Goal: Task Accomplishment & Management: Use online tool/utility

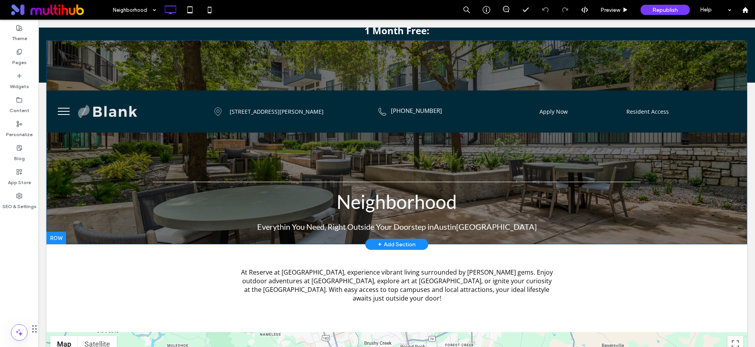
scroll to position [54, 0]
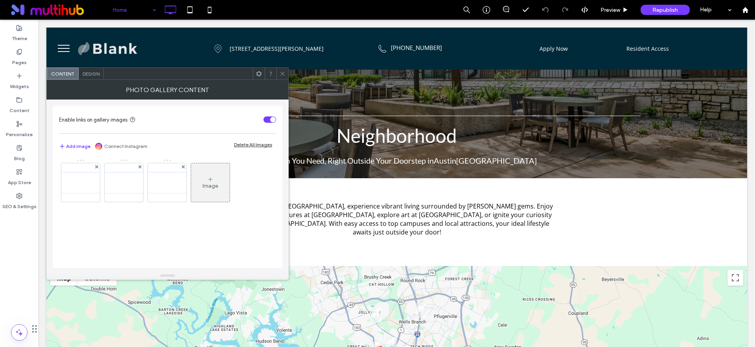
click at [283, 71] on icon at bounding box center [283, 74] width 6 height 6
click at [246, 180] on div "Image" at bounding box center [167, 184] width 216 height 51
click at [68, 179] on img at bounding box center [80, 183] width 63 height 26
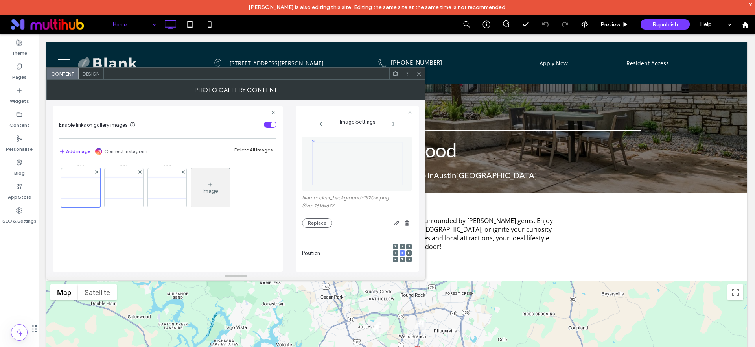
click at [391, 123] on icon at bounding box center [394, 124] width 6 height 6
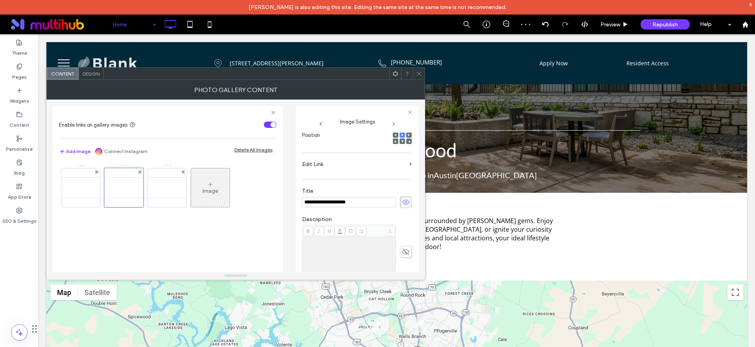
click at [323, 123] on icon at bounding box center [321, 124] width 6 height 6
click at [88, 192] on div at bounding box center [80, 187] width 39 height 39
click at [96, 72] on span "Design" at bounding box center [91, 74] width 17 height 6
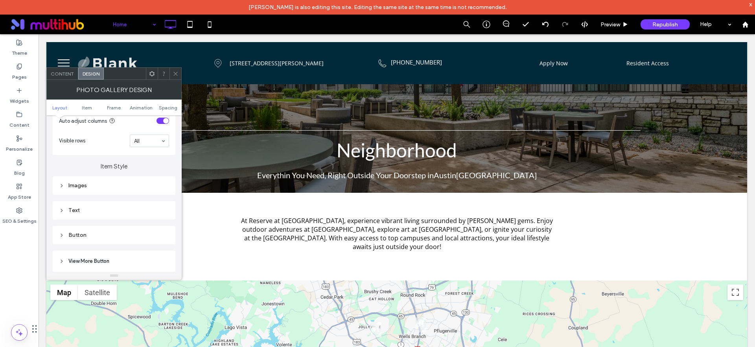
scroll to position [243, 0]
click at [110, 140] on span "Visible rows" at bounding box center [93, 137] width 68 height 8
click at [89, 182] on div "Images" at bounding box center [114, 182] width 110 height 7
click at [162, 143] on div "rgb(105, 55, 52)" at bounding box center [164, 143] width 7 height 7
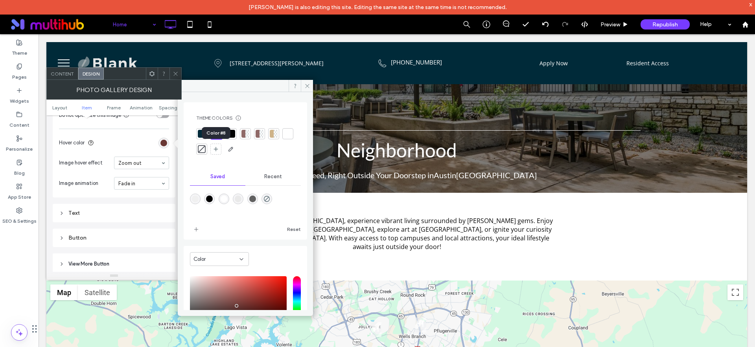
click at [206, 151] on div at bounding box center [202, 149] width 8 height 8
click at [216, 131] on div at bounding box center [216, 133] width 8 height 8
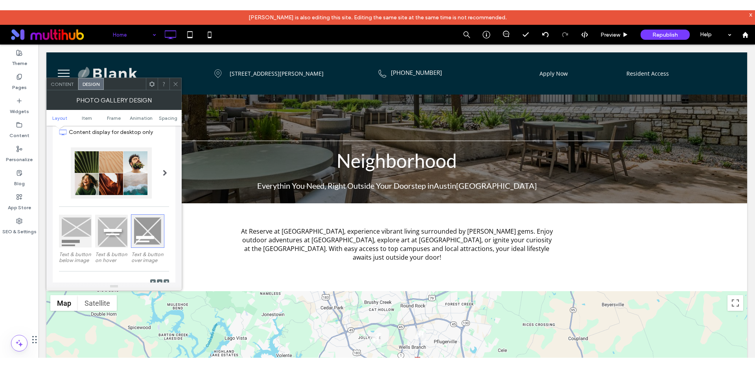
scroll to position [0, 0]
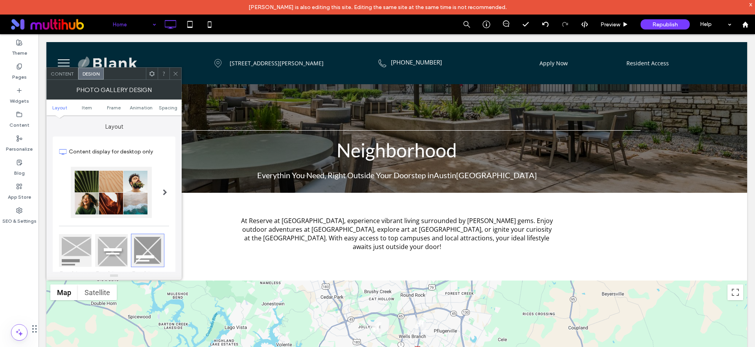
click at [175, 78] on span at bounding box center [176, 74] width 6 height 12
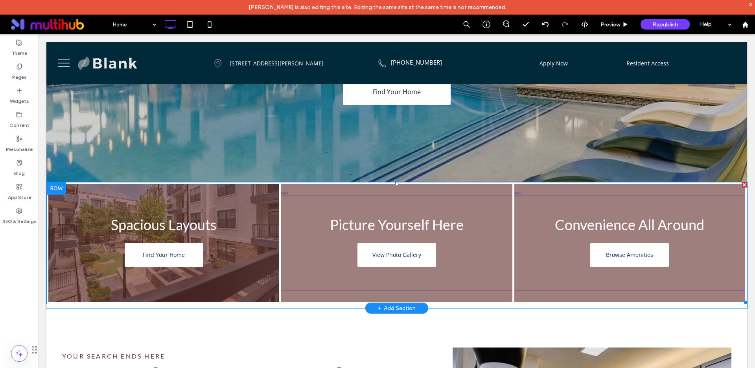
scroll to position [154, 0]
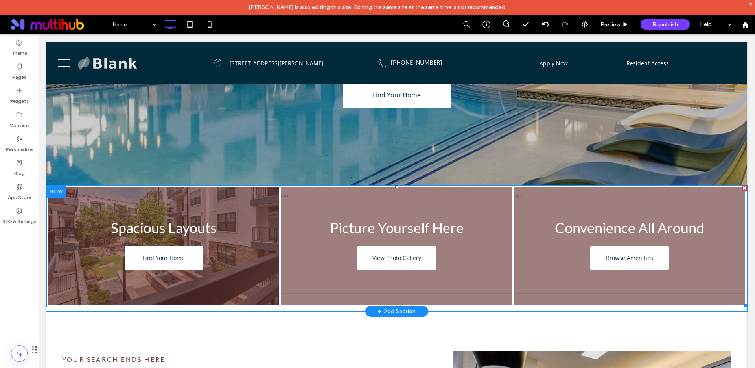
click at [227, 188] on link at bounding box center [163, 245] width 245 height 125
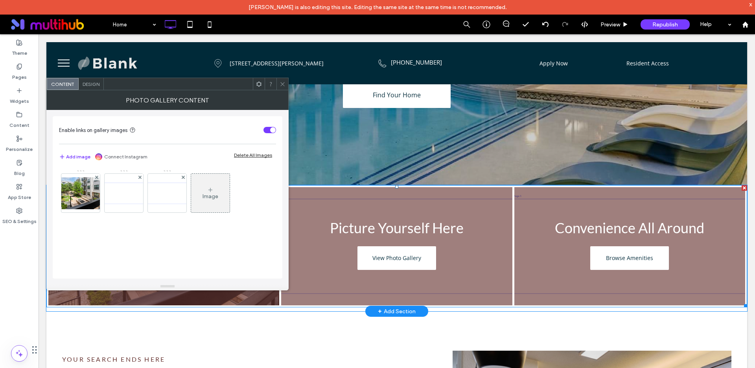
click at [227, 188] on div "Image" at bounding box center [210, 192] width 39 height 37
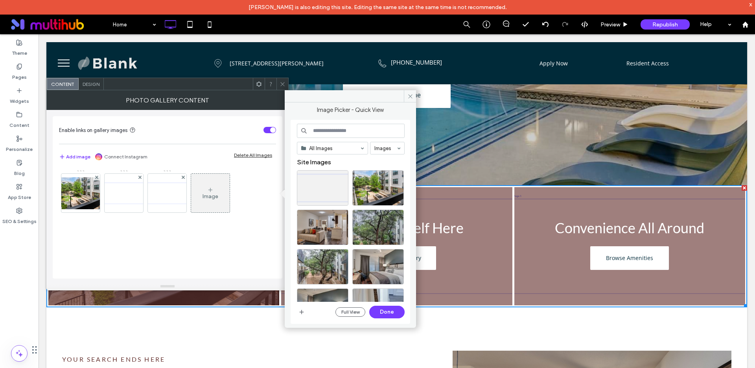
click at [89, 83] on span "Design" at bounding box center [91, 84] width 17 height 6
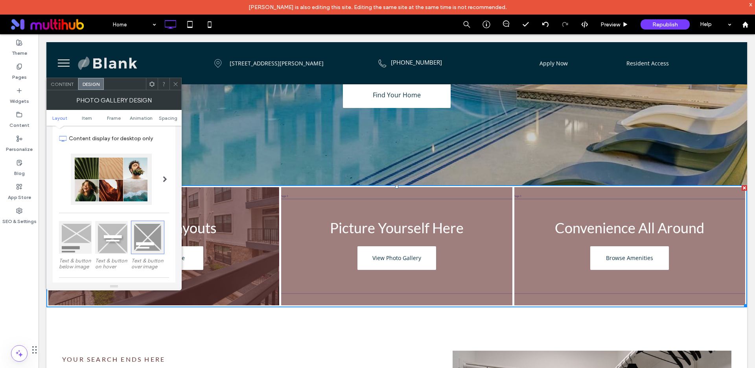
scroll to position [0, 0]
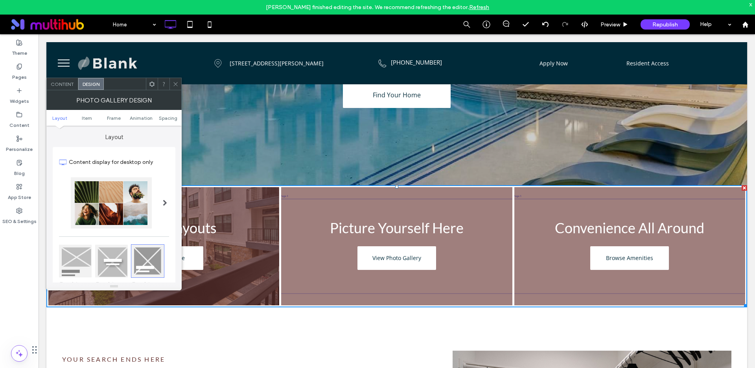
click at [173, 83] on icon at bounding box center [176, 84] width 6 height 6
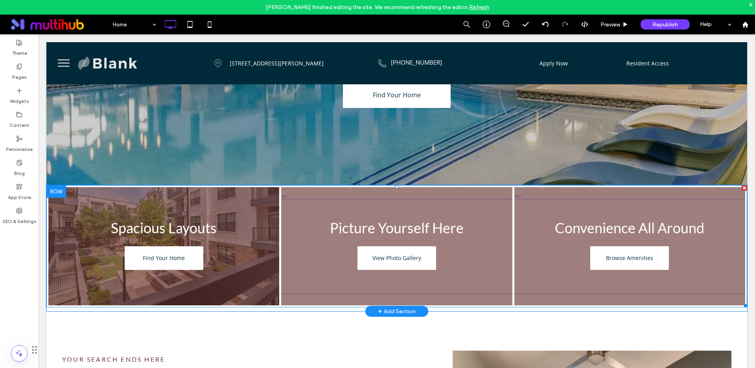
click at [199, 183] on link at bounding box center [163, 245] width 245 height 125
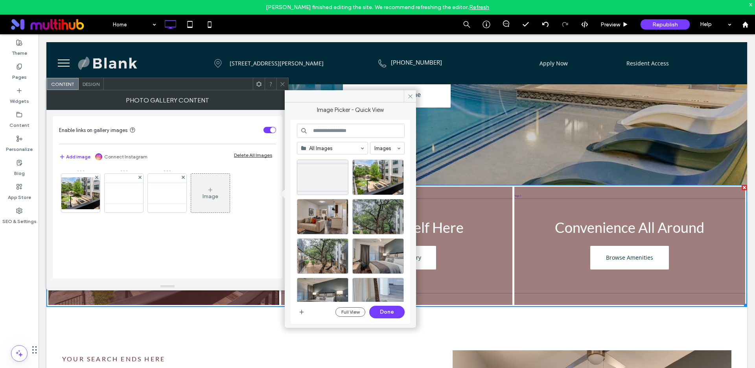
scroll to position [15, 0]
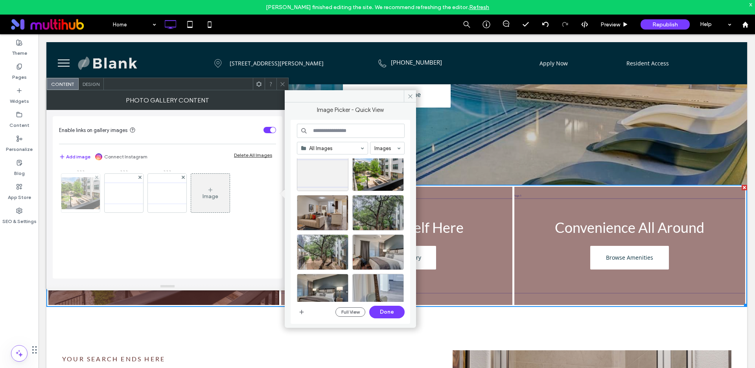
click at [70, 194] on img at bounding box center [80, 193] width 63 height 32
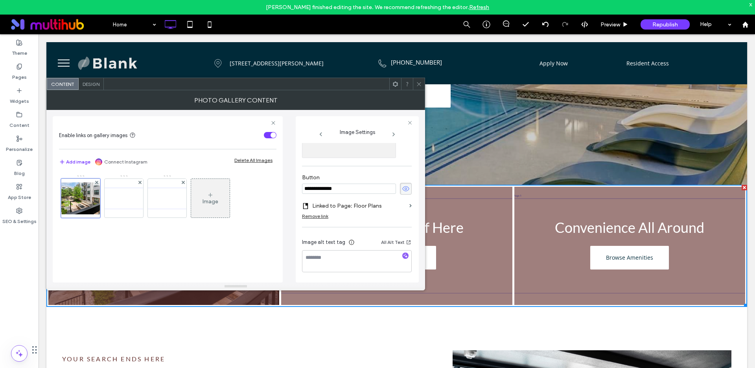
scroll to position [0, 0]
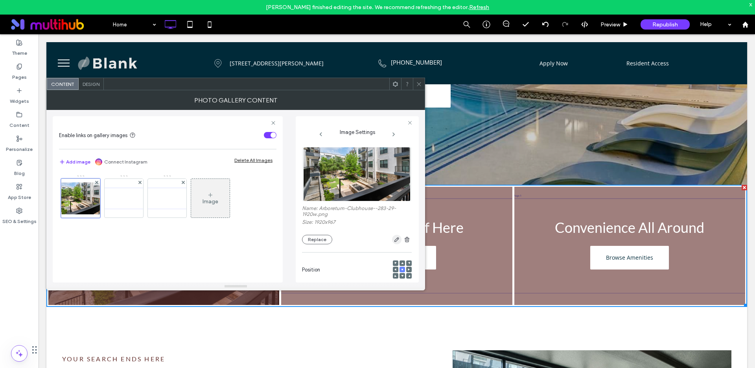
click at [394, 239] on icon "button" at bounding box center [397, 239] width 6 height 6
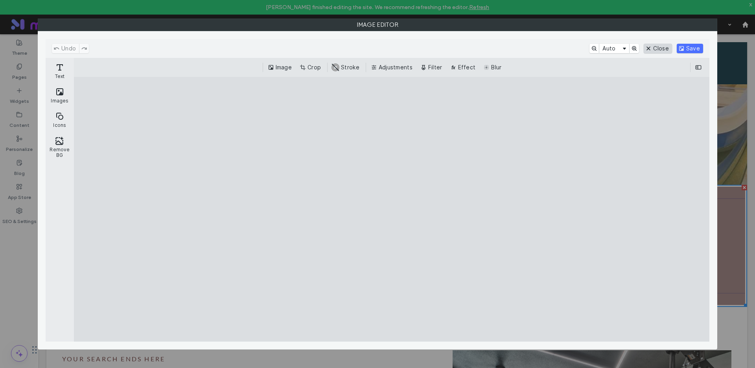
click at [646, 48] on button "Close" at bounding box center [658, 48] width 28 height 9
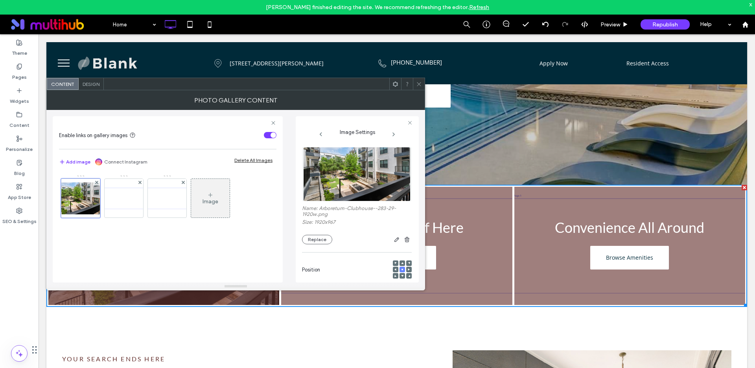
click at [91, 88] on div "Design" at bounding box center [91, 84] width 25 height 12
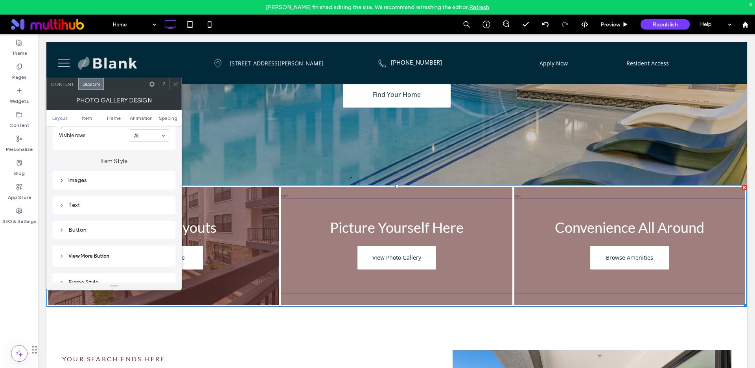
scroll to position [272, 0]
click at [61, 162] on use at bounding box center [62, 163] width 2 height 3
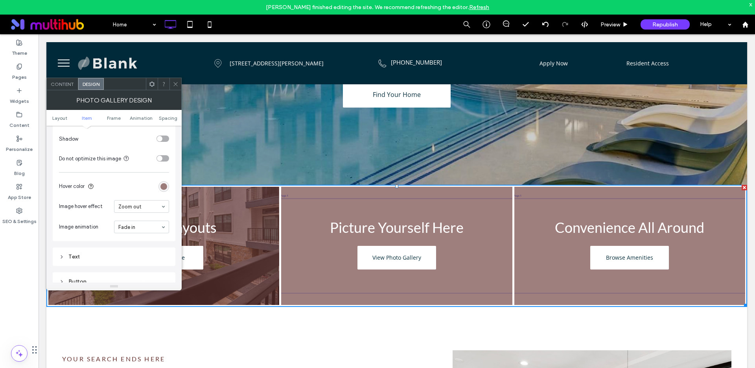
scroll to position [387, 0]
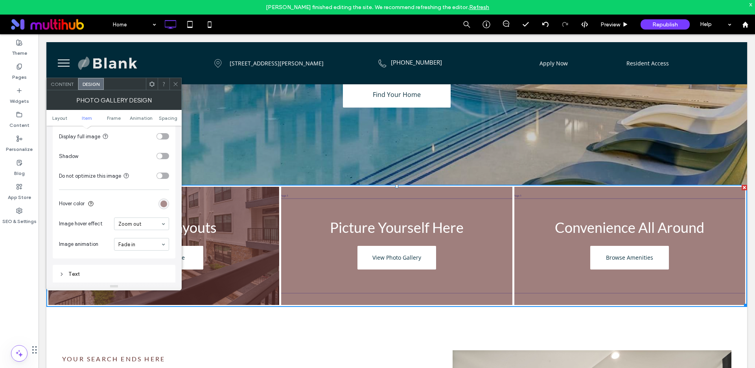
click at [164, 204] on div "rgba(105, 55, 52, 0.64)" at bounding box center [164, 203] width 7 height 7
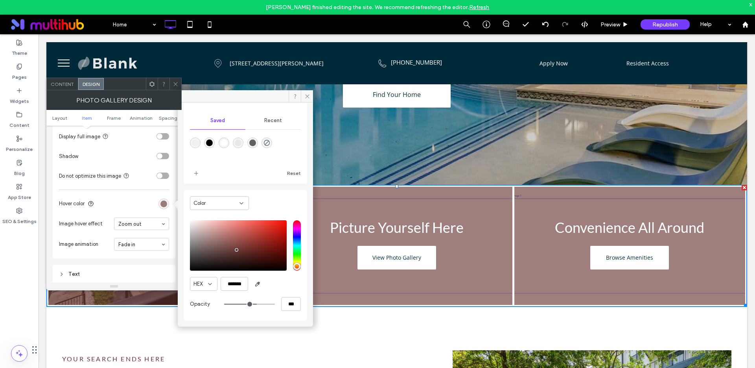
scroll to position [0, 0]
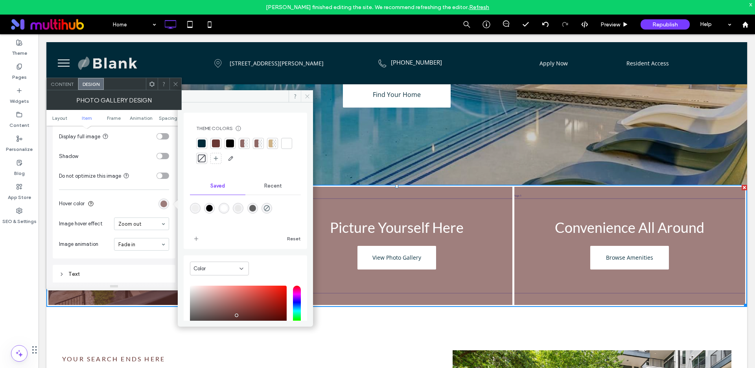
click at [307, 97] on icon at bounding box center [308, 96] width 6 height 6
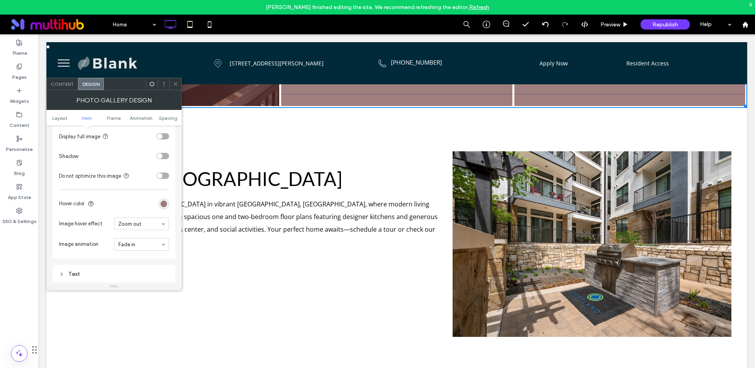
scroll to position [409, 0]
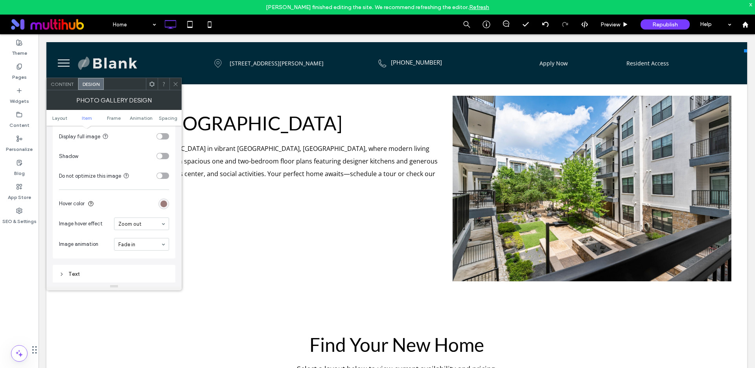
click at [177, 85] on icon at bounding box center [176, 84] width 6 height 6
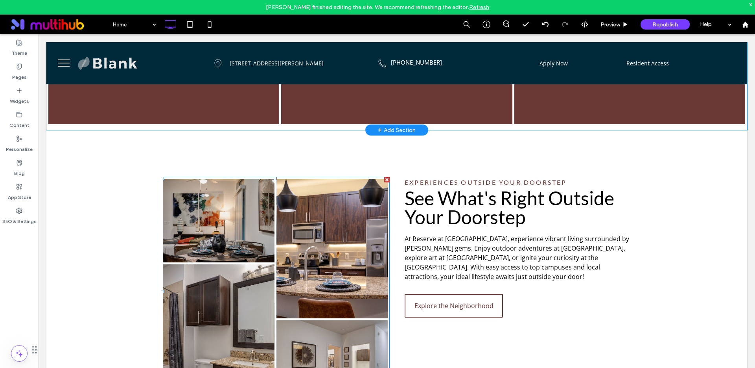
scroll to position [820, 0]
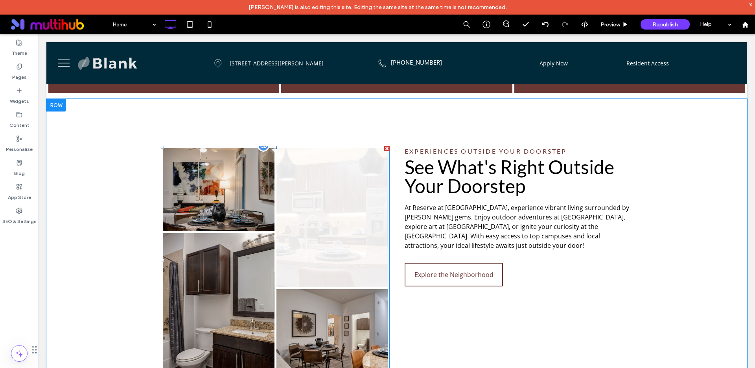
click at [344, 194] on link at bounding box center [333, 217] width 112 height 139
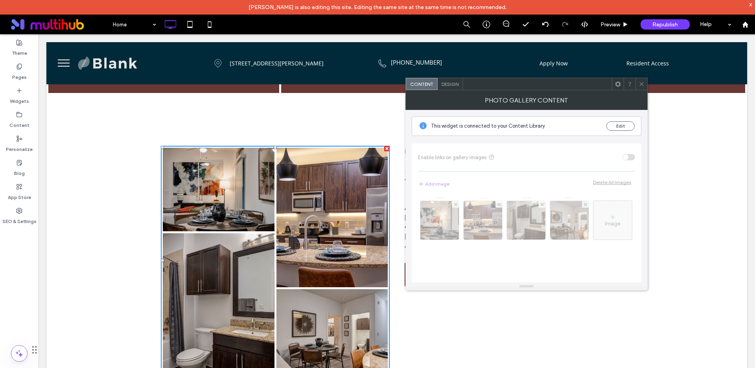
click at [643, 85] on icon at bounding box center [642, 84] width 6 height 6
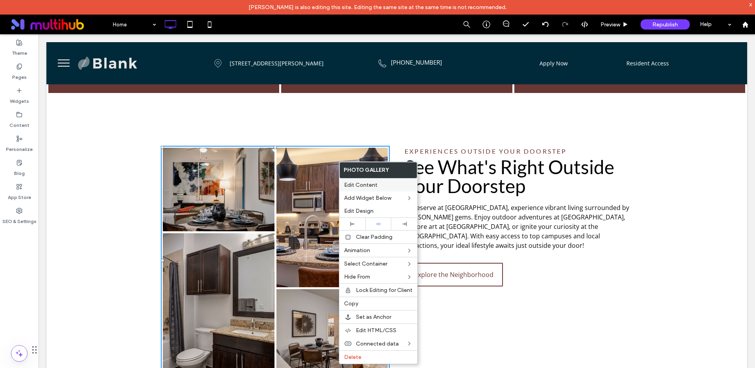
click at [355, 185] on span "Edit Content" at bounding box center [360, 184] width 33 height 7
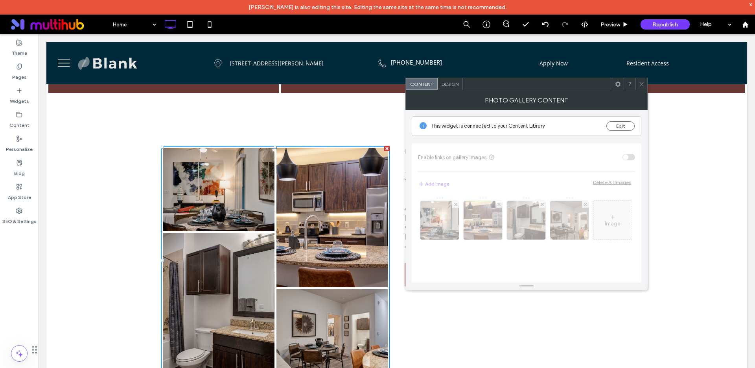
click at [456, 85] on span "Design" at bounding box center [450, 84] width 17 height 6
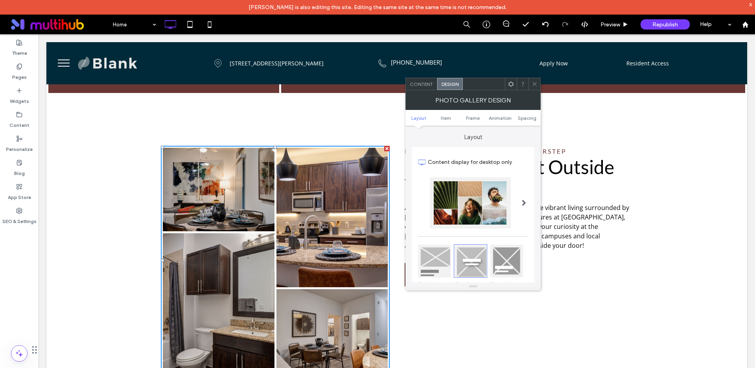
click at [537, 81] on icon at bounding box center [535, 84] width 6 height 6
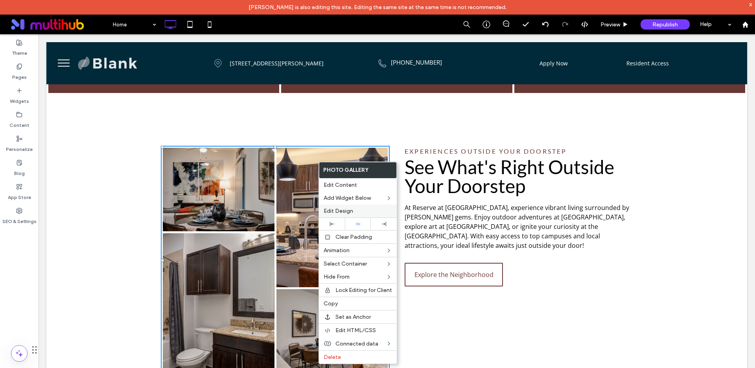
click at [345, 208] on span "Edit Design" at bounding box center [339, 210] width 30 height 7
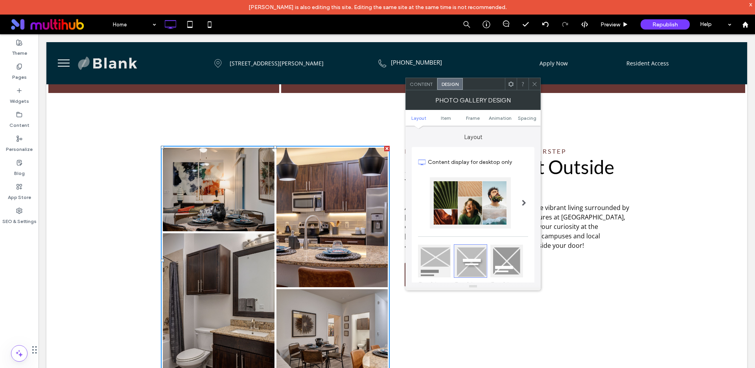
click at [531, 85] on div at bounding box center [535, 84] width 12 height 12
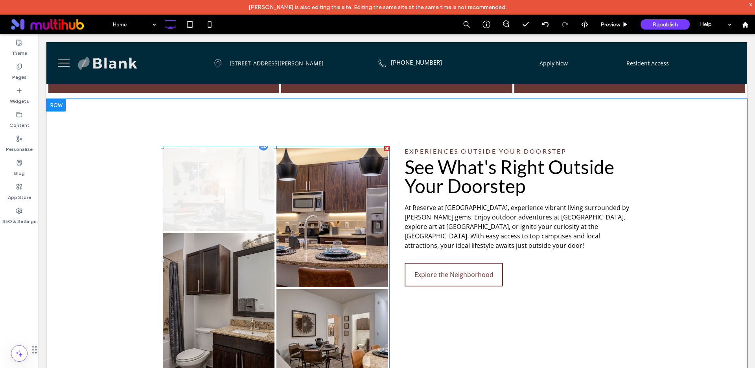
click at [242, 150] on link at bounding box center [219, 190] width 112 height 84
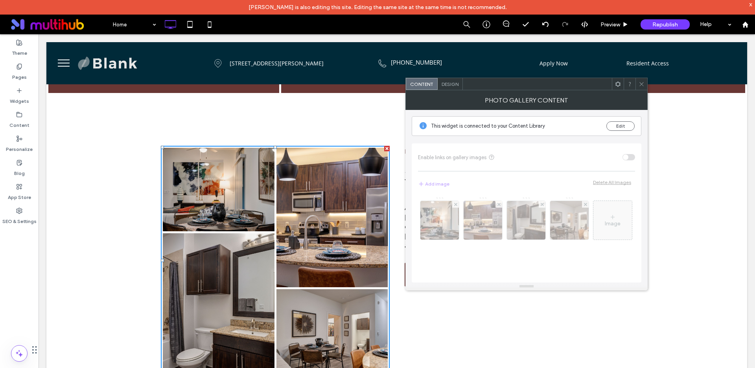
click at [640, 85] on icon at bounding box center [642, 84] width 6 height 6
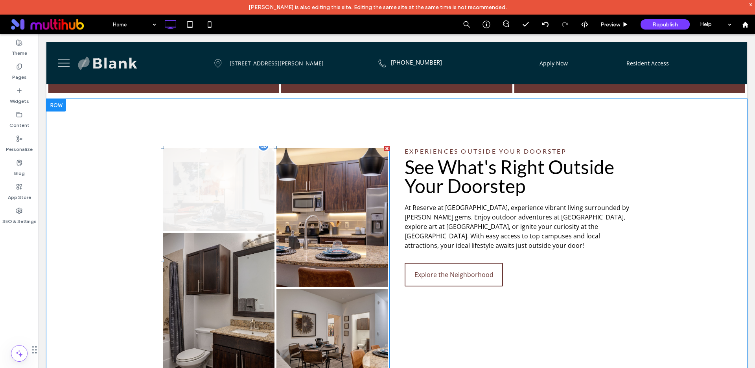
click at [196, 157] on link at bounding box center [219, 190] width 112 height 84
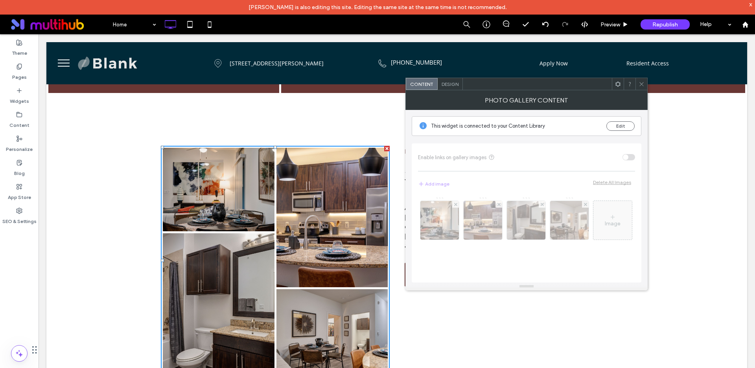
click span
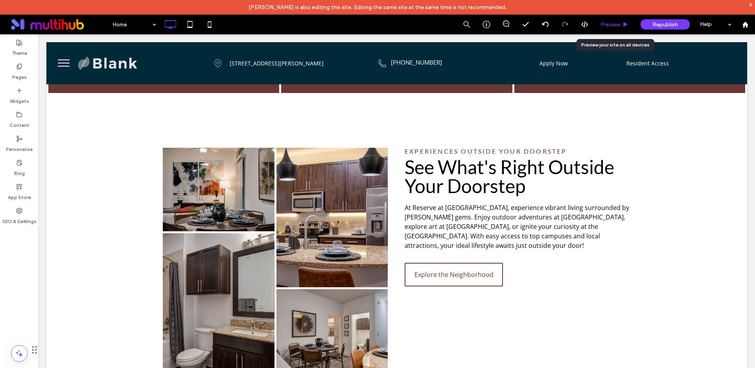
click span "Preview"
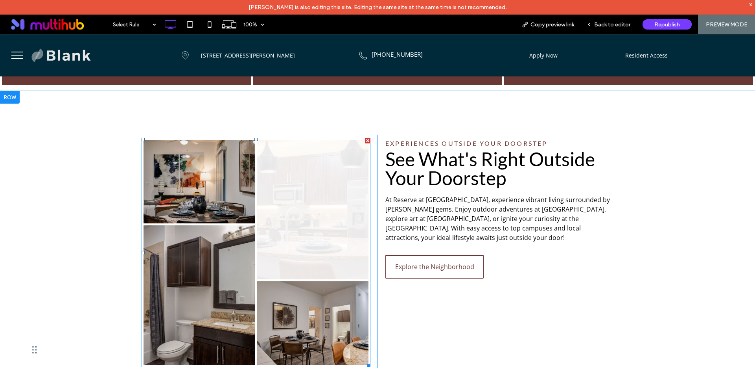
click link
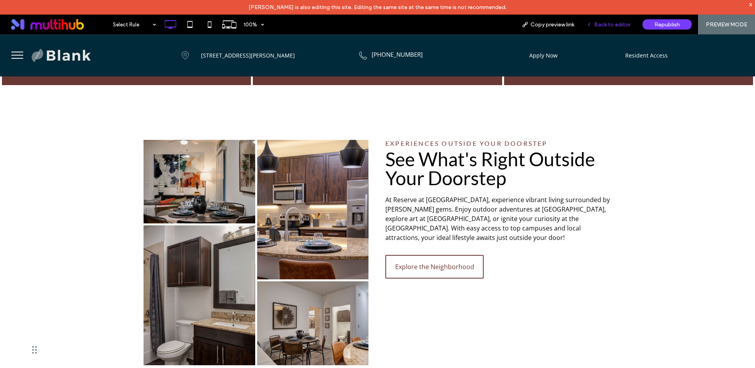
click span "Back to editor"
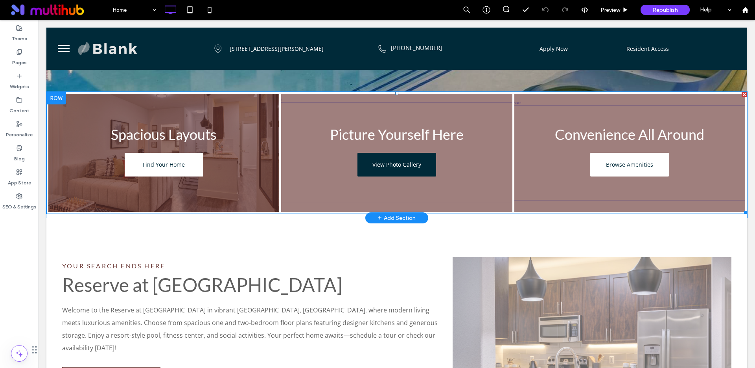
scroll to position [181, 0]
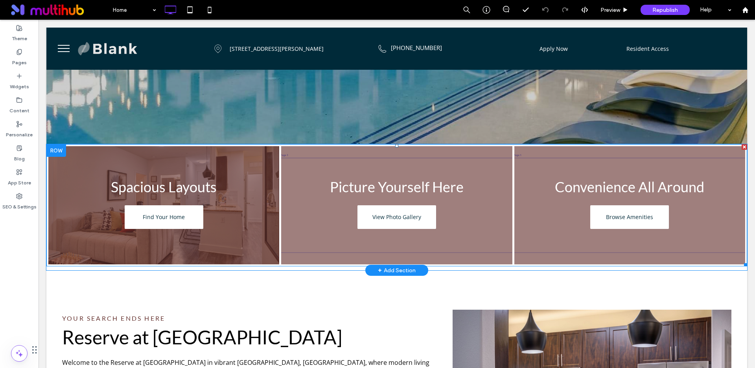
click at [144, 142] on link at bounding box center [163, 204] width 245 height 125
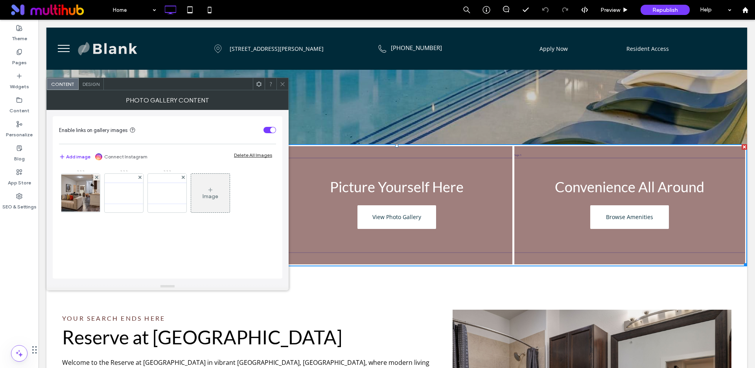
click at [86, 186] on img at bounding box center [80, 192] width 63 height 37
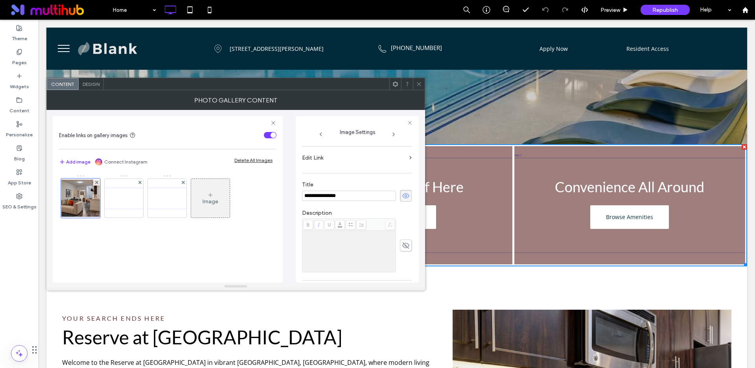
scroll to position [0, 0]
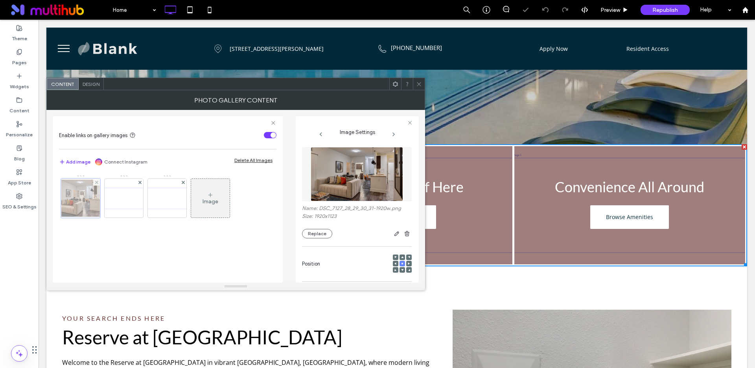
click at [79, 196] on div at bounding box center [80, 197] width 39 height 39
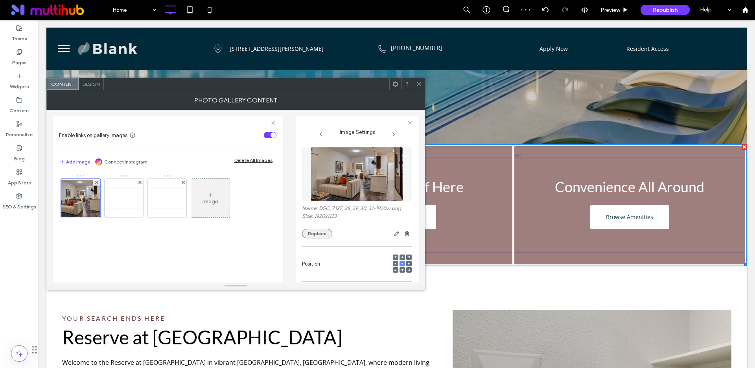
drag, startPoint x: 308, startPoint y: 231, endPoint x: 313, endPoint y: 235, distance: 6.5
click at [308, 231] on button "Replace" at bounding box center [317, 233] width 30 height 9
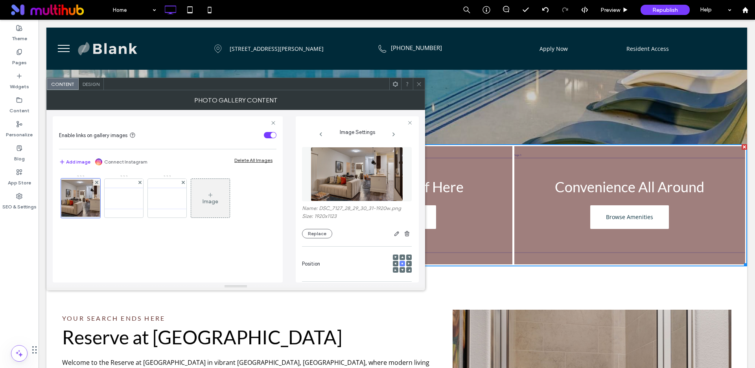
click at [420, 83] on icon at bounding box center [419, 84] width 6 height 6
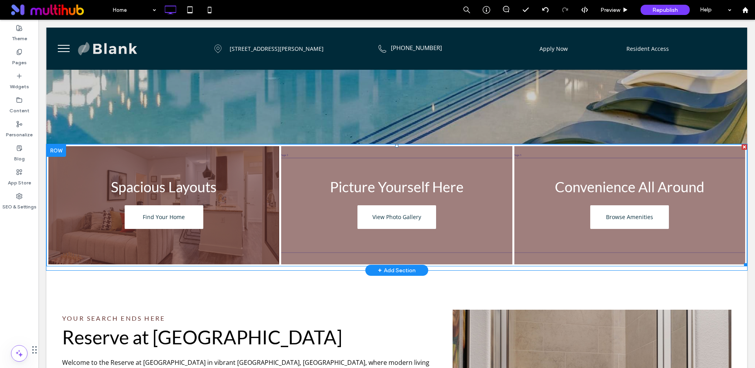
scroll to position [174, 0]
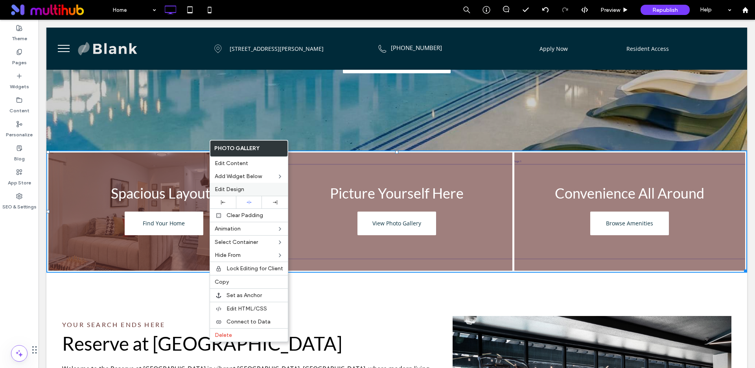
click at [227, 187] on span "Edit Design" at bounding box center [230, 189] width 30 height 7
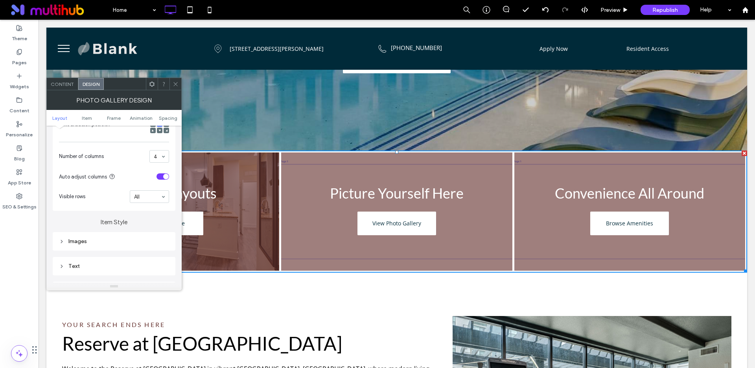
click at [122, 241] on div "Images" at bounding box center [114, 241] width 110 height 7
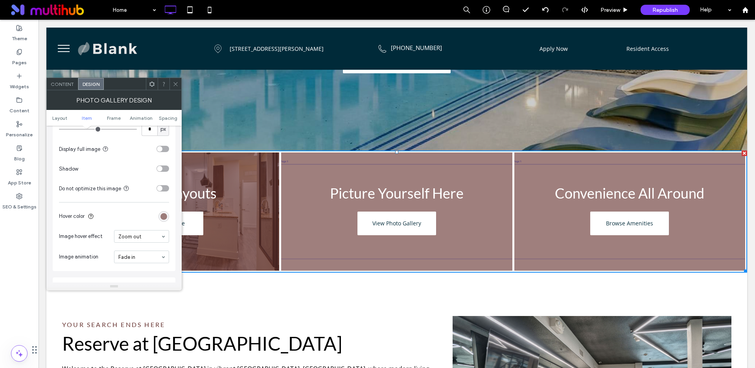
scroll to position [376, 0]
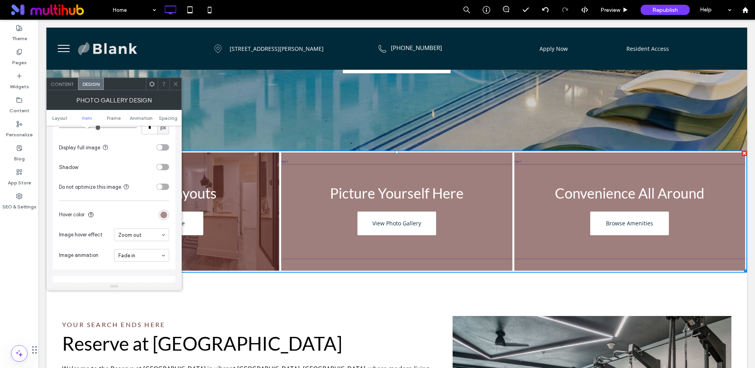
click at [164, 214] on div "rgba(105, 55, 52, 0.64)" at bounding box center [164, 214] width 7 height 7
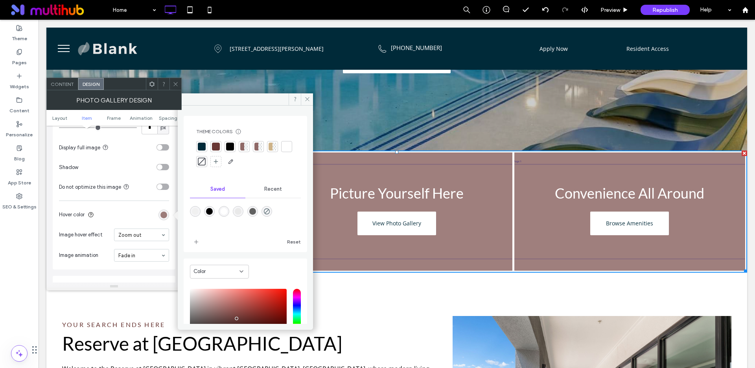
scroll to position [65, 0]
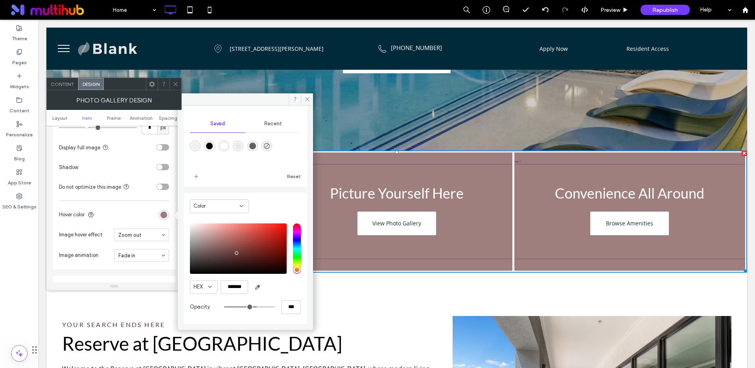
type input "**"
type input "***"
type input "**"
type input "***"
type input "**"
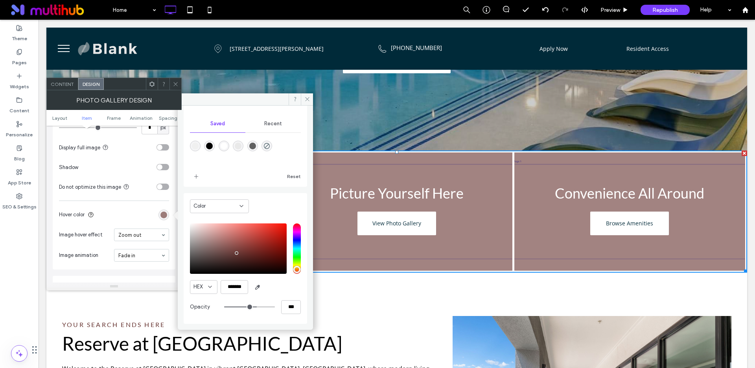
type input "***"
type input "**"
type input "***"
type input "**"
type input "***"
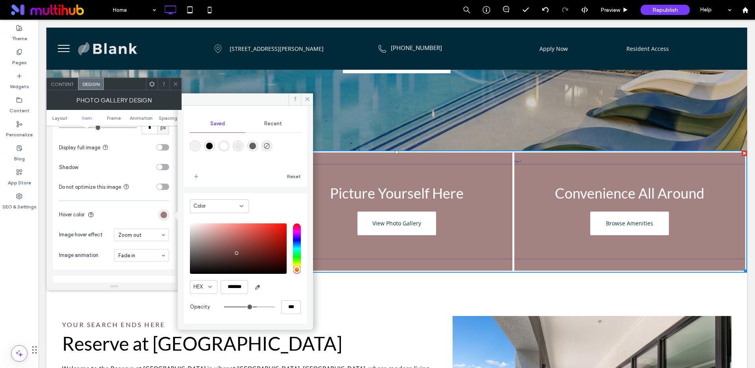
type input "**"
type input "***"
type input "**"
type input "***"
type input "**"
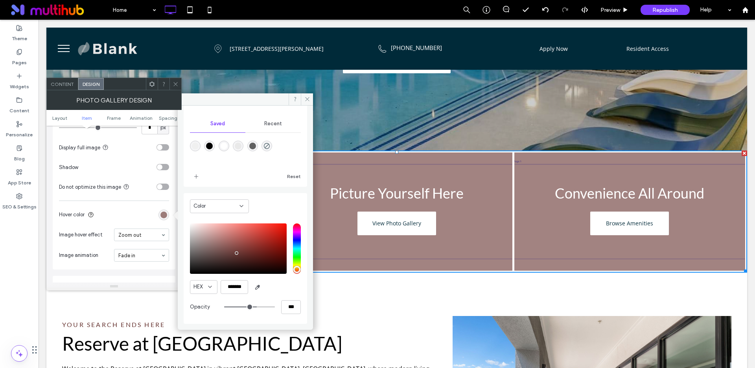
type input "***"
type input "**"
type input "***"
type input "**"
type input "***"
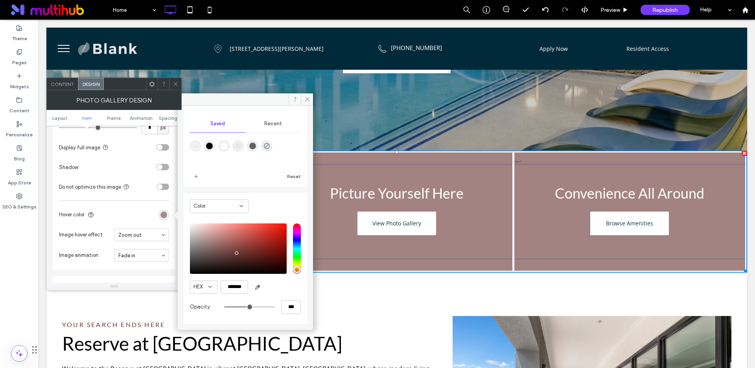
type input "**"
type input "***"
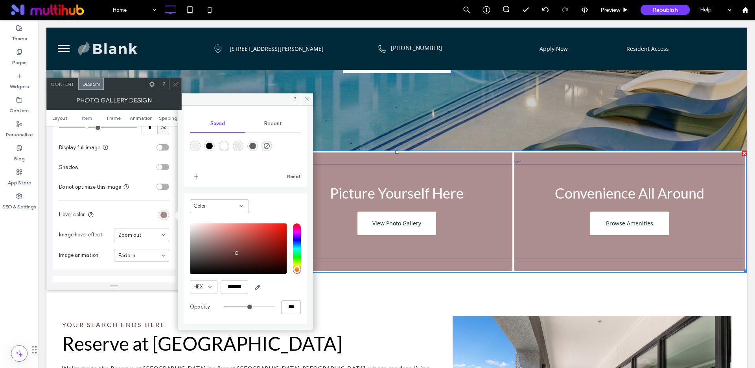
type input "**"
type input "***"
type input "**"
type input "***"
type input "**"
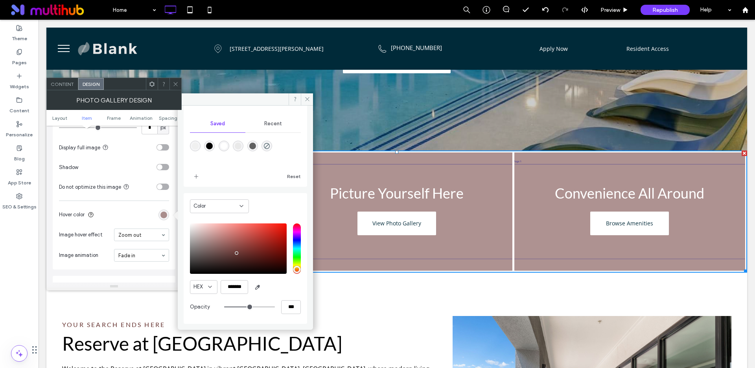
type input "***"
type input "**"
type input "***"
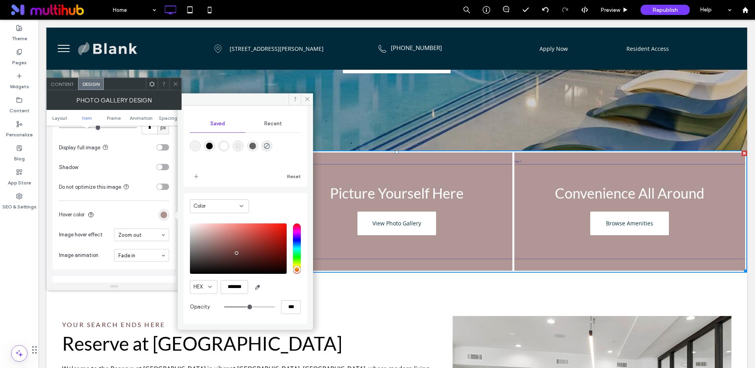
type input "**"
type input "***"
type input "**"
type input "***"
type input "**"
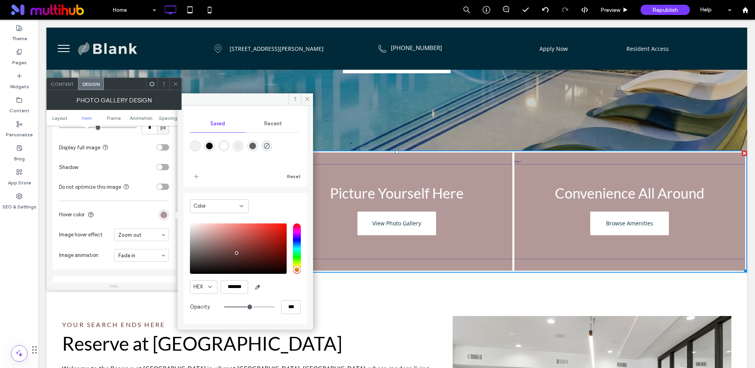
type input "***"
type input "**"
type input "***"
type input "**"
type input "***"
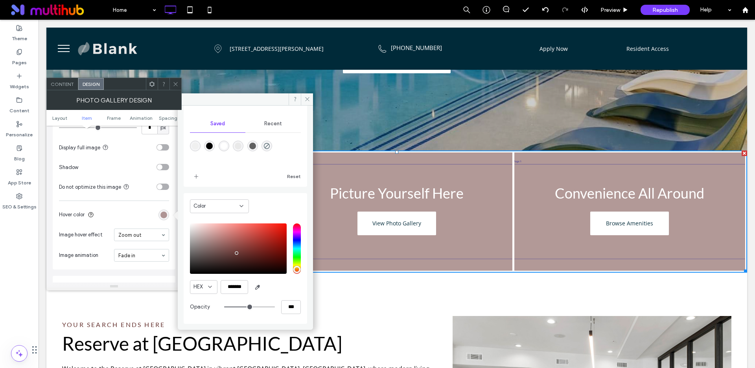
type input "**"
type input "***"
type input "**"
type input "***"
type input "**"
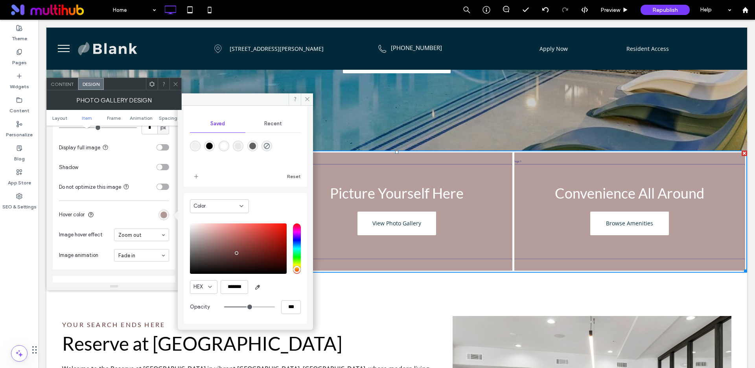
type input "***"
drag, startPoint x: 252, startPoint y: 306, endPoint x: 245, endPoint y: 305, distance: 6.7
type input "**"
click at [245, 306] on input "range" at bounding box center [249, 306] width 51 height 1
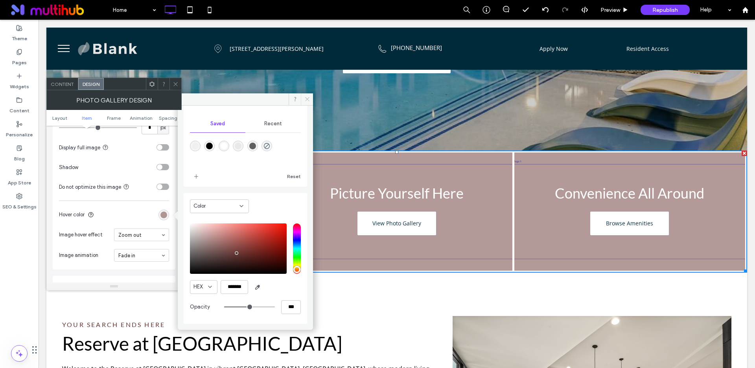
click at [309, 99] on icon at bounding box center [308, 99] width 6 height 6
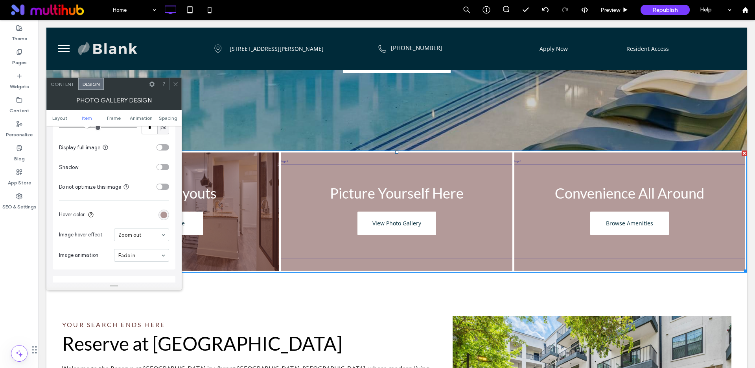
click at [175, 85] on icon at bounding box center [176, 84] width 6 height 6
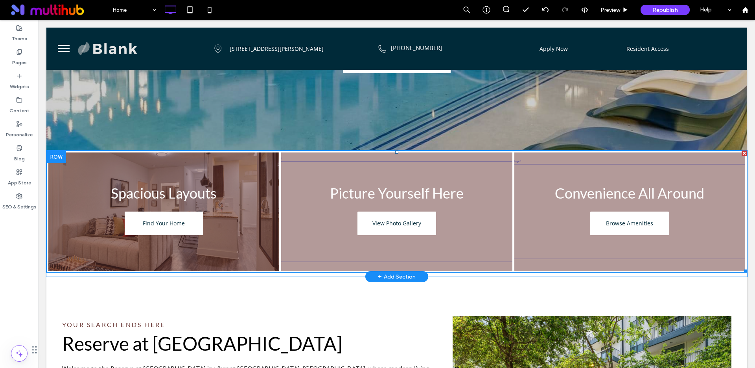
click at [323, 191] on link at bounding box center [397, 211] width 245 height 125
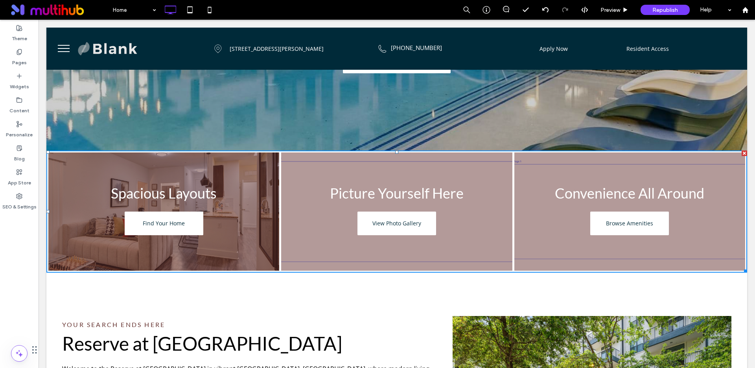
click at [323, 191] on link at bounding box center [397, 211] width 245 height 125
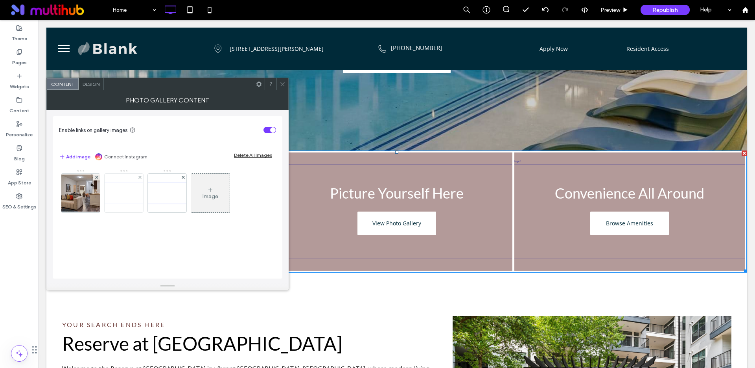
click at [131, 188] on img at bounding box center [123, 193] width 63 height 26
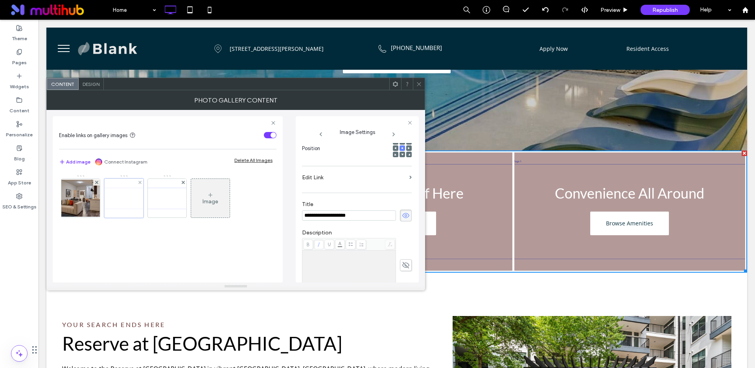
scroll to position [0, 0]
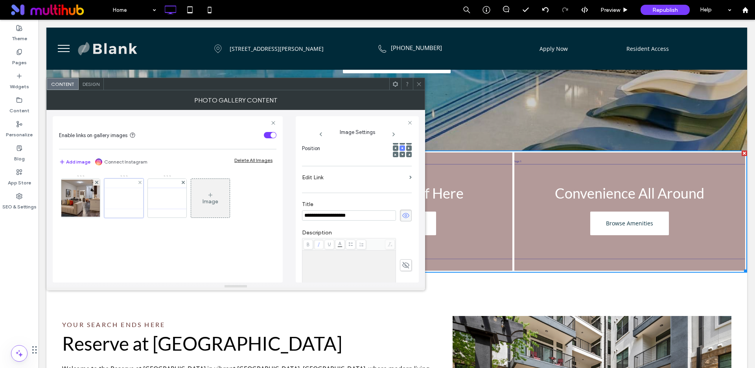
click at [131, 196] on div at bounding box center [123, 197] width 39 height 39
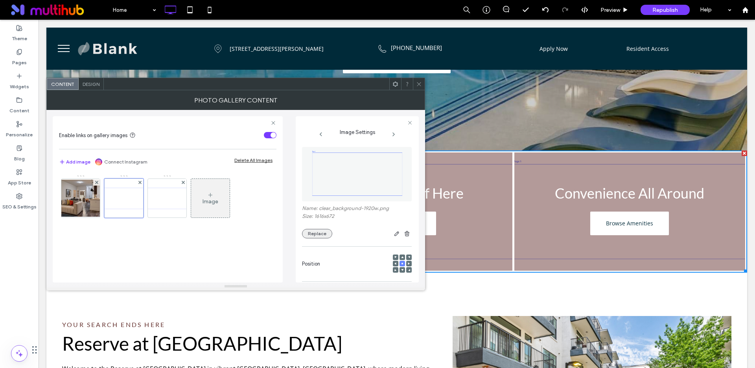
click at [307, 233] on button "Replace" at bounding box center [317, 233] width 30 height 9
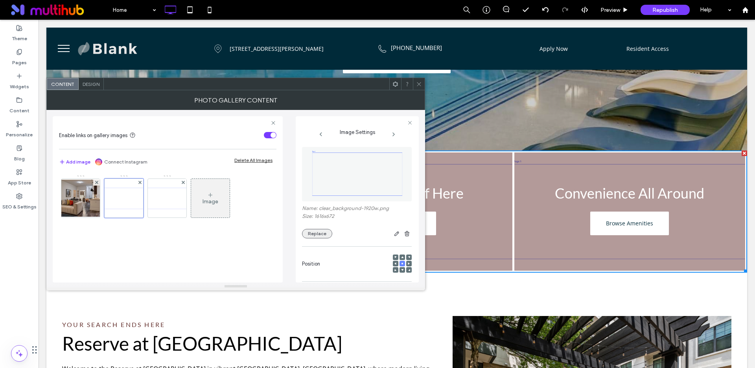
click at [310, 235] on button "Replace" at bounding box center [317, 233] width 30 height 9
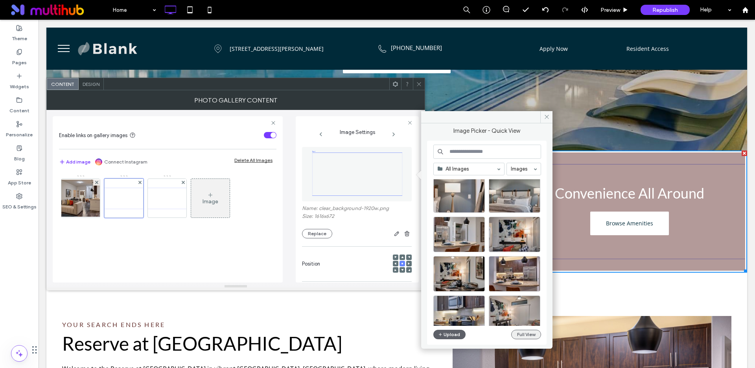
scroll to position [331, 0]
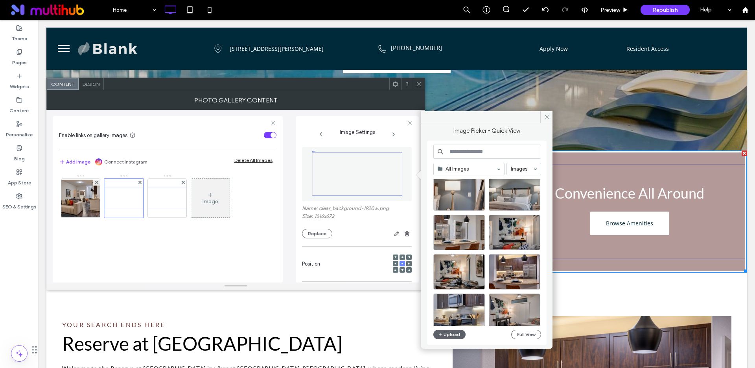
click at [520, 328] on div "All Images Images Upload Full View" at bounding box center [488, 242] width 108 height 196
click at [520, 330] on button "Full View" at bounding box center [527, 333] width 30 height 9
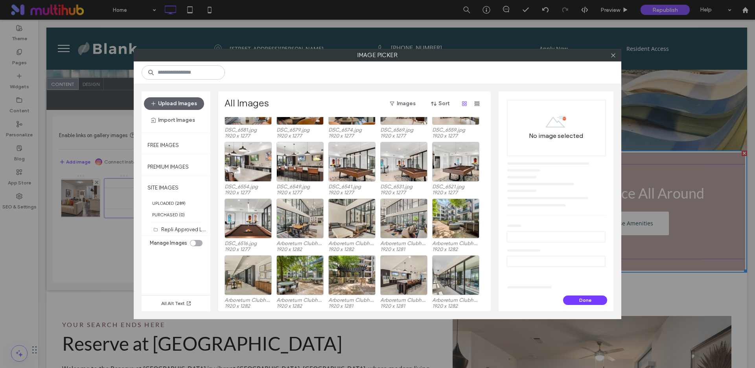
scroll to position [1364, 0]
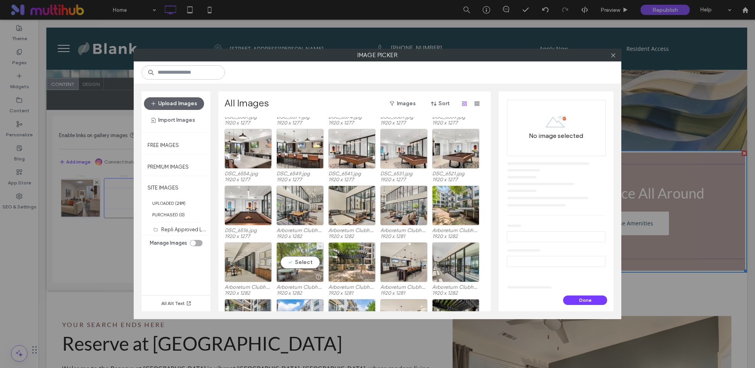
click at [303, 263] on div "DSC_6744.jpg 1920 x 1277 DSC_6740.jpg 1920 x 1277 DSC_6735.jpg 1920 x 1277 DSC_…" at bounding box center [357, 214] width 264 height 194
click at [306, 263] on div "DSC_6744.jpg 1920 x 1277 DSC_6740.jpg 1920 x 1277 DSC_6735.jpg 1920 x 1277 DSC_…" at bounding box center [357, 214] width 264 height 194
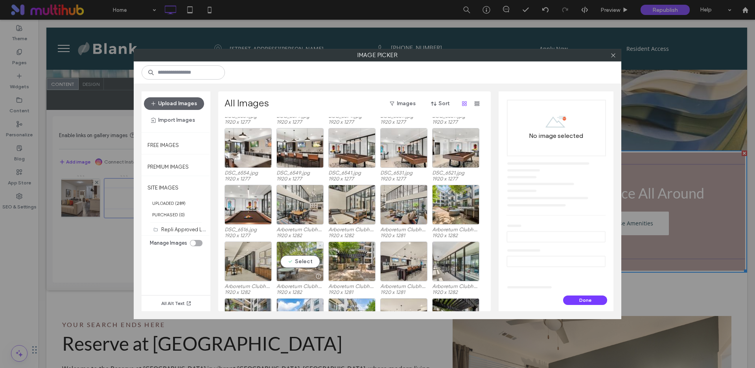
click at [302, 260] on div "Select" at bounding box center [300, 261] width 47 height 40
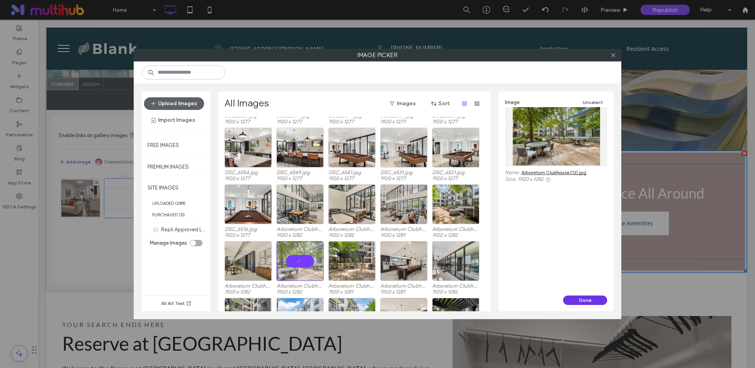
click at [578, 297] on button "Done" at bounding box center [585, 299] width 44 height 9
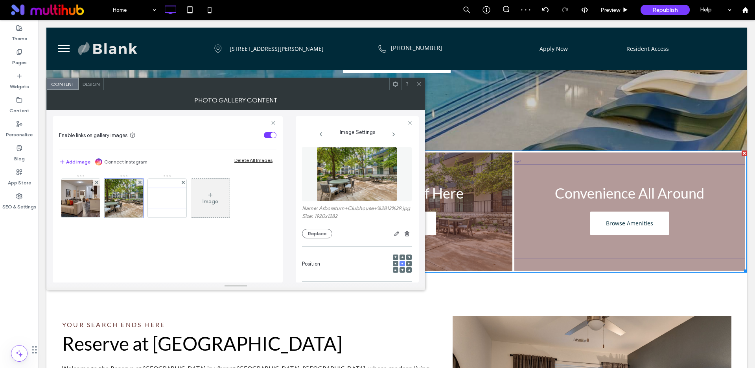
click at [422, 85] on icon at bounding box center [419, 84] width 6 height 6
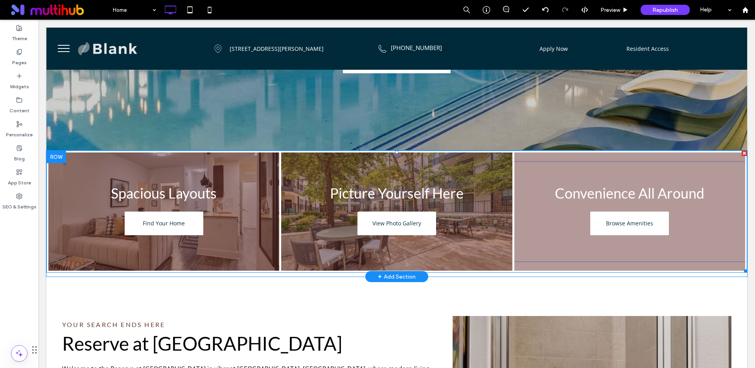
click at [547, 193] on link at bounding box center [630, 211] width 245 height 125
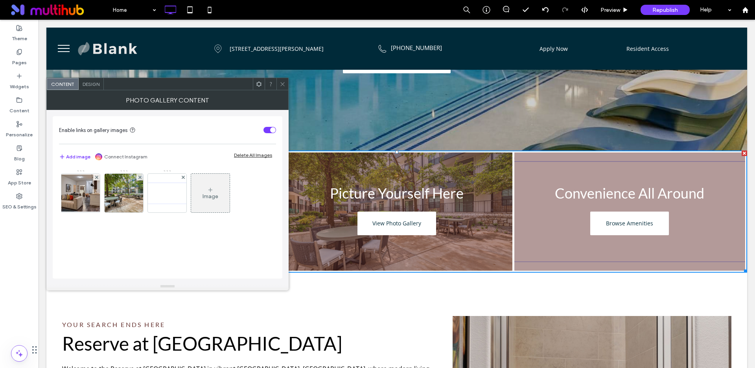
click at [547, 193] on link at bounding box center [630, 211] width 245 height 125
click at [168, 195] on img at bounding box center [167, 193] width 63 height 26
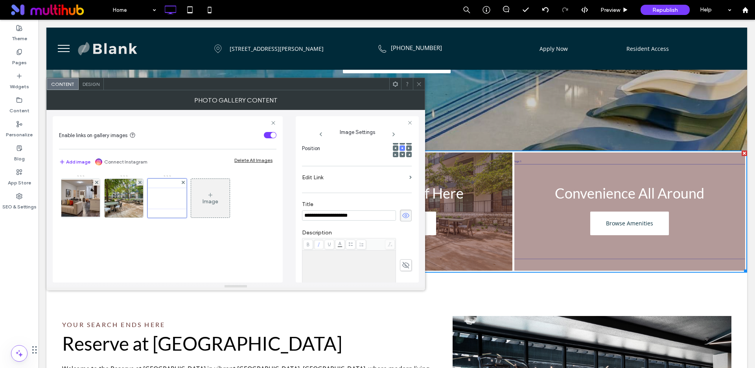
scroll to position [0, 0]
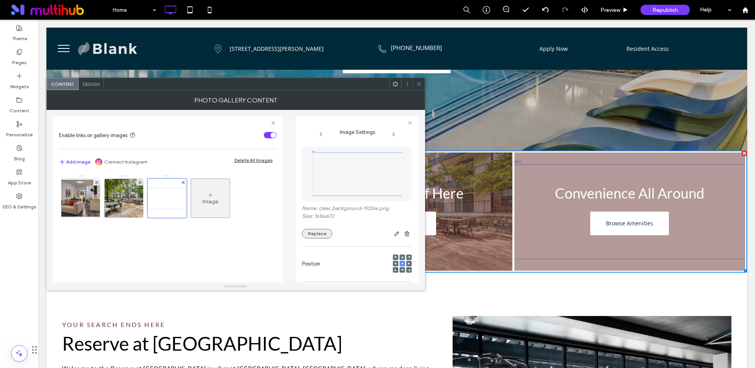
click at [322, 235] on button "Replace" at bounding box center [317, 233] width 30 height 9
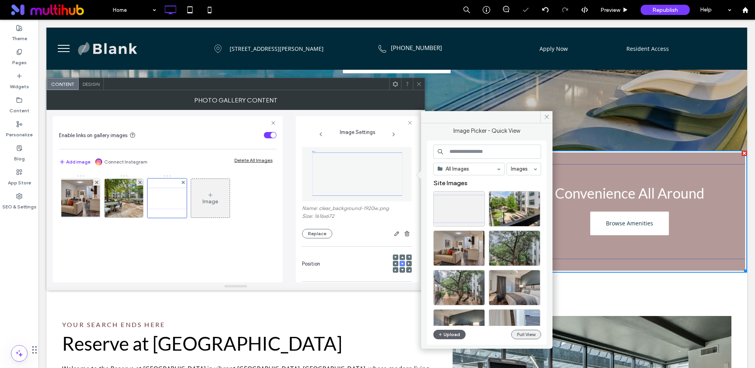
click at [526, 336] on button "Full View" at bounding box center [527, 333] width 30 height 9
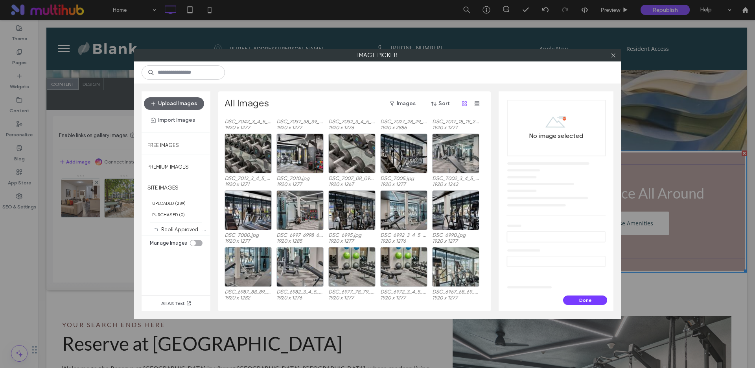
scroll to position [580, 0]
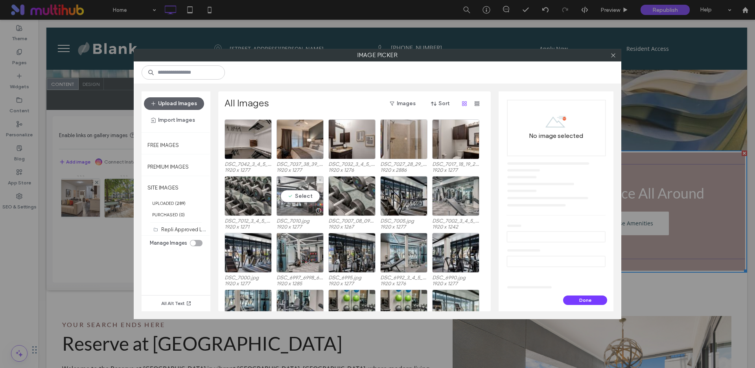
click at [300, 196] on div "Select" at bounding box center [300, 196] width 47 height 40
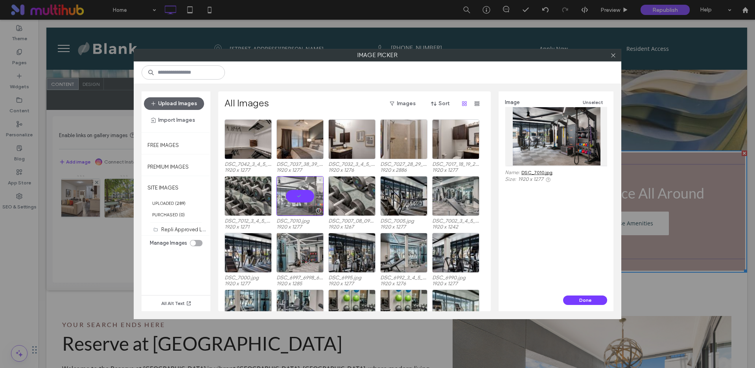
scroll to position [580, 0]
click at [581, 302] on button "Done" at bounding box center [585, 299] width 44 height 9
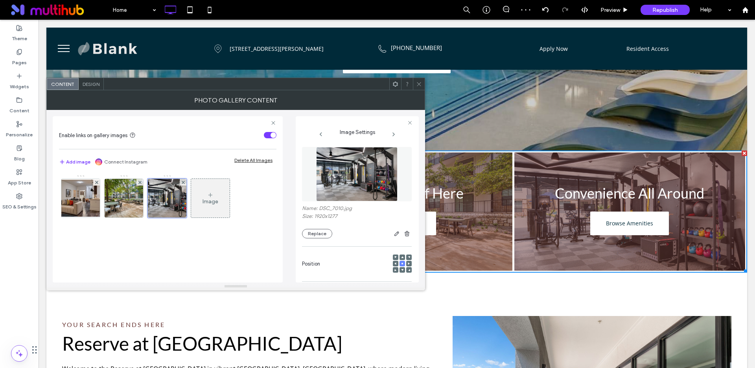
click at [419, 87] on span at bounding box center [419, 84] width 6 height 12
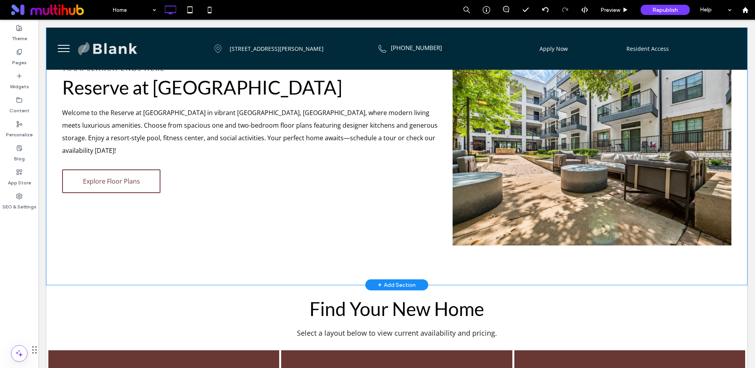
scroll to position [434, 0]
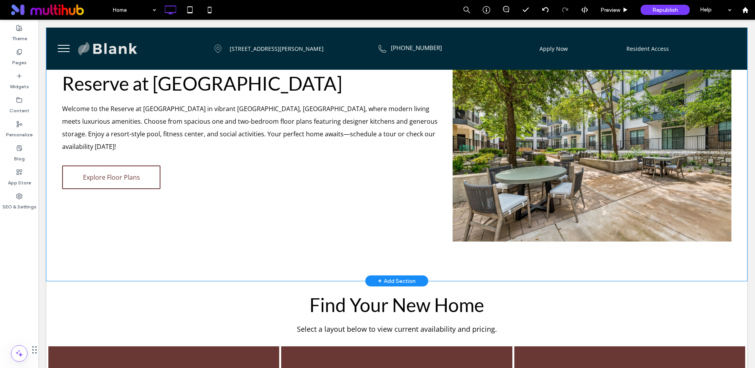
click at [500, 174] on div at bounding box center [592, 148] width 279 height 185
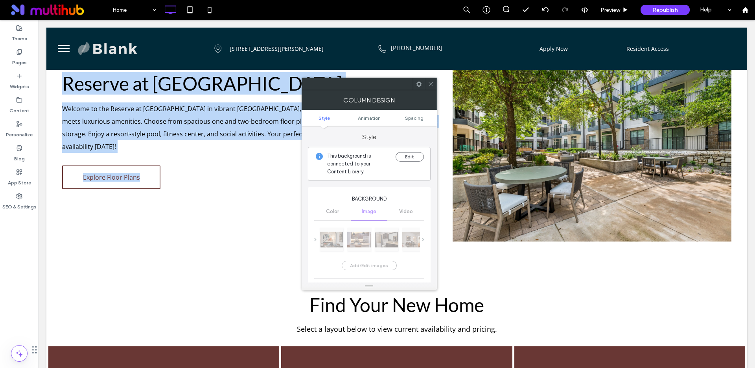
click at [500, 174] on div at bounding box center [592, 148] width 279 height 185
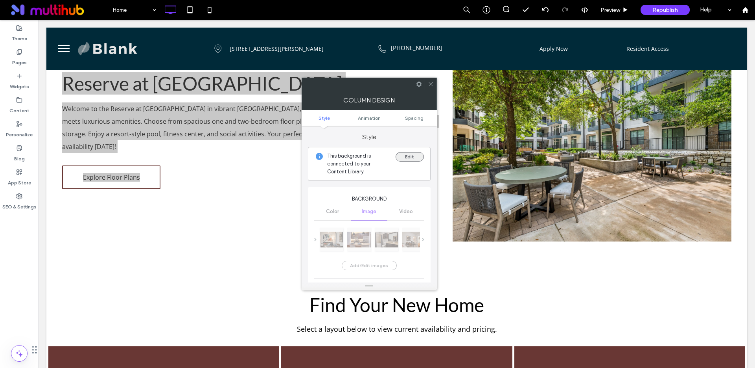
click at [411, 159] on button "Edit" at bounding box center [410, 156] width 28 height 9
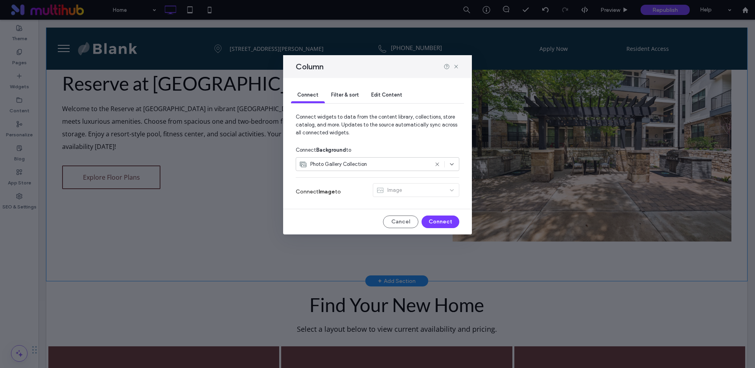
click at [344, 95] on span "Filter & sort" at bounding box center [345, 95] width 28 height 6
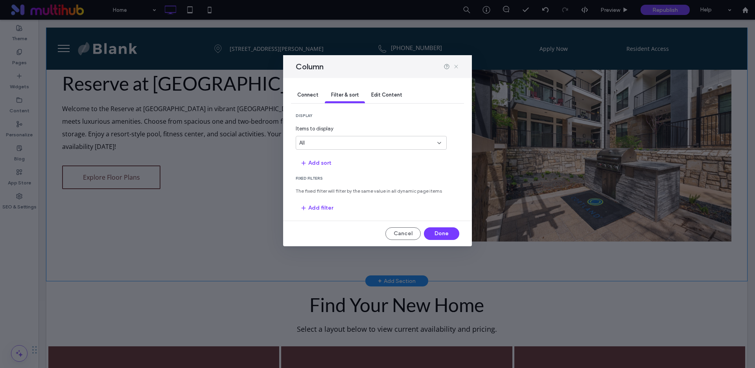
click at [455, 65] on use at bounding box center [456, 67] width 4 height 4
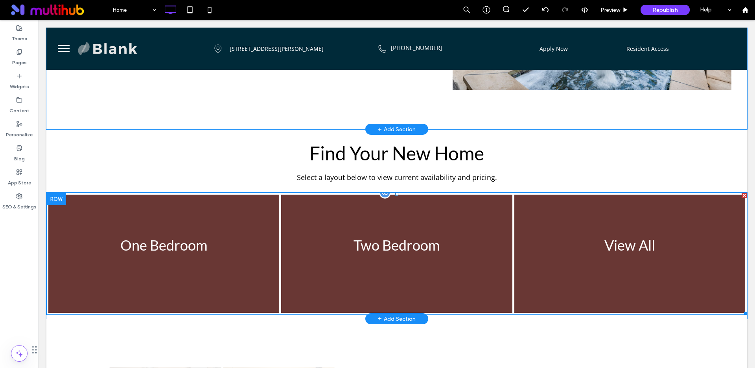
scroll to position [620, 0]
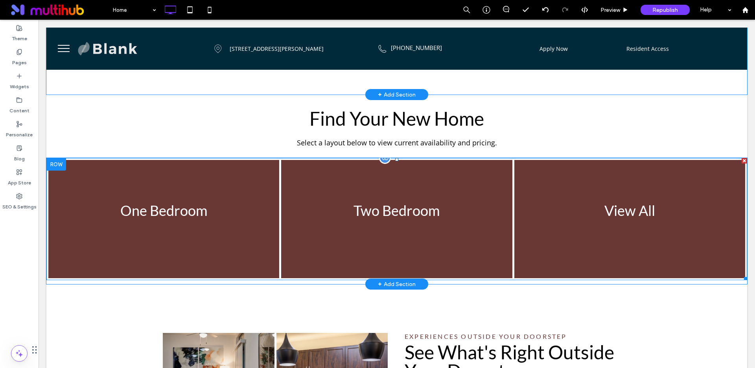
click at [161, 156] on link at bounding box center [163, 218] width 245 height 125
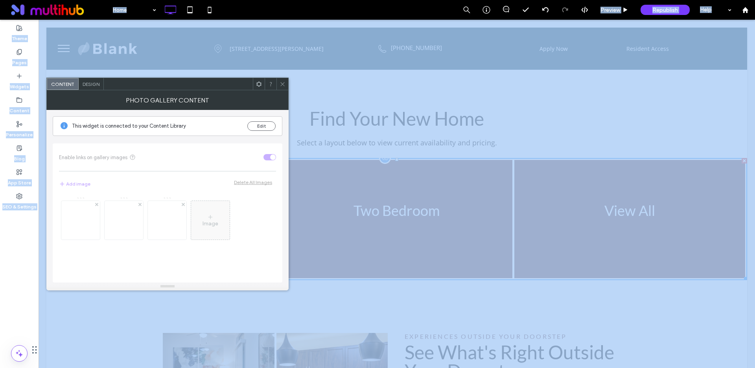
click at [161, 153] on div "Enable links on gallery images Add image Delete All Images Image" at bounding box center [168, 212] width 230 height 139
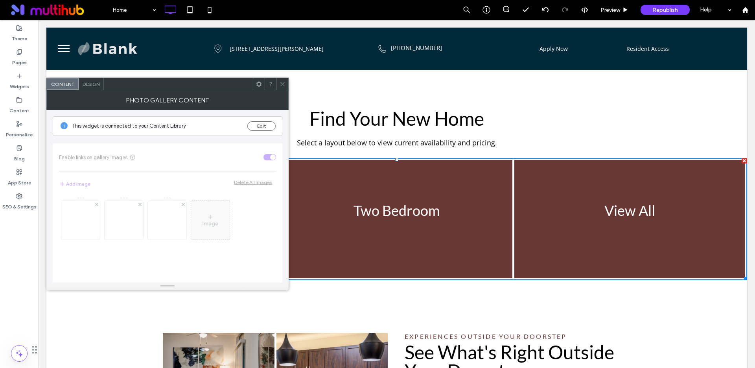
click at [88, 227] on div "Image" at bounding box center [167, 235] width 217 height 86
click at [266, 125] on button "Edit" at bounding box center [262, 125] width 28 height 9
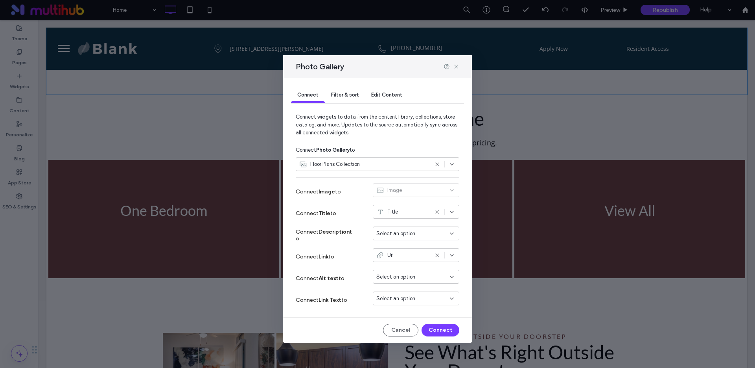
click at [337, 161] on span "Floor Plans Collection" at bounding box center [335, 164] width 50 height 8
click at [383, 139] on span "Connect widgets to data from the content library, collections, store catalog, a…" at bounding box center [378, 128] width 164 height 30
click at [457, 64] on icon at bounding box center [456, 66] width 6 height 6
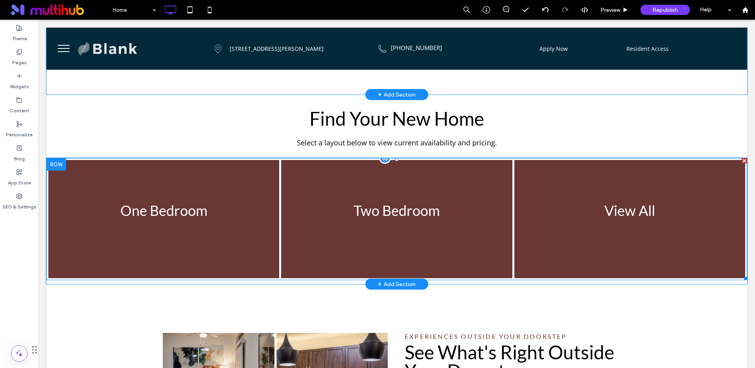
click at [184, 202] on link at bounding box center [163, 218] width 245 height 125
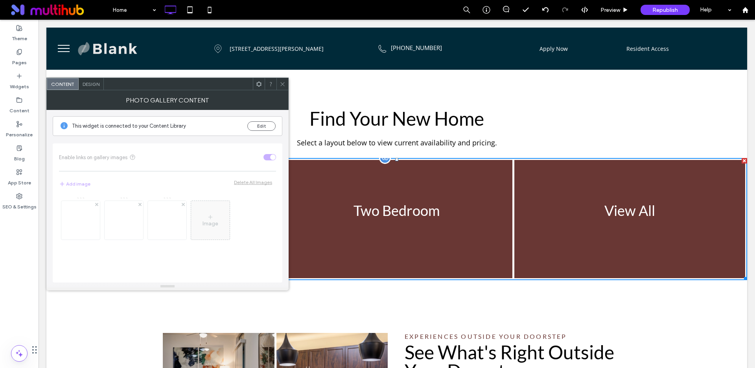
click at [184, 202] on div "Image" at bounding box center [167, 235] width 217 height 86
click at [79, 223] on div "Image" at bounding box center [167, 235] width 217 height 86
click at [252, 126] on button "Edit" at bounding box center [262, 125] width 28 height 9
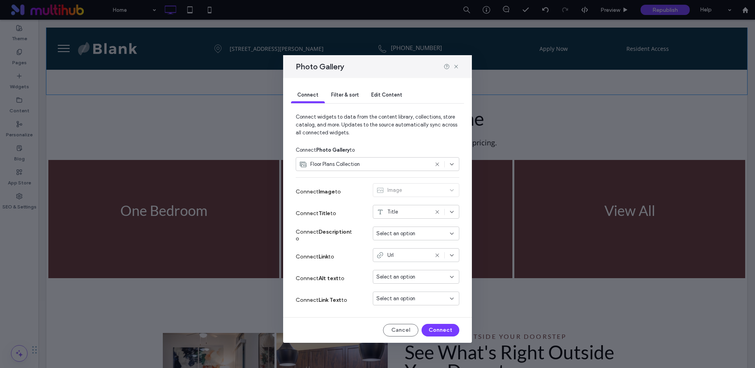
click at [354, 165] on span "Floor Plans Collection" at bounding box center [335, 164] width 50 height 8
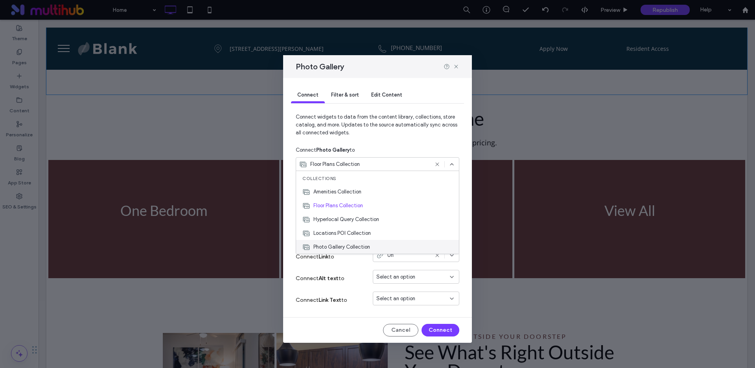
click at [347, 245] on span "Photo Gallery Collection" at bounding box center [342, 247] width 57 height 8
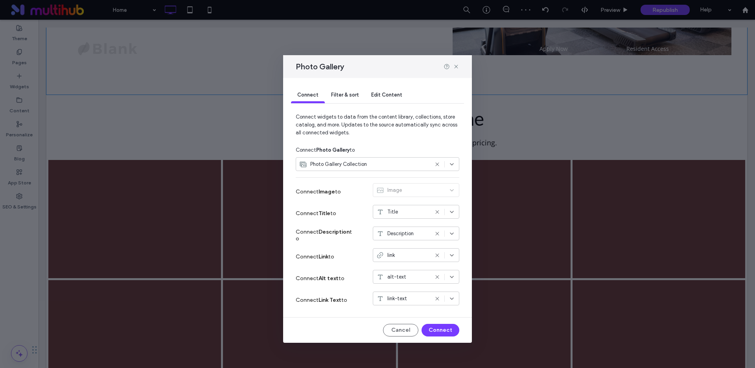
click at [331, 164] on span "Photo Gallery Collection" at bounding box center [338, 164] width 57 height 8
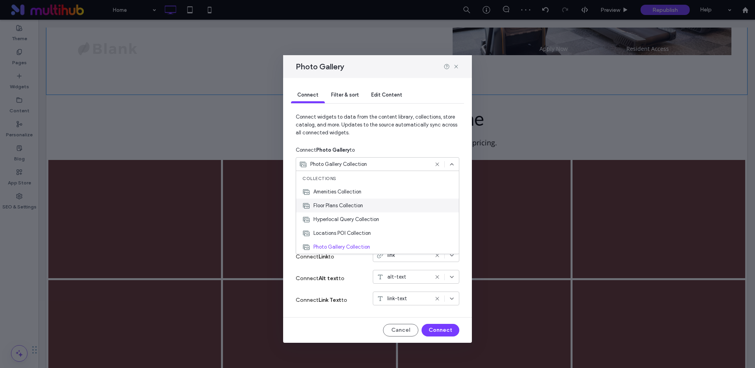
click at [339, 205] on span "Floor Plans Collection" at bounding box center [339, 205] width 50 height 8
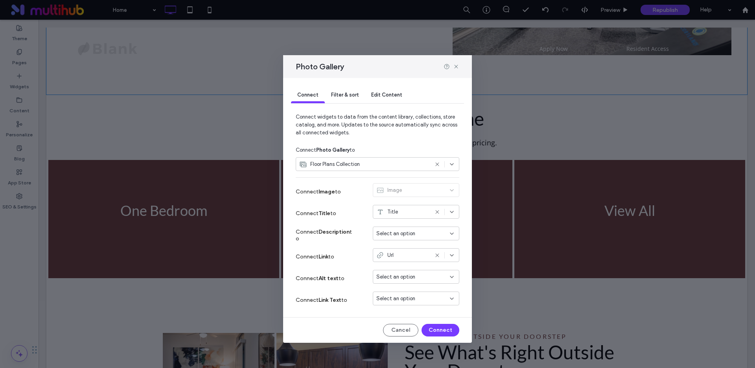
click at [338, 96] on span "Filter & sort" at bounding box center [345, 95] width 28 height 6
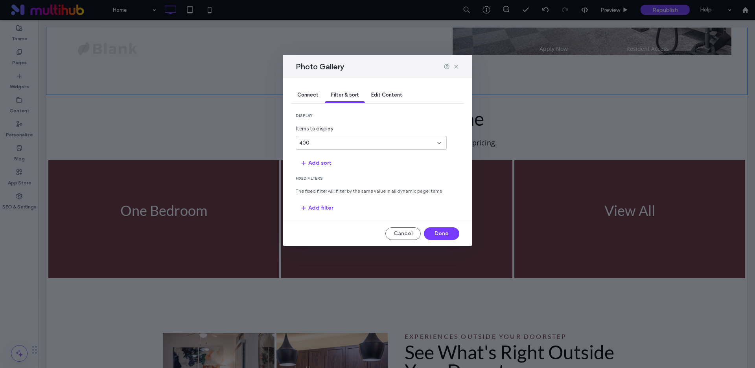
click at [303, 141] on span "400" at bounding box center [304, 143] width 10 height 8
click at [302, 143] on span "400" at bounding box center [304, 143] width 10 height 8
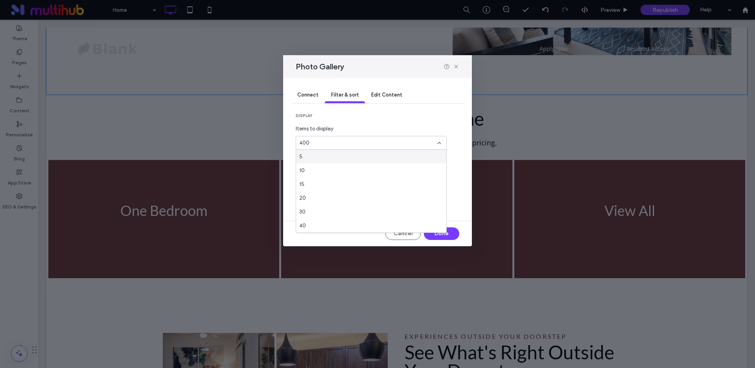
click at [337, 114] on span "display" at bounding box center [378, 116] width 164 height 6
click at [345, 138] on div "400" at bounding box center [371, 143] width 151 height 14
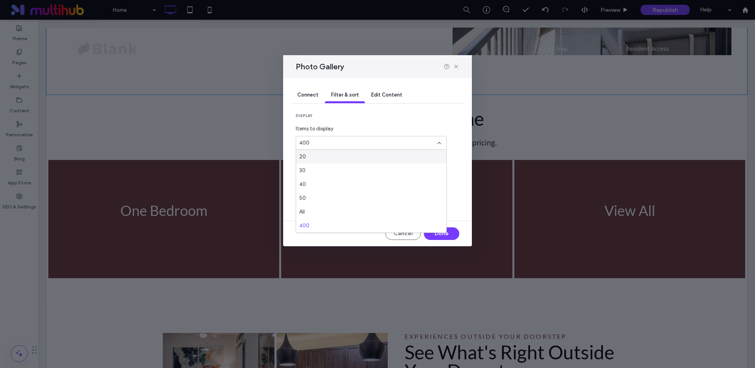
click at [358, 118] on span "display" at bounding box center [378, 116] width 164 height 6
click at [332, 144] on div "400" at bounding box center [366, 143] width 135 height 8
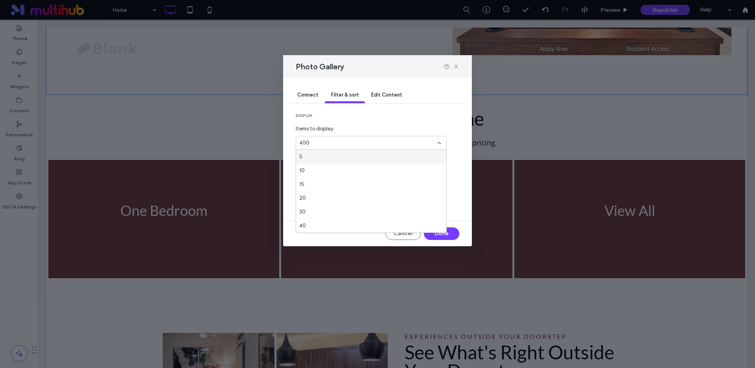
click at [334, 129] on span "Items to display" at bounding box center [371, 129] width 151 height 8
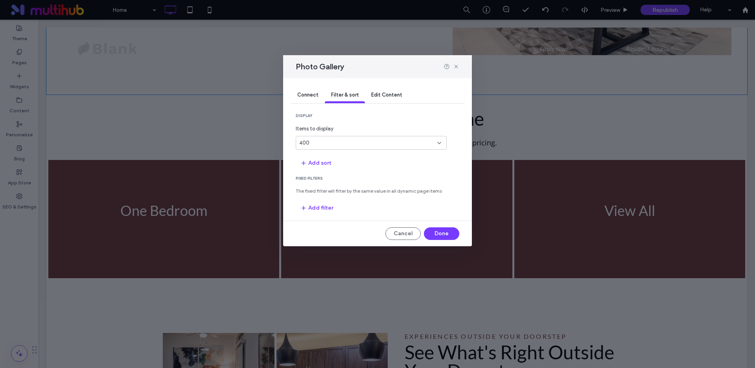
click at [379, 88] on div "Edit Content" at bounding box center [387, 95] width 44 height 16
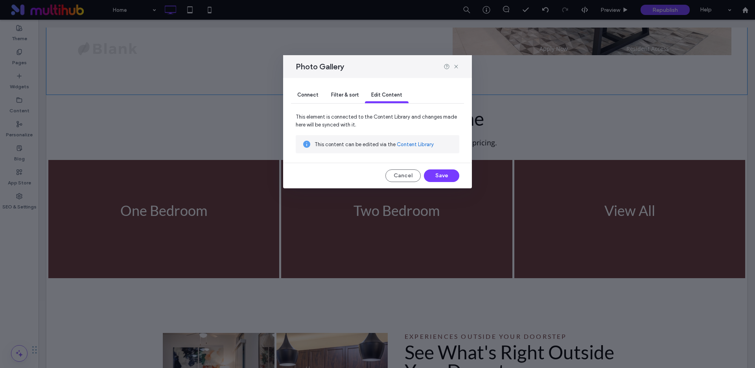
click at [413, 142] on link "Content Library" at bounding box center [415, 144] width 37 height 8
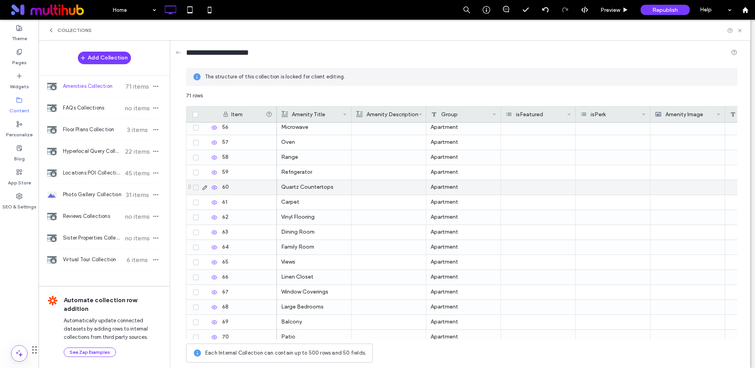
scroll to position [860, 0]
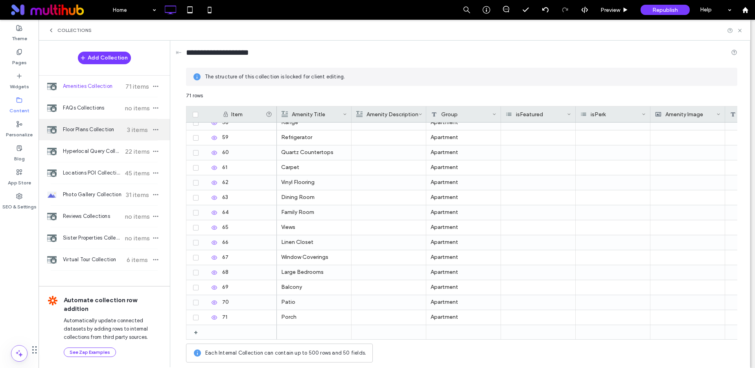
click at [76, 128] on span "Floor Plans Collection" at bounding box center [92, 130] width 59 height 8
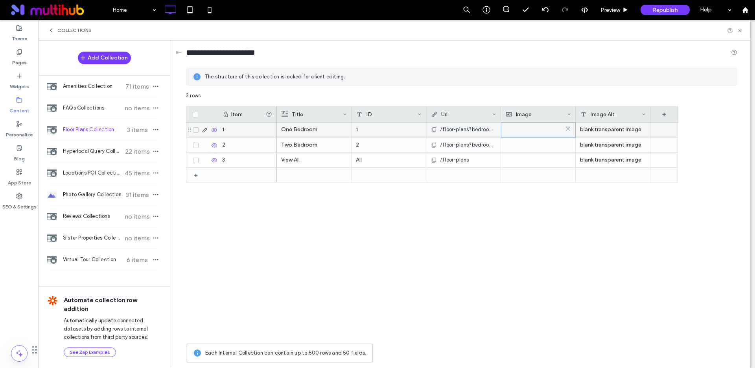
click at [530, 130] on img at bounding box center [519, 129] width 27 height 11
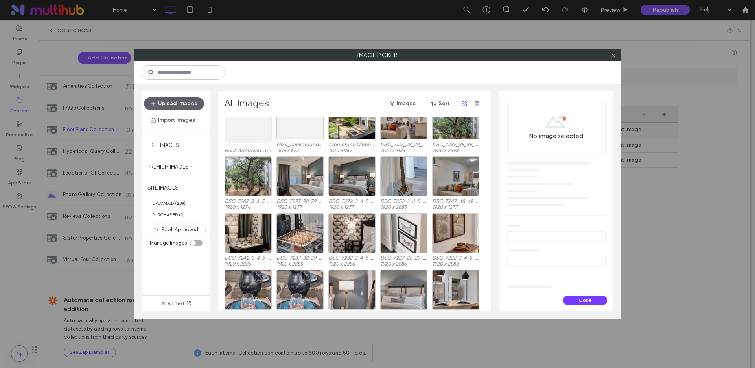
scroll to position [0, 0]
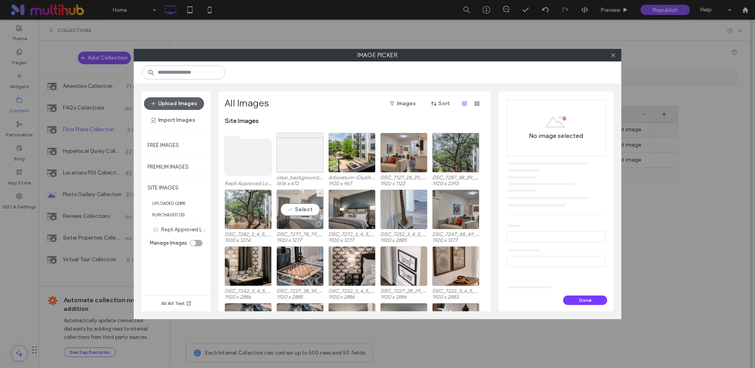
click at [295, 210] on div "Select" at bounding box center [300, 209] width 47 height 40
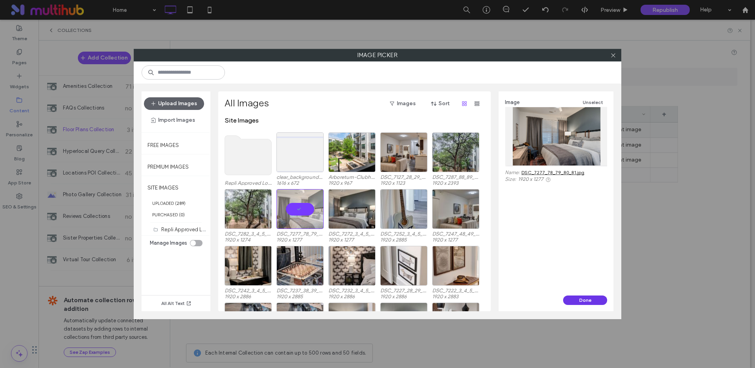
click at [590, 299] on button "Done" at bounding box center [585, 299] width 44 height 9
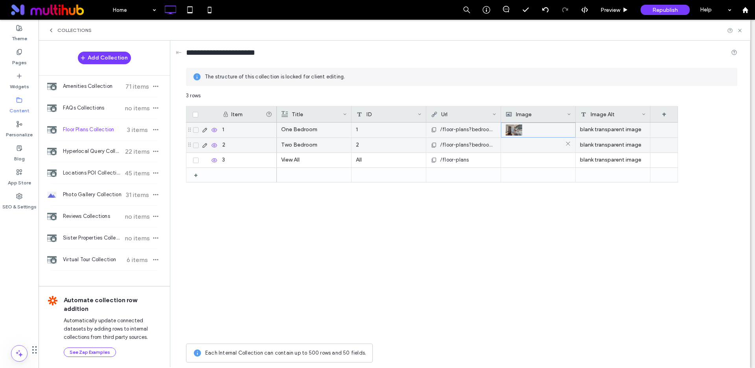
click at [534, 145] on div at bounding box center [539, 145] width 66 height 14
click at [534, 145] on div at bounding box center [538, 145] width 65 height 14
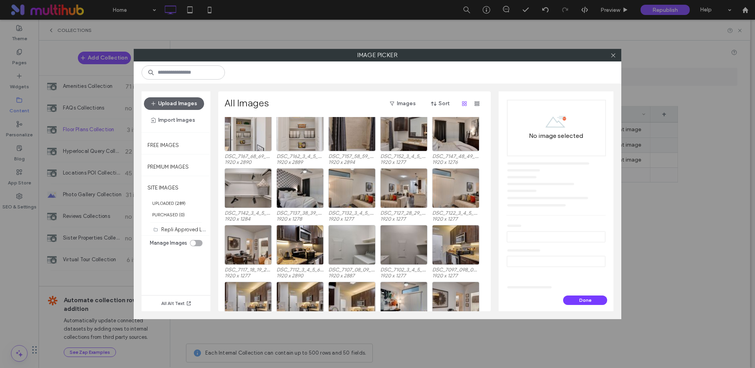
scroll to position [304, 0]
click at [406, 187] on div "Site Images Repli Approved Logos (5) clear_background.png 1616 x 672 Arboretum-…" at bounding box center [357, 214] width 264 height 194
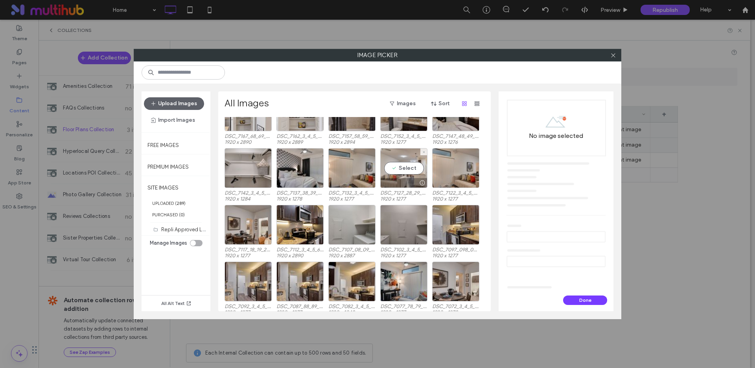
click at [402, 167] on div "Select" at bounding box center [404, 168] width 47 height 40
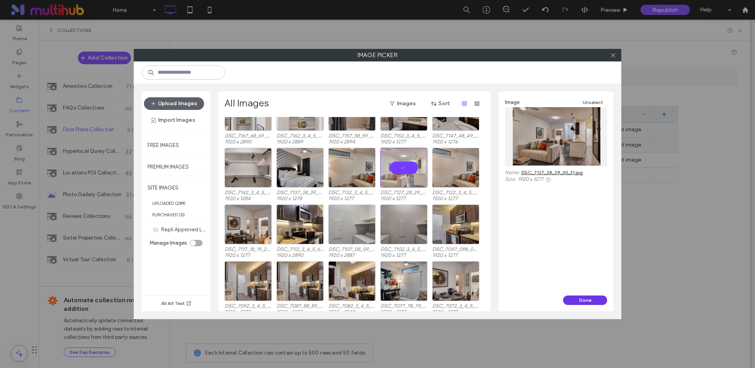
click at [581, 301] on button "Done" at bounding box center [585, 299] width 44 height 9
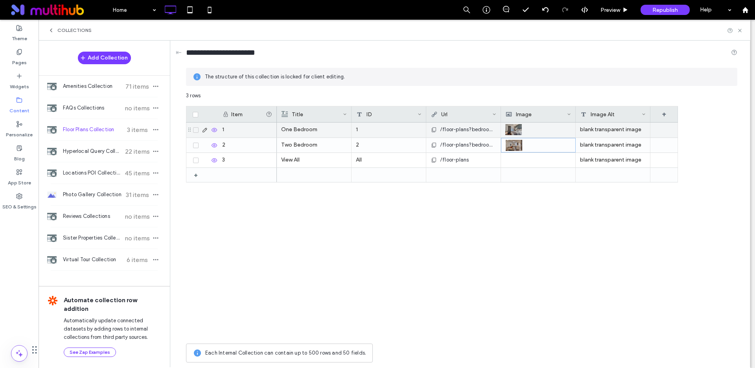
click at [611, 131] on div "blank transparent image" at bounding box center [613, 129] width 75 height 15
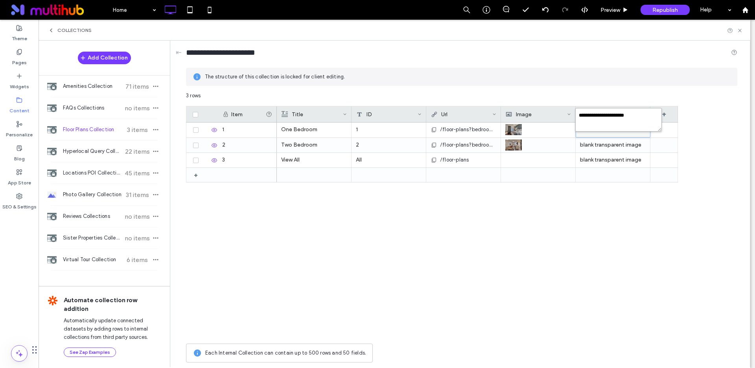
click at [611, 131] on textarea "**********" at bounding box center [619, 120] width 87 height 24
type textarea "*"
type textarea "**********"
click at [600, 144] on div "blank transparent image" at bounding box center [613, 145] width 75 height 15
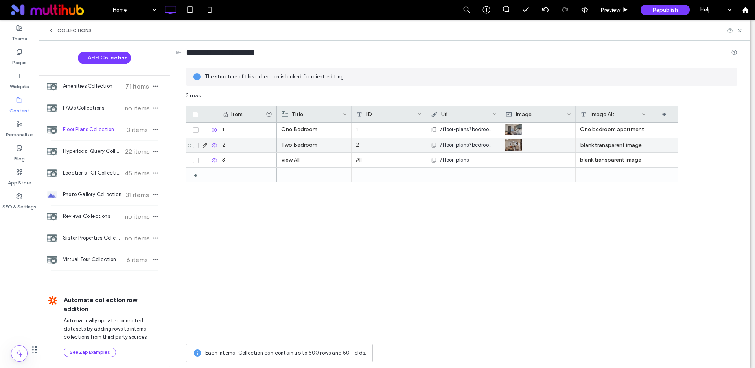
click at [600, 144] on div "blank transparent image" at bounding box center [613, 145] width 75 height 15
click at [596, 131] on textarea "**********" at bounding box center [619, 135] width 87 height 24
click at [598, 131] on textarea "**********" at bounding box center [619, 135] width 87 height 24
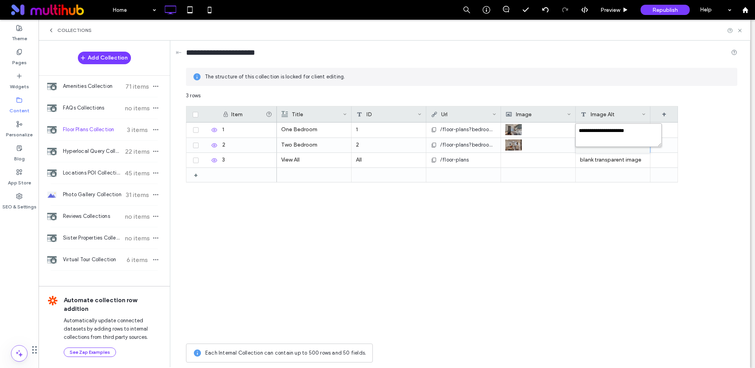
click at [598, 131] on textarea "**********" at bounding box center [619, 135] width 87 height 24
type textarea "**********"
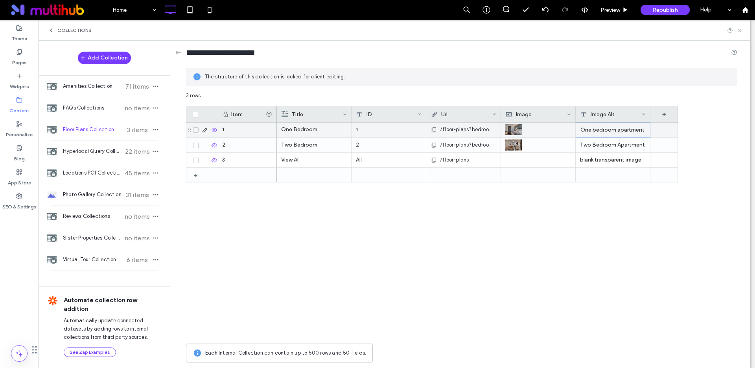
click at [605, 129] on div "One bedroom apartment" at bounding box center [613, 129] width 75 height 15
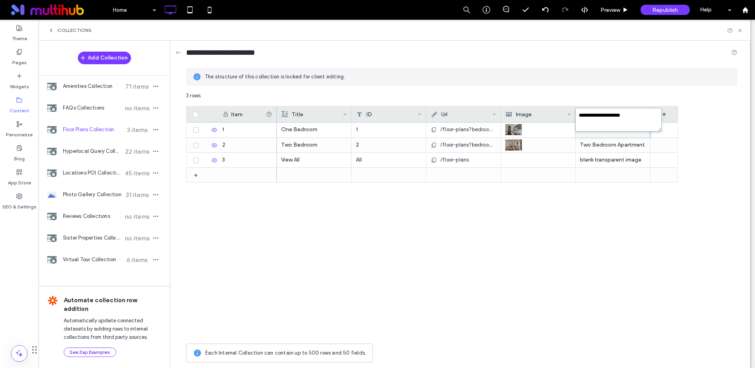
click at [594, 116] on textarea "**********" at bounding box center [619, 120] width 87 height 24
type textarea "**********"
click at [601, 142] on div "Two Bedroom Apartment" at bounding box center [613, 145] width 75 height 15
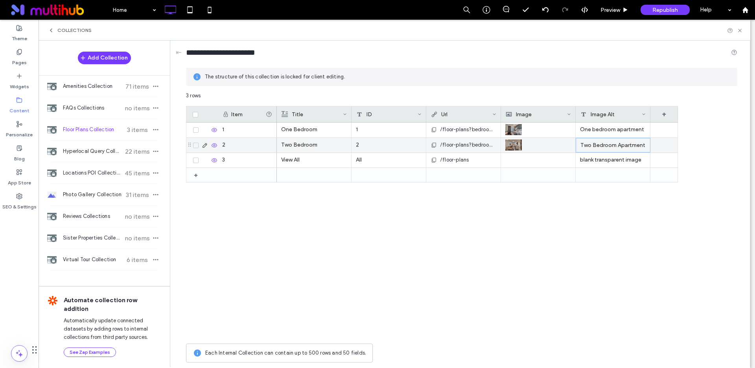
click at [601, 142] on div "Two Bedroom Apartment" at bounding box center [613, 145] width 75 height 15
click at [591, 128] on textarea "**********" at bounding box center [619, 135] width 87 height 24
type textarea "**********"
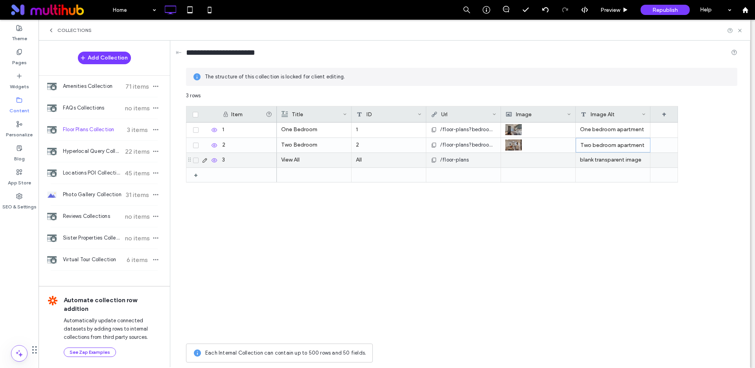
click at [598, 161] on div "blank transparent image" at bounding box center [613, 160] width 75 height 15
click at [558, 157] on div at bounding box center [539, 160] width 66 height 14
click at [608, 162] on div "blank transparent image" at bounding box center [613, 160] width 75 height 15
click at [607, 161] on div "blank transparent image" at bounding box center [613, 160] width 75 height 15
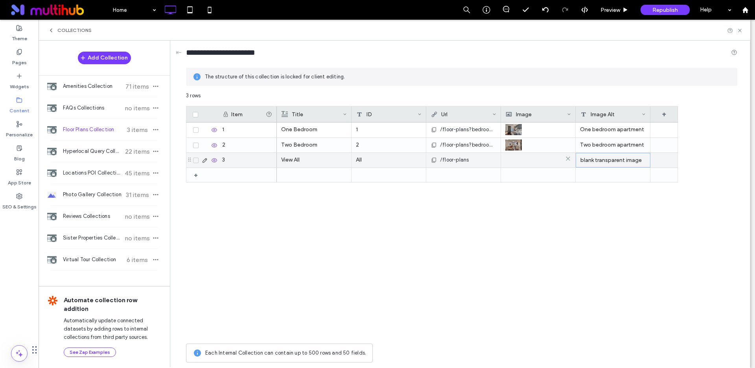
click at [532, 159] on img at bounding box center [519, 159] width 27 height 11
click at [532, 159] on img at bounding box center [519, 160] width 27 height 11
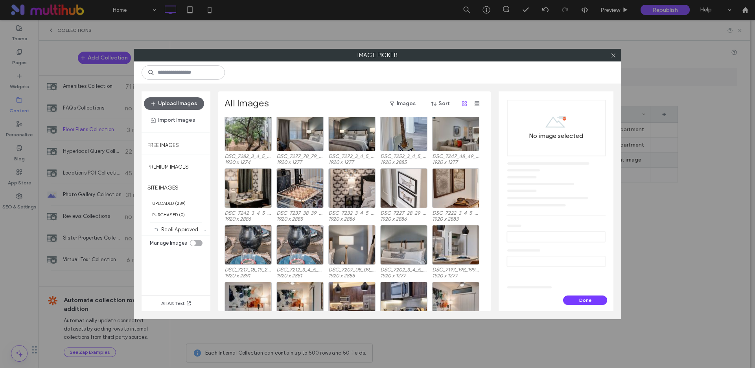
scroll to position [76, 0]
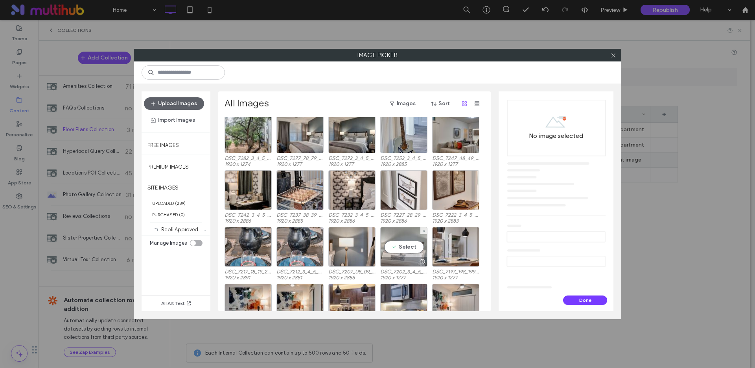
click at [401, 244] on div "Select" at bounding box center [404, 247] width 47 height 40
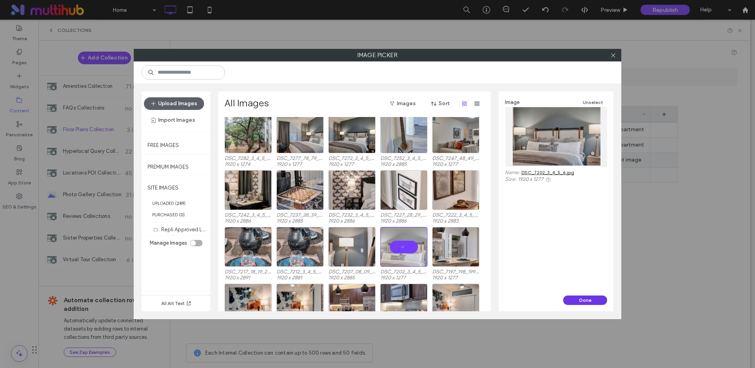
click at [576, 300] on button "Done" at bounding box center [585, 299] width 44 height 9
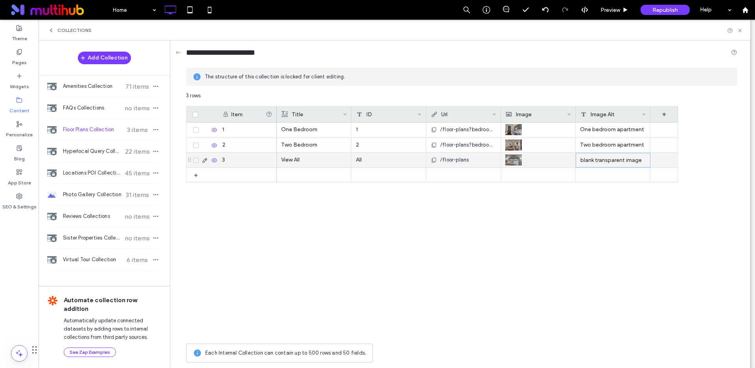
click at [605, 158] on div "blank transparent image" at bounding box center [613, 160] width 75 height 15
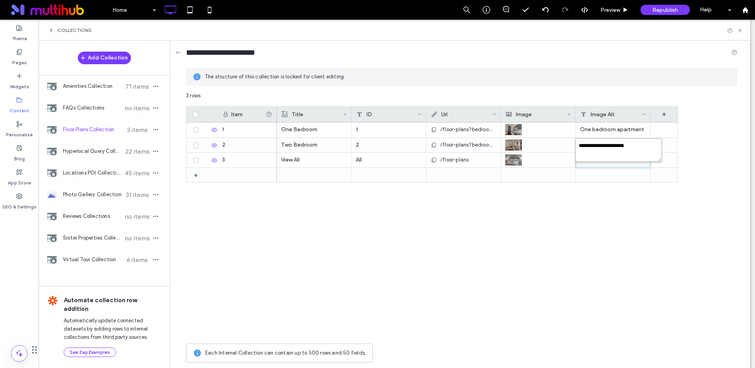
click at [602, 148] on textarea "**********" at bounding box center [619, 150] width 87 height 24
type textarea "**********"
click at [65, 31] on span "Collections" at bounding box center [74, 30] width 34 height 6
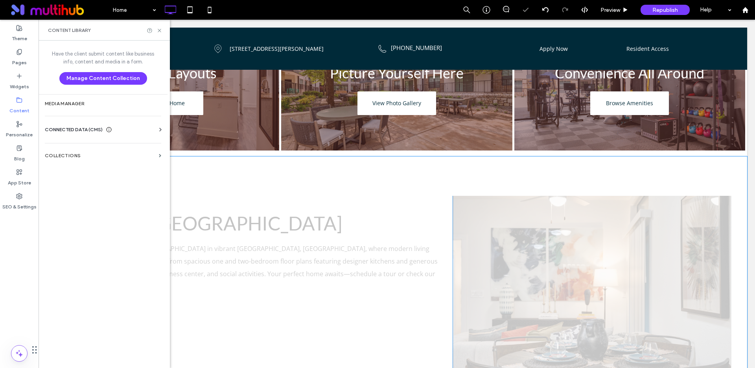
scroll to position [296, 0]
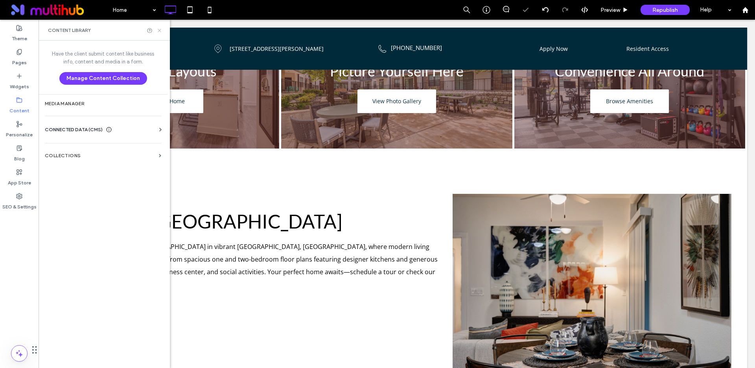
drag, startPoint x: 122, startPoint y: 9, endPoint x: 161, endPoint y: 28, distance: 43.5
click at [161, 28] on icon at bounding box center [160, 31] width 6 height 6
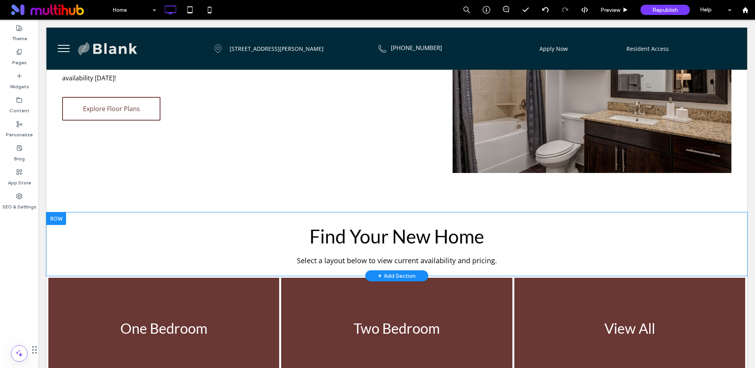
scroll to position [580, 0]
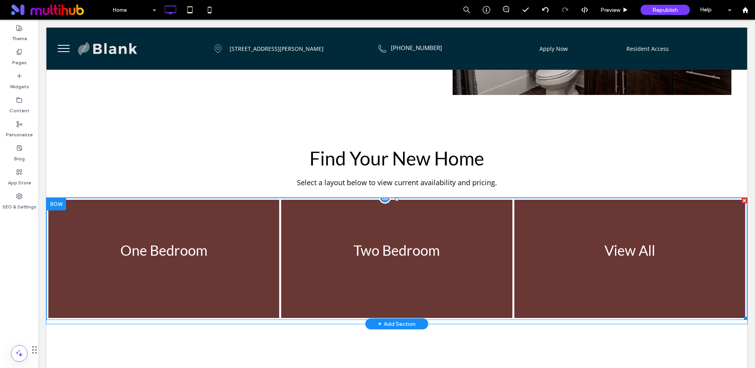
click at [158, 196] on link at bounding box center [163, 258] width 245 height 125
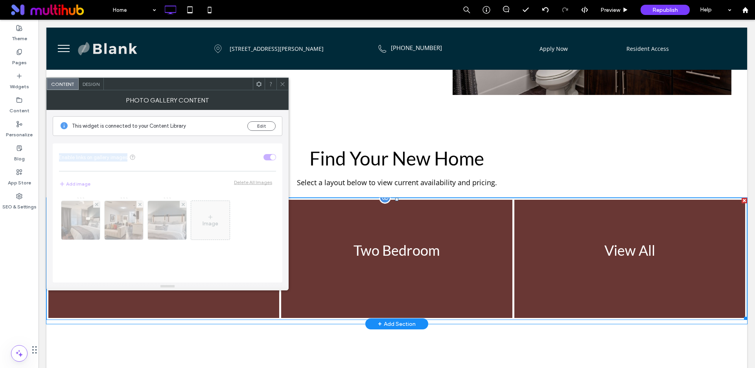
click at [158, 192] on div "Image" at bounding box center [167, 235] width 217 height 86
click at [263, 125] on button "Edit" at bounding box center [262, 125] width 28 height 9
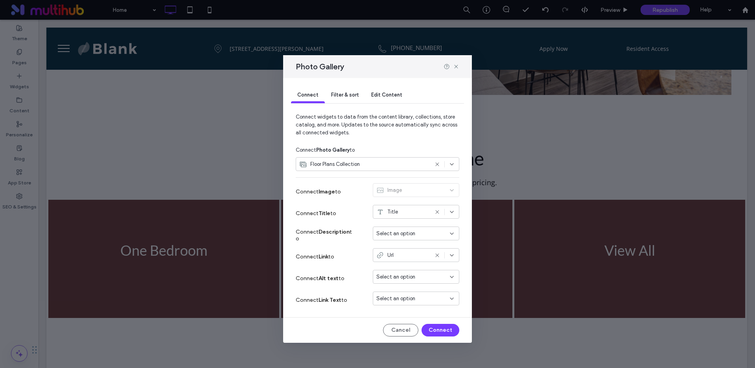
click at [349, 95] on span "Filter & sort" at bounding box center [345, 95] width 28 height 6
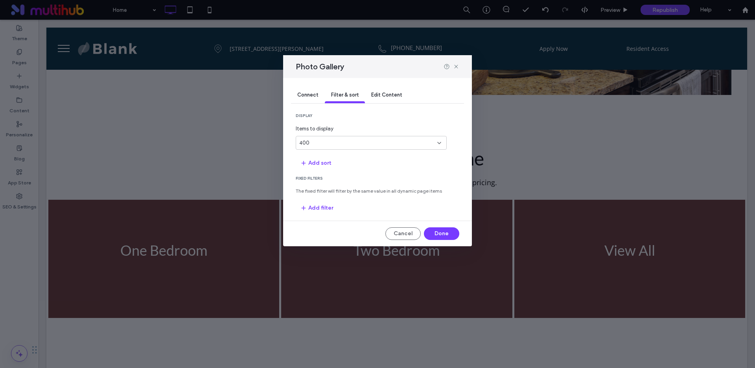
click at [381, 96] on span "Edit Content" at bounding box center [386, 95] width 31 height 6
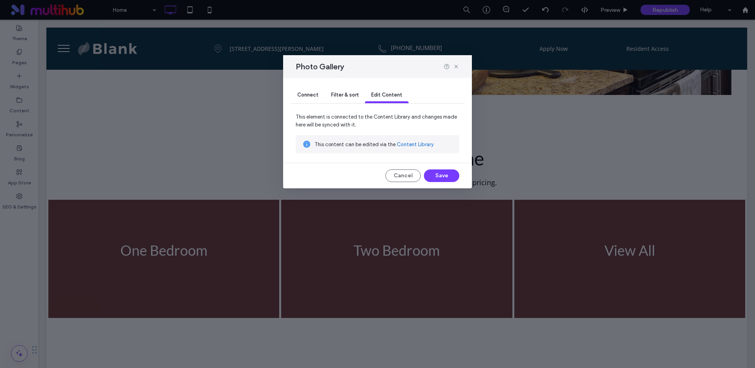
click at [310, 95] on span "Connect" at bounding box center [307, 95] width 21 height 6
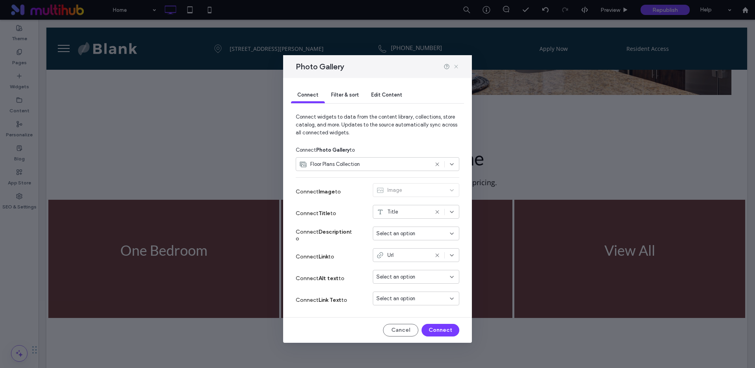
click at [456, 68] on icon at bounding box center [456, 66] width 6 height 6
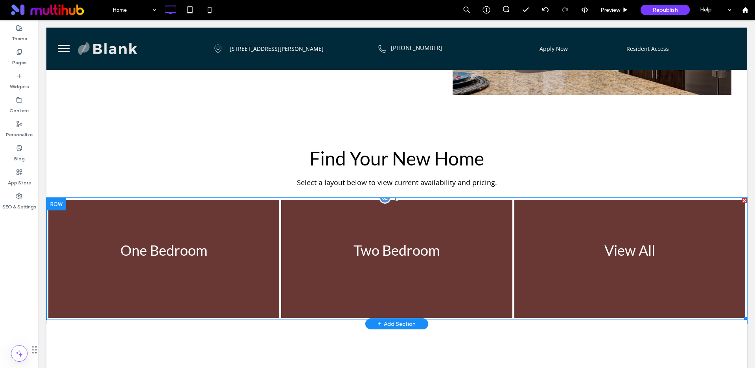
scroll to position [580, 0]
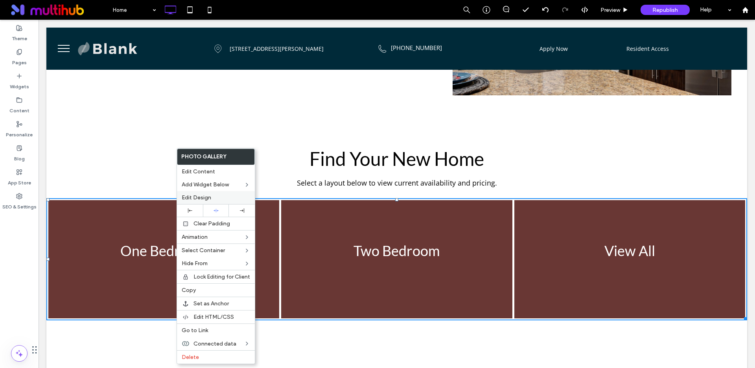
click at [192, 193] on div "Edit Design" at bounding box center [216, 197] width 78 height 13
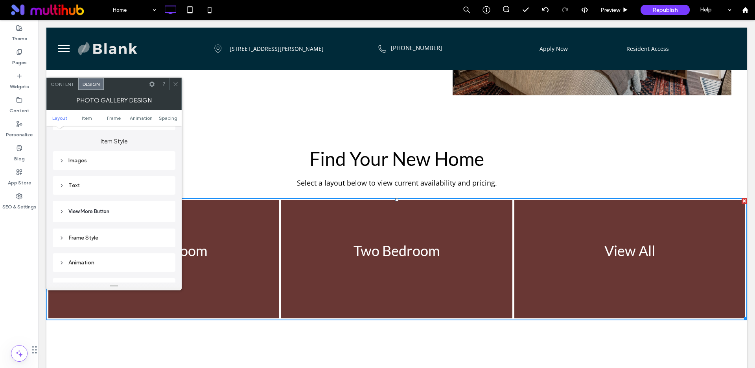
scroll to position [294, 0]
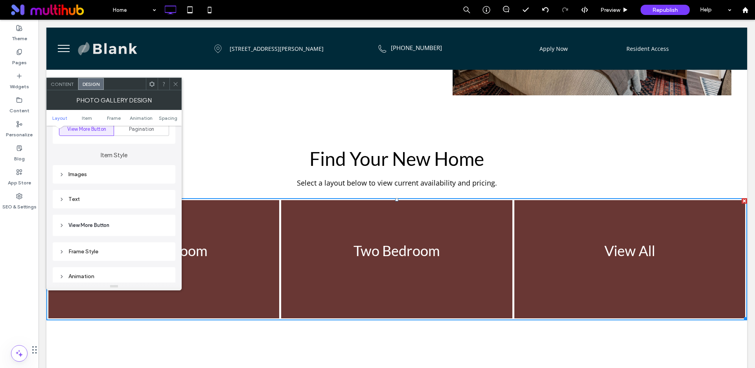
click at [102, 177] on div "Images" at bounding box center [114, 174] width 110 height 7
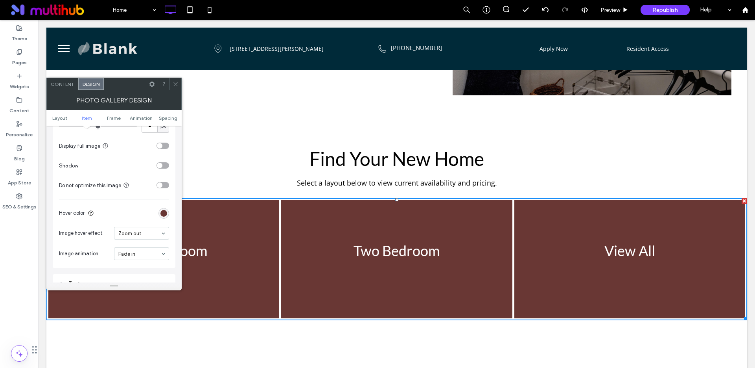
scroll to position [431, 0]
click at [161, 190] on div "rgb(105, 55, 52)" at bounding box center [164, 192] width 7 height 7
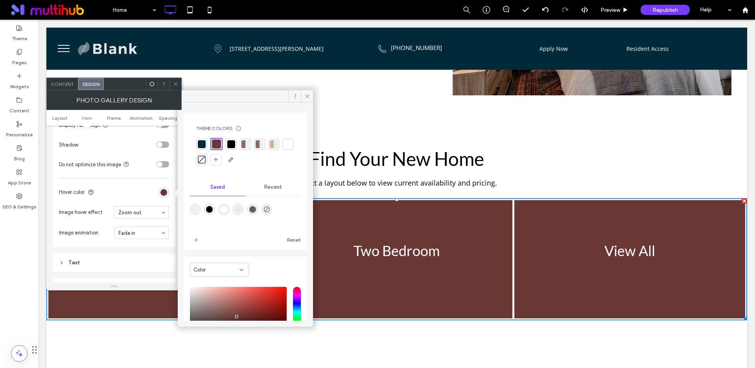
scroll to position [66, 0]
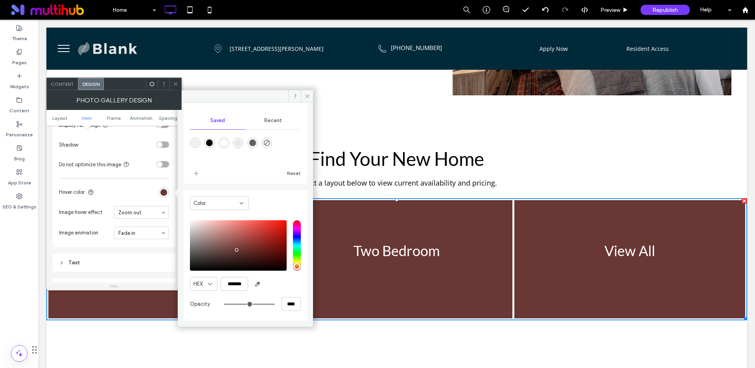
type input "**"
type input "***"
type input "**"
type input "***"
type input "**"
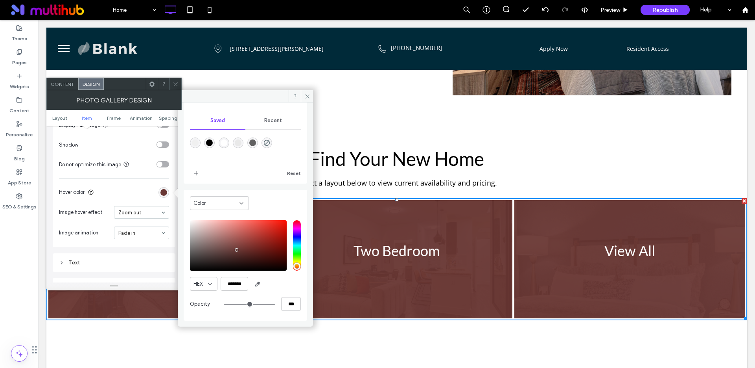
type input "***"
type input "**"
type input "***"
type input "**"
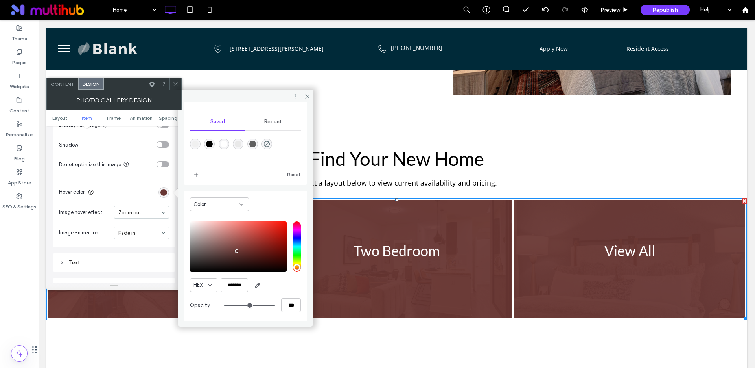
type input "***"
type input "**"
type input "***"
type input "**"
type input "***"
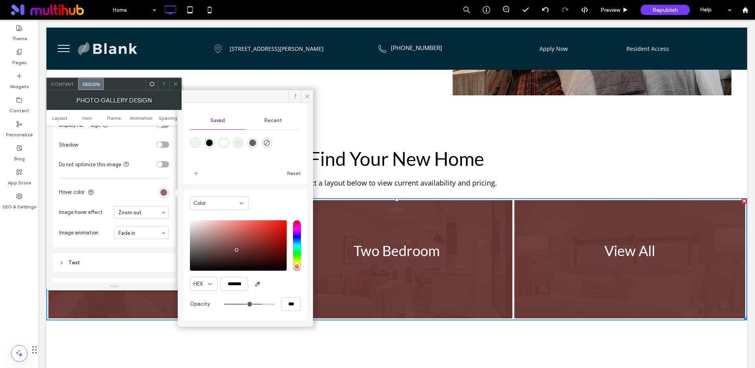
type input "**"
type input "***"
type input "**"
type input "***"
type input "**"
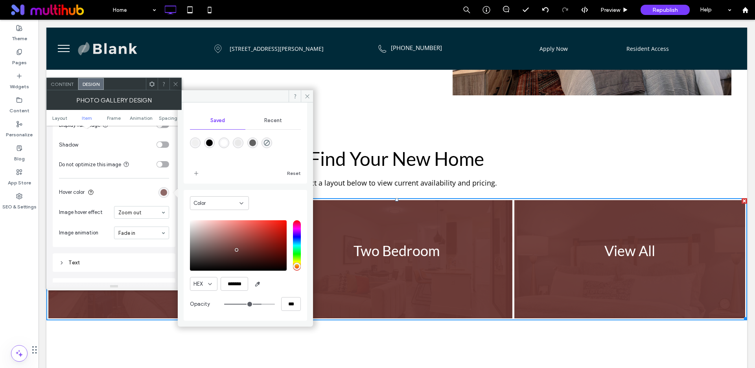
type input "***"
type input "**"
type input "***"
type input "**"
type input "***"
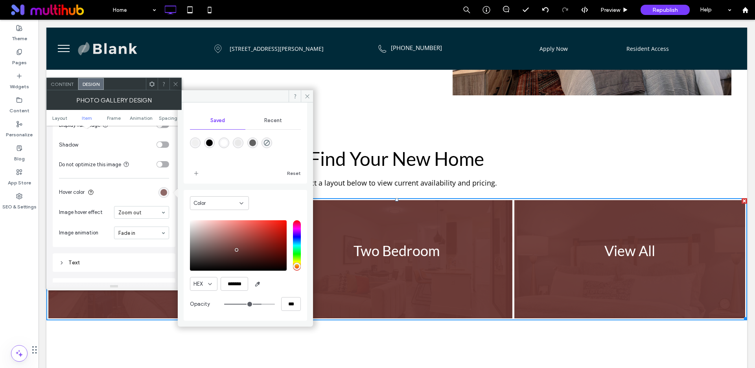
type input "**"
type input "***"
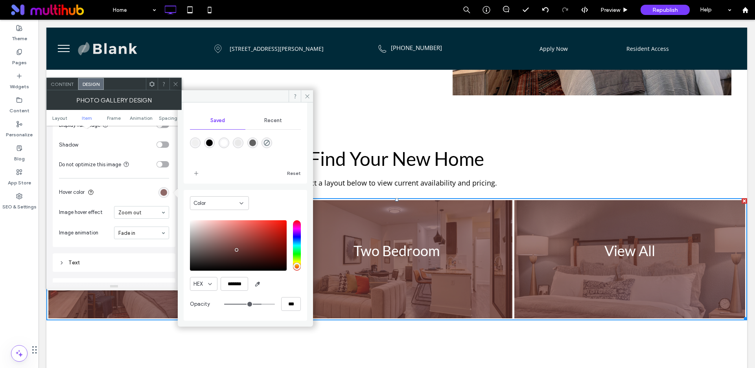
type input "**"
type input "***"
type input "**"
type input "***"
type input "**"
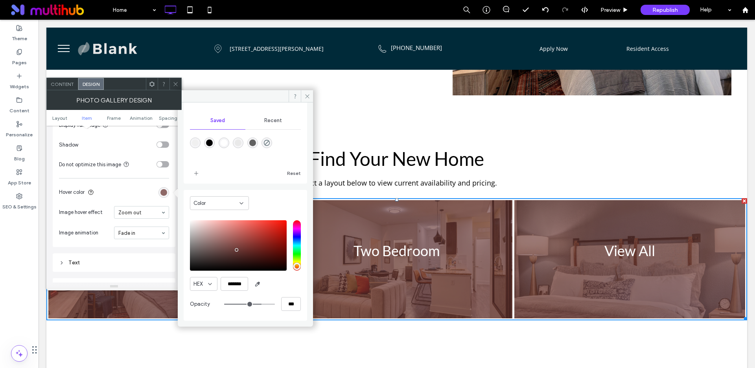
type input "***"
type input "**"
type input "***"
type input "**"
type input "***"
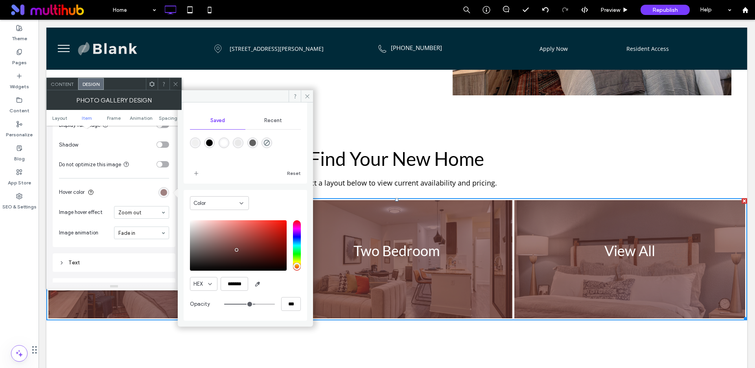
type input "**"
type input "***"
type input "**"
type input "***"
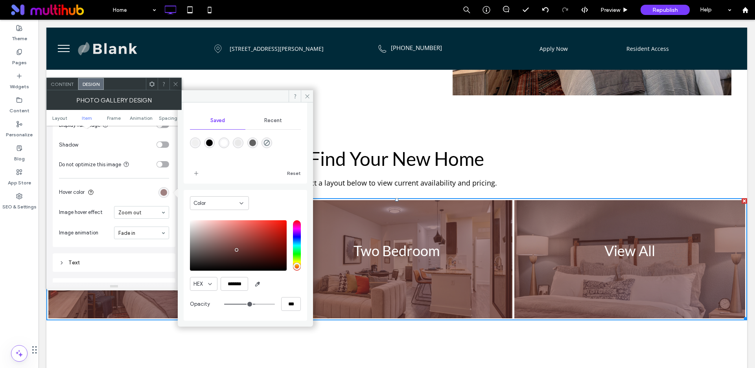
type input "**"
type input "***"
type input "**"
type input "***"
type input "**"
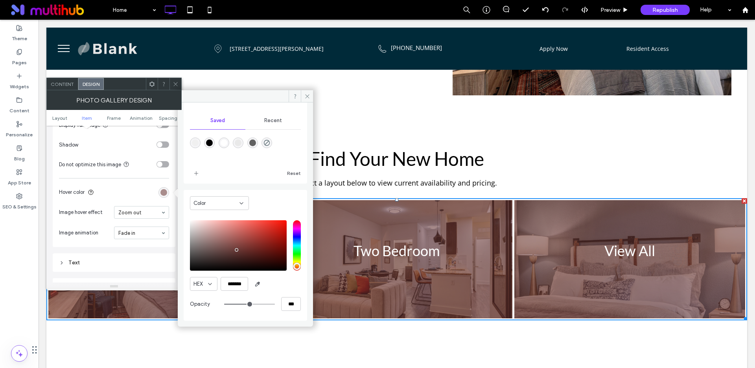
type input "***"
type input "**"
type input "***"
type input "**"
type input "***"
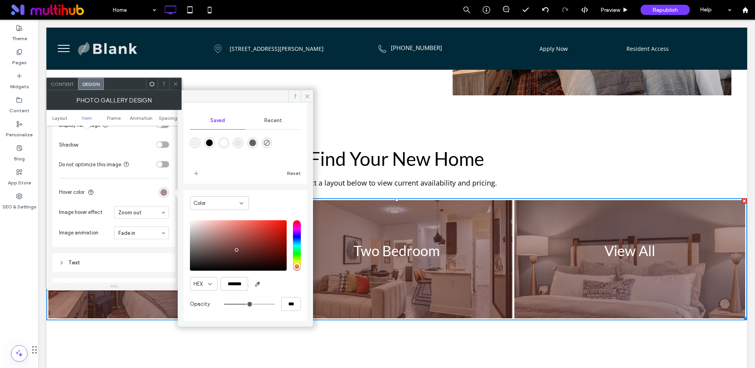
type input "**"
type input "***"
type input "**"
type input "***"
type input "**"
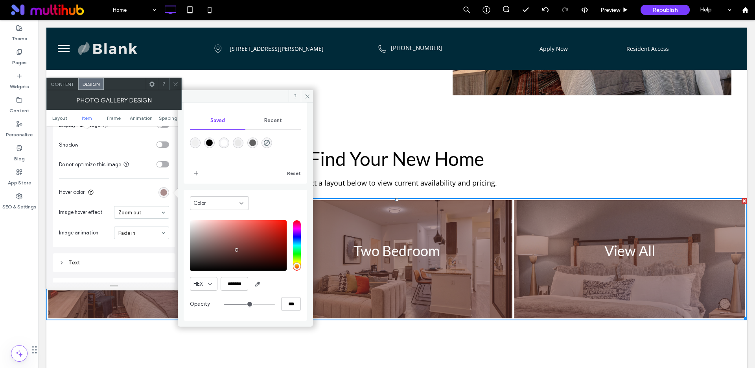
type input "***"
type input "**"
type input "***"
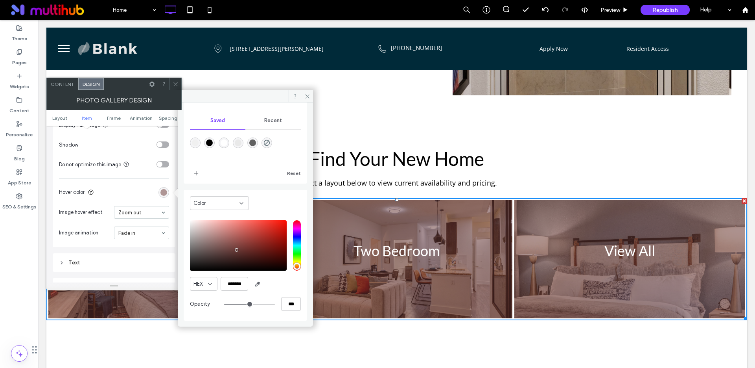
drag, startPoint x: 266, startPoint y: 303, endPoint x: 244, endPoint y: 305, distance: 22.1
type input "**"
click at [244, 304] on input "range" at bounding box center [249, 303] width 51 height 1
type input "***"
click at [283, 305] on input "***" at bounding box center [291, 304] width 20 height 14
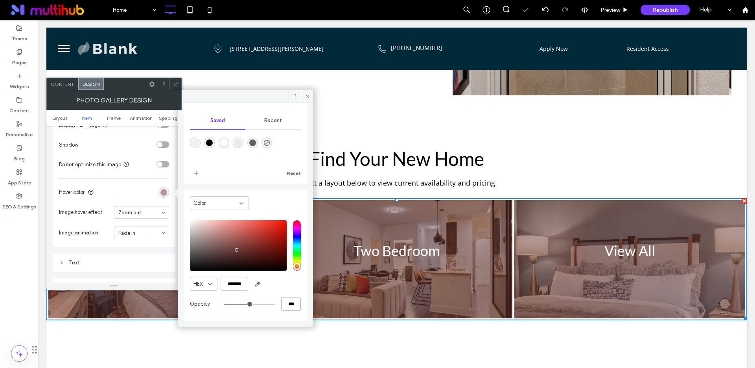
click at [283, 305] on input "***" at bounding box center [291, 304] width 20 height 14
type input "*"
type input "**"
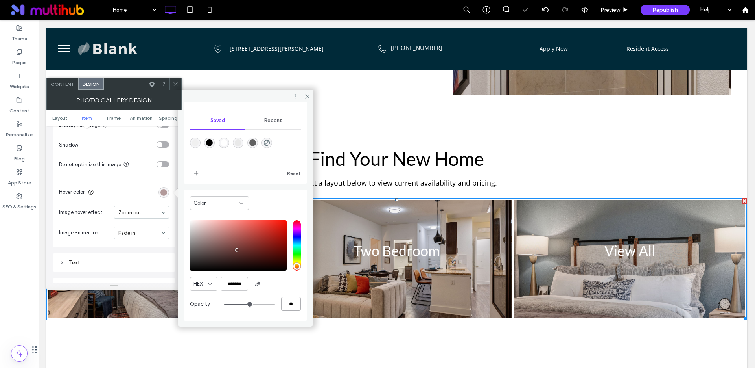
type input "**"
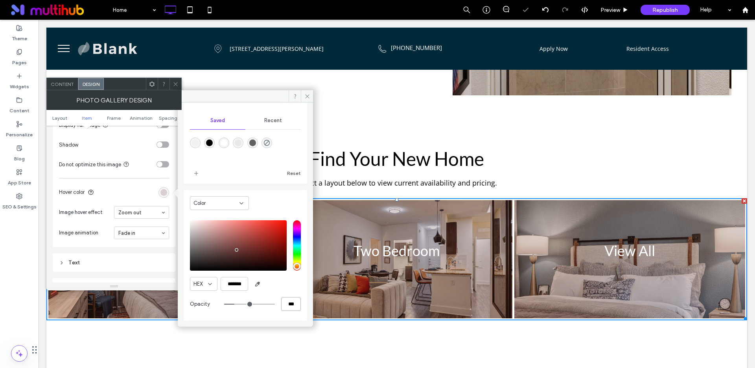
type input "***"
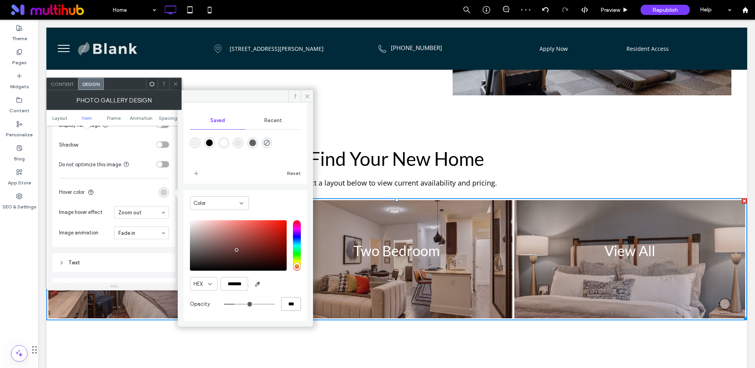
click at [282, 304] on input "***" at bounding box center [291, 304] width 20 height 14
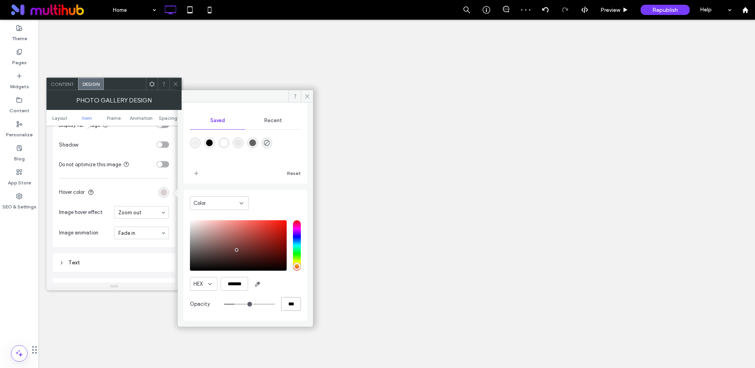
click at [282, 304] on input "***" at bounding box center [291, 304] width 20 height 14
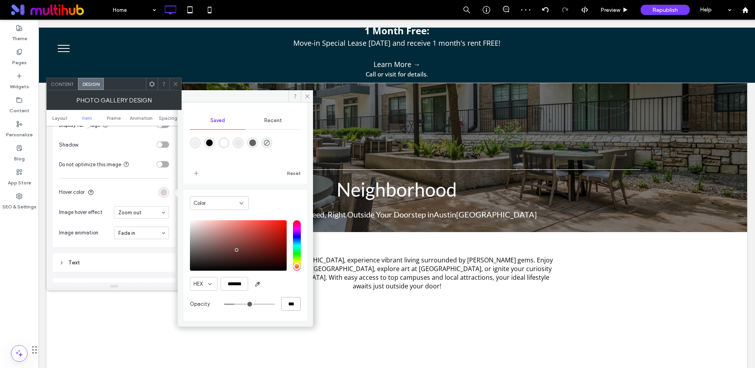
scroll to position [54, 0]
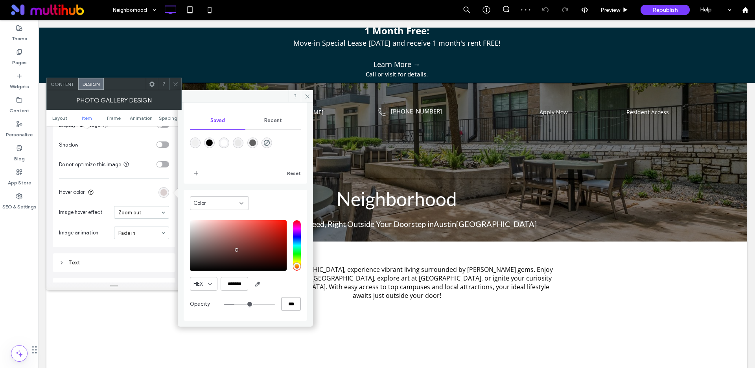
type input "*"
type input "**"
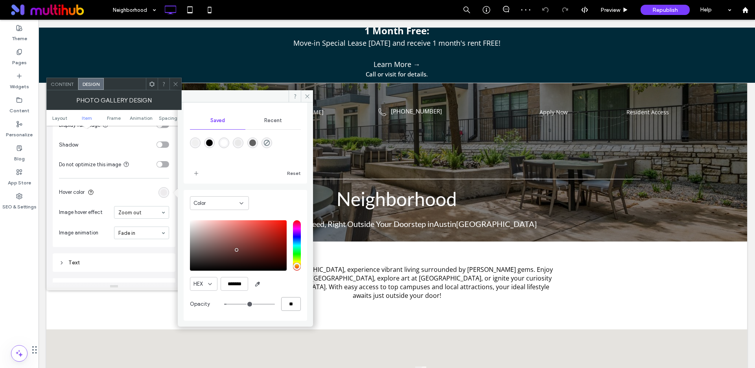
type input "**"
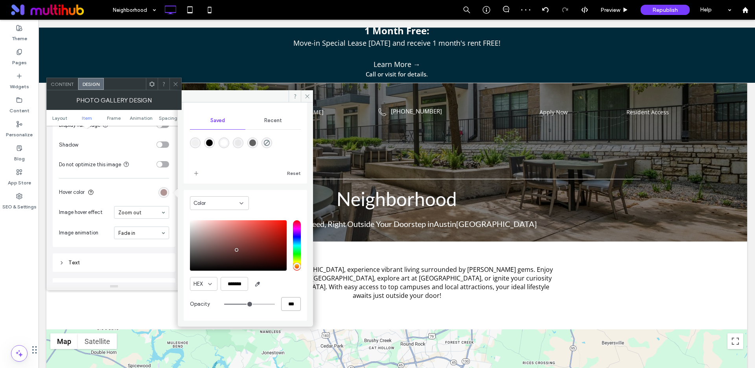
type input "***"
drag, startPoint x: 306, startPoint y: 95, endPoint x: 268, endPoint y: 76, distance: 43.3
click at [306, 95] on icon at bounding box center [308, 96] width 6 height 6
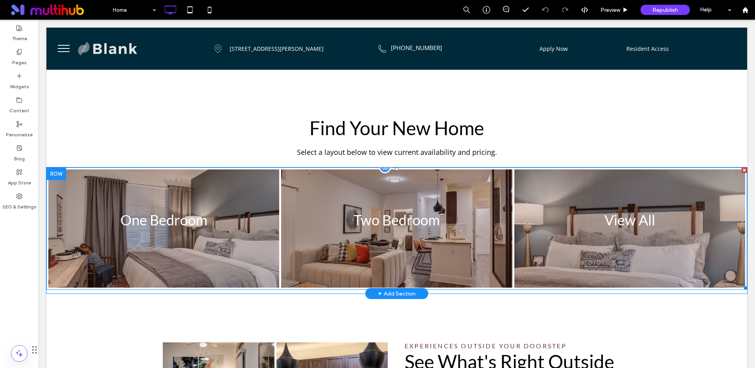
click at [547, 216] on link at bounding box center [630, 228] width 245 height 125
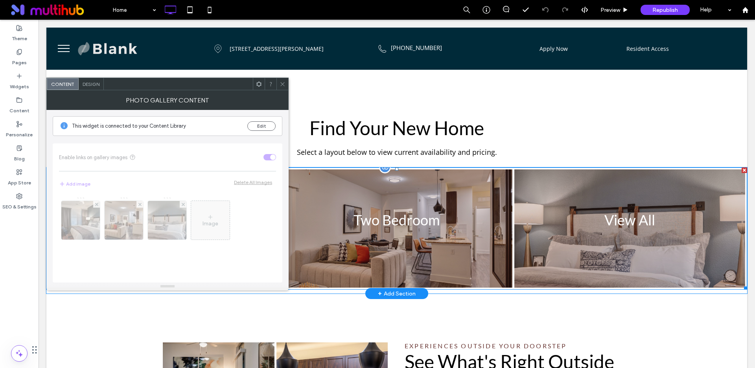
click at [547, 216] on link at bounding box center [630, 228] width 245 height 125
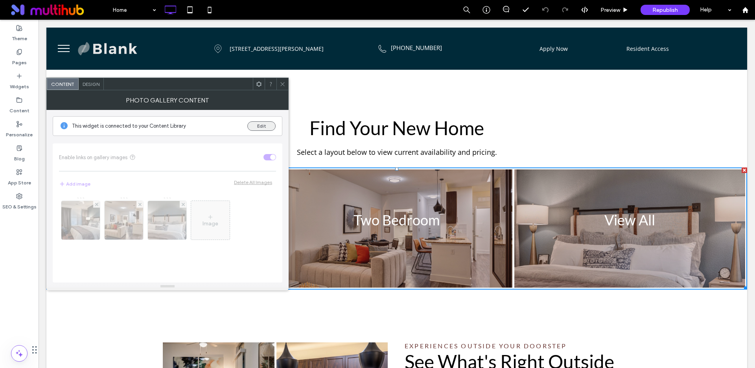
click at [263, 126] on button "Edit" at bounding box center [262, 125] width 28 height 9
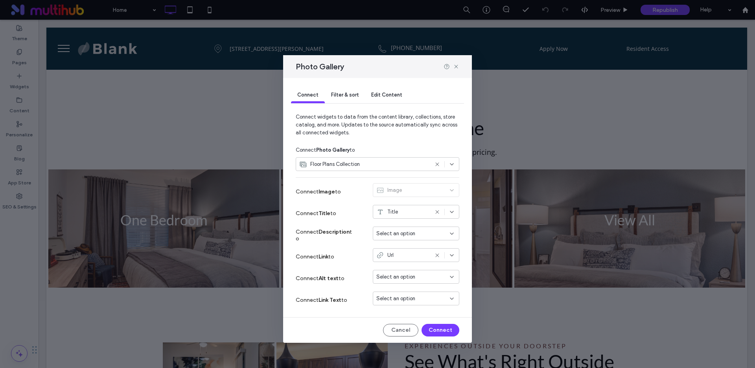
click at [351, 93] on span "Filter & sort" at bounding box center [345, 95] width 28 height 6
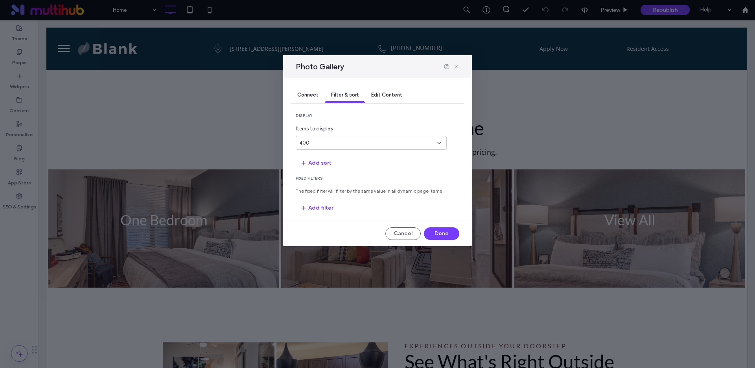
click at [379, 93] on span "Edit Content" at bounding box center [386, 95] width 31 height 6
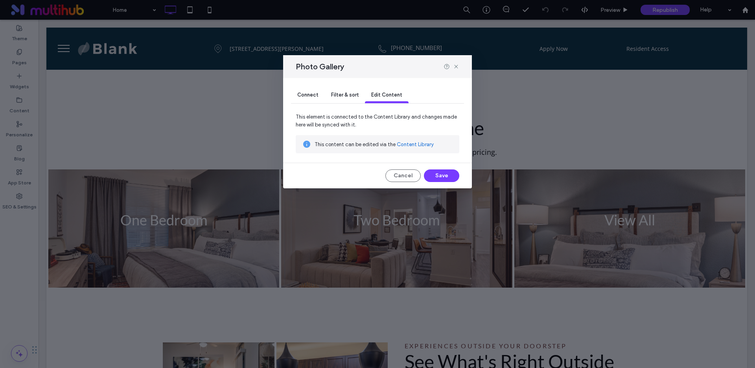
click at [314, 93] on span "Connect" at bounding box center [307, 95] width 21 height 6
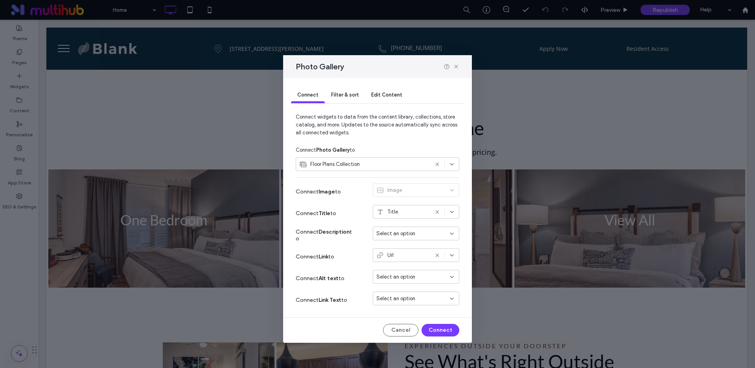
click at [349, 91] on div "Filter & sort" at bounding box center [345, 95] width 40 height 16
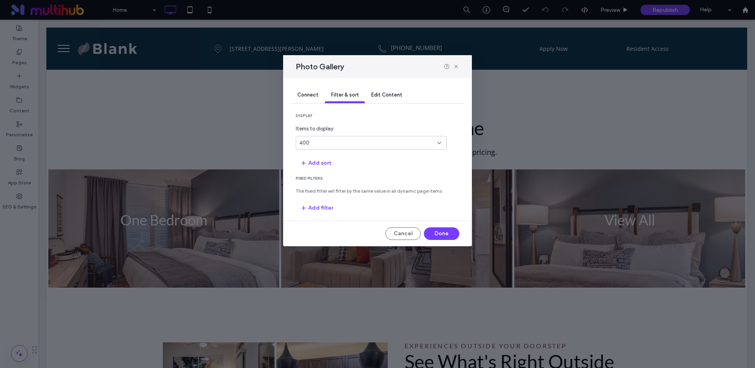
click at [375, 92] on span "Edit Content" at bounding box center [386, 95] width 31 height 6
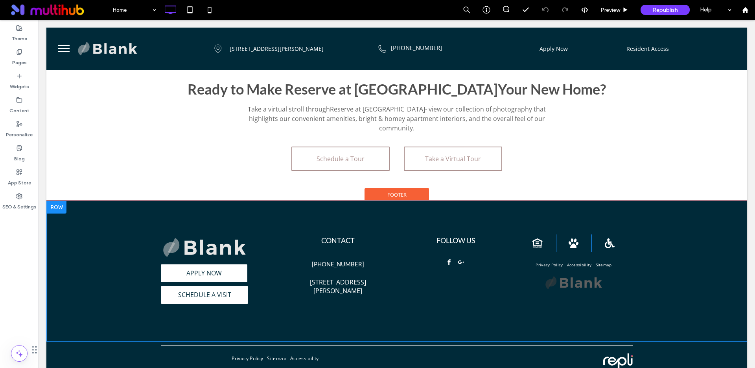
scroll to position [1180, 0]
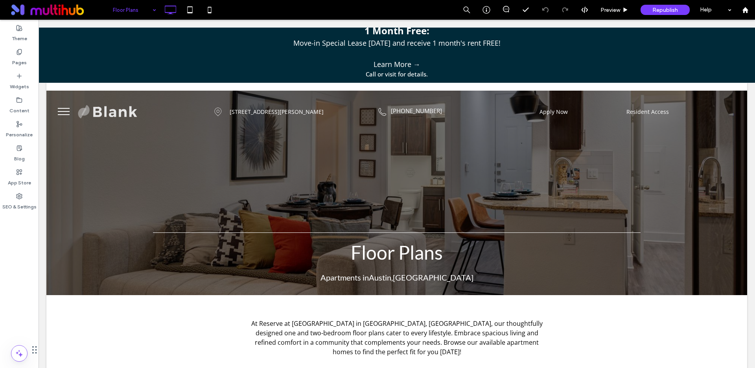
click at [125, 8] on input at bounding box center [132, 10] width 39 height 20
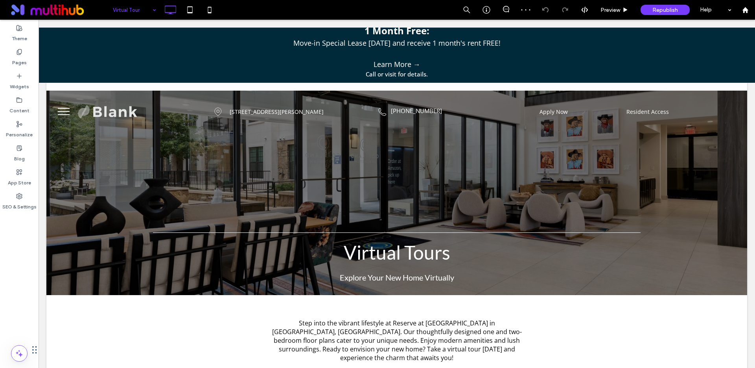
click at [120, 11] on input at bounding box center [132, 10] width 39 height 20
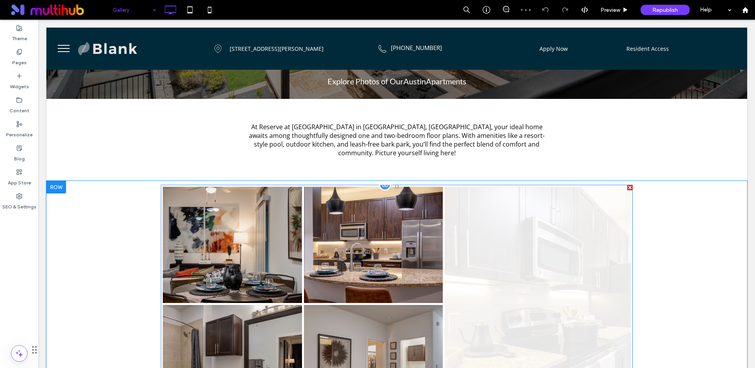
scroll to position [158, 0]
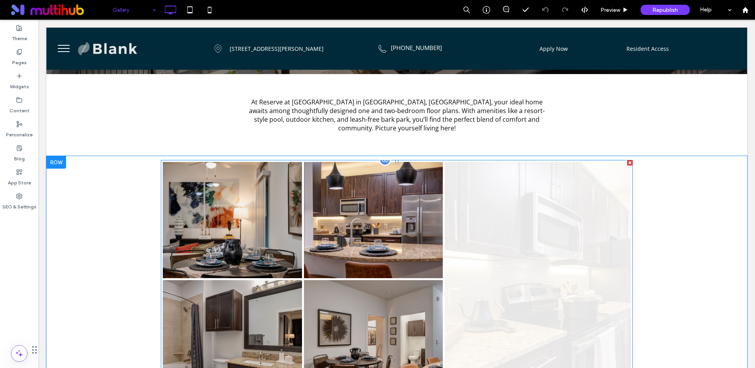
click at [499, 231] on link at bounding box center [538, 279] width 197 height 248
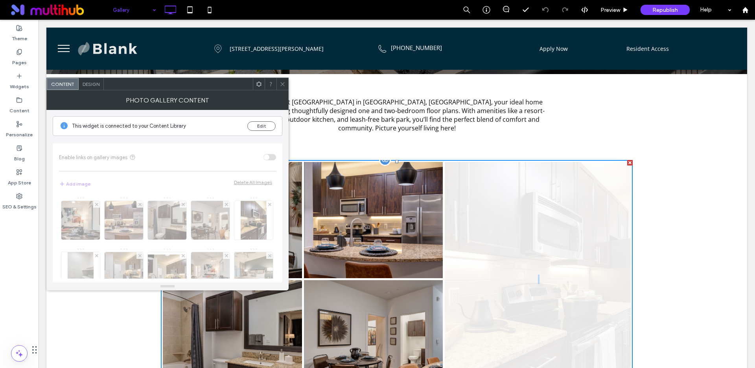
click at [499, 231] on link at bounding box center [538, 279] width 197 height 248
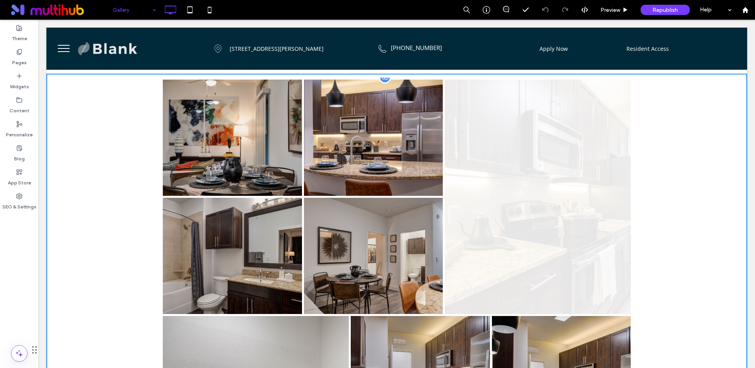
scroll to position [233, 0]
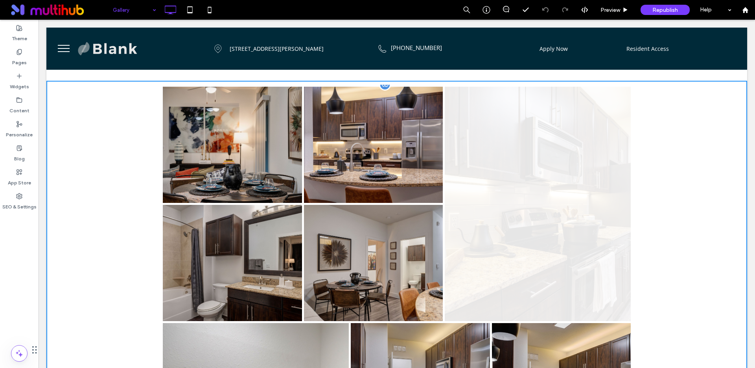
click at [502, 176] on link at bounding box center [538, 203] width 197 height 248
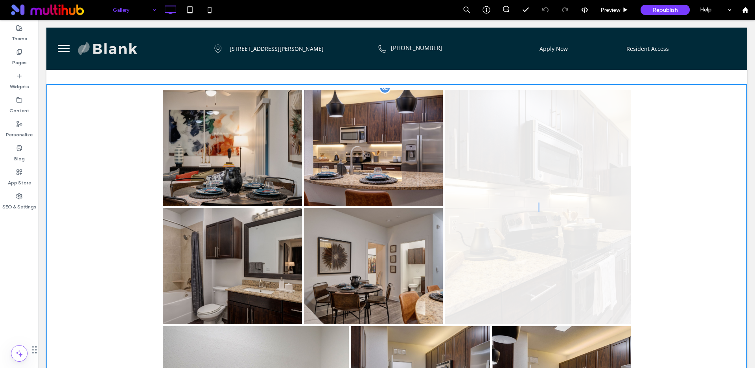
click at [502, 176] on link at bounding box center [538, 207] width 197 height 248
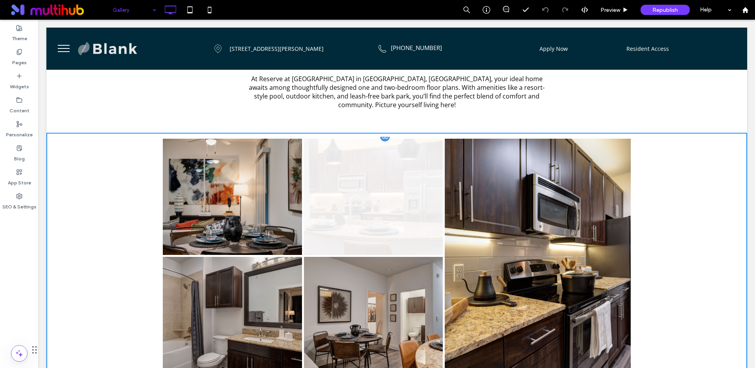
scroll to position [164, 0]
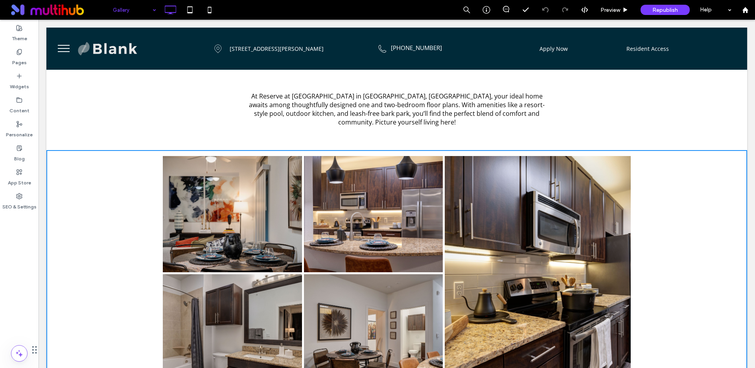
click at [580, 118] on div "At Reserve at Arboretum in Austin, TX, your ideal home awaits among thoughtfull…" at bounding box center [397, 109] width 472 height 42
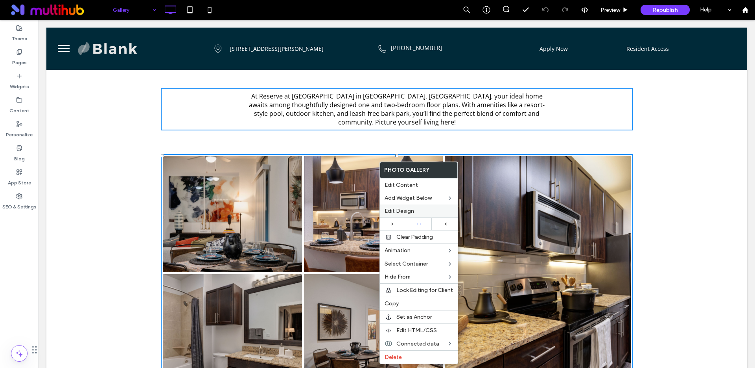
click at [399, 209] on span "Edit Design" at bounding box center [400, 210] width 30 height 7
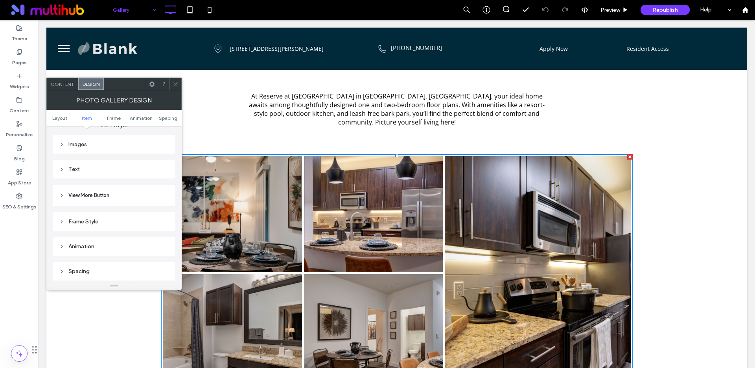
scroll to position [292, 0]
click at [80, 158] on div "Images" at bounding box center [114, 155] width 110 height 7
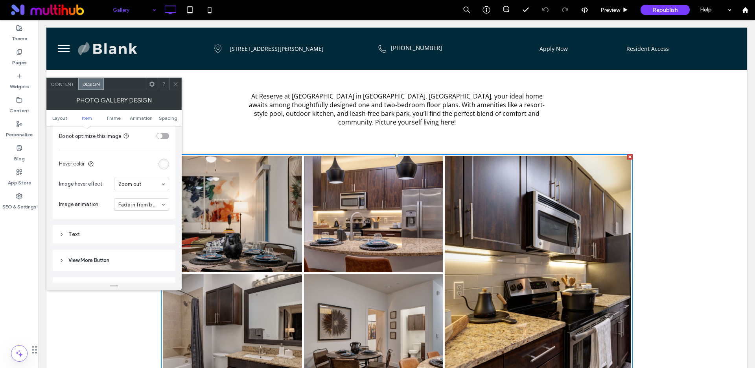
click at [164, 163] on div "rgba(255, 255, 255, 0.9)" at bounding box center [164, 164] width 7 height 7
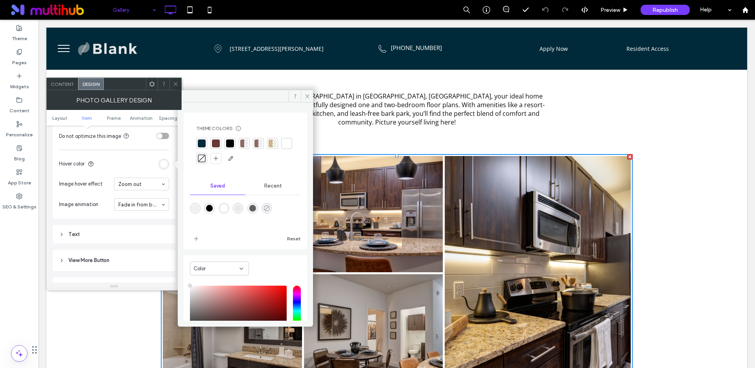
click at [270, 207] on use "rgba(0,42,57,0)" at bounding box center [267, 208] width 6 height 6
type input "*******"
type input "*"
type input "**"
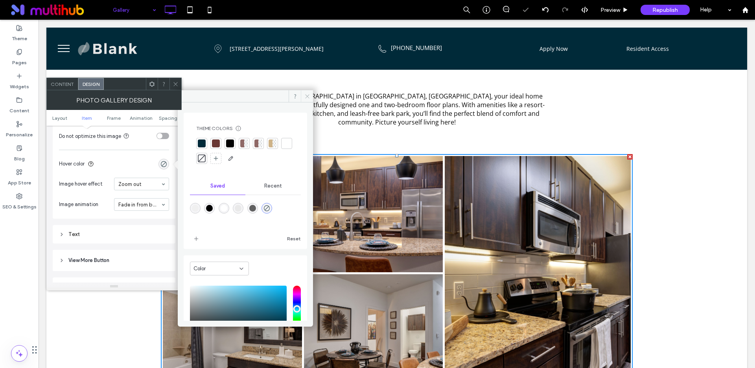
click at [308, 93] on icon at bounding box center [308, 96] width 6 height 6
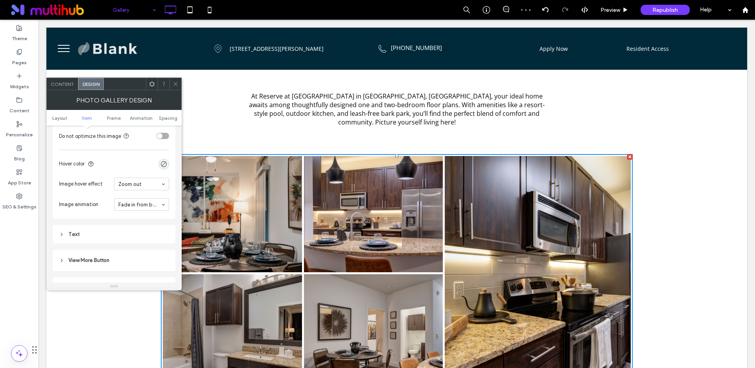
click at [175, 84] on icon at bounding box center [176, 84] width 6 height 6
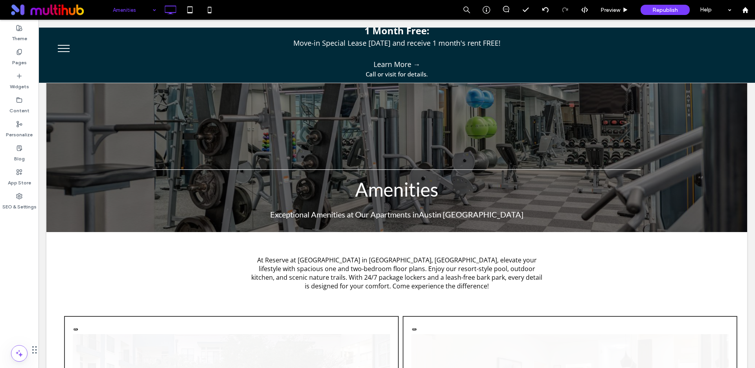
scroll to position [0, 0]
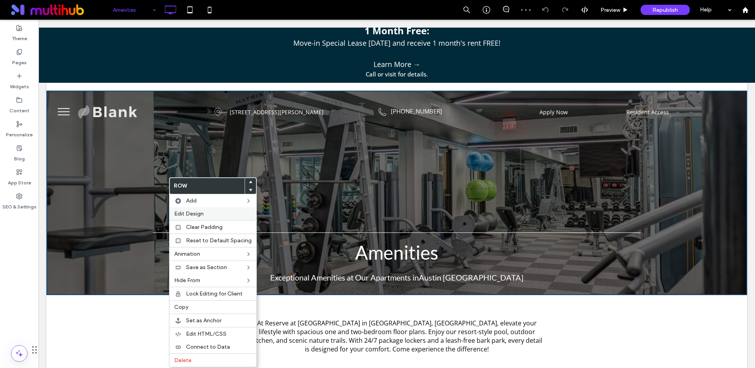
click at [197, 212] on span "Edit Design" at bounding box center [189, 213] width 30 height 7
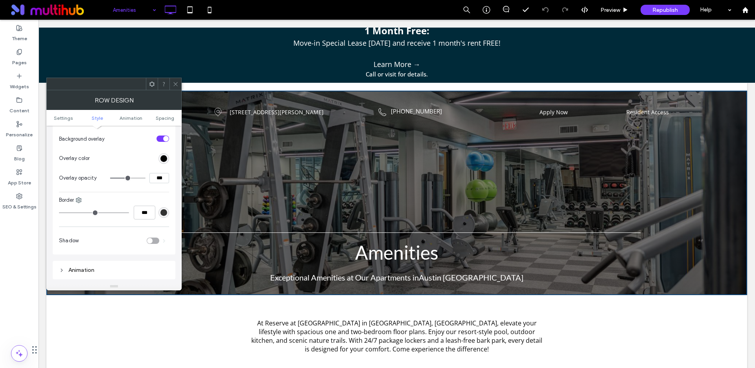
scroll to position [360, 0]
click at [176, 87] on span at bounding box center [176, 84] width 6 height 12
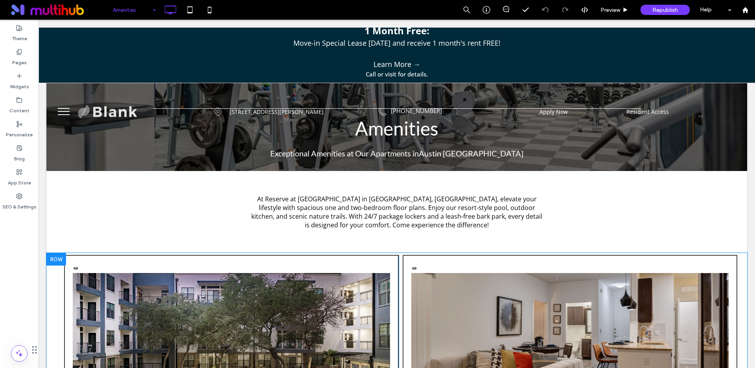
scroll to position [0, 0]
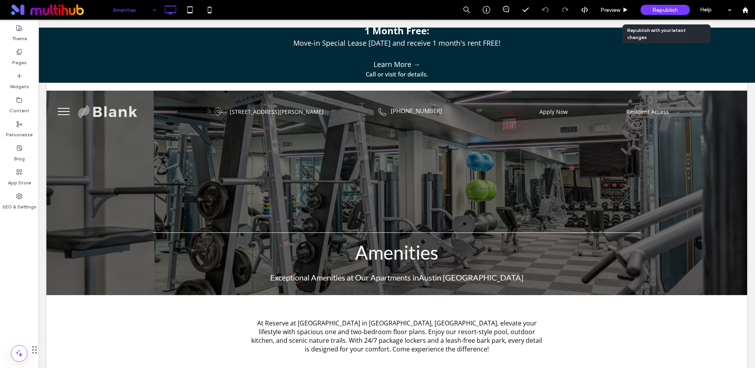
click at [679, 9] on div "Republish" at bounding box center [665, 10] width 49 height 10
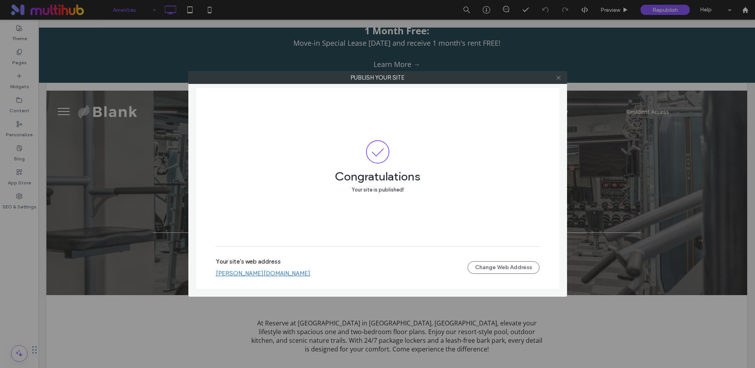
click at [560, 76] on use at bounding box center [559, 78] width 4 height 4
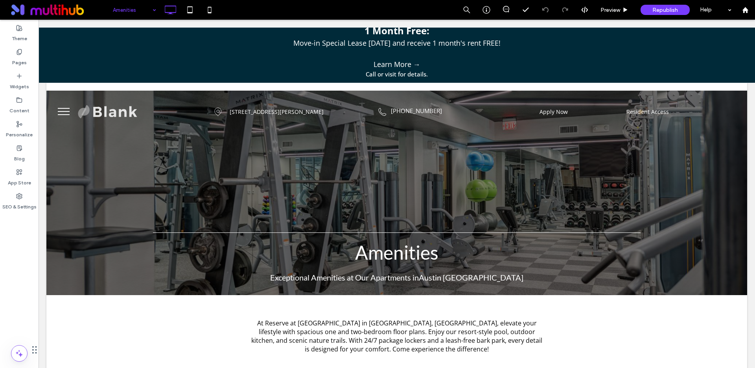
drag, startPoint x: 128, startPoint y: 11, endPoint x: 133, endPoint y: 18, distance: 8.7
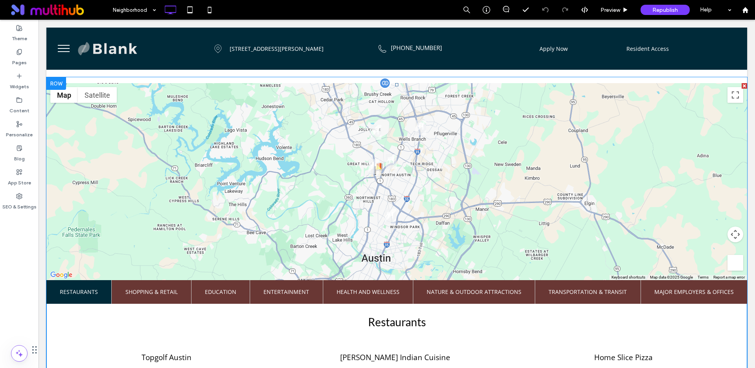
scroll to position [235, 0]
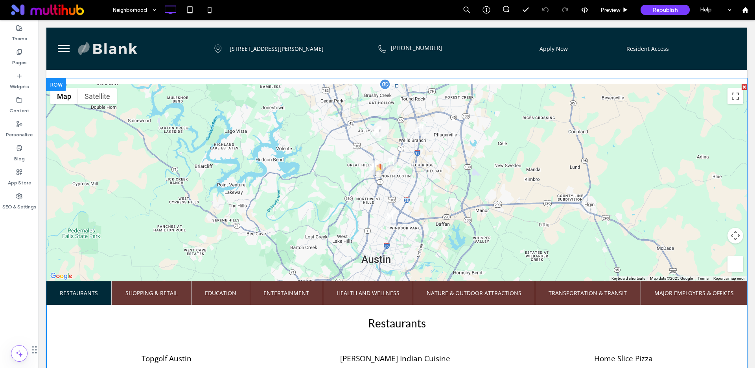
click at [246, 154] on span at bounding box center [396, 242] width 701 height 316
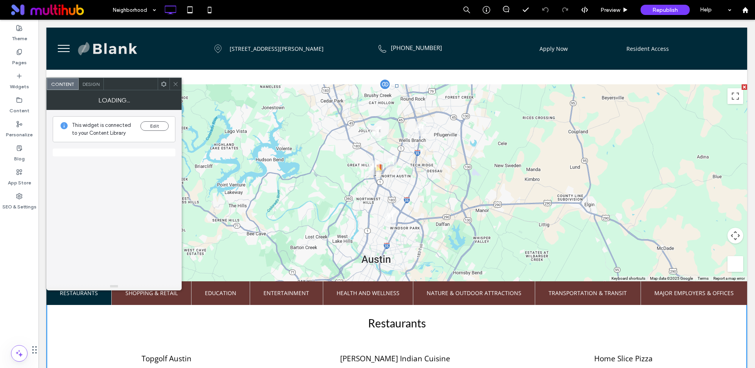
click at [246, 154] on div at bounding box center [396, 182] width 701 height 197
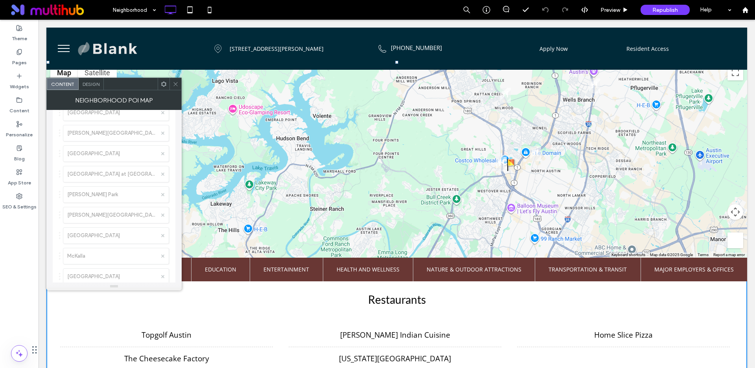
scroll to position [1923, 0]
click at [177, 81] on icon at bounding box center [176, 84] width 6 height 6
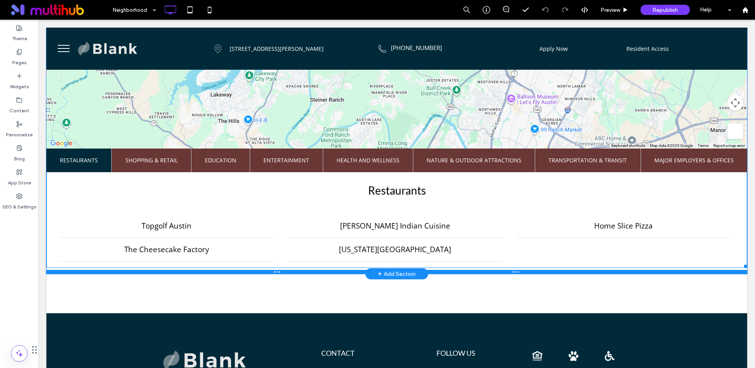
scroll to position [402, 0]
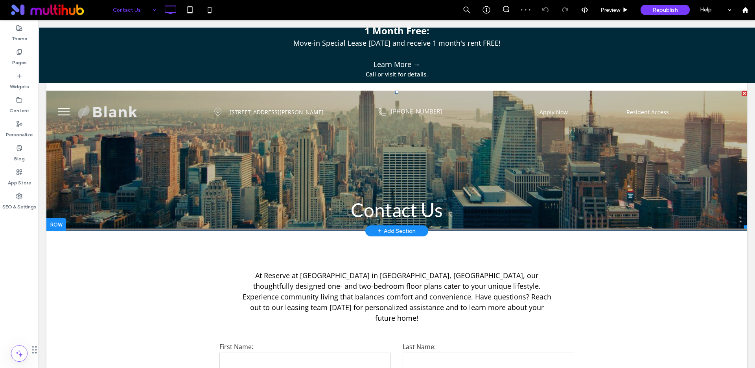
click at [203, 157] on li "Slide title Write your caption here Button" at bounding box center [396, 160] width 701 height 138
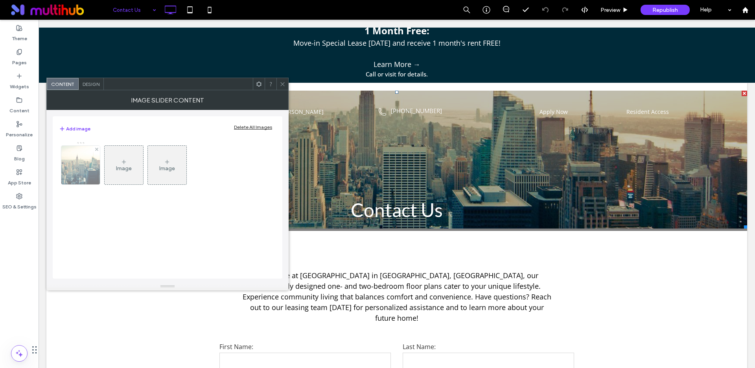
click at [88, 159] on img at bounding box center [81, 165] width 82 height 39
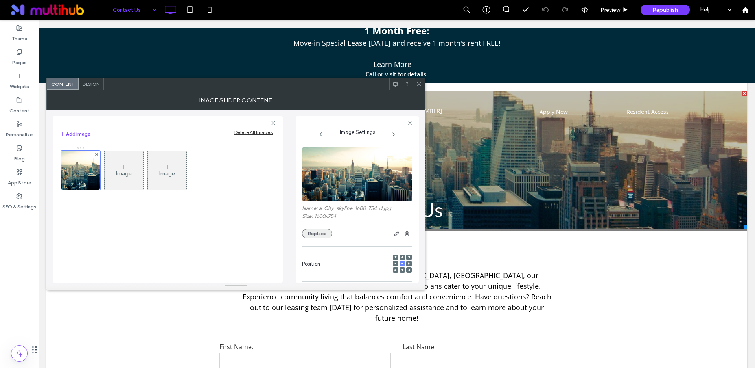
click at [319, 236] on button "Replace" at bounding box center [317, 233] width 30 height 9
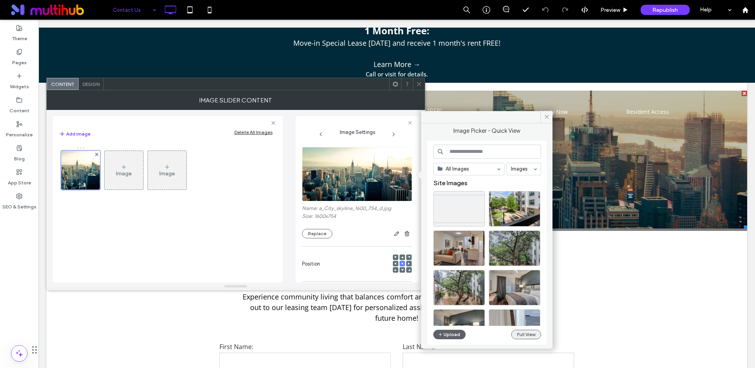
click at [531, 334] on button "Full View" at bounding box center [527, 333] width 30 height 9
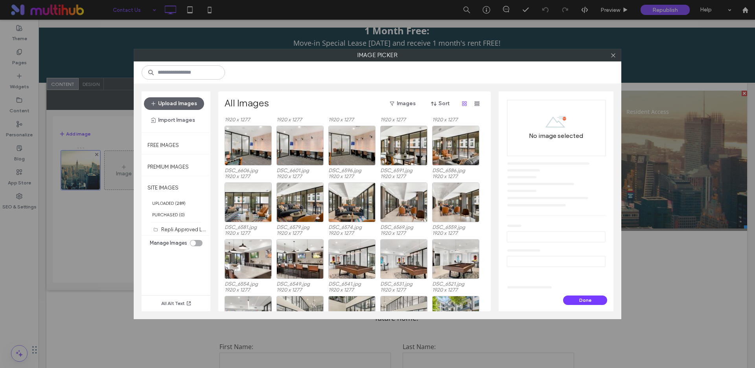
scroll to position [1256, 0]
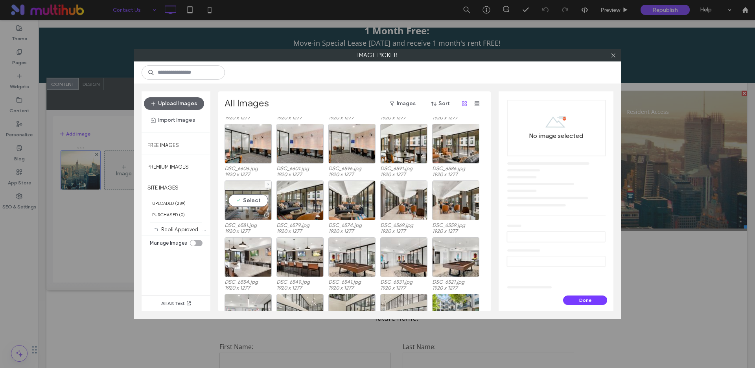
click at [245, 202] on div "Select" at bounding box center [248, 200] width 47 height 40
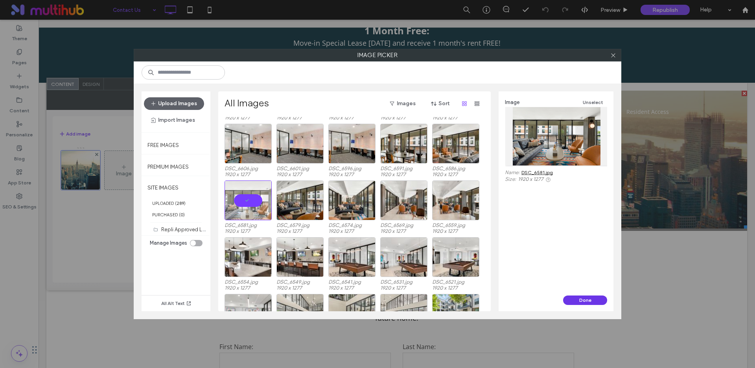
click at [577, 299] on button "Done" at bounding box center [585, 299] width 44 height 9
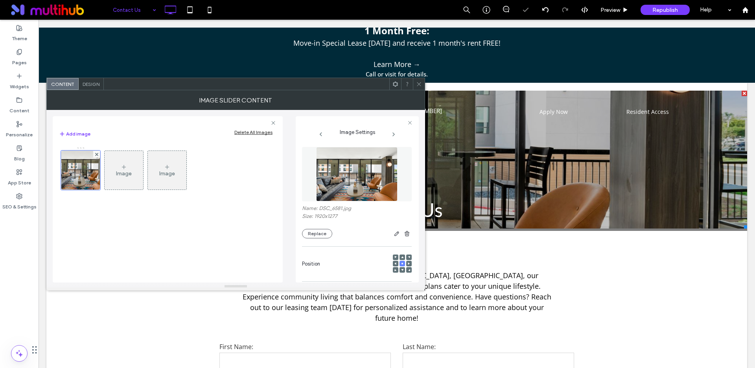
click at [419, 85] on icon at bounding box center [419, 84] width 6 height 6
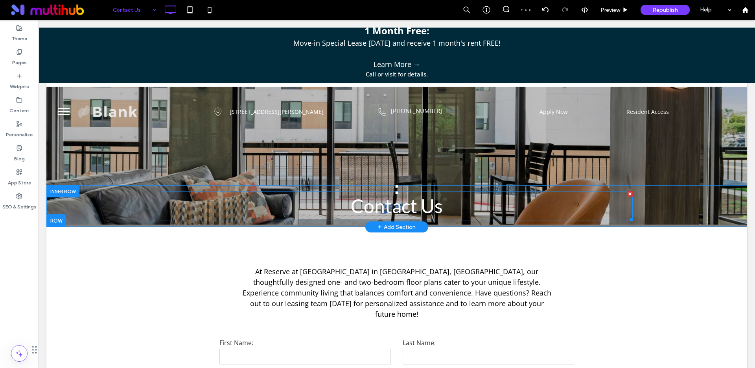
scroll to position [0, 0]
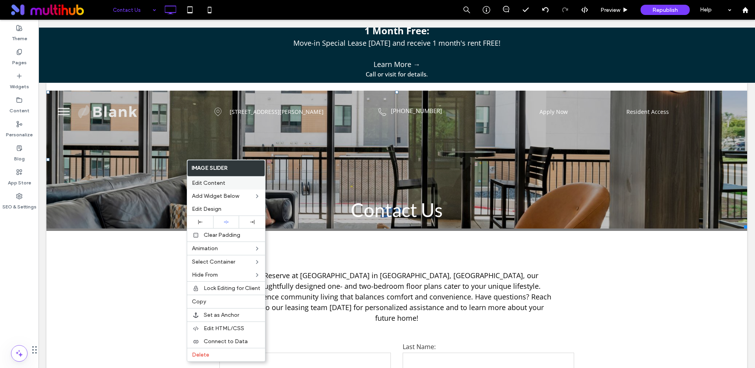
click at [208, 185] on span "Edit Content" at bounding box center [208, 182] width 33 height 7
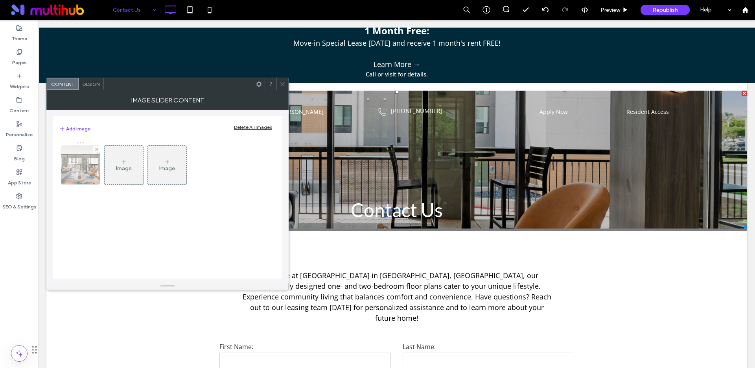
click at [85, 162] on img at bounding box center [81, 165] width 58 height 39
click at [85, 162] on div at bounding box center [80, 164] width 39 height 39
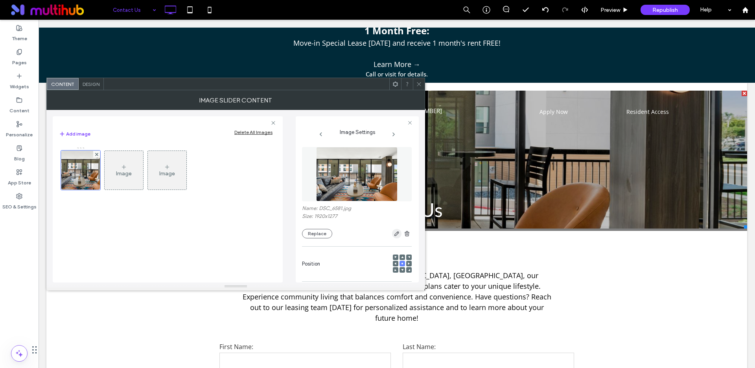
click at [394, 232] on icon "button" at bounding box center [397, 233] width 6 height 6
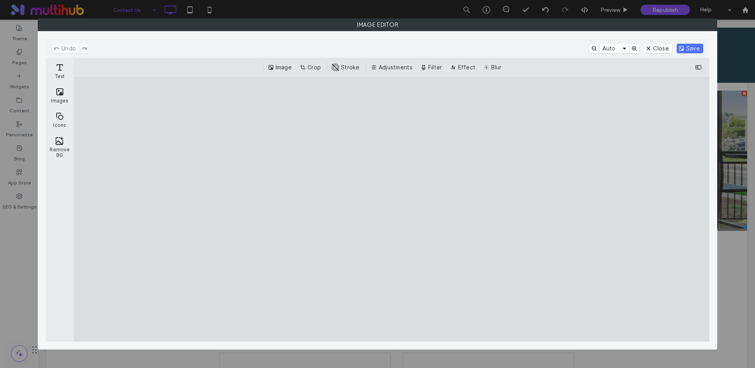
click at [312, 69] on button "Crop" at bounding box center [311, 67] width 26 height 9
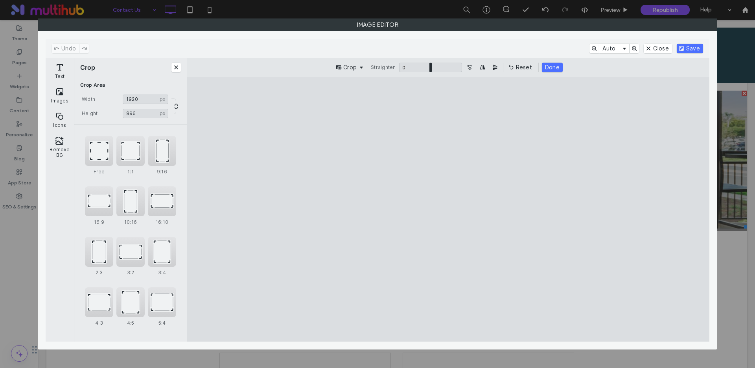
type input "***"
drag, startPoint x: 451, startPoint y: 103, endPoint x: 462, endPoint y: 151, distance: 48.6
click at [449, 209] on cesdk-canvas "Editor canvas" at bounding box center [449, 209] width 0 height 0
click at [549, 68] on button "Done" at bounding box center [552, 67] width 21 height 9
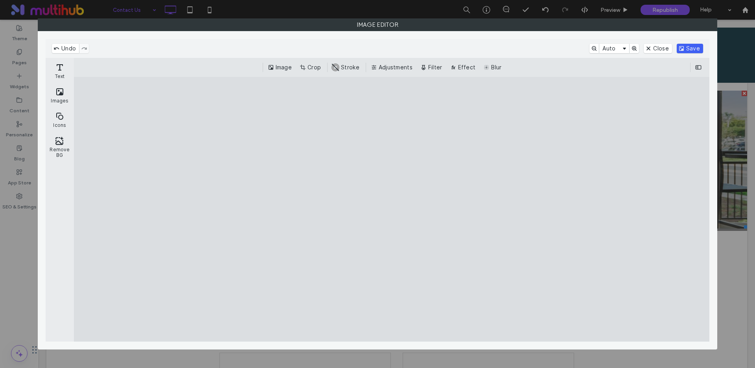
click at [689, 51] on button "Save" at bounding box center [690, 48] width 26 height 9
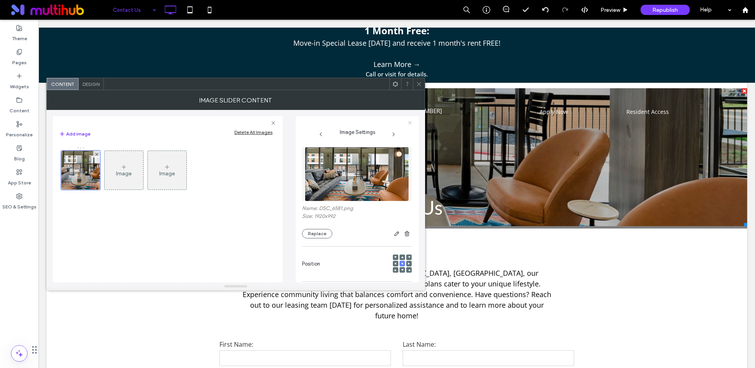
click at [412, 120] on icon at bounding box center [410, 122] width 5 height 5
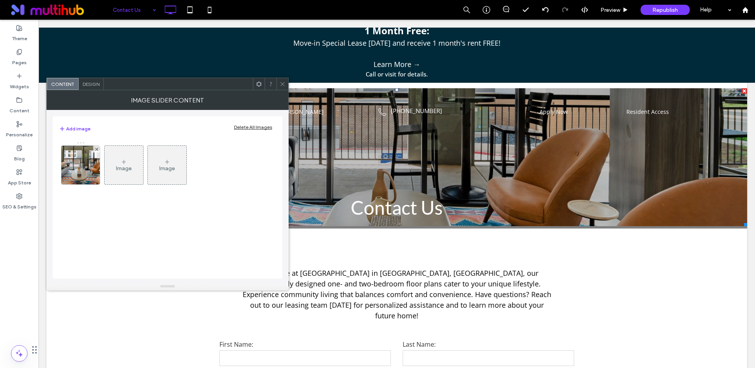
click at [93, 86] on span "Design" at bounding box center [91, 84] width 17 height 6
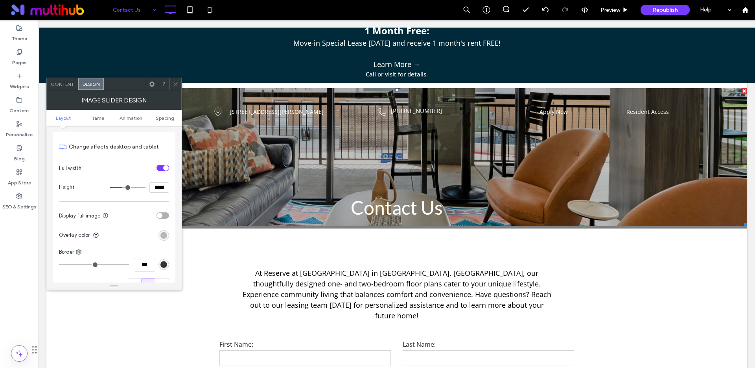
scroll to position [267, 0]
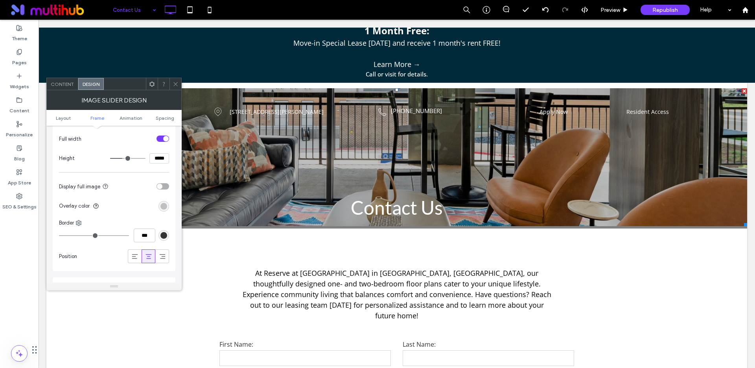
click at [161, 206] on div "rgba(0, 0, 0, 0.25)" at bounding box center [164, 206] width 7 height 7
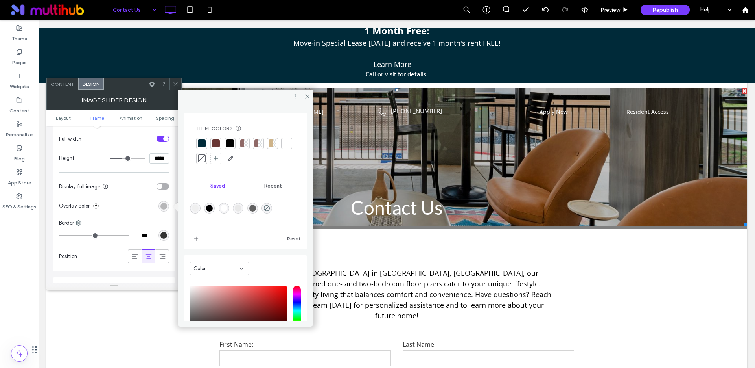
click at [213, 209] on div "rgba(0,0,0,1)" at bounding box center [209, 208] width 7 height 7
type input "***"
type input "****"
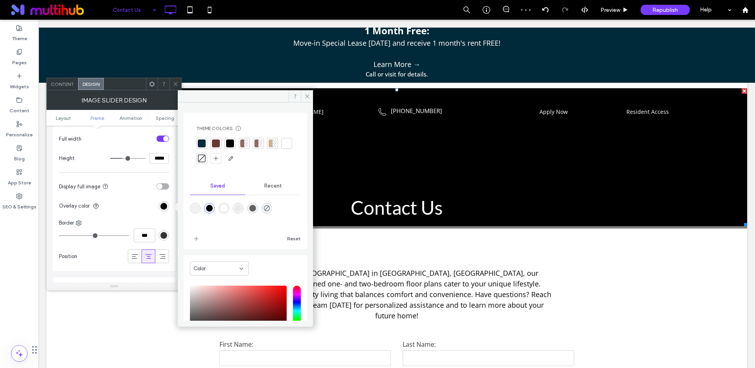
scroll to position [65, 0]
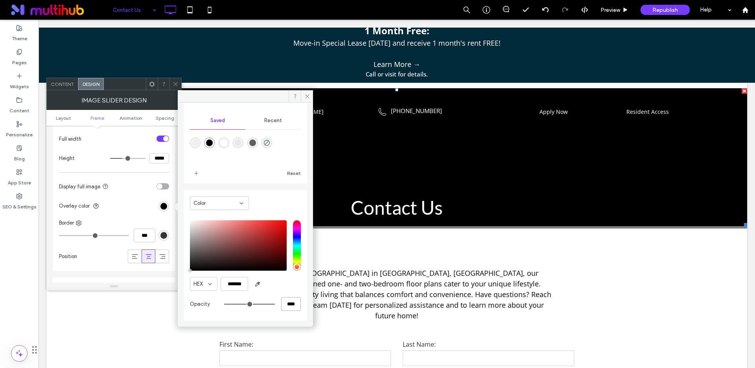
click at [286, 301] on input "****" at bounding box center [291, 304] width 20 height 14
type input "*"
type input "**"
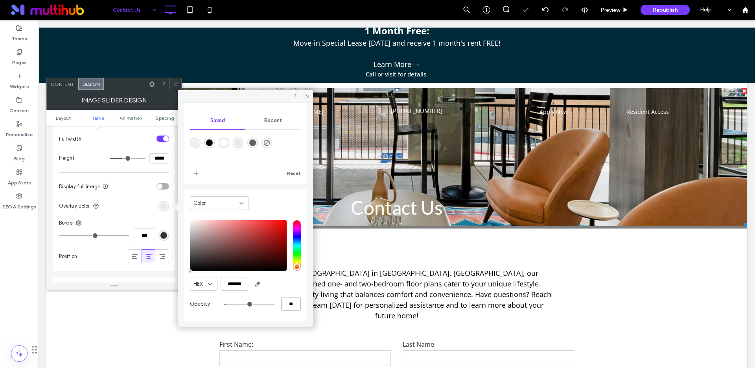
type input "**"
type input "***"
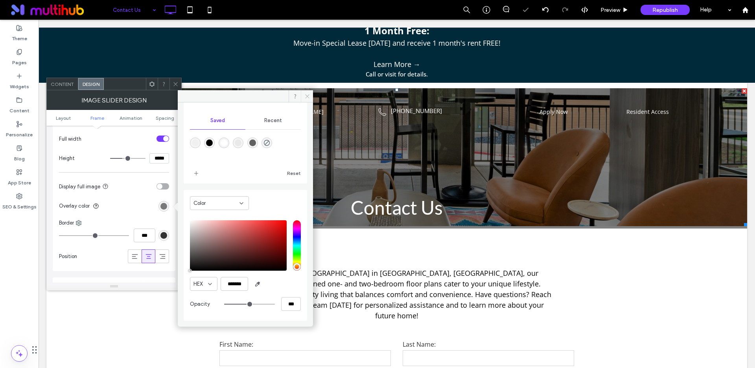
click at [305, 96] on icon at bounding box center [308, 96] width 6 height 6
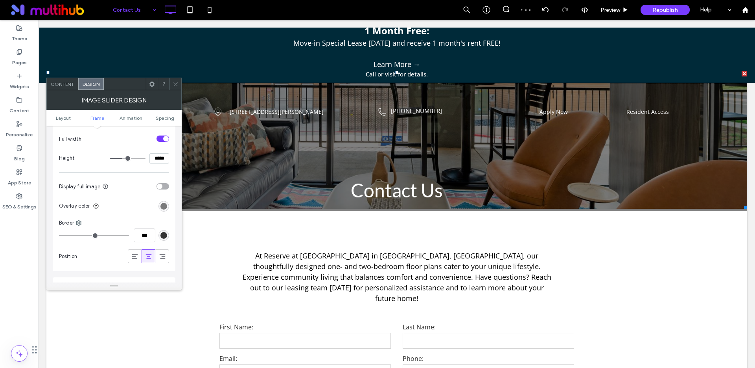
scroll to position [0, 0]
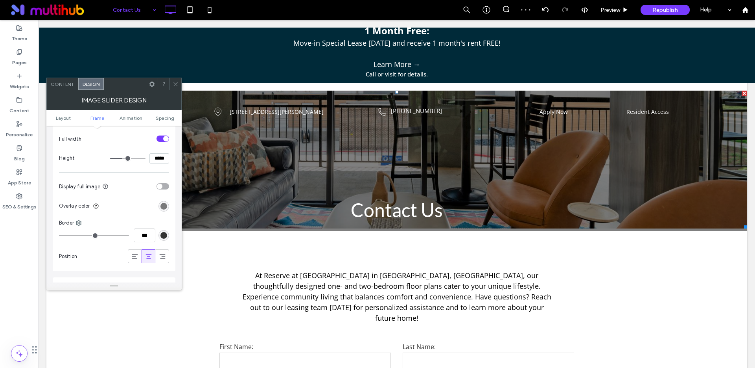
drag, startPoint x: 279, startPoint y: 152, endPoint x: 284, endPoint y: 164, distance: 12.3
click at [66, 85] on span "Content" at bounding box center [62, 84] width 23 height 6
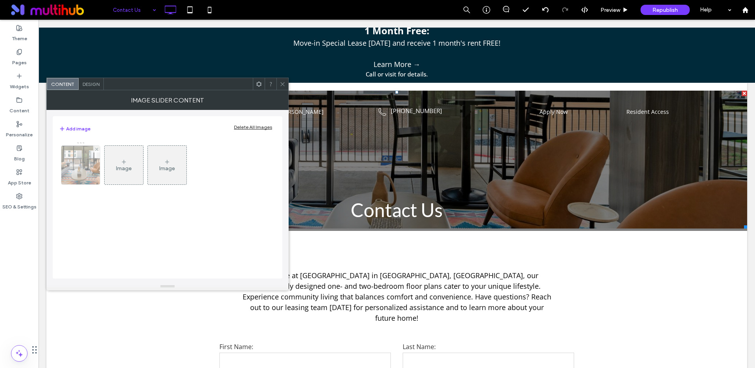
click at [83, 165] on img at bounding box center [80, 165] width 75 height 39
click at [83, 165] on div at bounding box center [80, 164] width 39 height 39
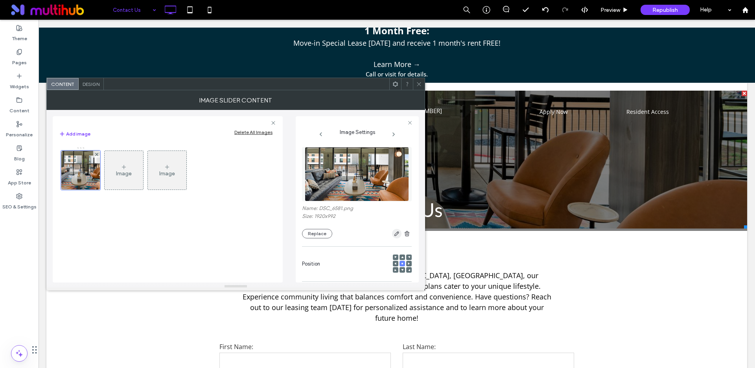
click at [394, 234] on icon "button" at bounding box center [397, 233] width 6 height 6
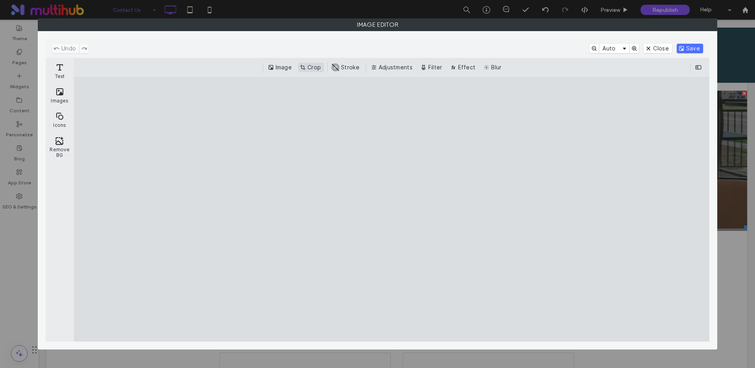
click at [307, 67] on button "Crop" at bounding box center [311, 67] width 26 height 9
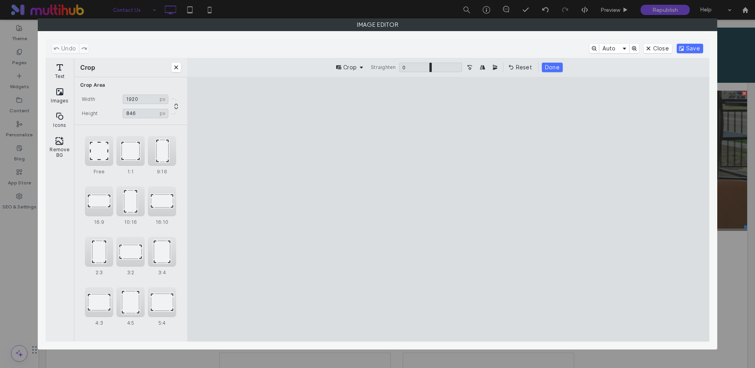
type input "***"
drag, startPoint x: 450, startPoint y: 105, endPoint x: 456, endPoint y: 139, distance: 33.9
click at [449, 209] on cesdk-canvas "Editor canvas" at bounding box center [449, 209] width 0 height 0
click at [555, 65] on button "Done" at bounding box center [552, 67] width 21 height 9
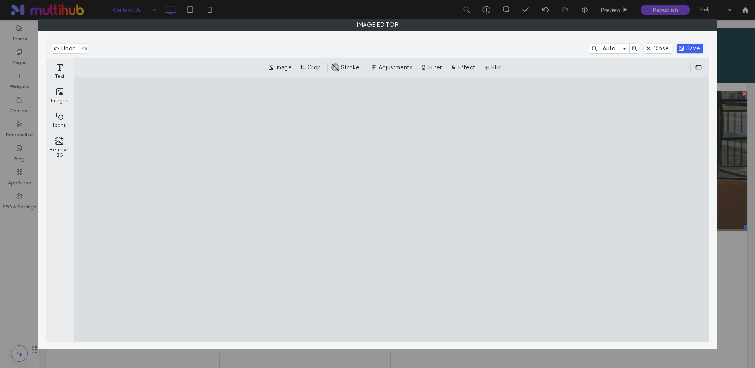
click at [688, 49] on button "Save" at bounding box center [690, 48] width 26 height 9
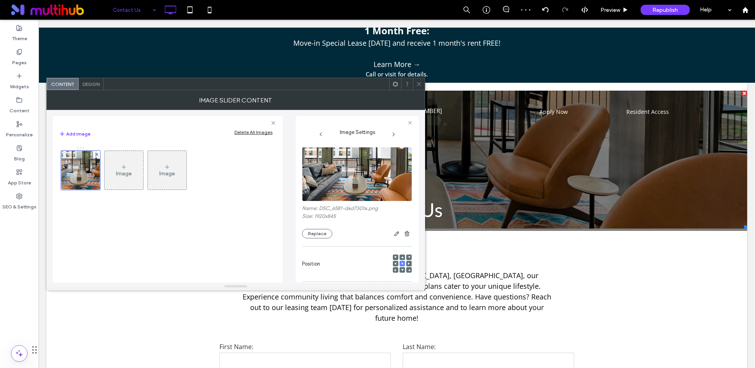
click at [419, 83] on icon at bounding box center [419, 84] width 6 height 6
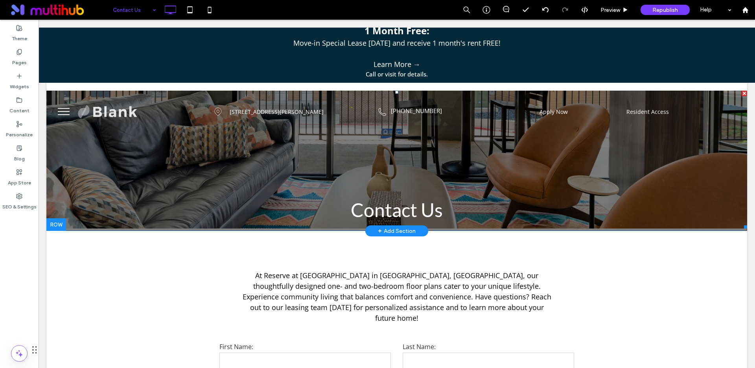
click at [199, 177] on li "Slide title Write your caption here Button" at bounding box center [396, 160] width 701 height 138
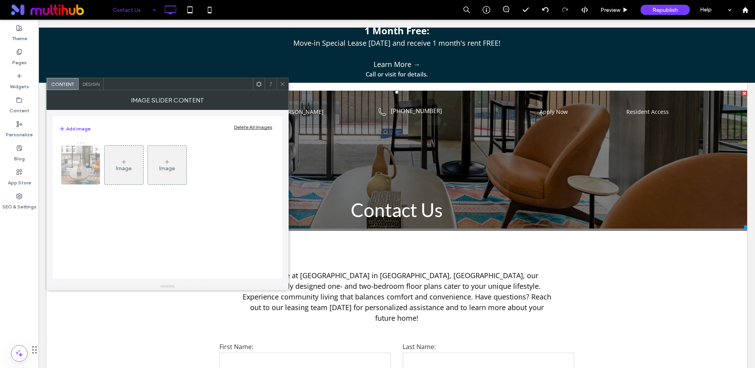
click at [78, 160] on img at bounding box center [81, 165] width 88 height 39
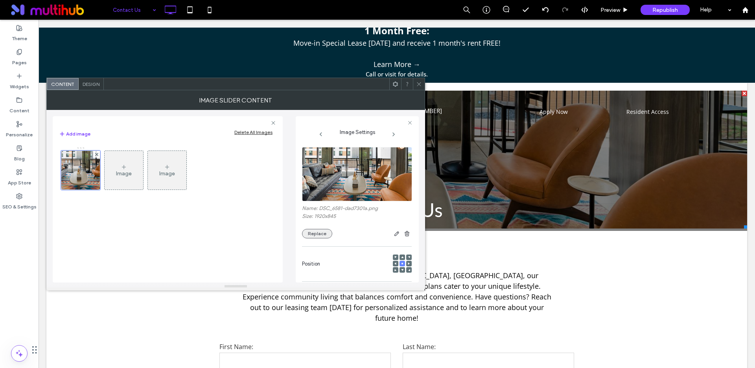
click at [323, 230] on button "Replace" at bounding box center [317, 233] width 30 height 9
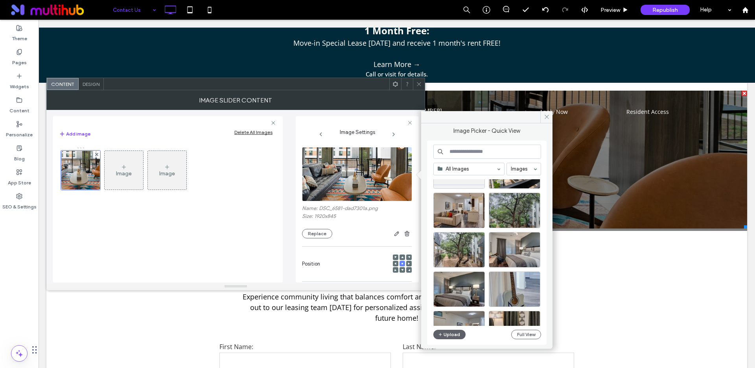
scroll to position [92, 0]
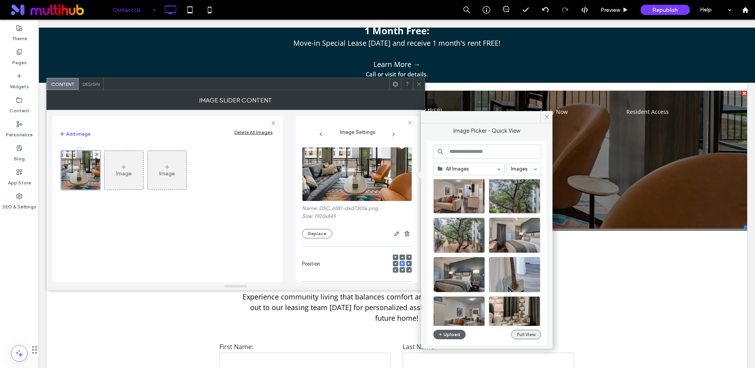
click at [523, 330] on button "Full View" at bounding box center [527, 333] width 30 height 9
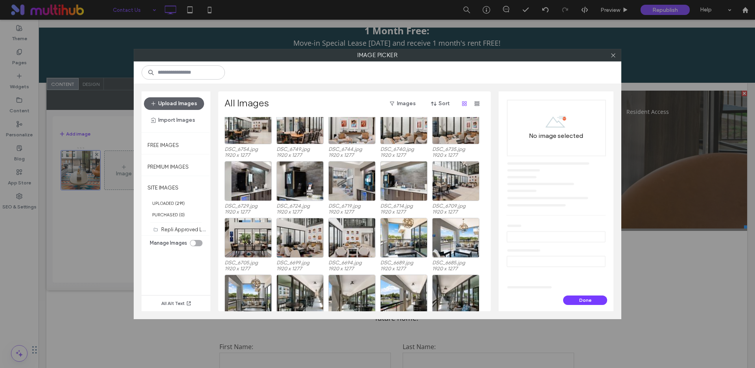
scroll to position [986, 0]
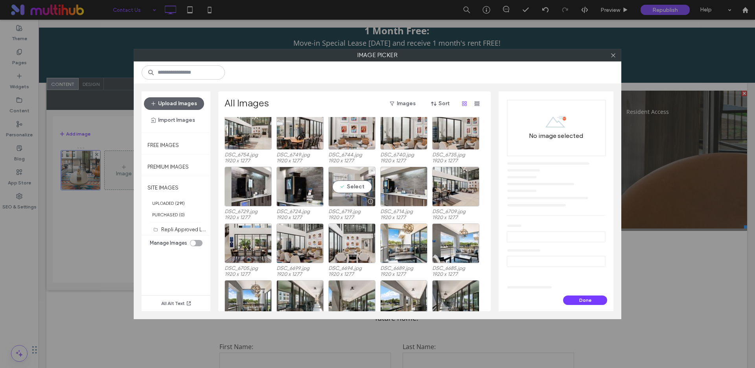
click at [355, 185] on div "DSC_7005.jpg 1920 x 1277 DSC_7002_3_4_5_6.jpg 1920 x 1242 DSC_7000.jpg 1920 x 1…" at bounding box center [357, 214] width 264 height 194
click at [351, 185] on div "Select" at bounding box center [352, 186] width 47 height 40
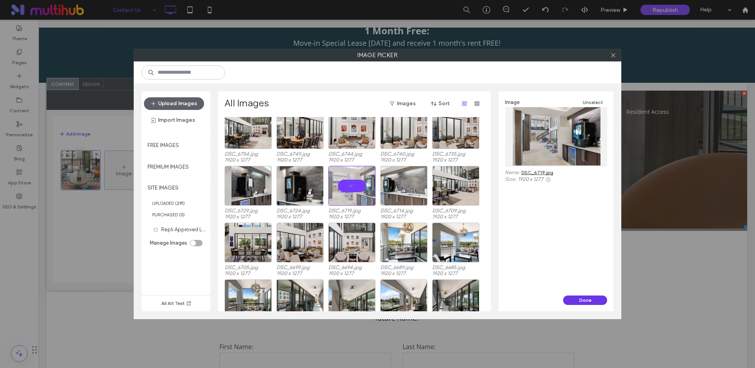
click at [573, 300] on button "Done" at bounding box center [585, 299] width 44 height 9
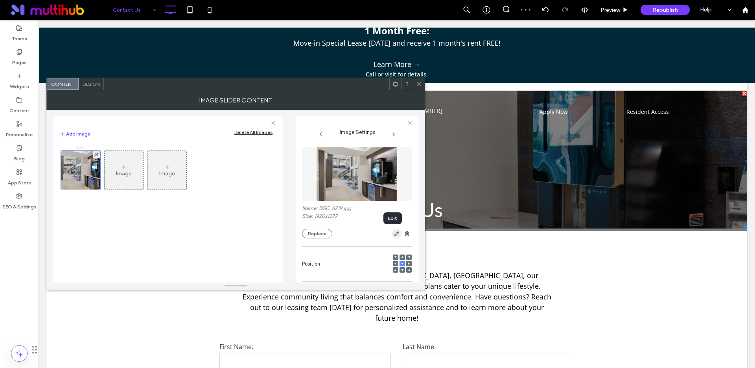
click at [395, 233] on use "button" at bounding box center [397, 233] width 5 height 5
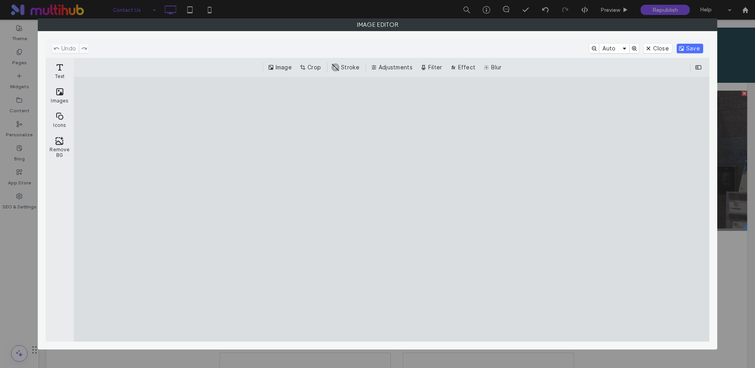
click at [320, 64] on button "Crop" at bounding box center [311, 67] width 26 height 9
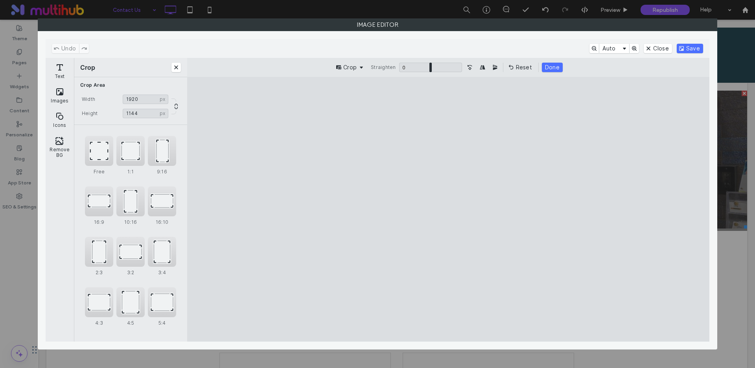
drag, startPoint x: 449, startPoint y: 103, endPoint x: 466, endPoint y: 126, distance: 27.8
click at [449, 209] on cesdk-canvas "Editor canvas" at bounding box center [449, 209] width 0 height 0
type input "***"
drag, startPoint x: 446, startPoint y: 329, endPoint x: 447, endPoint y: 287, distance: 41.3
click at [449, 209] on cesdk-canvas "Editor canvas" at bounding box center [449, 209] width 0 height 0
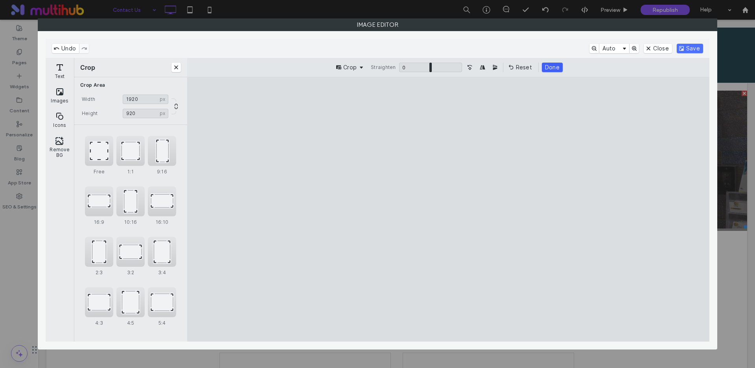
click at [550, 65] on button "Done" at bounding box center [552, 67] width 21 height 9
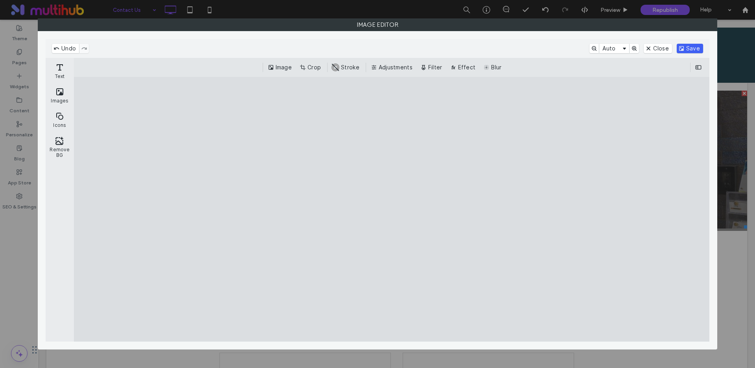
click at [699, 44] on button "Save" at bounding box center [690, 48] width 26 height 9
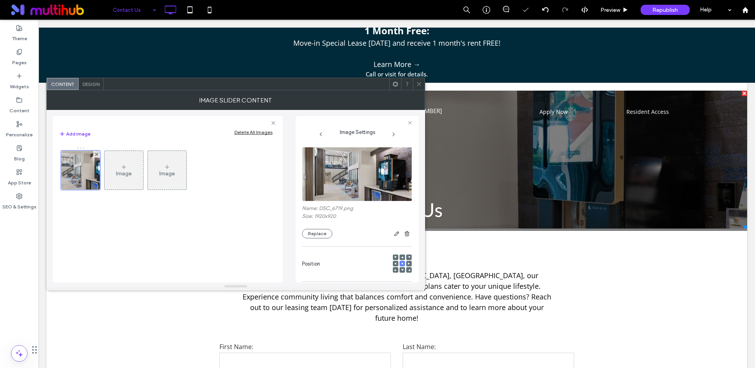
click at [421, 84] on icon at bounding box center [419, 84] width 6 height 6
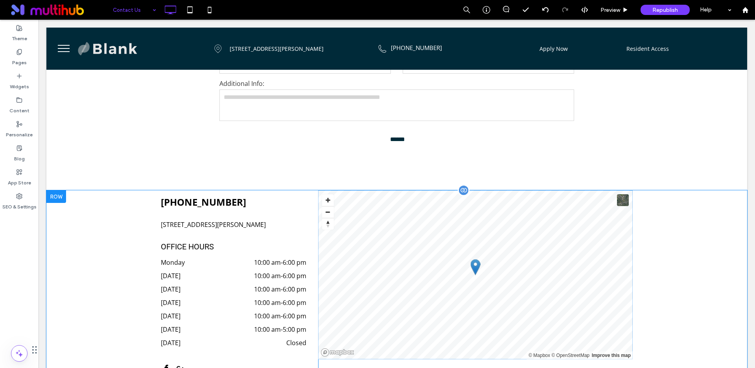
scroll to position [344, 0]
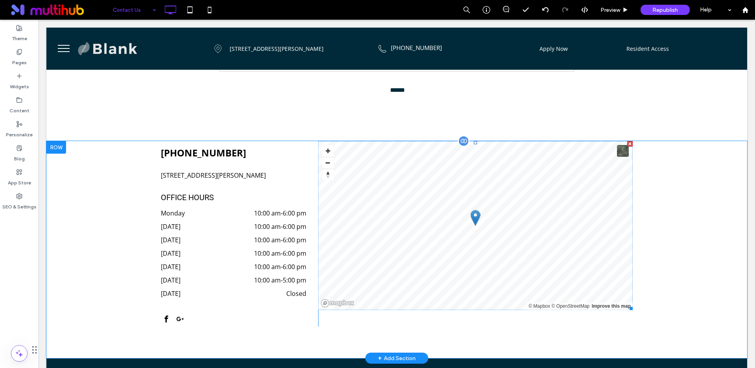
click at [477, 207] on span at bounding box center [475, 225] width 315 height 169
click at [477, 210] on div at bounding box center [476, 218] width 10 height 16
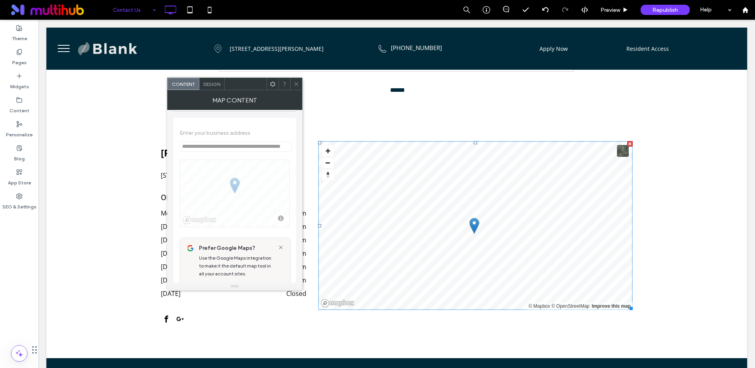
scroll to position [0, 0]
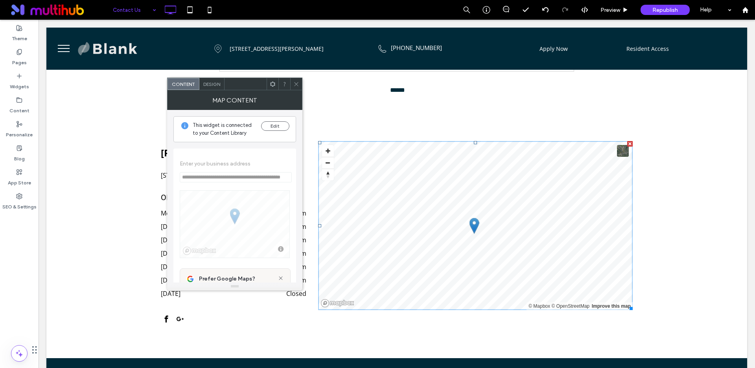
click at [300, 81] on div at bounding box center [296, 84] width 12 height 12
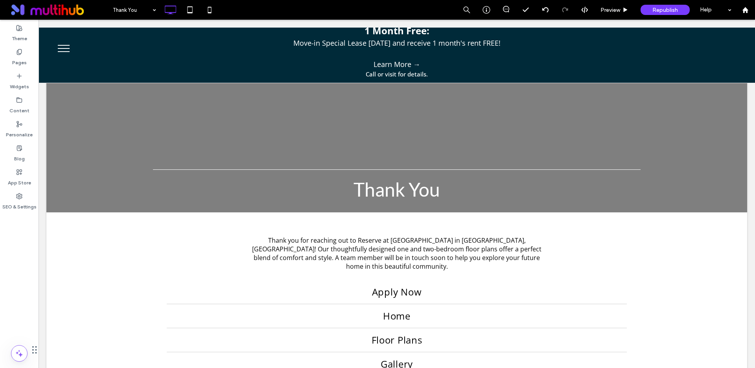
click at [130, 10] on div "Thank You Preview Republish Help Site Comments Team & Clients Automate new comm…" at bounding box center [377, 184] width 755 height 368
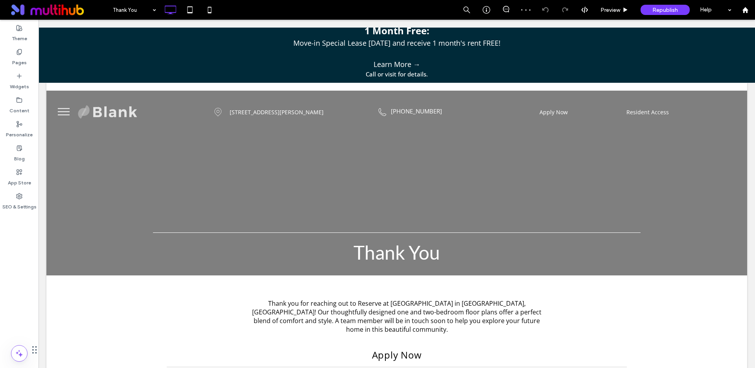
scroll to position [1, 0]
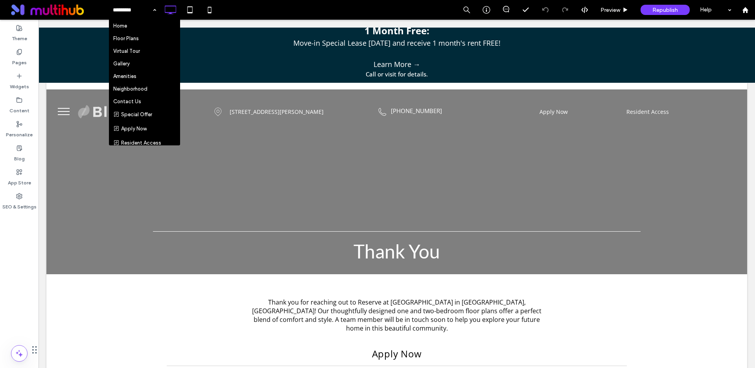
click at [65, 111] on span "menu" at bounding box center [64, 111] width 12 height 1
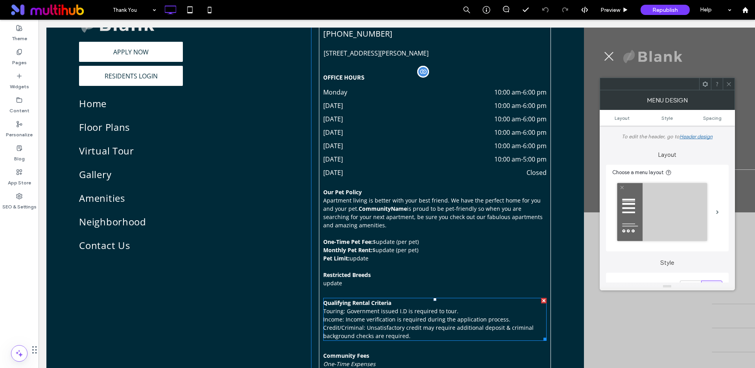
scroll to position [0, 0]
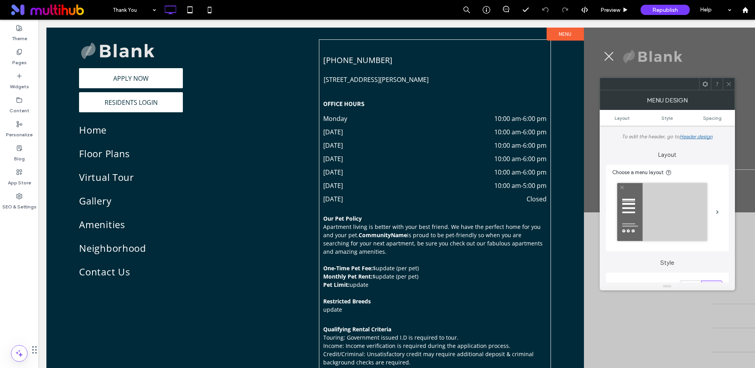
click at [606, 55] on button "menu" at bounding box center [609, 56] width 20 height 20
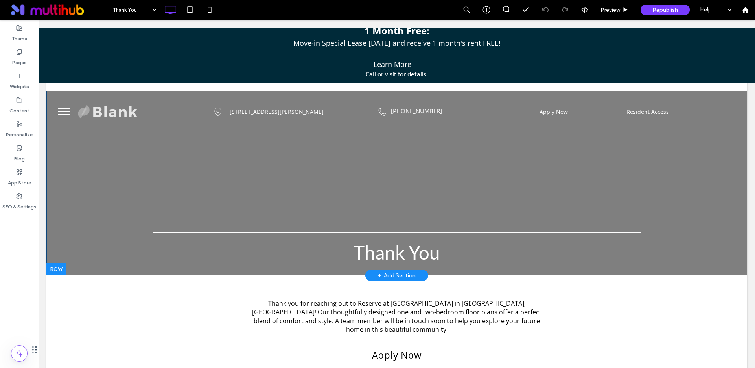
click at [136, 177] on div at bounding box center [396, 183] width 701 height 185
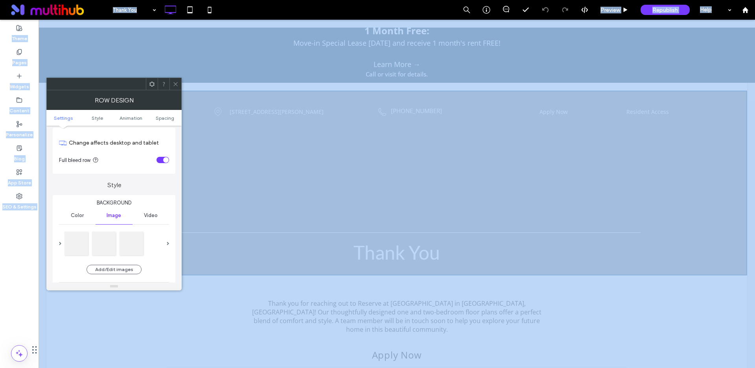
scroll to position [105, 0]
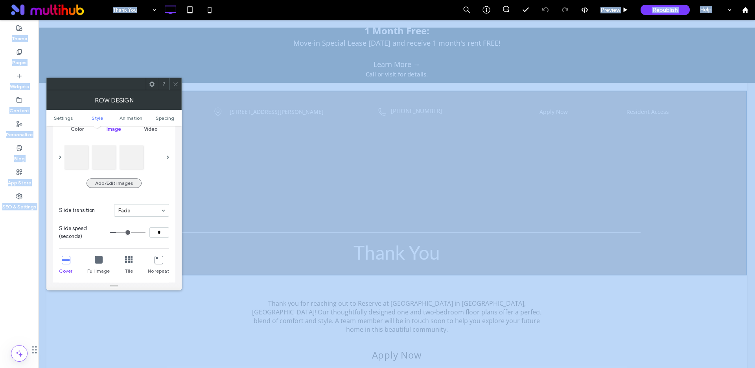
click at [109, 183] on button "Add/Edit images" at bounding box center [114, 182] width 55 height 9
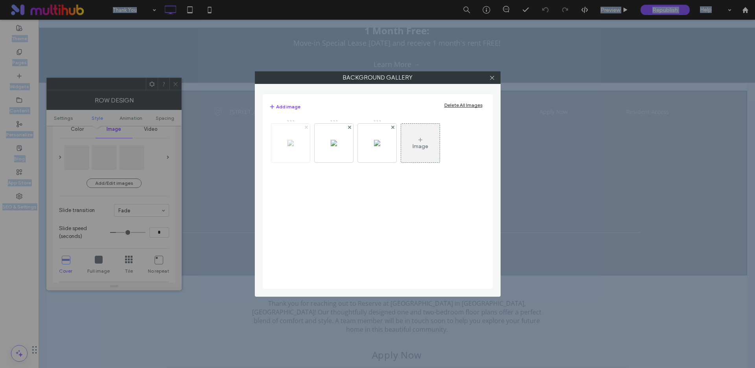
click at [307, 126] on use at bounding box center [306, 126] width 3 height 3
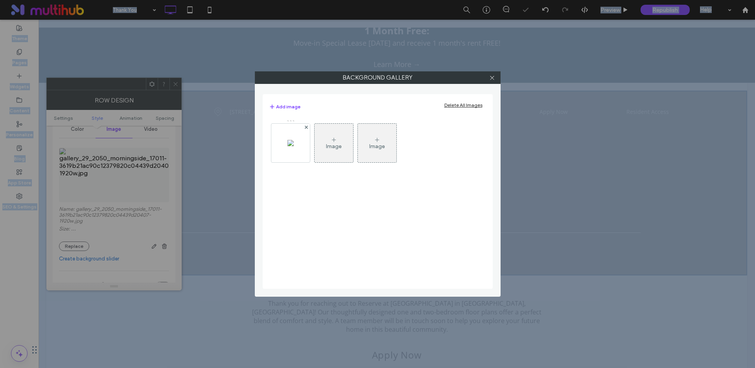
click at [307, 126] on use at bounding box center [306, 126] width 3 height 3
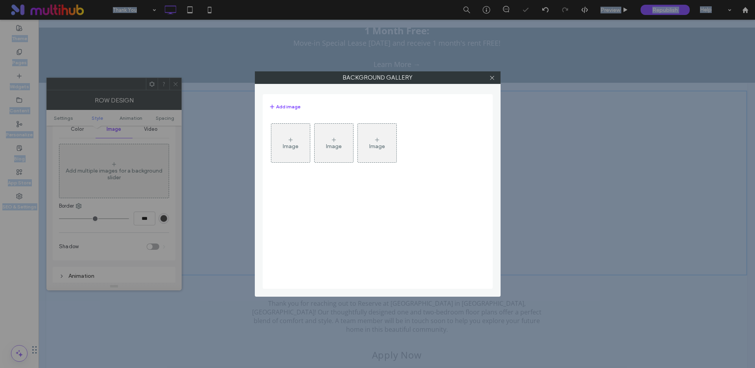
click at [292, 144] on div "Image" at bounding box center [291, 146] width 16 height 7
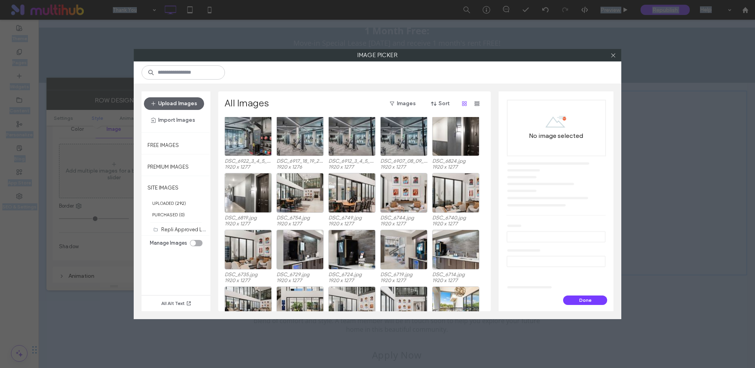
scroll to position [1033, 0]
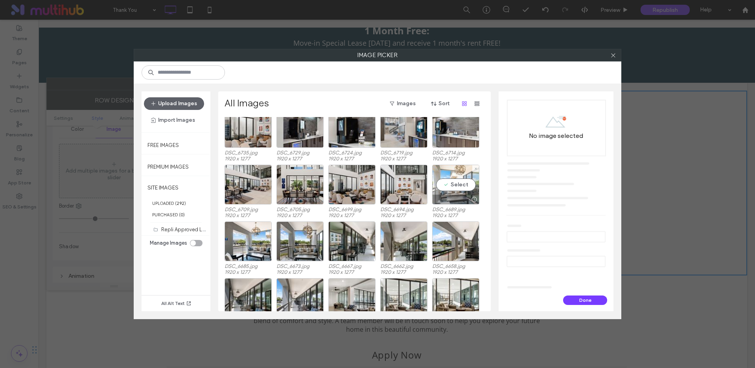
click at [453, 185] on div "DSC_7007_08_09_10_11.jpg 1920 x 1267 DSC_7005.jpg 1920 x 1277 DSC_7002_3_4_5_6.…" at bounding box center [357, 214] width 264 height 194
click at [455, 181] on div "Select" at bounding box center [455, 184] width 47 height 40
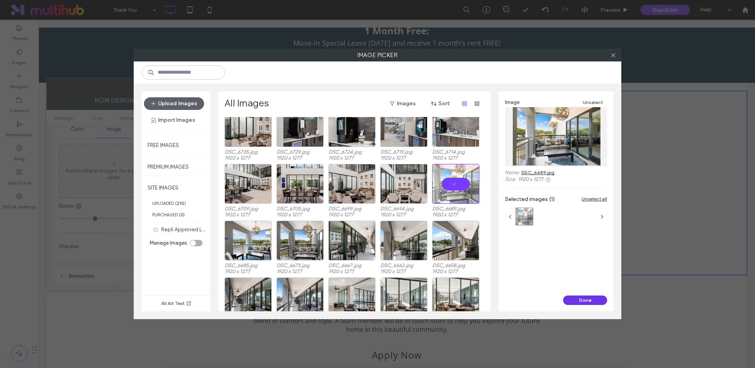
click at [590, 295] on button "Done" at bounding box center [585, 299] width 44 height 9
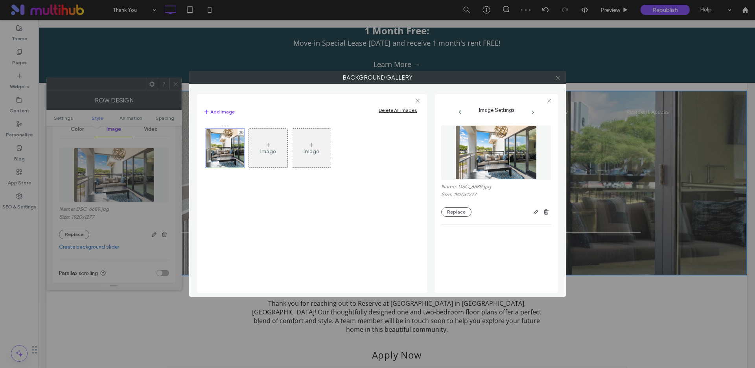
click at [560, 77] on icon at bounding box center [558, 78] width 6 height 6
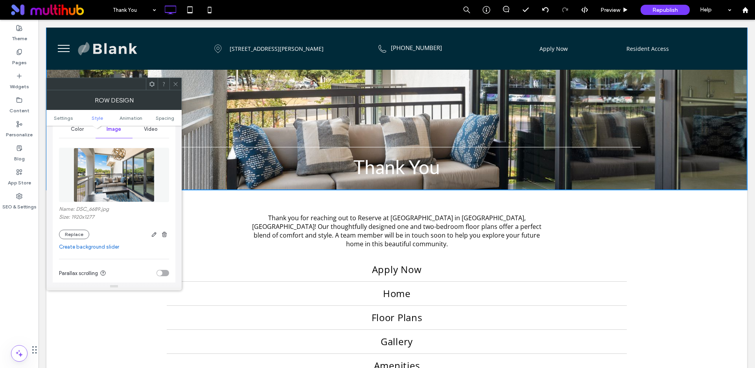
scroll to position [0, 0]
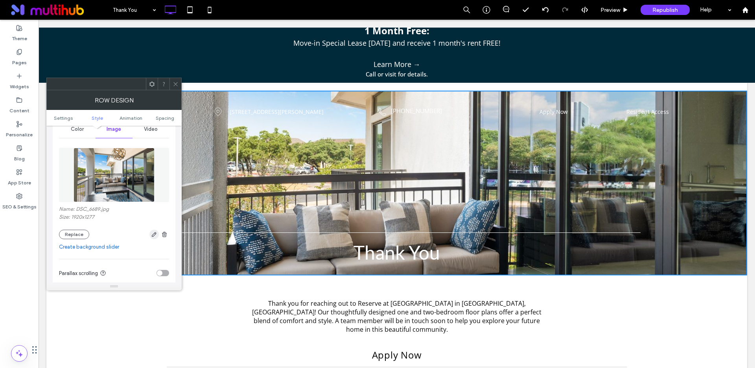
click at [155, 237] on icon "button" at bounding box center [154, 234] width 6 height 6
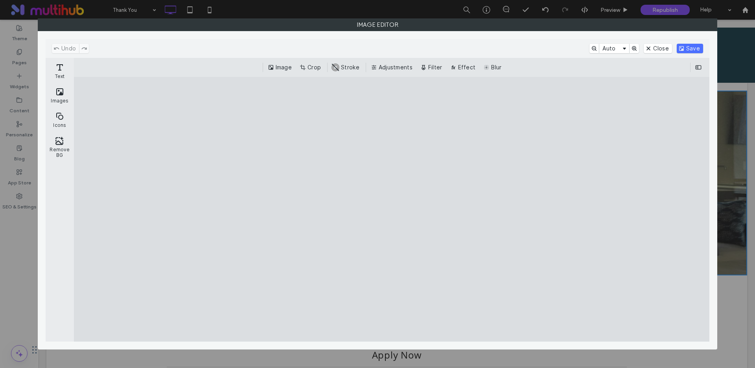
click at [392, 209] on cesdk-canvas "Editor canvas" at bounding box center [392, 209] width 0 height 0
click at [307, 71] on button "Crop" at bounding box center [311, 67] width 26 height 9
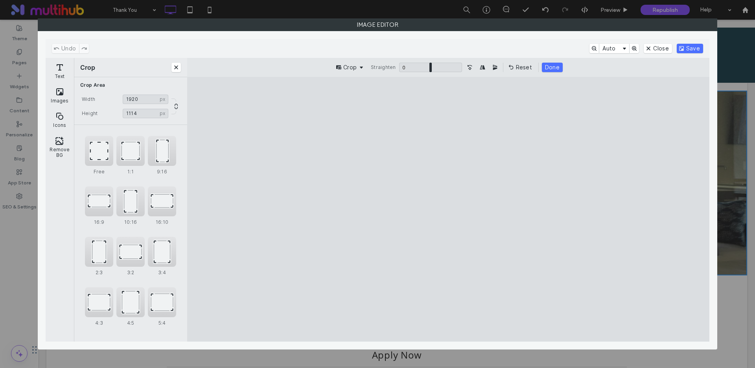
type input "****"
drag, startPoint x: 449, startPoint y: 105, endPoint x: 457, endPoint y: 131, distance: 28.1
click at [449, 209] on cesdk-canvas "Editor canvas" at bounding box center [449, 209] width 0 height 0
click at [558, 65] on button "Done" at bounding box center [552, 67] width 21 height 9
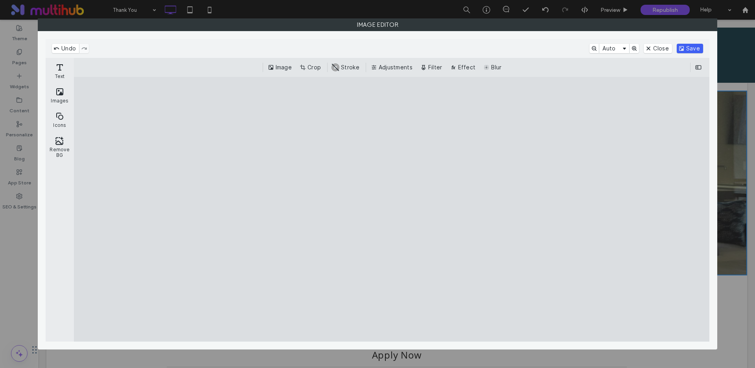
click at [686, 51] on button "Save" at bounding box center [690, 48] width 26 height 9
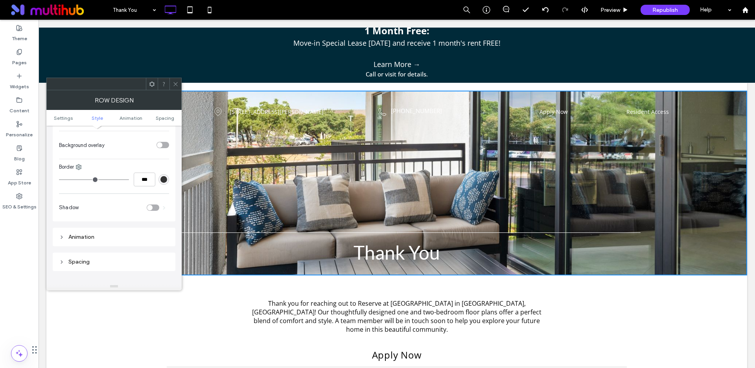
scroll to position [351, 0]
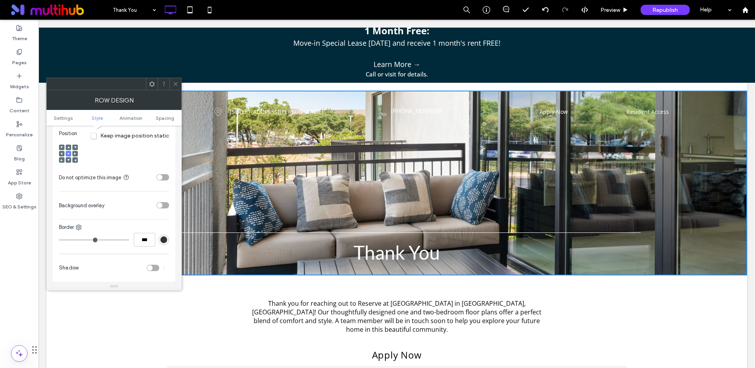
click at [163, 205] on div "toggle" at bounding box center [163, 205] width 13 height 6
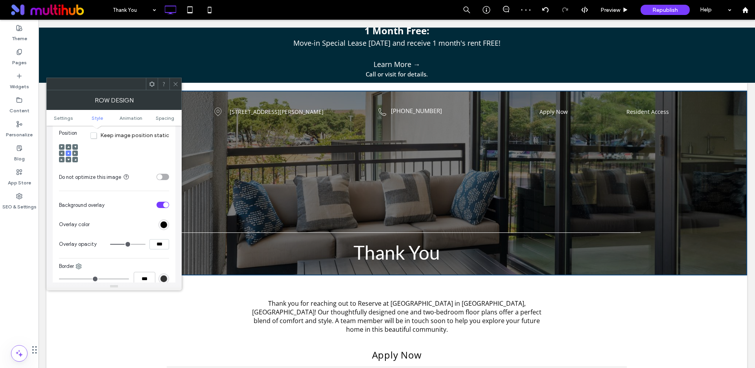
click at [177, 85] on icon at bounding box center [176, 84] width 6 height 6
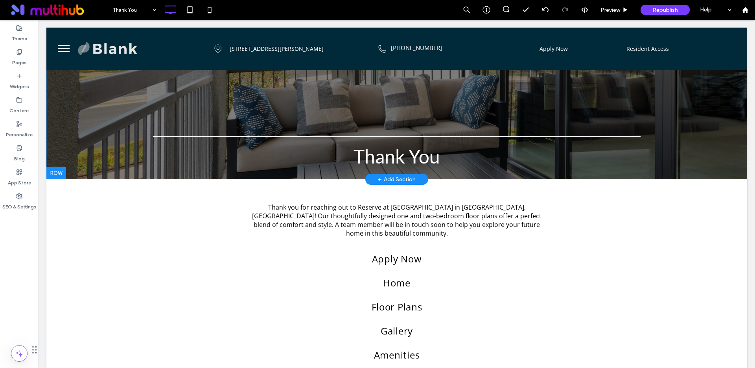
scroll to position [0, 0]
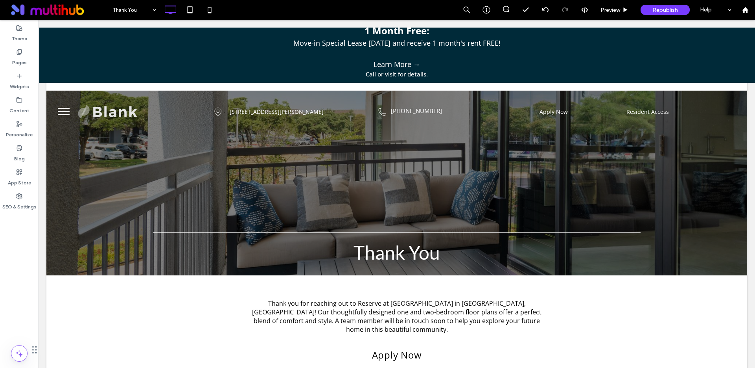
drag, startPoint x: 133, startPoint y: 4, endPoint x: 135, endPoint y: 12, distance: 8.2
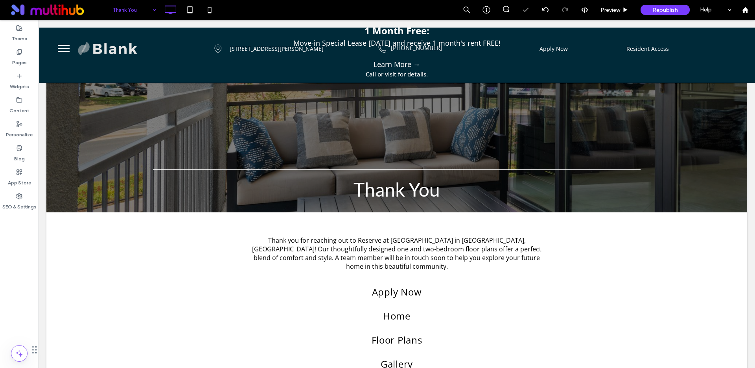
click at [119, 12] on input at bounding box center [132, 10] width 39 height 20
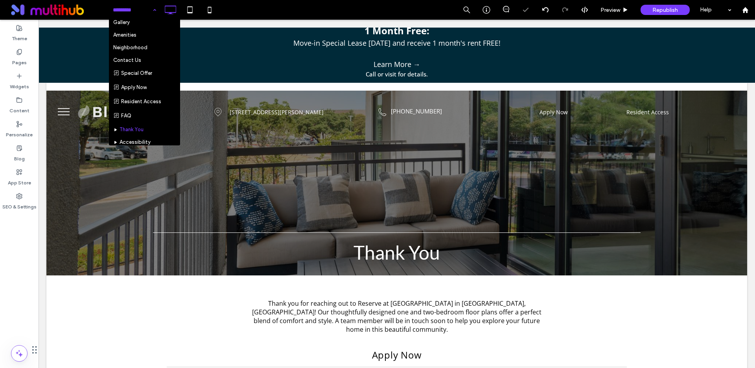
scroll to position [81, 0]
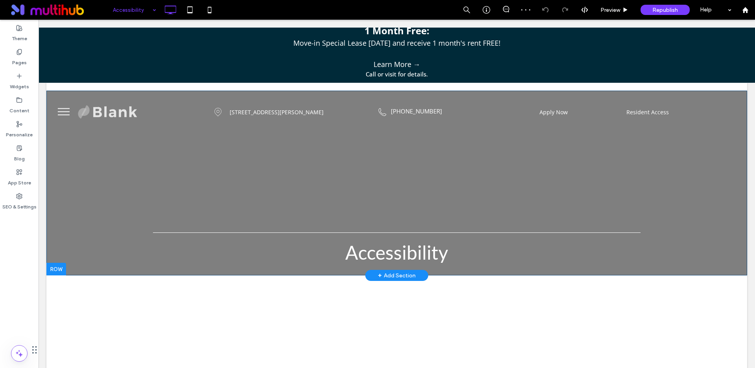
click at [115, 175] on div at bounding box center [396, 183] width 701 height 185
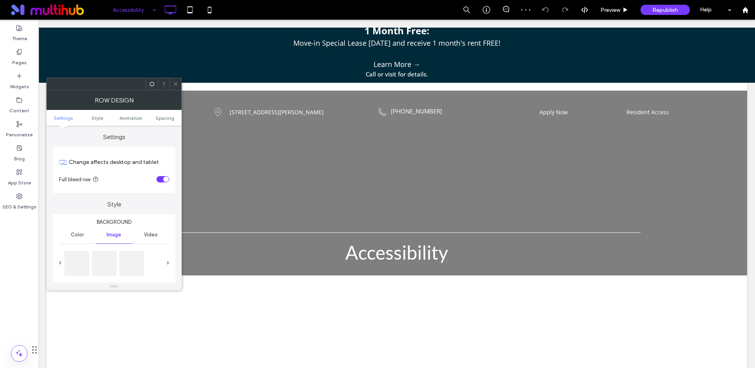
click at [115, 175] on div "Full bleed row" at bounding box center [106, 179] width 94 height 8
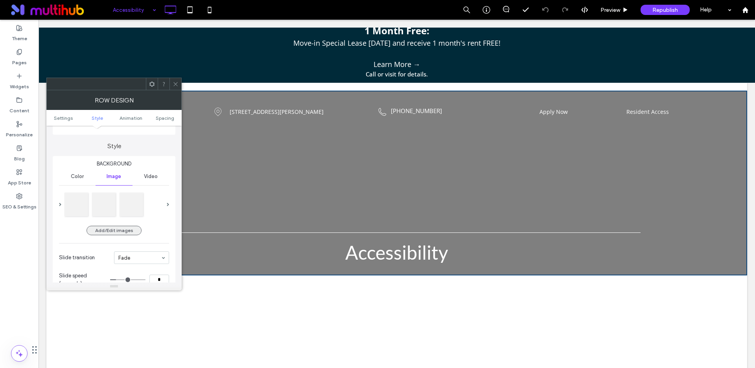
scroll to position [83, 0]
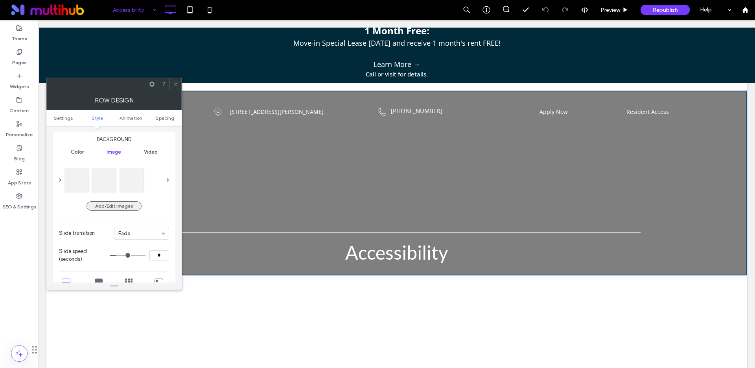
click at [104, 207] on button "Add/Edit images" at bounding box center [114, 205] width 55 height 9
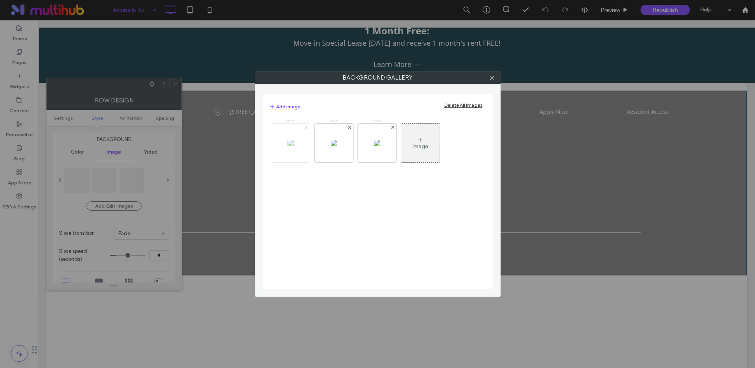
click at [305, 126] on use at bounding box center [306, 126] width 3 height 3
click at [307, 126] on icon at bounding box center [306, 127] width 3 height 3
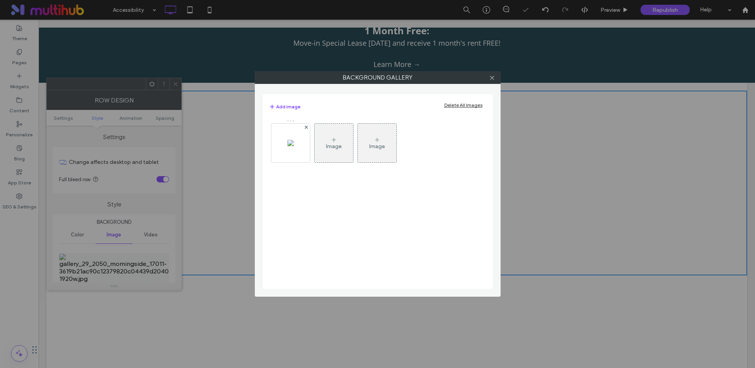
scroll to position [83, 0]
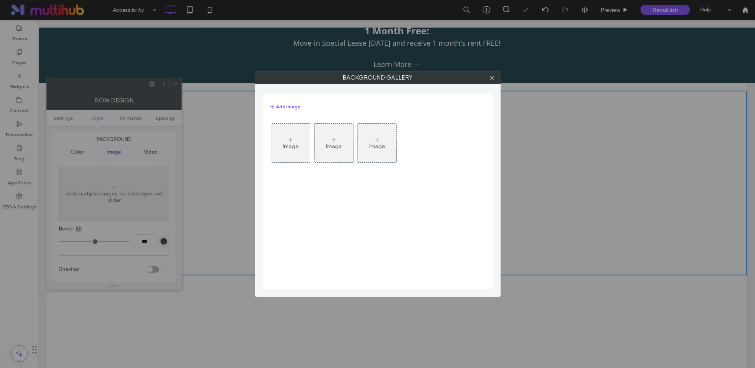
click at [297, 142] on div "Image" at bounding box center [291, 142] width 39 height 37
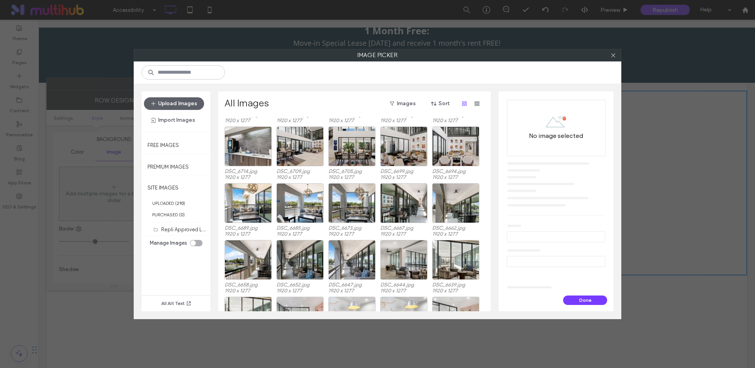
scroll to position [1085, 0]
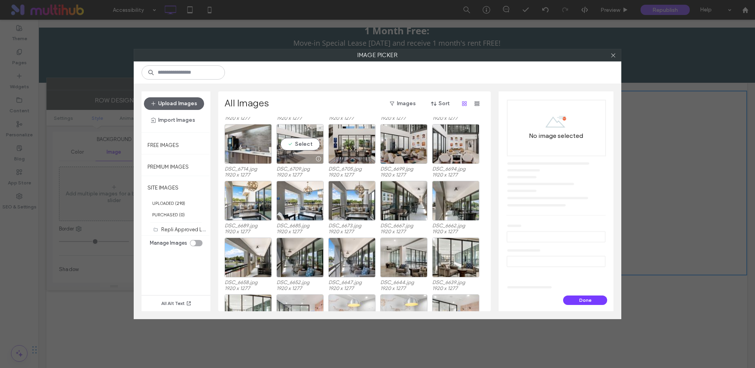
click at [303, 140] on div "Select" at bounding box center [300, 144] width 47 height 40
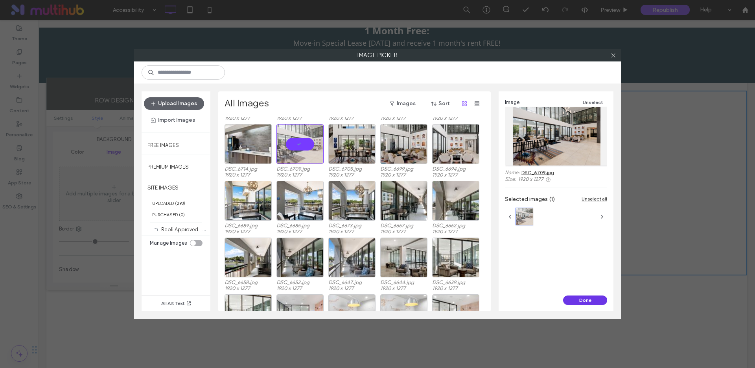
click at [578, 299] on button "Done" at bounding box center [585, 299] width 44 height 9
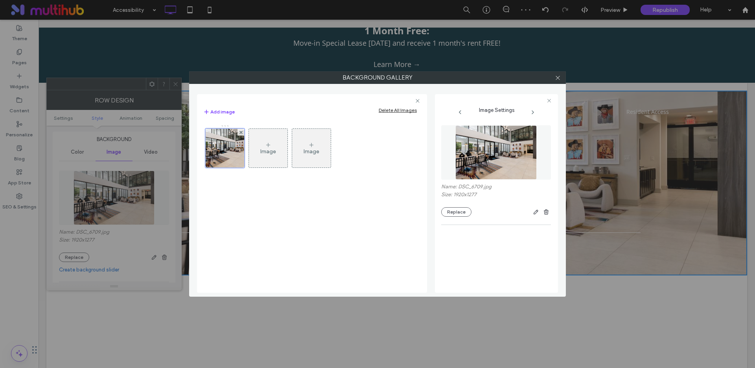
click at [561, 76] on div at bounding box center [558, 78] width 12 height 12
click at [558, 76] on icon at bounding box center [558, 78] width 6 height 6
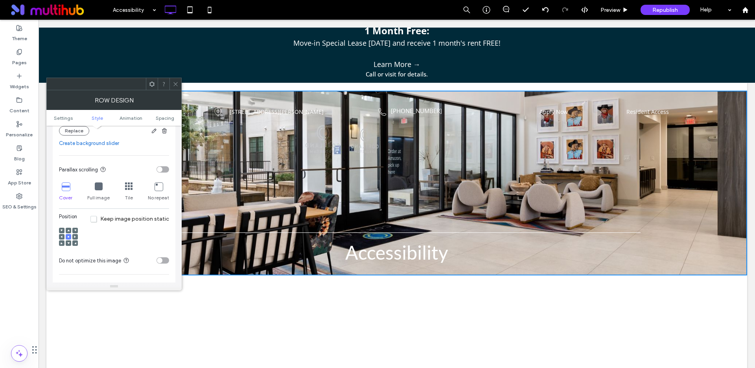
scroll to position [266, 0]
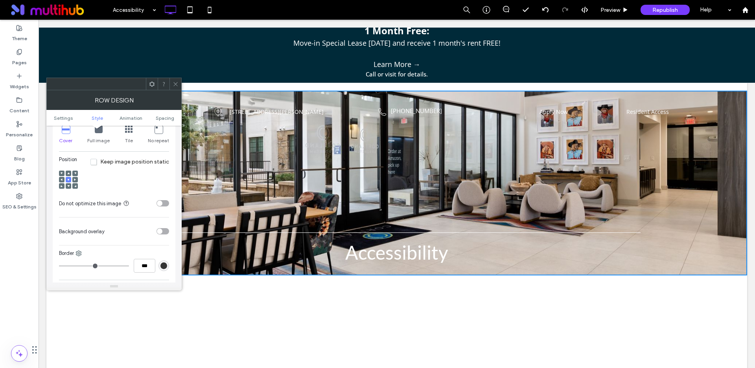
click at [165, 232] on div "toggle" at bounding box center [163, 231] width 13 height 6
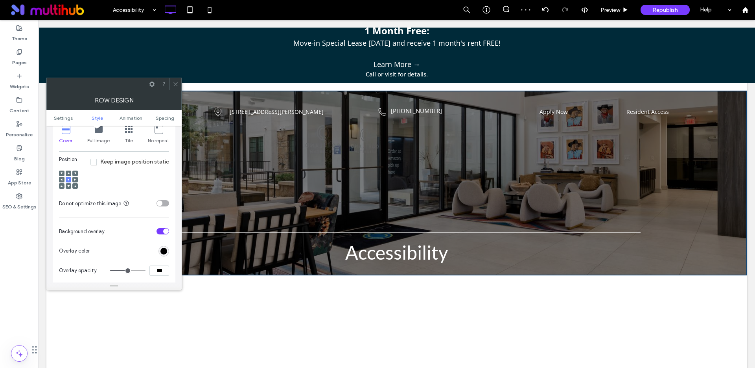
click at [177, 83] on icon at bounding box center [176, 84] width 6 height 6
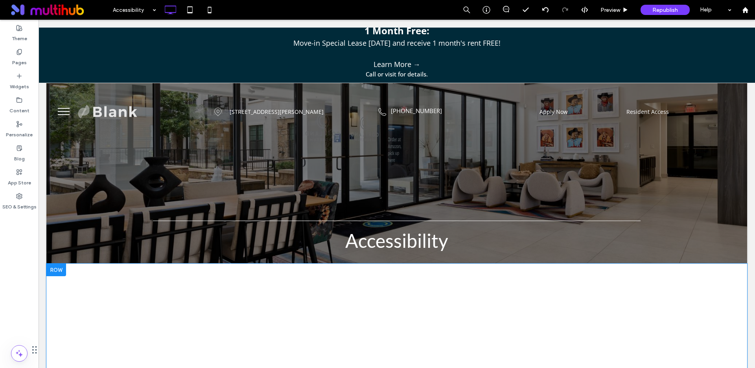
scroll to position [99, 0]
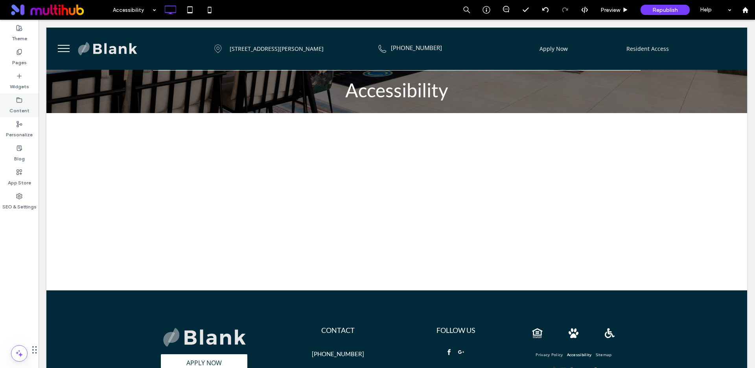
click at [19, 104] on label "Content" at bounding box center [19, 108] width 20 height 11
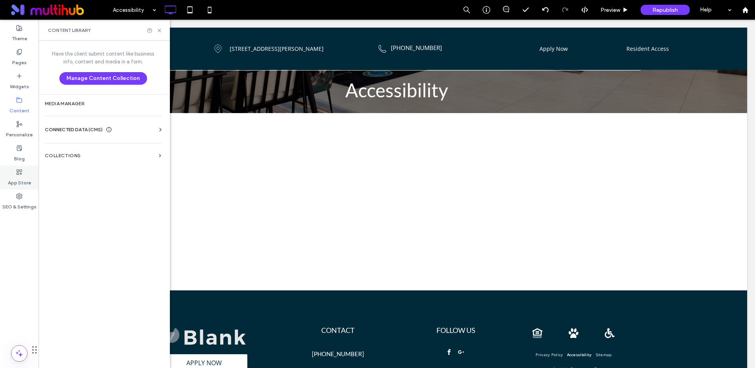
click at [18, 179] on label "App Store" at bounding box center [19, 180] width 23 height 11
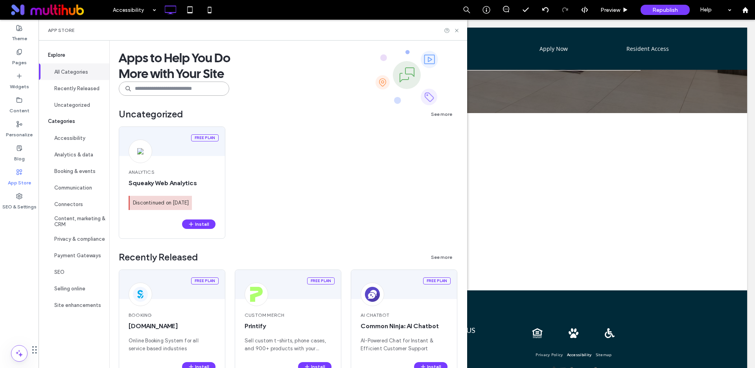
click at [177, 88] on input at bounding box center [174, 88] width 111 height 14
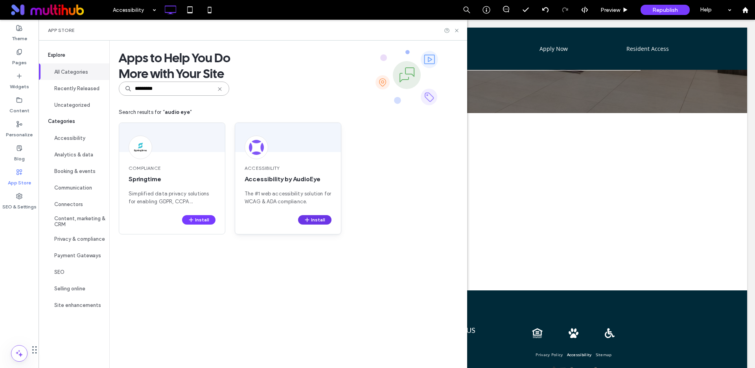
type input "*********"
click at [310, 219] on icon "button" at bounding box center [307, 219] width 6 height 6
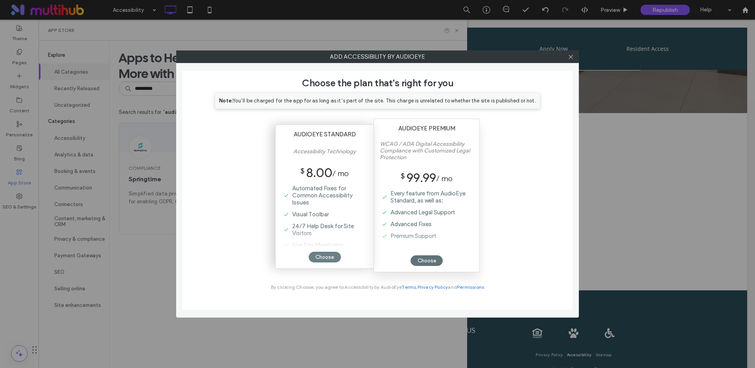
click at [323, 253] on div "Choose" at bounding box center [325, 256] width 32 height 11
click at [329, 256] on div "Choose" at bounding box center [325, 256] width 32 height 11
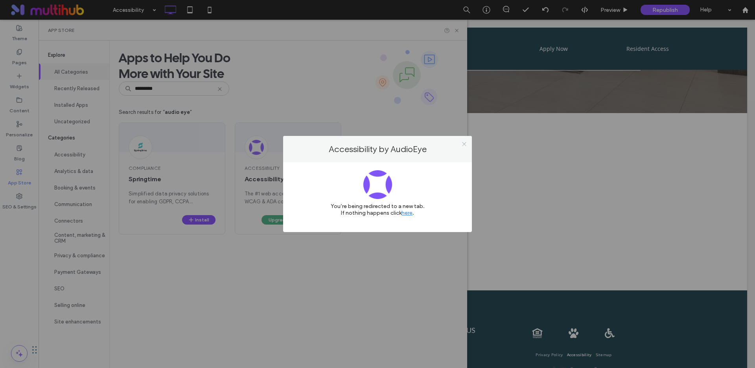
click at [465, 144] on use at bounding box center [464, 144] width 4 height 4
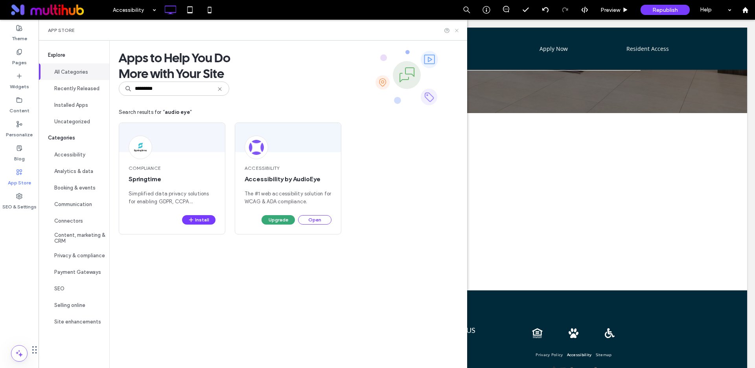
click at [457, 28] on icon at bounding box center [457, 31] width 6 height 6
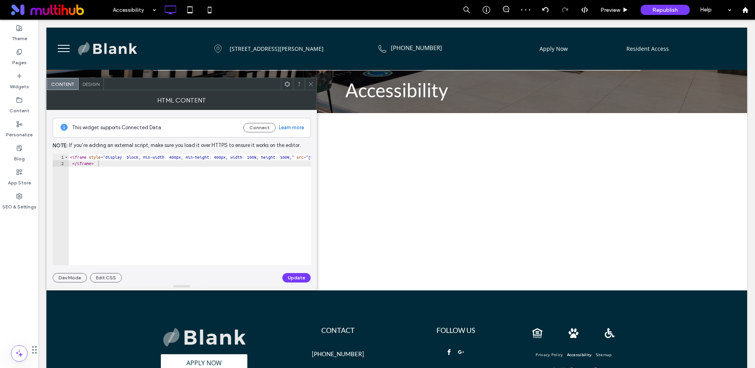
click at [162, 164] on div "< iframe style = "display: block; min-width: 400px; min-height: 400px; width: 1…" at bounding box center [353, 216] width 570 height 124
type textarea "**********"
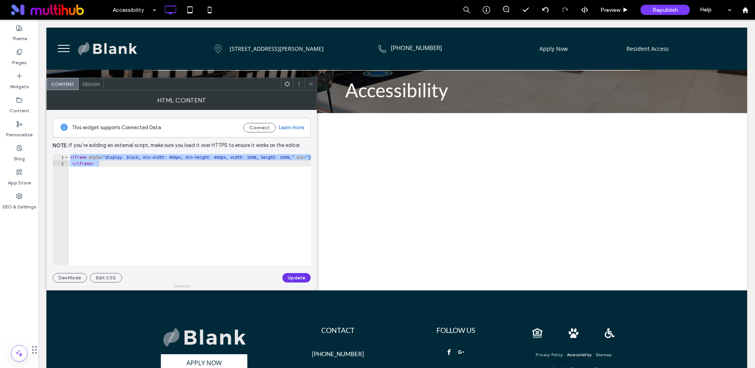
click at [304, 277] on button "Update" at bounding box center [297, 277] width 28 height 9
click at [309, 84] on icon at bounding box center [311, 84] width 6 height 6
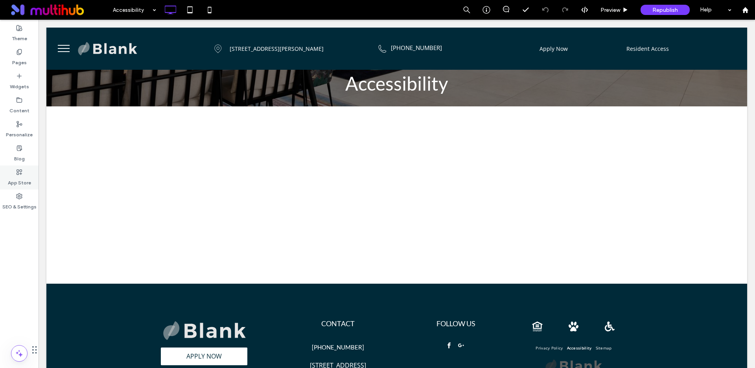
click at [23, 177] on label "App Store" at bounding box center [19, 180] width 23 height 11
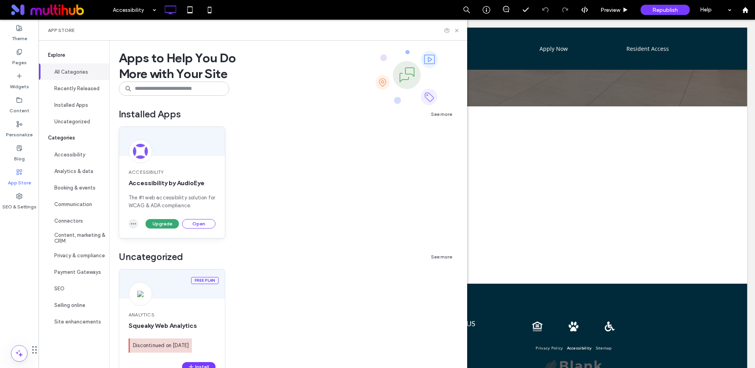
click at [129, 224] on span "button" at bounding box center [133, 223] width 9 height 9
click at [131, 224] on icon "button" at bounding box center [133, 223] width 6 height 6
click at [193, 224] on button "Open" at bounding box center [198, 223] width 33 height 9
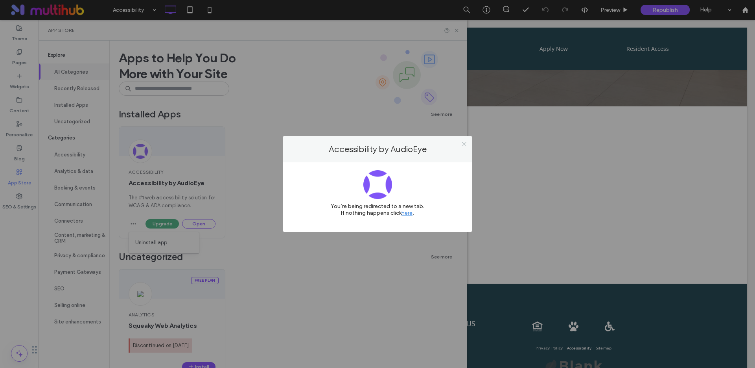
click at [470, 142] on div "Accessibility by AudioEye" at bounding box center [377, 149] width 189 height 26
click at [466, 144] on icon at bounding box center [465, 144] width 6 height 6
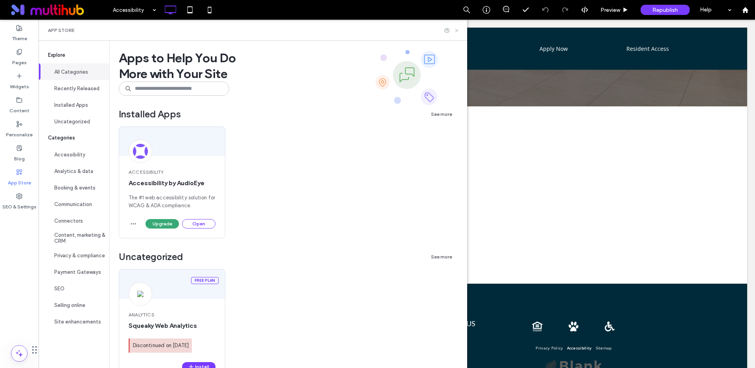
click at [456, 30] on icon at bounding box center [457, 31] width 6 height 6
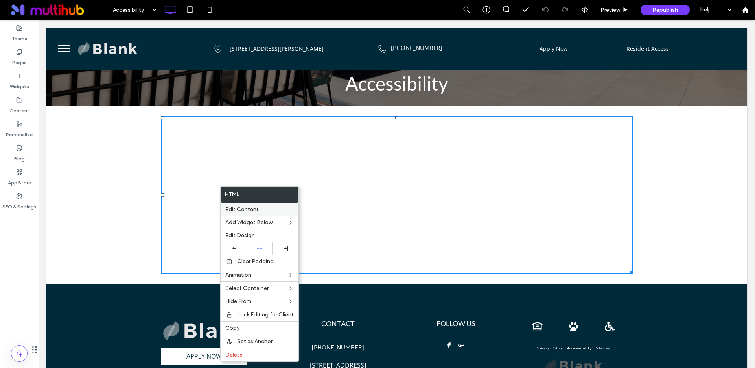
click at [247, 211] on span "Edit Content" at bounding box center [241, 209] width 33 height 7
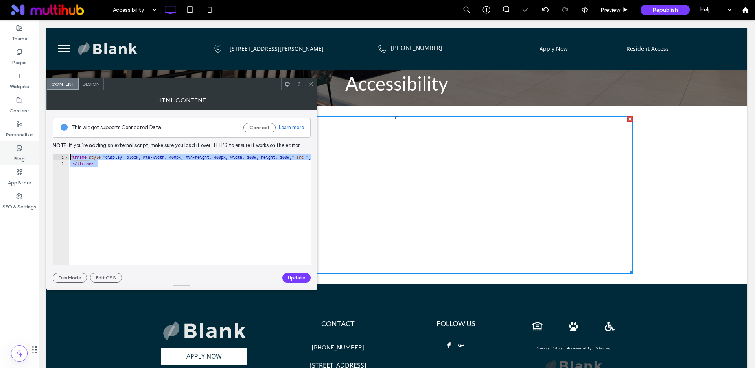
drag, startPoint x: 245, startPoint y: 211, endPoint x: 17, endPoint y: 149, distance: 236.0
click at [16, 150] on body ".wqwq-1{fill:#231f20;} .cls-1q, .cls-2q { fill-rule: evenodd; } .cls-2q { fill:…" at bounding box center [377, 184] width 755 height 368
paste textarea "Cursor at row 1"
type textarea "**********"
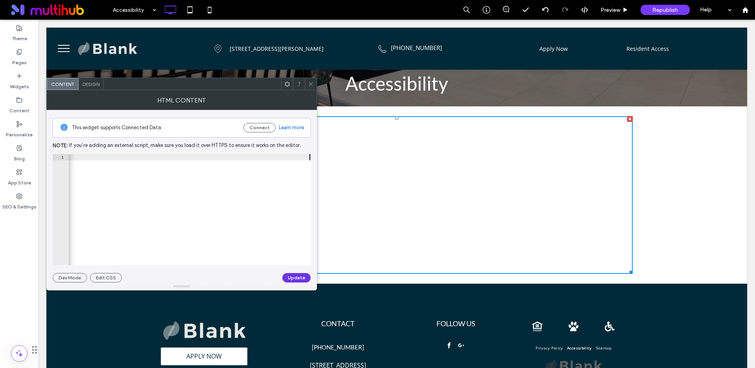
click at [303, 277] on button "Update" at bounding box center [297, 277] width 28 height 9
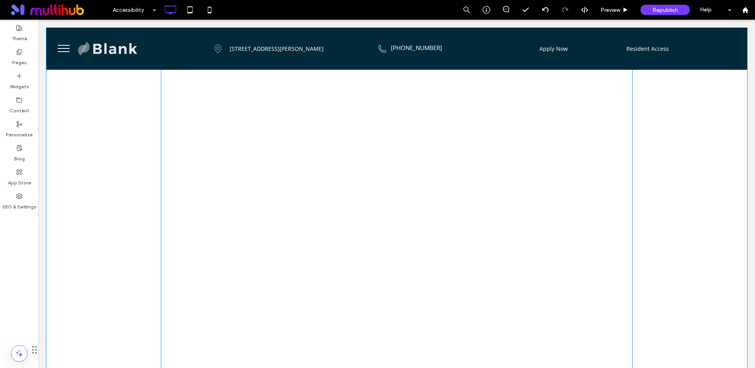
scroll to position [0, 0]
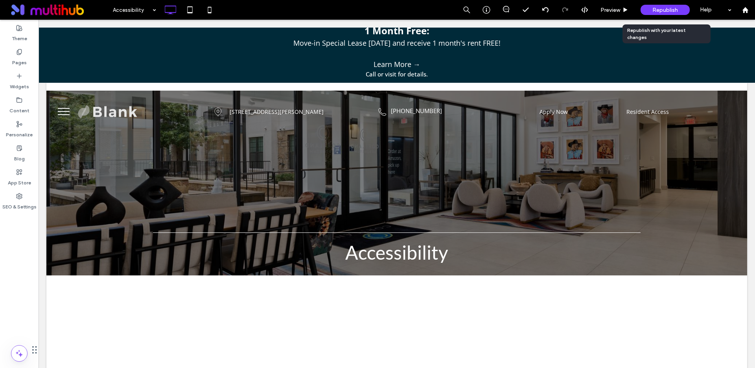
click at [671, 7] on span "Republish" at bounding box center [666, 10] width 26 height 7
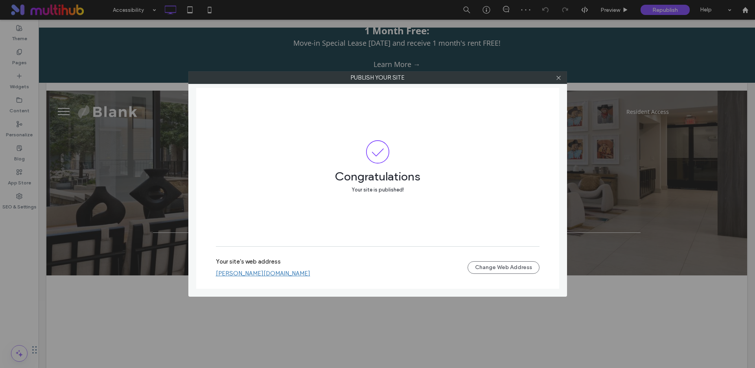
drag, startPoint x: 561, startPoint y: 78, endPoint x: 511, endPoint y: 79, distance: 50.4
click at [561, 78] on icon at bounding box center [559, 78] width 6 height 6
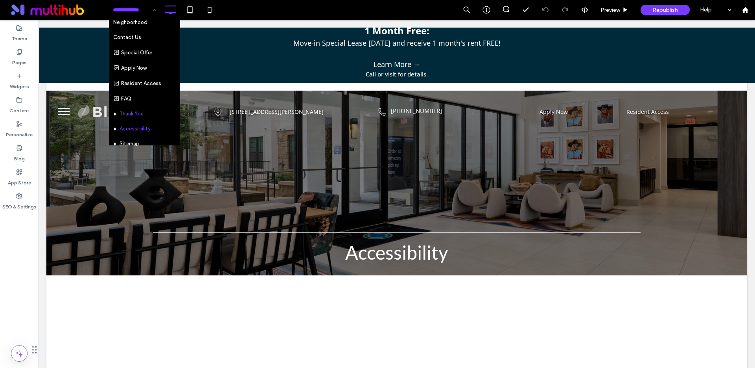
scroll to position [115, 0]
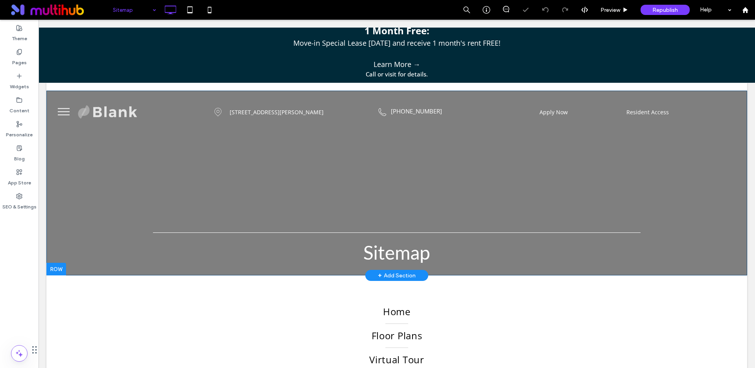
click at [113, 183] on div at bounding box center [396, 183] width 701 height 185
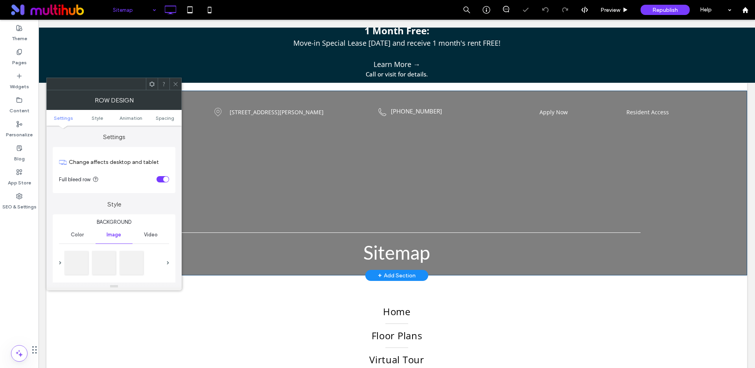
click at [113, 183] on div "Full bleed row" at bounding box center [106, 179] width 94 height 8
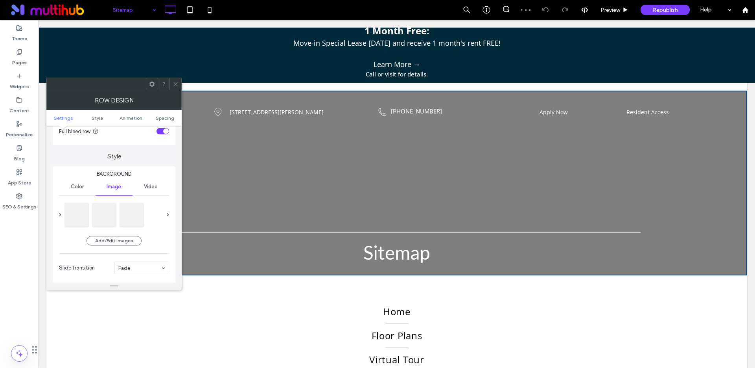
scroll to position [109, 0]
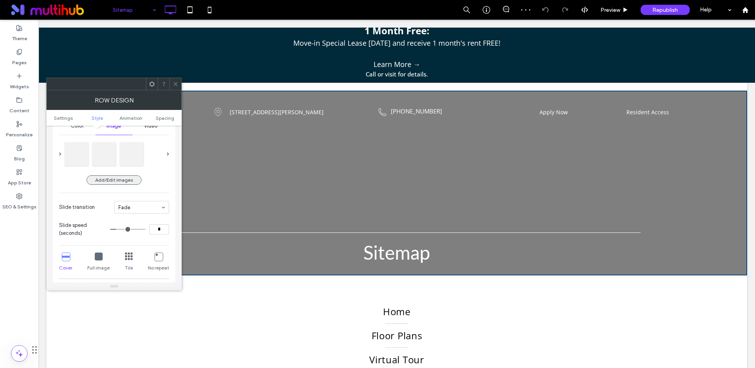
click at [107, 180] on button "Add/Edit images" at bounding box center [114, 179] width 55 height 9
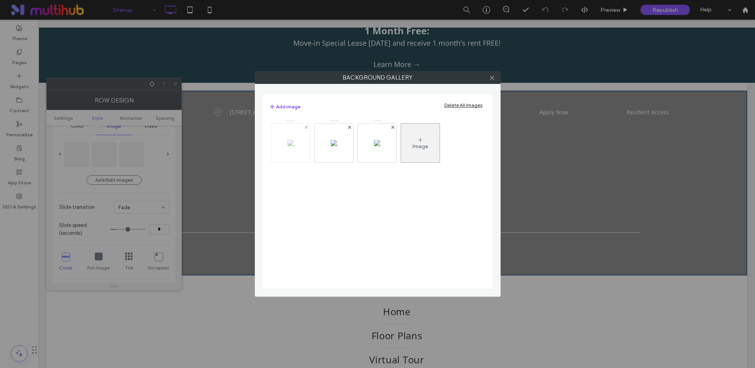
click at [308, 126] on div at bounding box center [306, 127] width 7 height 7
click at [308, 126] on use at bounding box center [306, 126] width 3 height 3
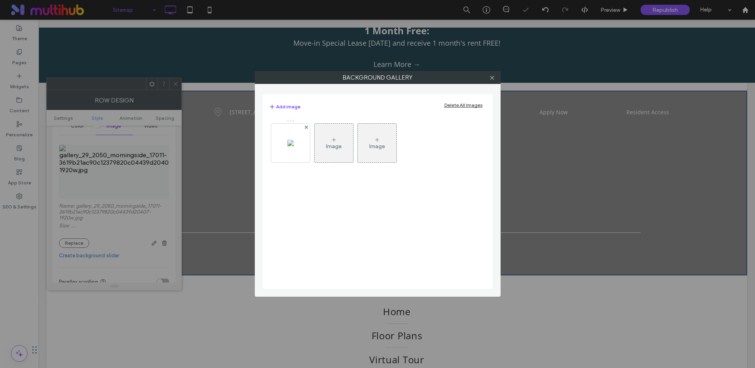
click at [308, 126] on use at bounding box center [306, 126] width 3 height 3
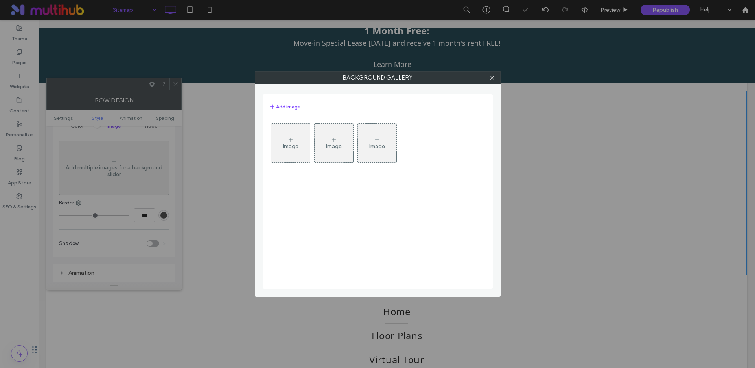
click at [298, 141] on div "Image" at bounding box center [291, 142] width 39 height 37
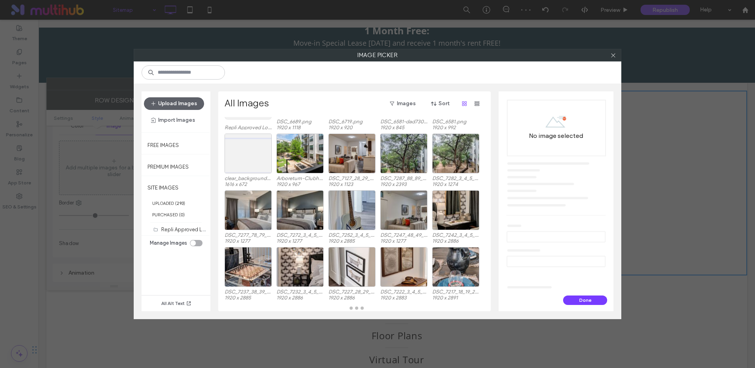
scroll to position [56, 0]
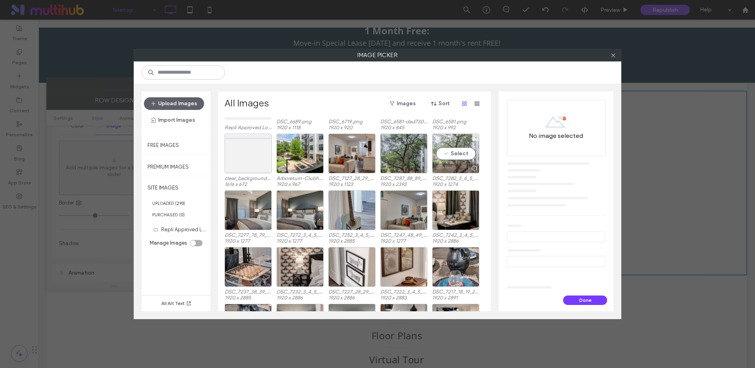
click at [449, 155] on div "Select" at bounding box center [455, 153] width 47 height 40
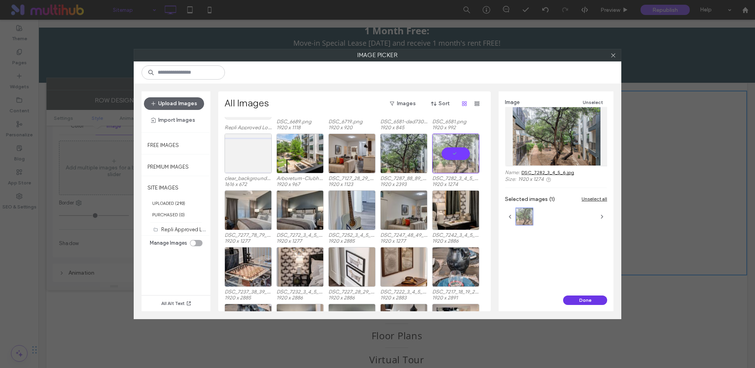
click at [578, 301] on button "Done" at bounding box center [585, 299] width 44 height 9
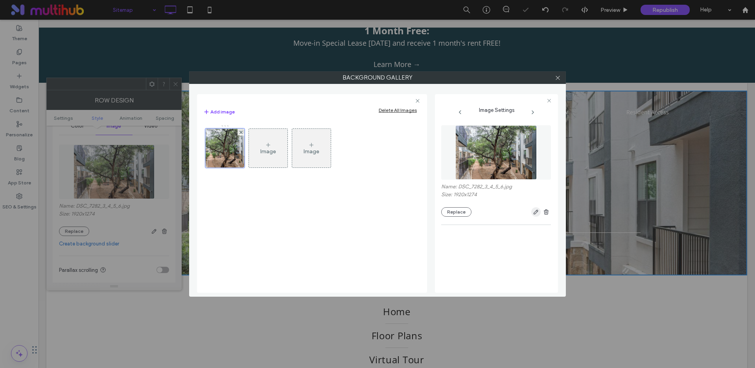
click at [533, 214] on icon "button" at bounding box center [536, 212] width 6 height 6
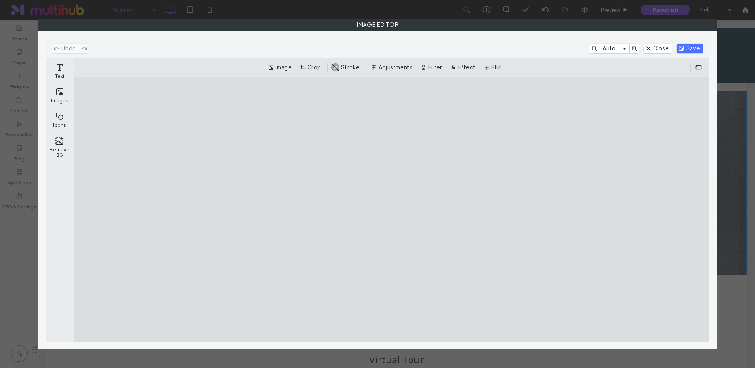
click at [317, 65] on button "Crop" at bounding box center [311, 67] width 26 height 9
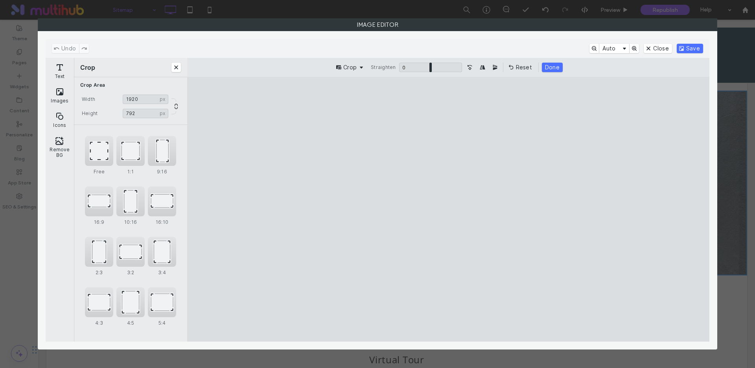
type input "***"
drag, startPoint x: 448, startPoint y: 105, endPoint x: 463, endPoint y: 184, distance: 80.9
click at [449, 209] on cesdk-canvas "Editor canvas" at bounding box center [449, 209] width 0 height 0
click at [547, 67] on button "Done" at bounding box center [552, 67] width 21 height 9
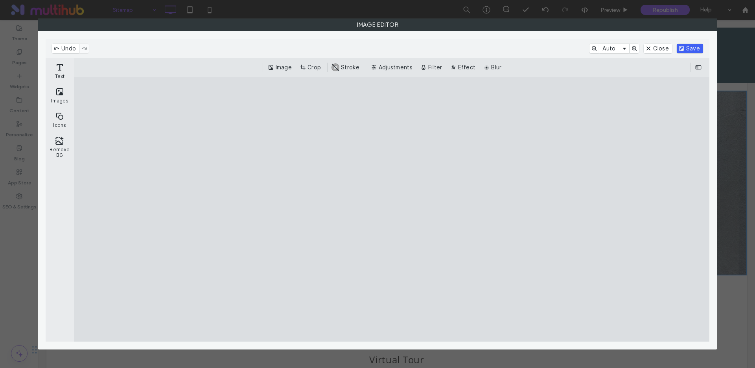
click at [687, 48] on button "Save" at bounding box center [690, 48] width 26 height 9
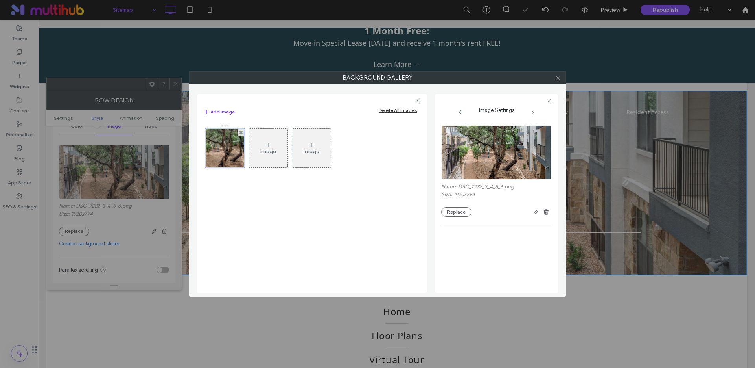
click at [556, 76] on icon at bounding box center [558, 78] width 6 height 6
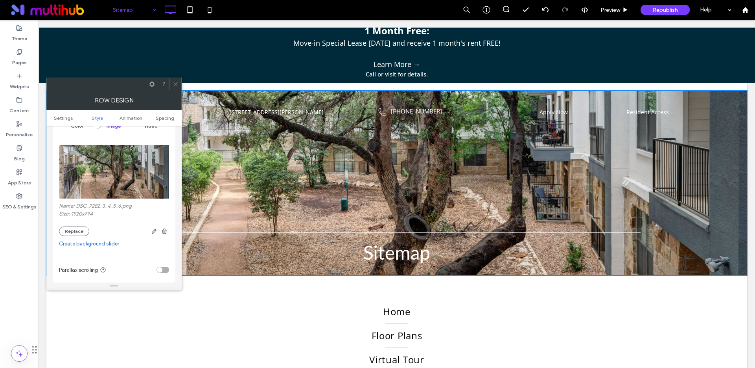
click at [281, 188] on div "Sitemap Click To Paste Row + Add Section" at bounding box center [396, 183] width 701 height 185
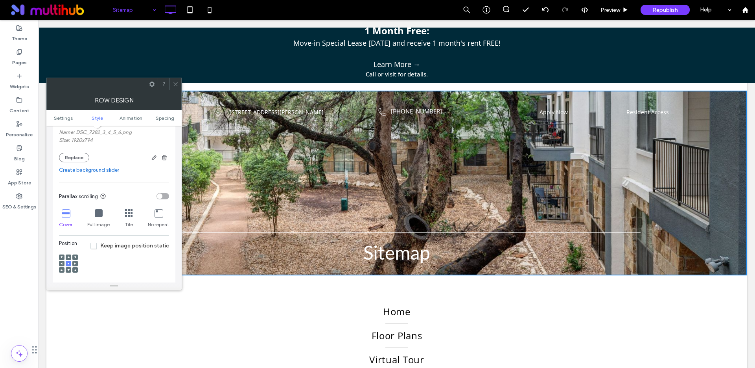
scroll to position [266, 0]
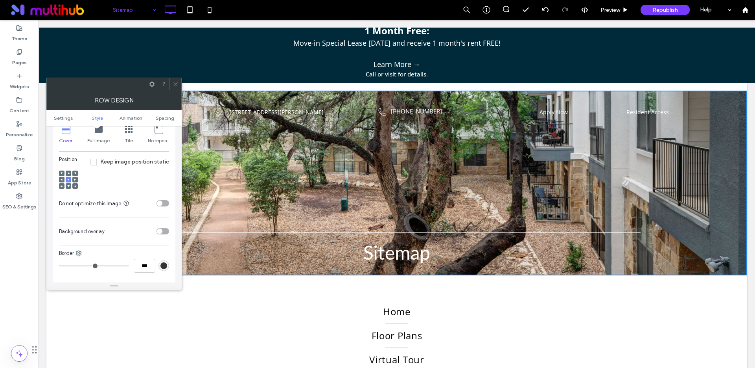
click at [161, 229] on div "toggle" at bounding box center [160, 231] width 6 height 6
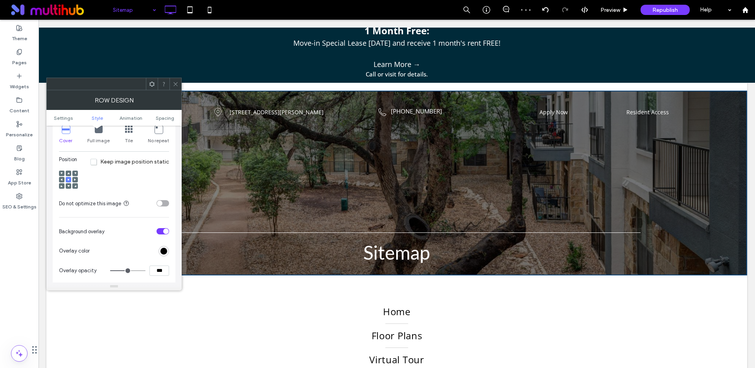
click at [176, 81] on icon at bounding box center [176, 84] width 6 height 6
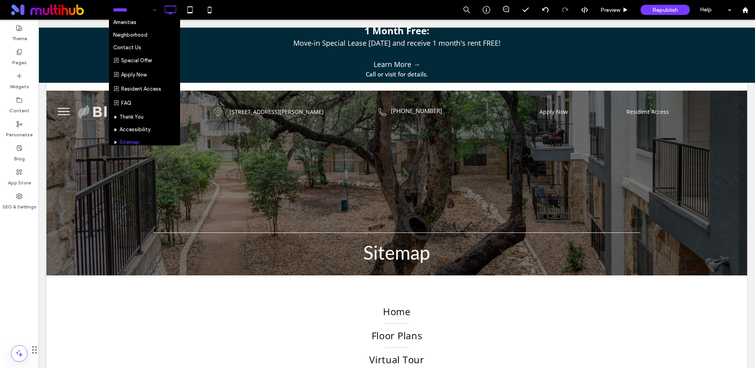
scroll to position [81, 0]
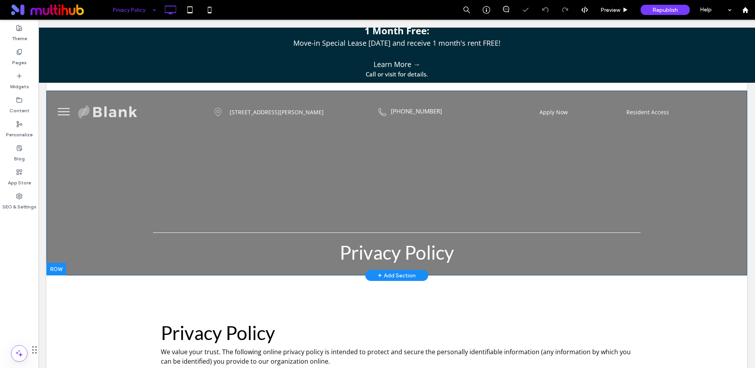
click at [155, 157] on div at bounding box center [396, 183] width 701 height 185
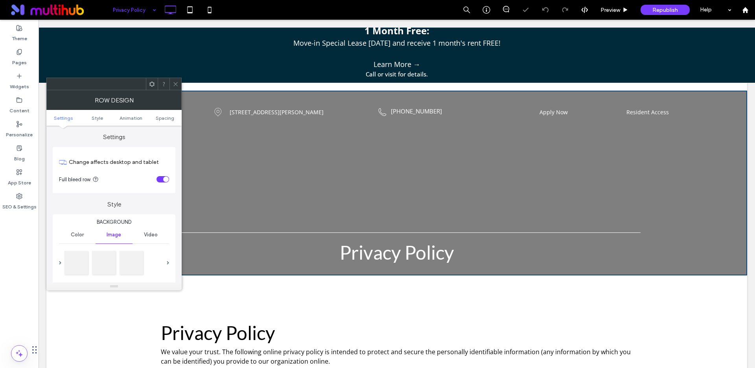
click at [155, 157] on label "Change affects desktop and tablet" at bounding box center [119, 162] width 100 height 15
click at [96, 262] on div at bounding box center [104, 262] width 24 height 24
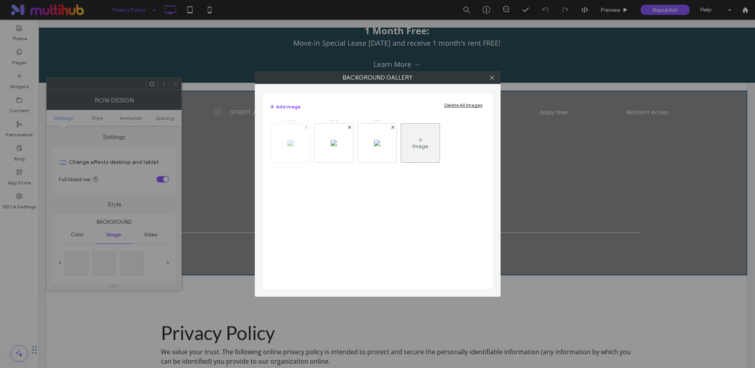
click at [307, 127] on use at bounding box center [306, 126] width 3 height 3
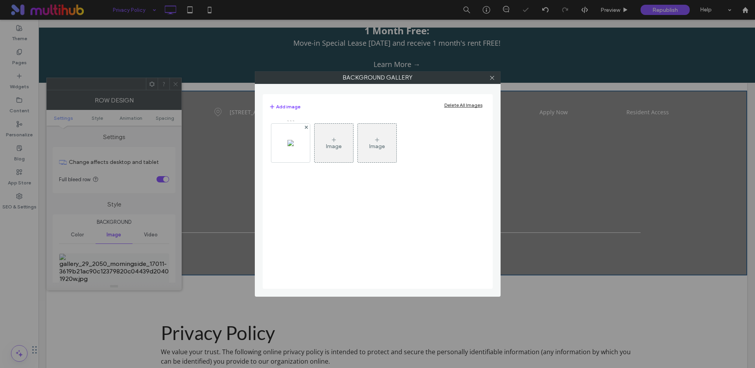
click at [307, 127] on use at bounding box center [306, 126] width 3 height 3
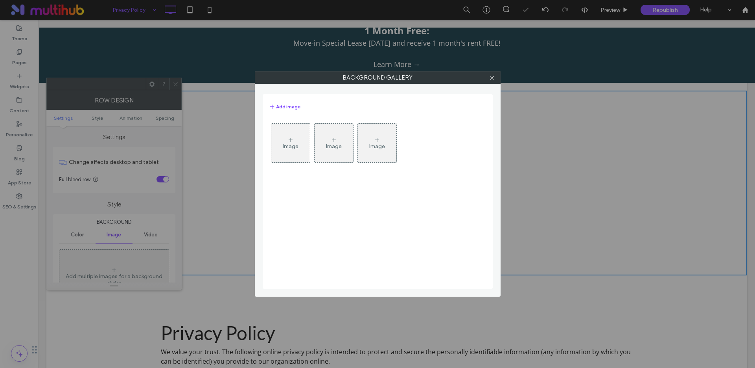
click at [300, 142] on div "Image" at bounding box center [291, 142] width 39 height 37
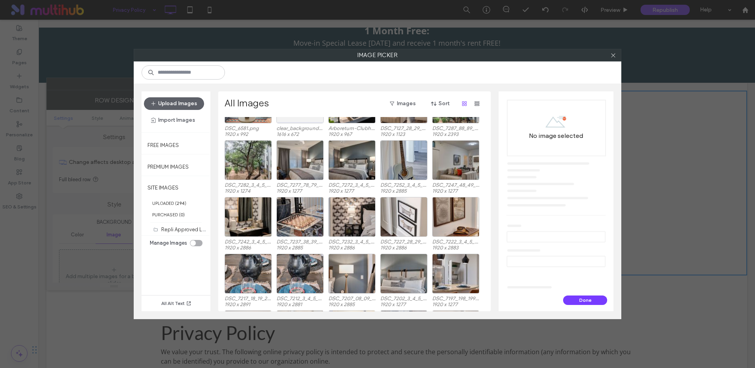
scroll to position [100, 0]
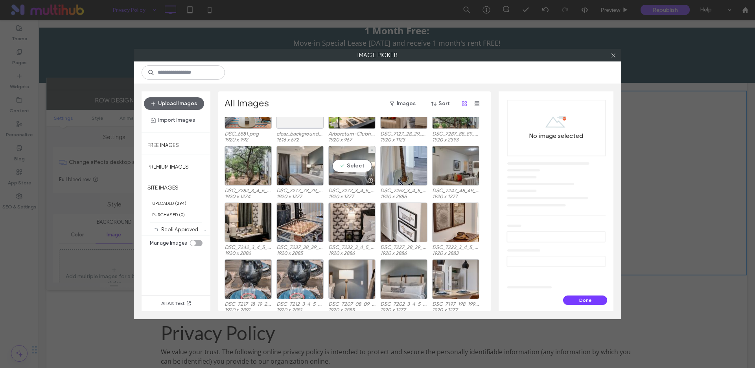
click at [344, 165] on div "Select" at bounding box center [352, 166] width 47 height 40
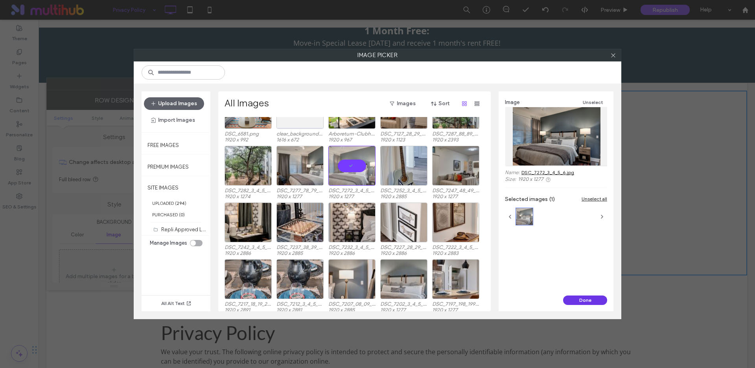
click at [585, 301] on button "Done" at bounding box center [585, 299] width 44 height 9
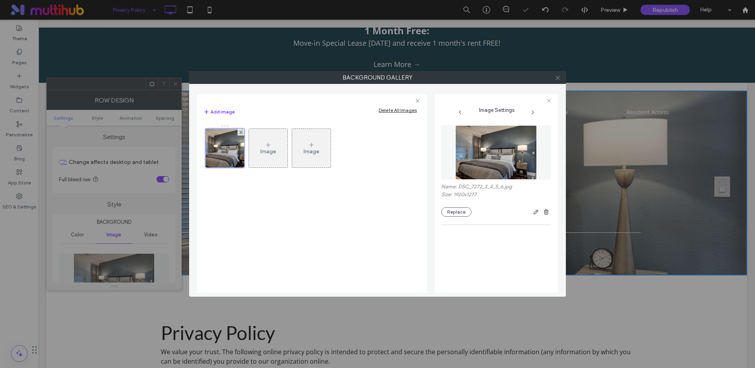
click at [560, 76] on icon at bounding box center [558, 78] width 6 height 6
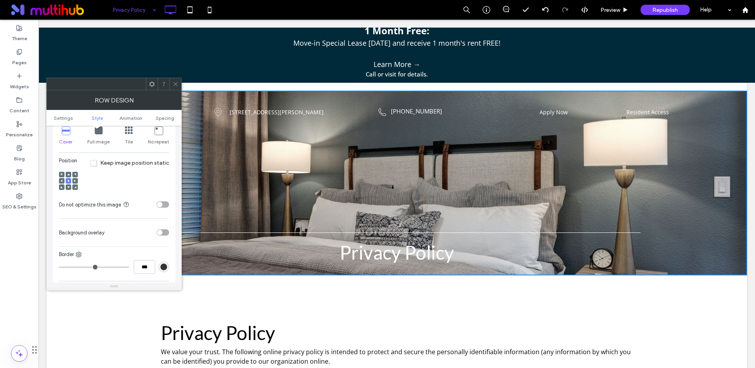
scroll to position [314, 0]
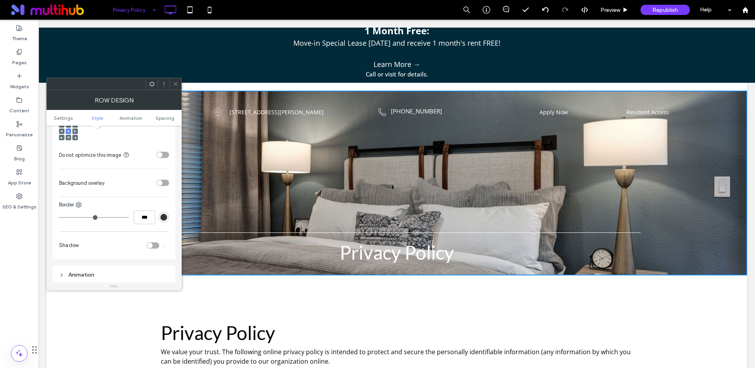
click at [166, 182] on div "toggle" at bounding box center [163, 182] width 13 height 6
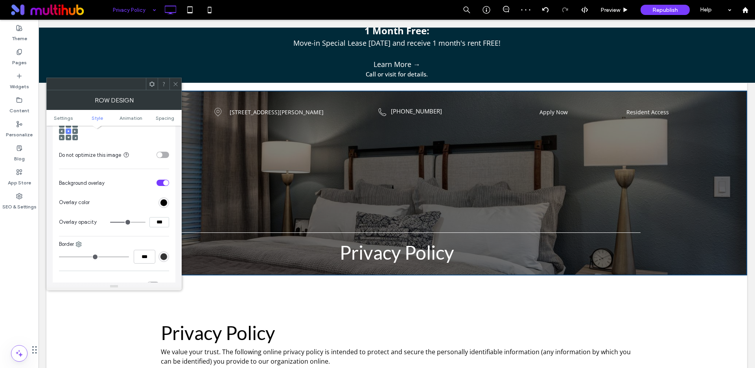
click at [176, 84] on icon at bounding box center [176, 84] width 6 height 6
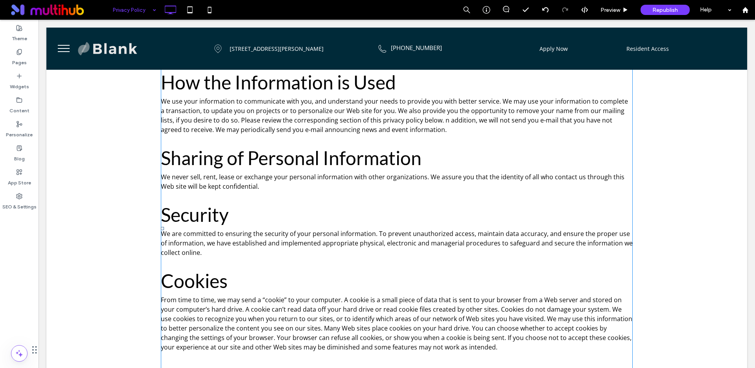
scroll to position [0, 0]
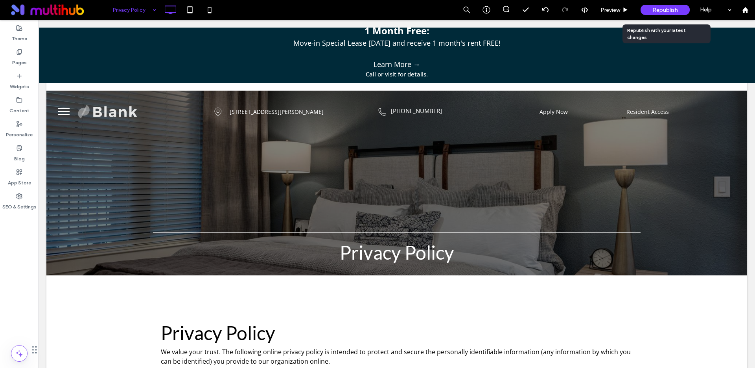
click at [658, 9] on span "Republish" at bounding box center [666, 10] width 26 height 7
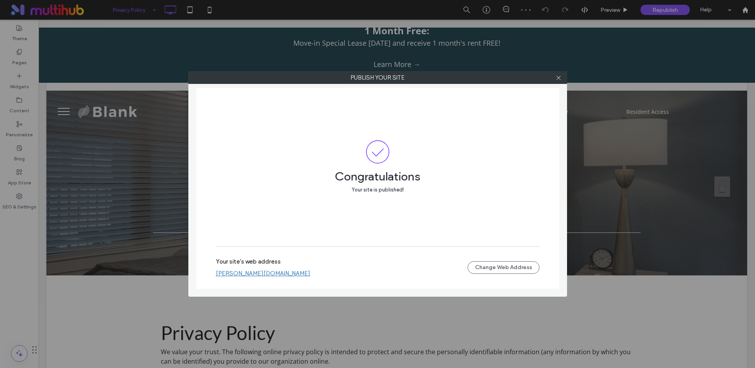
click at [134, 10] on div "Publish your site Congratulations Your site is published! Your site's web addre…" at bounding box center [377, 184] width 755 height 368
click at [557, 78] on icon at bounding box center [559, 78] width 6 height 6
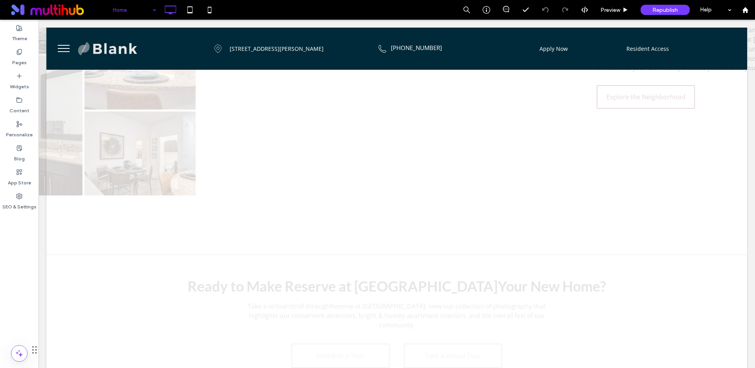
scroll to position [1180, 0]
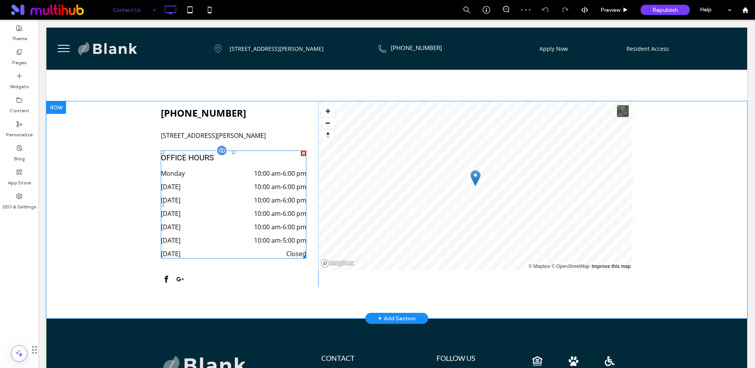
scroll to position [373, 0]
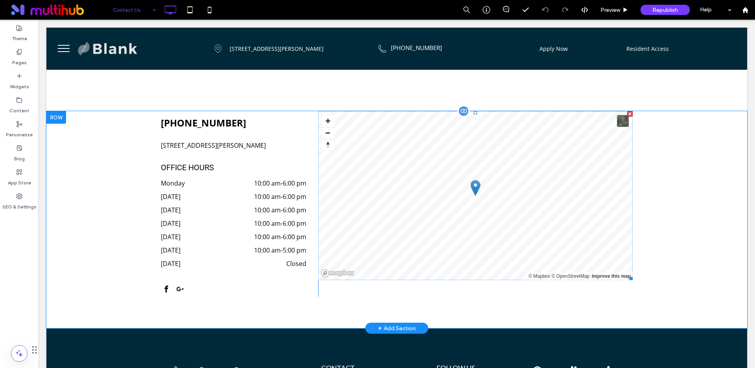
click at [476, 180] on span at bounding box center [475, 195] width 315 height 169
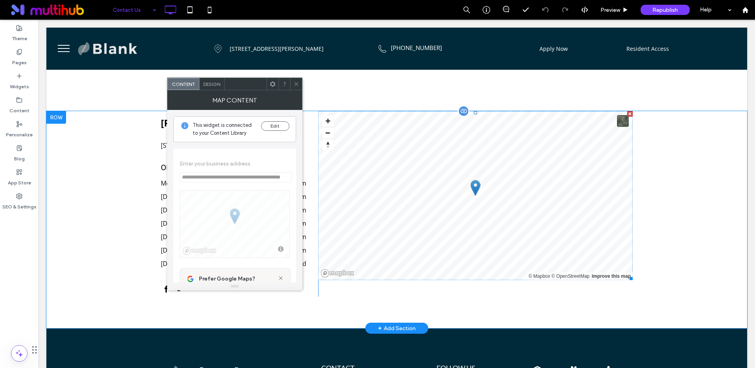
click at [476, 180] on div at bounding box center [476, 188] width 10 height 16
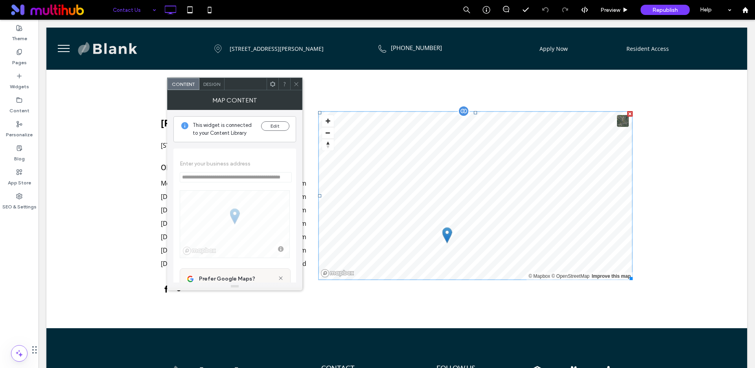
click at [617, 112] on div "© Mapbox © OpenStreetMap Improve this map" at bounding box center [475, 195] width 315 height 169
click at [621, 115] on button at bounding box center [623, 121] width 12 height 12
click at [623, 115] on button at bounding box center [623, 121] width 12 height 12
click at [680, 176] on div "512-399-8574 10011 Stonelake Blvd, Austin, TX 78759 OFFICE HOURS Monday 10:00 a…" at bounding box center [396, 219] width 701 height 217
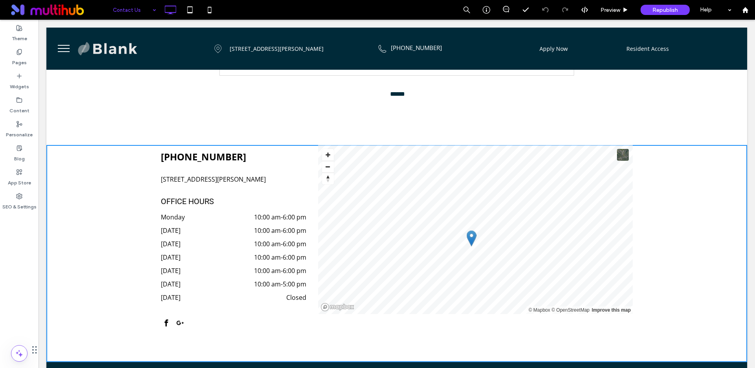
scroll to position [536, 0]
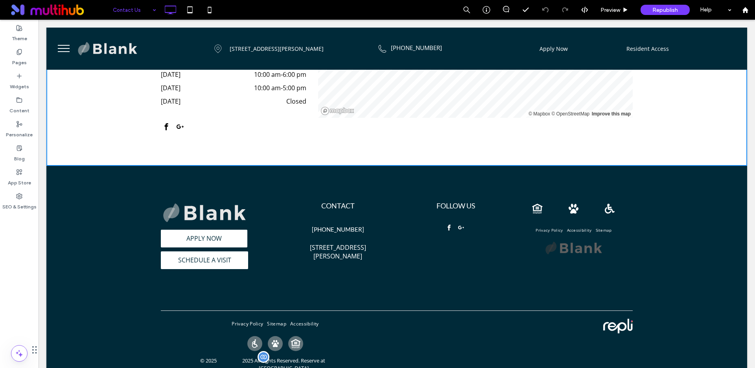
click at [217, 356] on span "© 2025" at bounding box center [208, 363] width 17 height 15
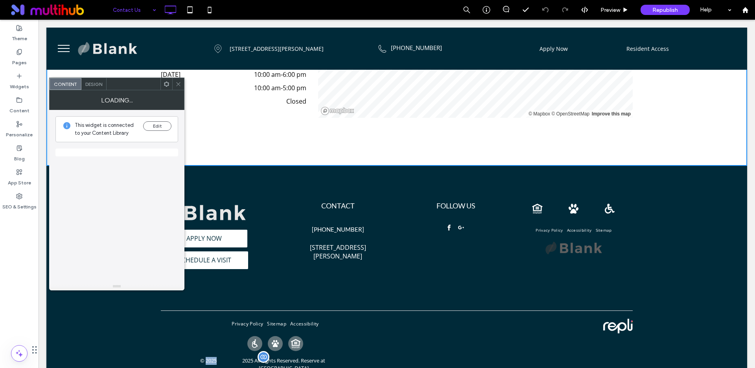
click at [217, 356] on span "© 2025" at bounding box center [208, 363] width 17 height 15
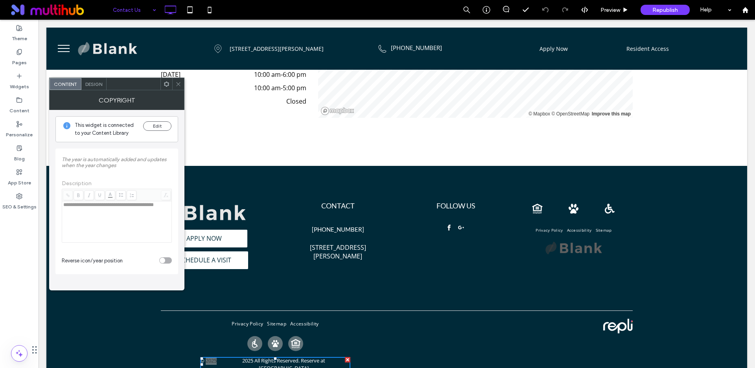
click at [102, 205] on span "**********" at bounding box center [117, 211] width 110 height 78
click at [153, 127] on button "Edit" at bounding box center [157, 125] width 28 height 9
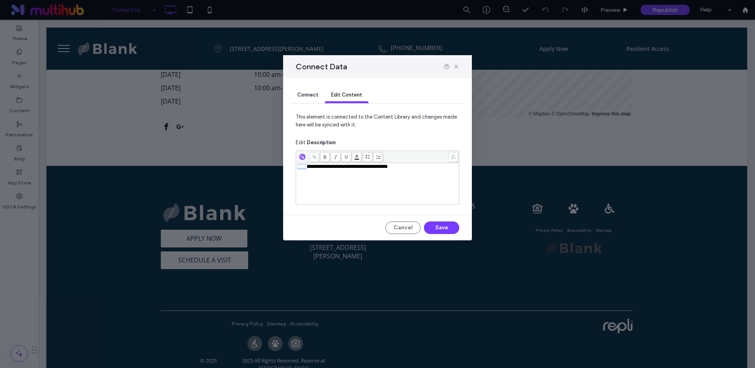
drag, startPoint x: 311, startPoint y: 166, endPoint x: 290, endPoint y: 166, distance: 20.9
click at [289, 165] on div "**********" at bounding box center [377, 159] width 189 height 162
click at [442, 229] on button "Save" at bounding box center [441, 227] width 35 height 13
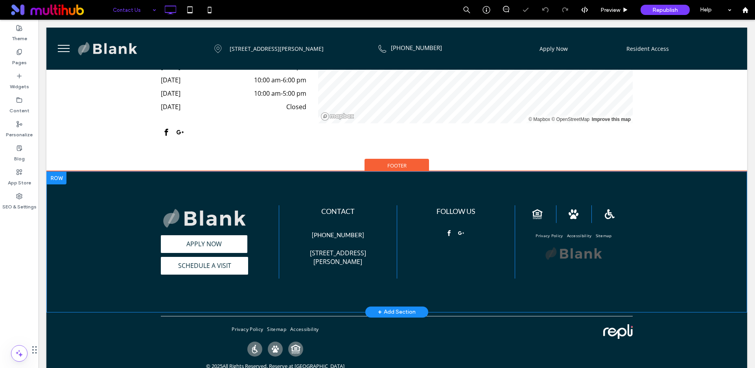
scroll to position [536, 0]
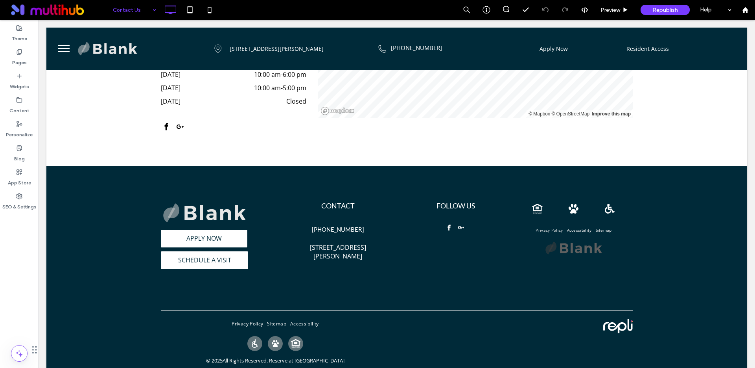
click at [63, 45] on span "menu" at bounding box center [64, 45] width 12 height 1
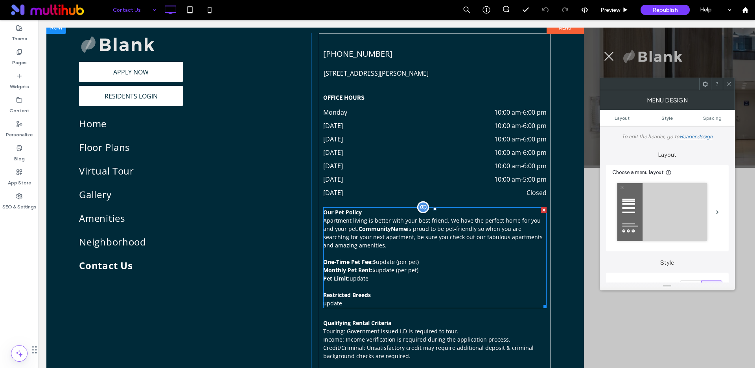
scroll to position [0, 0]
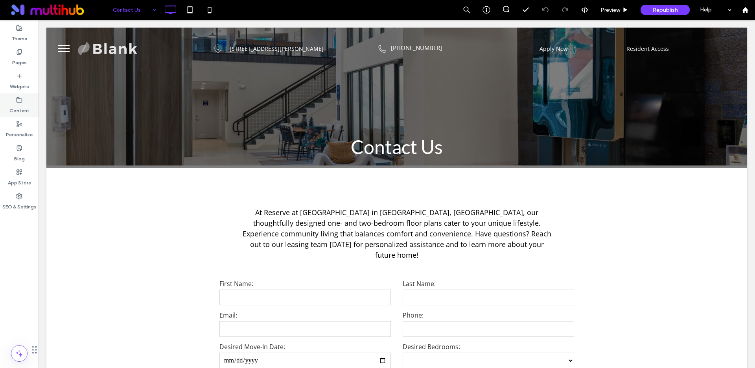
click at [17, 105] on label "Content" at bounding box center [19, 108] width 20 height 11
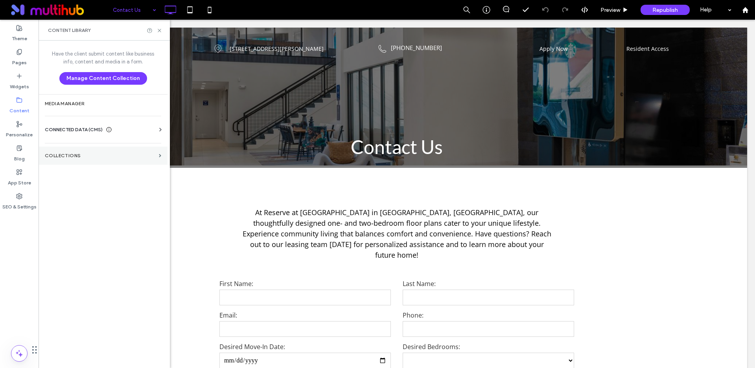
click at [76, 157] on label "Collections" at bounding box center [100, 156] width 111 height 6
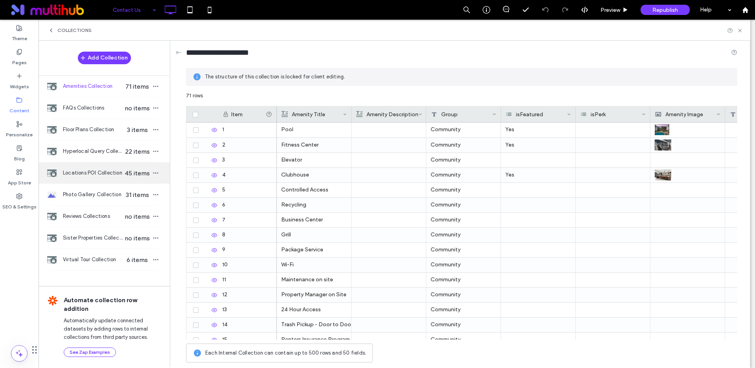
click at [83, 170] on span "Locations POI Collection" at bounding box center [93, 173] width 61 height 8
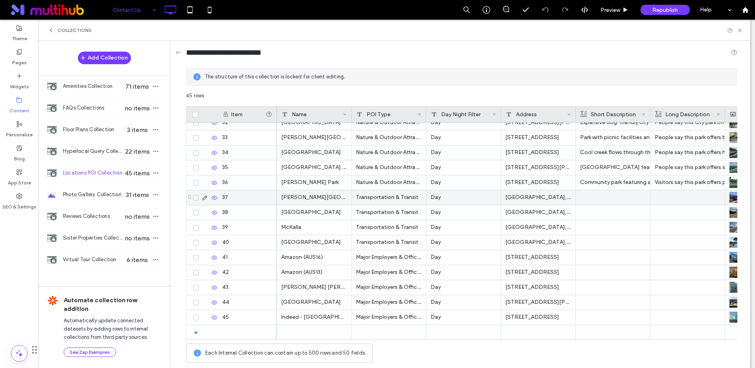
drag, startPoint x: 195, startPoint y: 198, endPoint x: 196, endPoint y: 205, distance: 7.5
click at [195, 198] on icon at bounding box center [195, 197] width 3 height 2
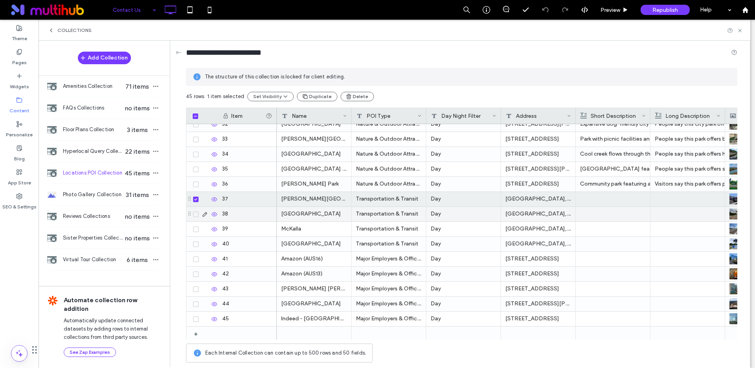
click at [195, 217] on div at bounding box center [204, 214] width 27 height 15
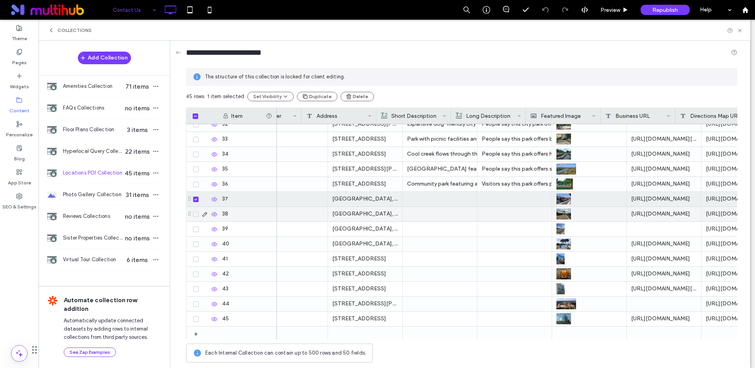
scroll to position [0, 266]
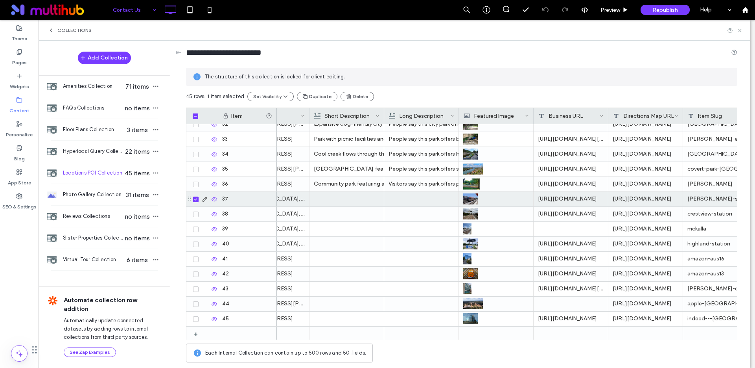
click at [196, 198] on icon at bounding box center [195, 199] width 3 height 2
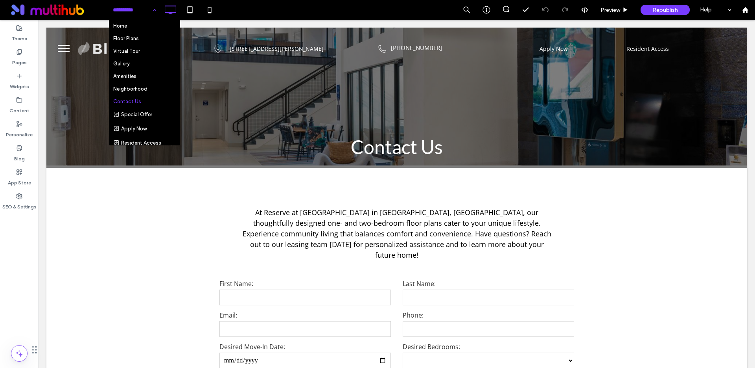
drag, startPoint x: 131, startPoint y: 8, endPoint x: 133, endPoint y: 15, distance: 7.7
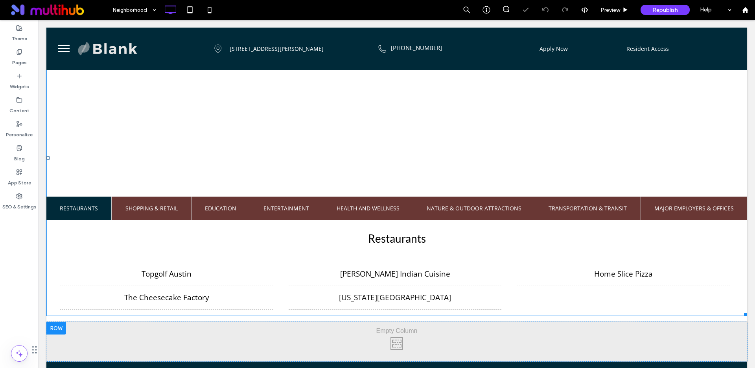
scroll to position [428, 0]
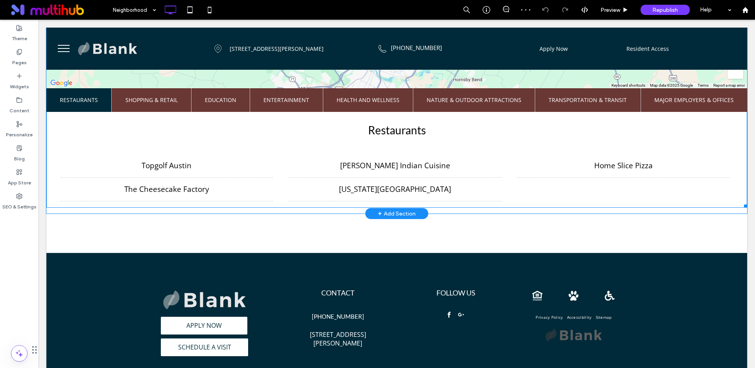
click at [582, 99] on span at bounding box center [396, 49] width 701 height 316
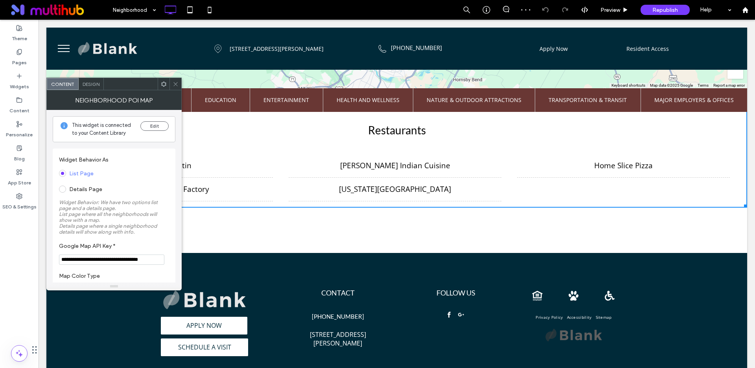
click at [570, 98] on span "Transportation & Transit" at bounding box center [588, 100] width 78 height 24
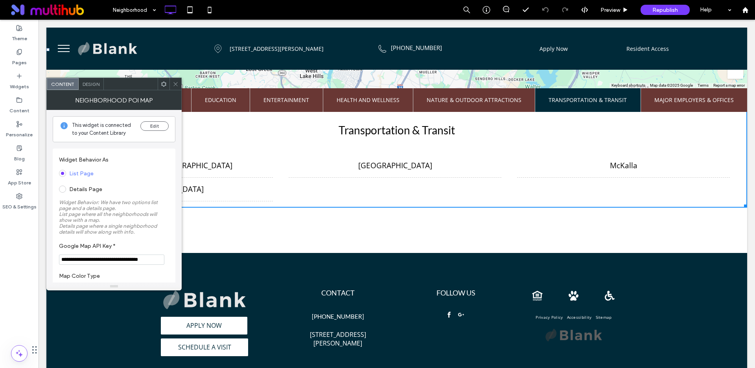
click at [176, 85] on use at bounding box center [176, 84] width 4 height 4
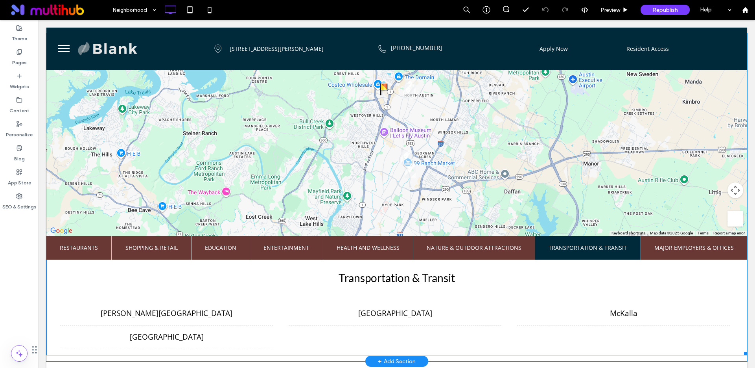
scroll to position [297, 0]
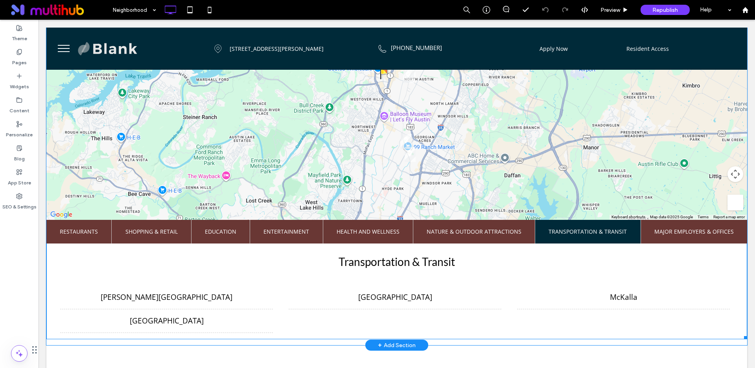
click at [586, 229] on span at bounding box center [396, 181] width 701 height 316
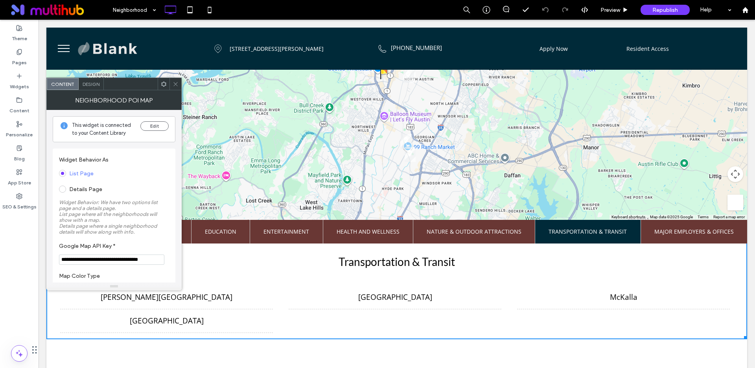
click at [671, 230] on span "Major Employers & Offices" at bounding box center [694, 232] width 79 height 24
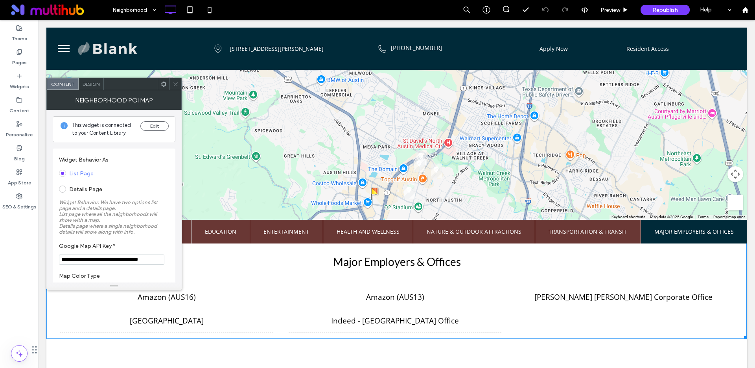
click at [593, 235] on span "Transportation & Transit" at bounding box center [588, 232] width 78 height 24
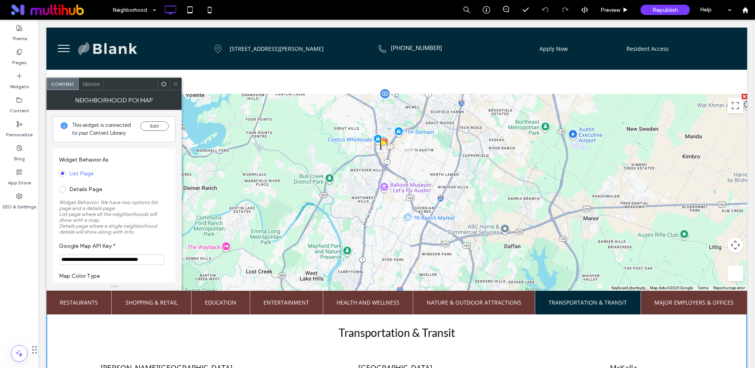
scroll to position [222, 0]
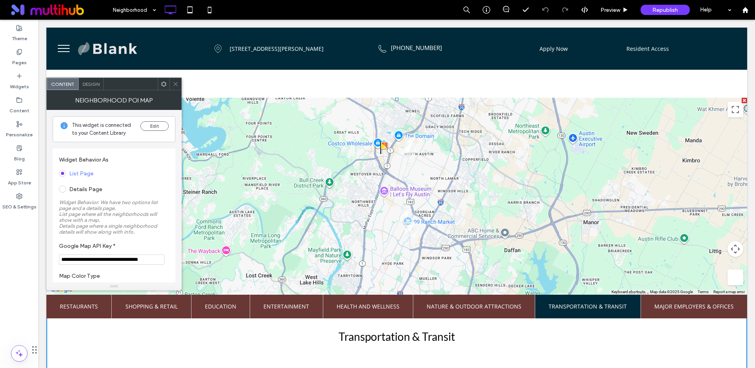
click at [176, 84] on icon at bounding box center [176, 84] width 6 height 6
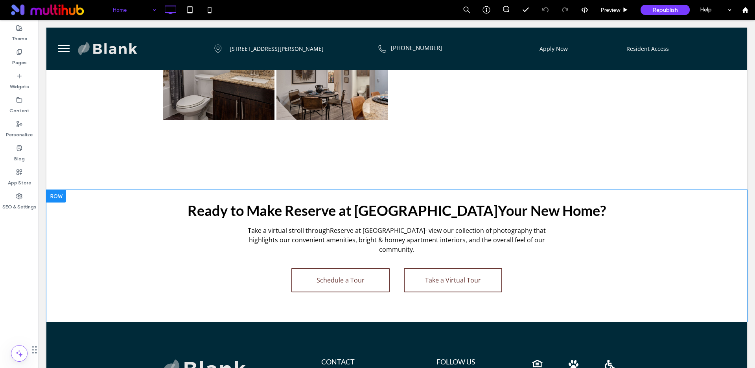
scroll to position [1076, 0]
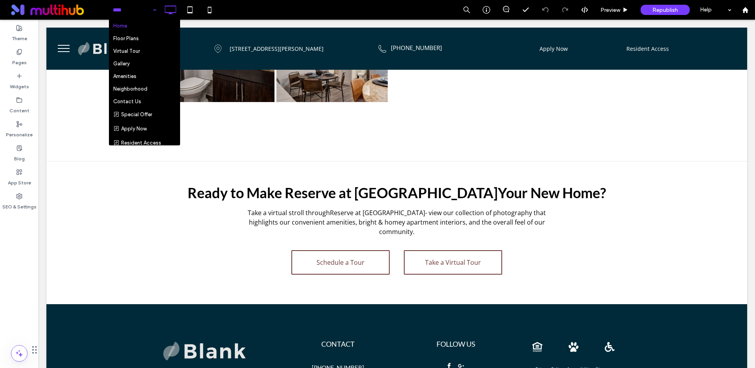
click at [124, 8] on input at bounding box center [132, 10] width 39 height 20
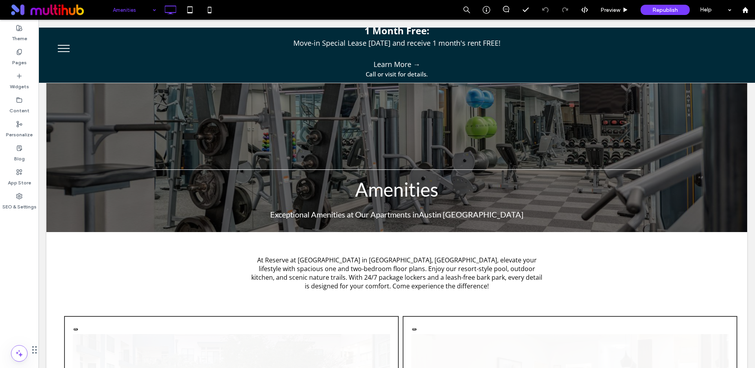
scroll to position [0, 0]
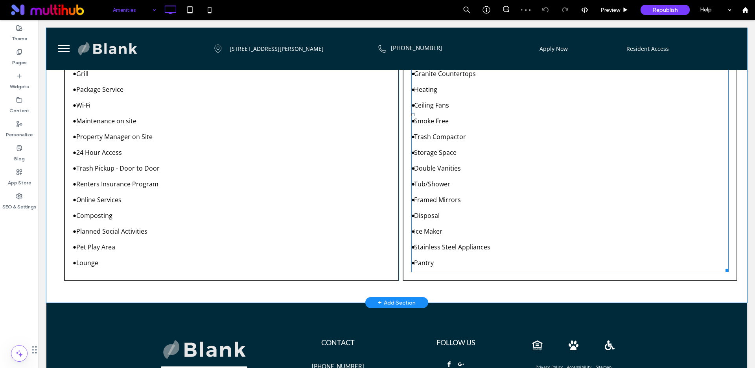
scroll to position [527, 0]
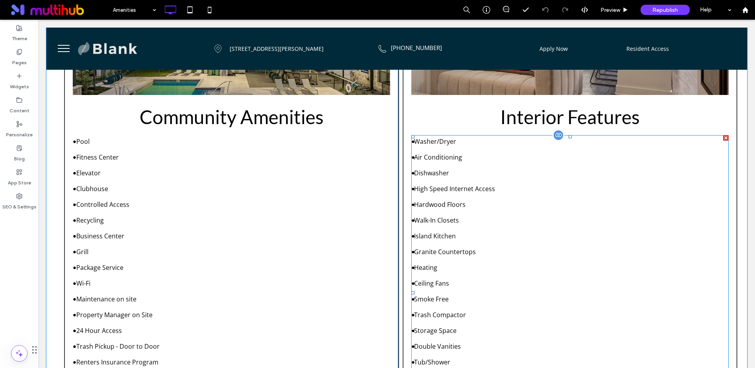
scroll to position [408, 0]
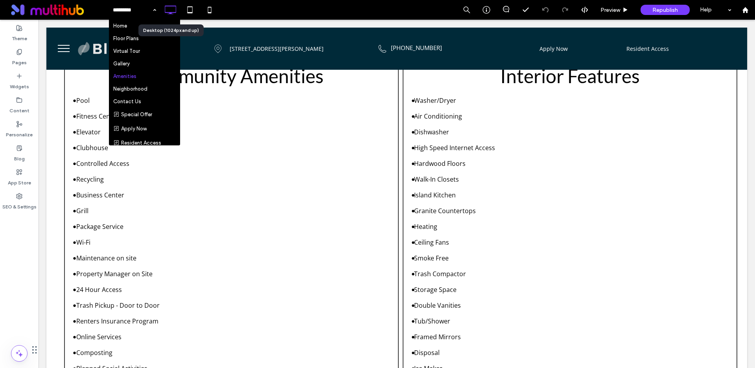
click at [169, 9] on icon at bounding box center [171, 10] width 16 height 16
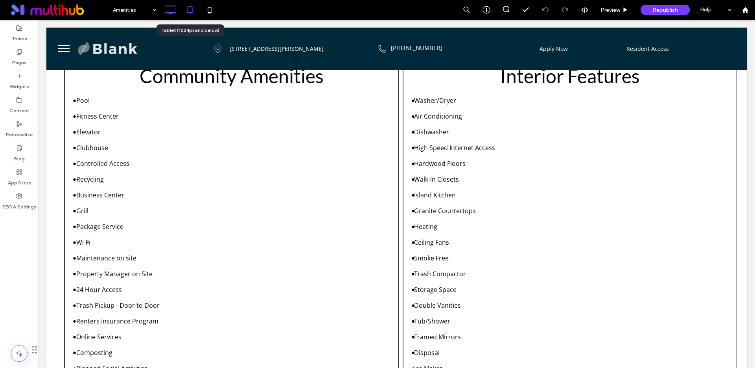
click at [188, 10] on icon at bounding box center [190, 10] width 16 height 16
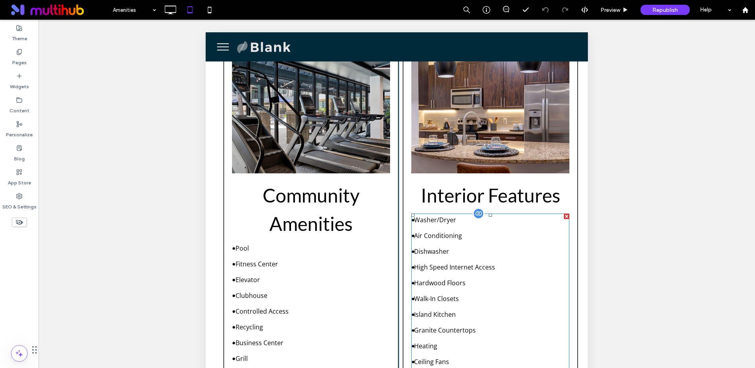
scroll to position [0, 0]
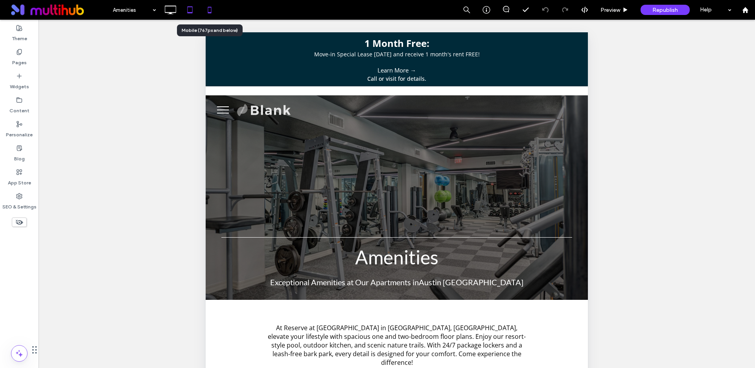
click at [204, 8] on icon at bounding box center [210, 10] width 16 height 16
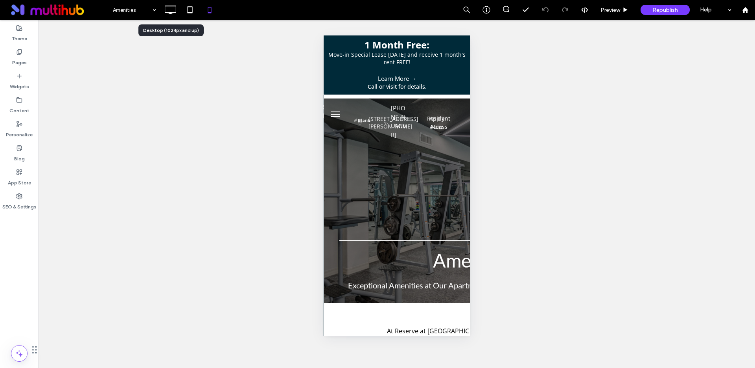
drag, startPoint x: 171, startPoint y: 6, endPoint x: 175, endPoint y: 8, distance: 4.8
click at [171, 6] on use at bounding box center [170, 10] width 11 height 9
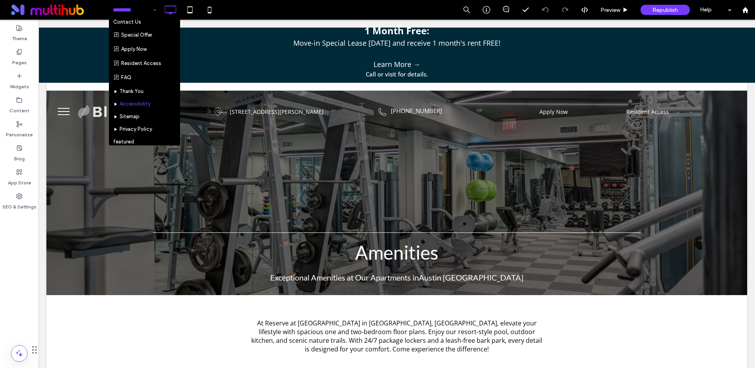
scroll to position [81, 0]
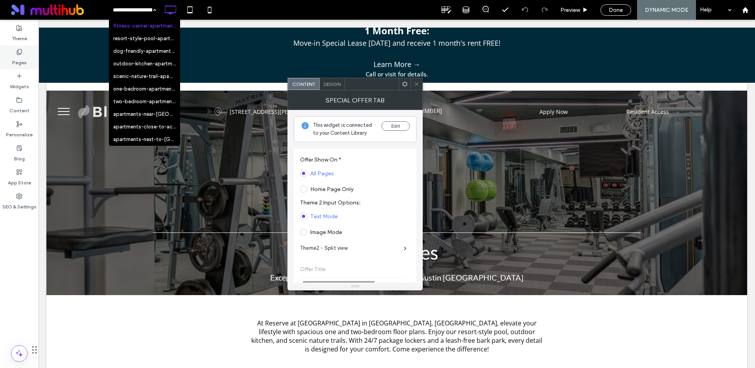
click at [23, 53] on div "Pages" at bounding box center [19, 57] width 39 height 24
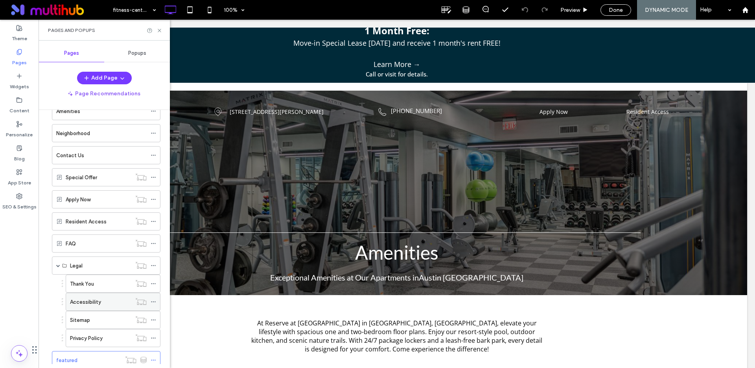
scroll to position [133, 0]
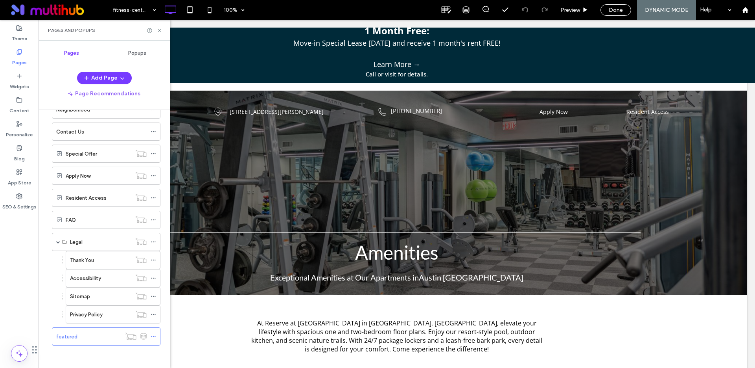
click at [90, 258] on label "Thank You" at bounding box center [82, 260] width 24 height 14
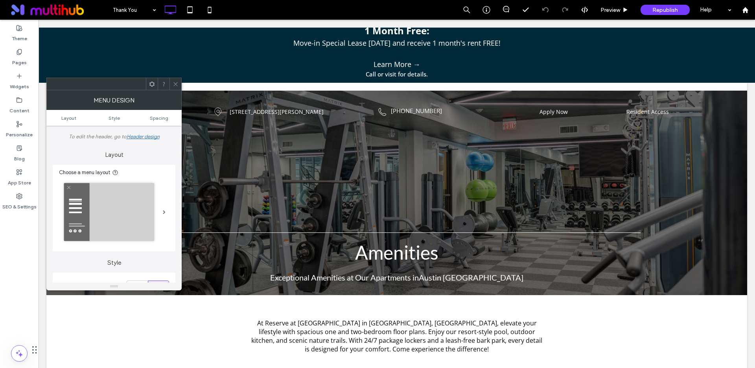
click at [173, 88] on span at bounding box center [176, 84] width 6 height 12
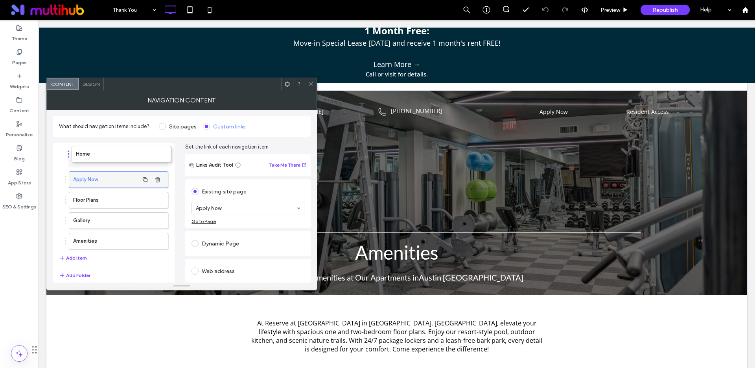
drag, startPoint x: 77, startPoint y: 181, endPoint x: 81, endPoint y: 158, distance: 23.6
drag, startPoint x: 89, startPoint y: 201, endPoint x: 91, endPoint y: 172, distance: 29.2
click at [71, 257] on button "Add Item" at bounding box center [73, 257] width 28 height 9
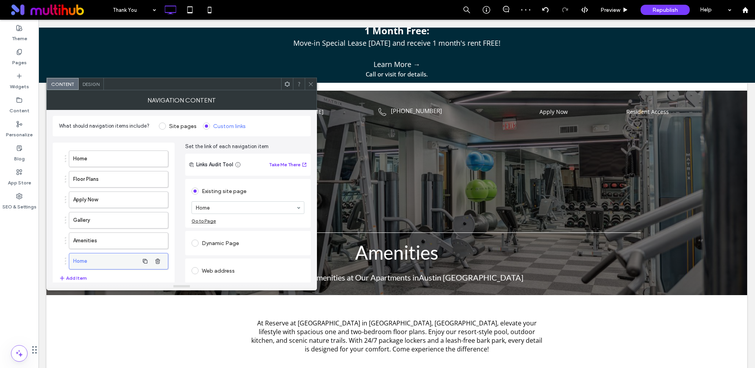
scroll to position [2, 0]
click at [90, 260] on label "Home" at bounding box center [106, 259] width 66 height 16
click at [105, 259] on label "Home" at bounding box center [106, 259] width 66 height 16
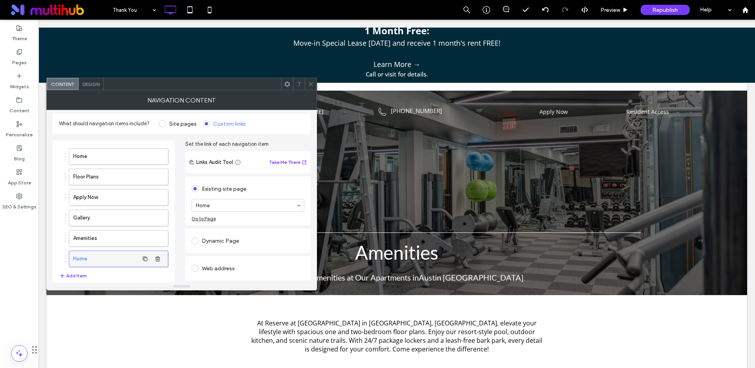
click at [119, 257] on label "Home" at bounding box center [106, 259] width 66 height 16
click at [158, 256] on use "button" at bounding box center [157, 256] width 5 height 5
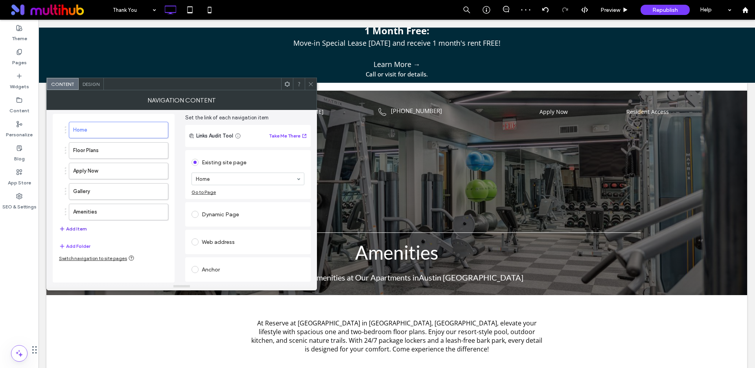
click at [81, 228] on button "Add Item" at bounding box center [73, 228] width 28 height 9
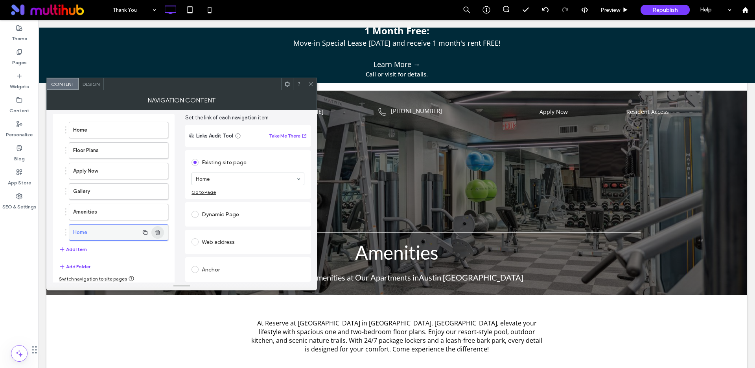
click at [161, 233] on icon "button" at bounding box center [158, 232] width 6 height 6
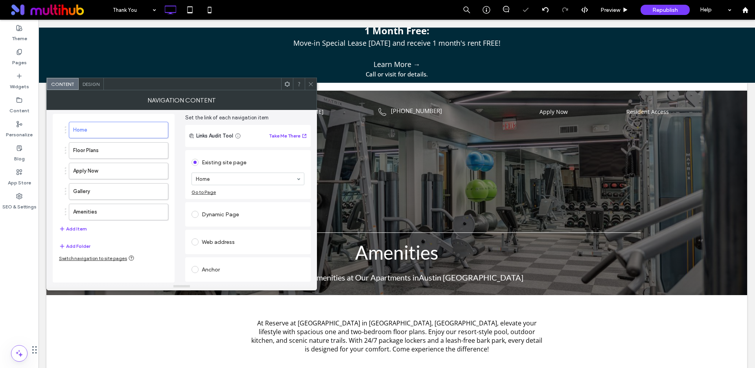
scroll to position [0, 0]
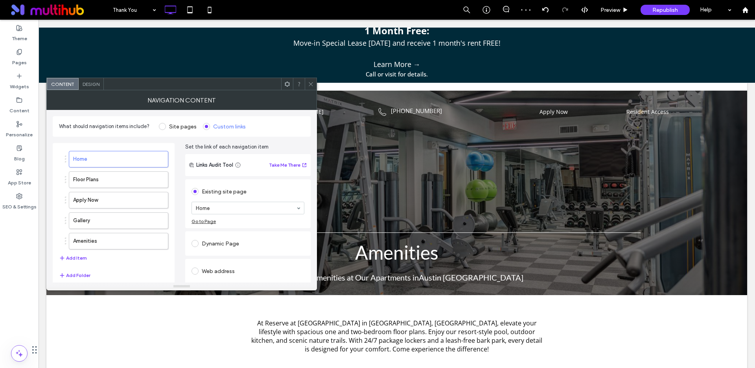
click at [163, 126] on span at bounding box center [162, 126] width 7 height 7
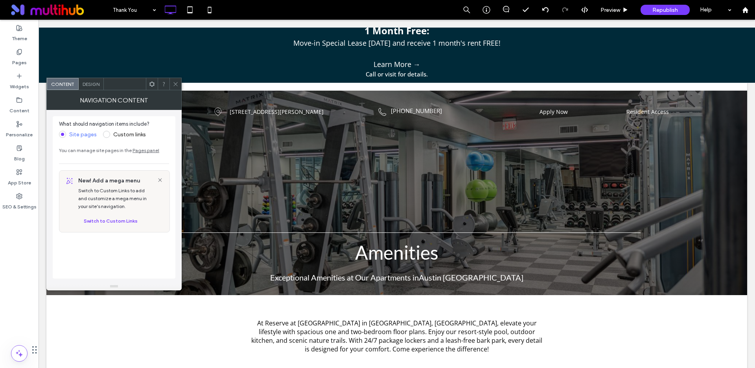
click at [175, 84] on icon at bounding box center [176, 84] width 6 height 6
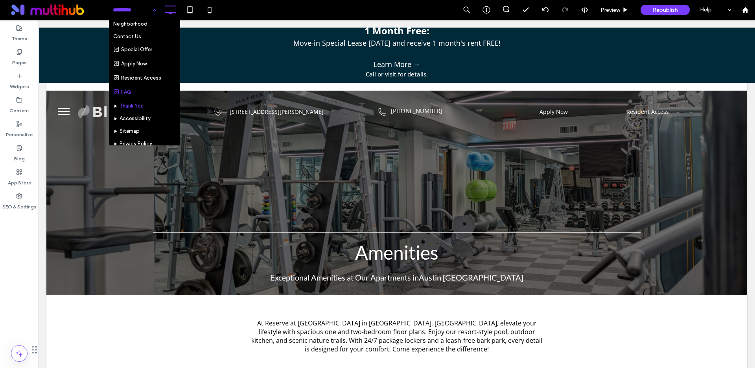
scroll to position [81, 0]
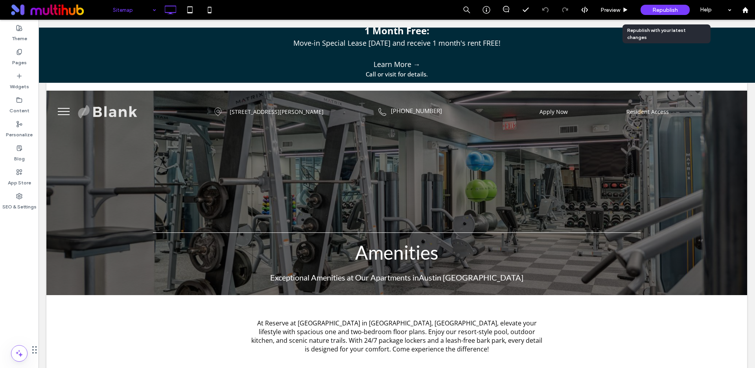
click at [668, 8] on span "Republish" at bounding box center [666, 10] width 26 height 7
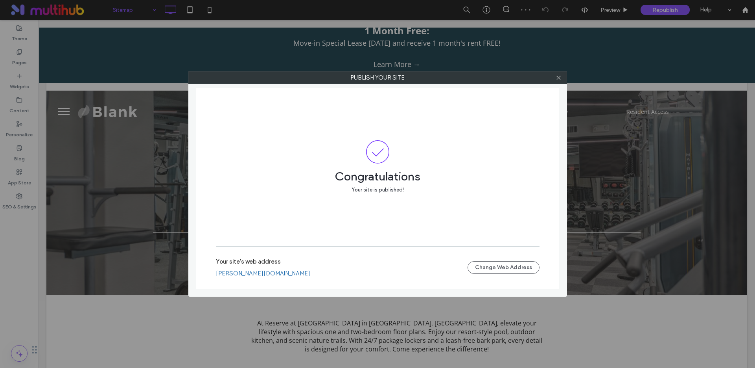
click at [633, 172] on div "Publish your site Congratulations Your site is published! Your site's web addre…" at bounding box center [377, 184] width 755 height 368
click at [626, 170] on div "Publish your site Congratulations Your site is published! Your site's web addre…" at bounding box center [377, 184] width 755 height 368
click at [561, 76] on use at bounding box center [559, 78] width 4 height 4
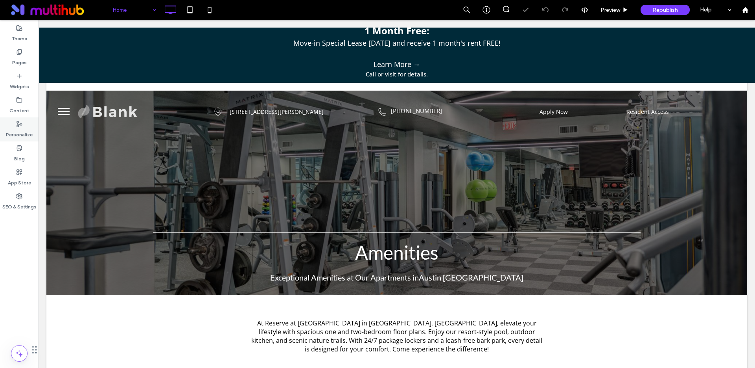
click at [24, 121] on div "Personalize" at bounding box center [19, 129] width 39 height 24
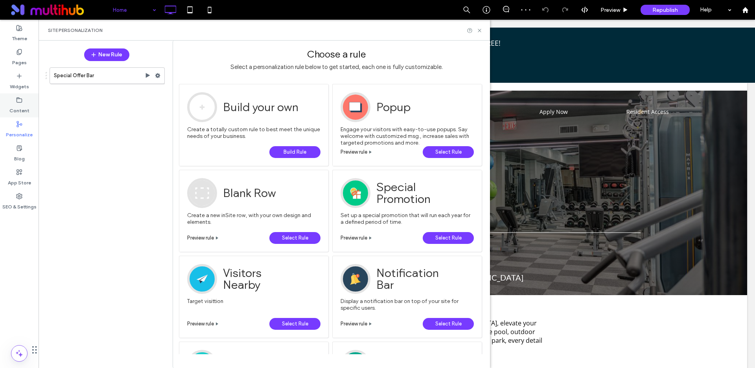
click at [16, 104] on label "Content" at bounding box center [19, 108] width 20 height 11
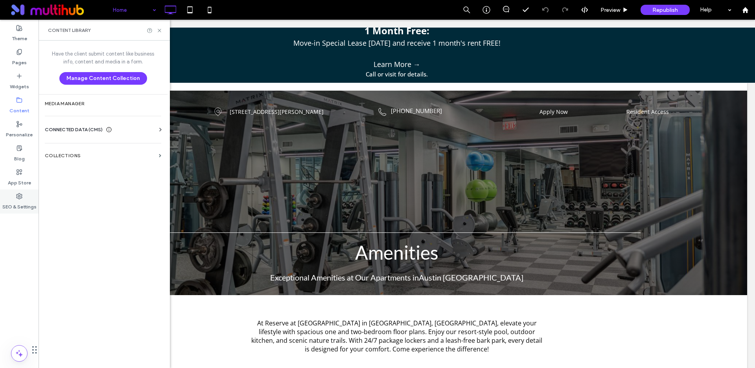
click at [22, 199] on label "SEO & Settings" at bounding box center [19, 204] width 34 height 11
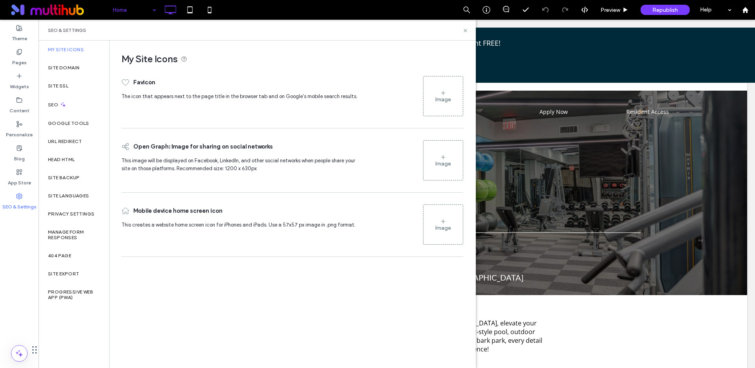
click at [438, 162] on div "Image" at bounding box center [444, 163] width 16 height 7
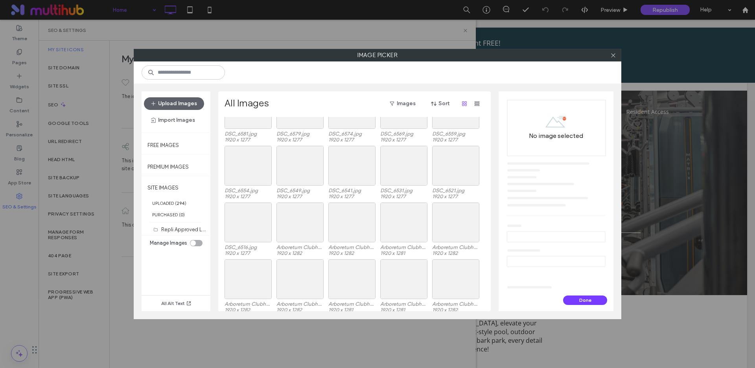
scroll to position [1416, 0]
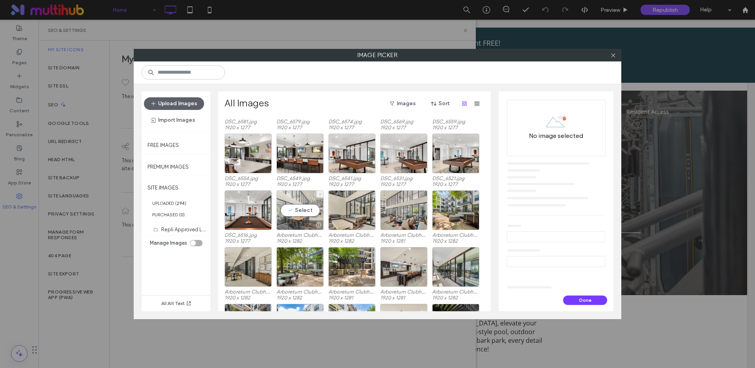
click at [299, 209] on div "Select" at bounding box center [300, 210] width 47 height 40
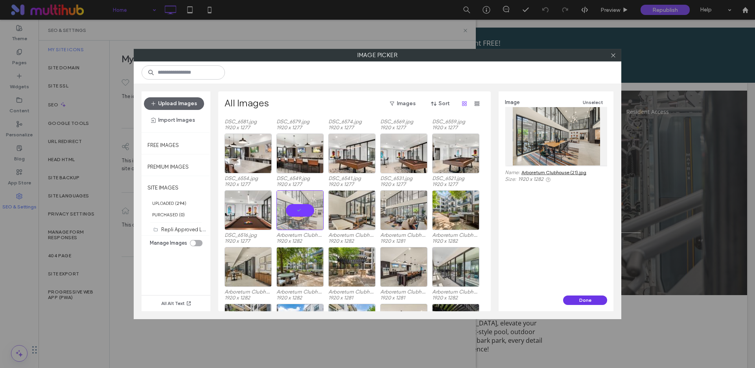
click at [587, 301] on button "Done" at bounding box center [585, 299] width 44 height 9
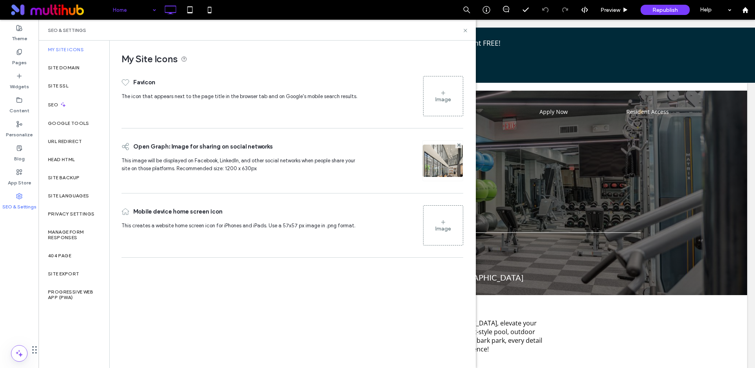
click at [440, 163] on img at bounding box center [443, 171] width 40 height 54
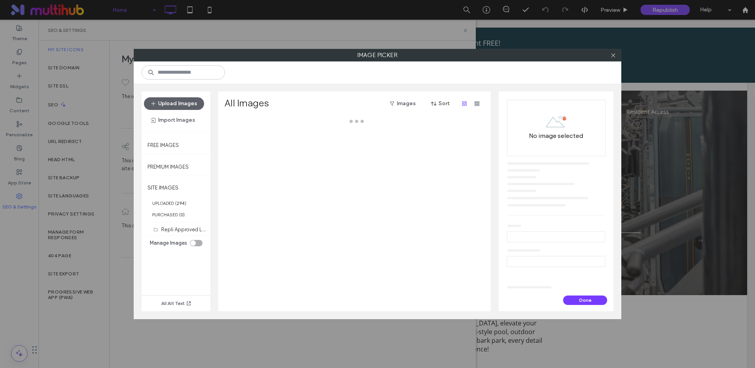
click at [440, 163] on div at bounding box center [357, 214] width 264 height 194
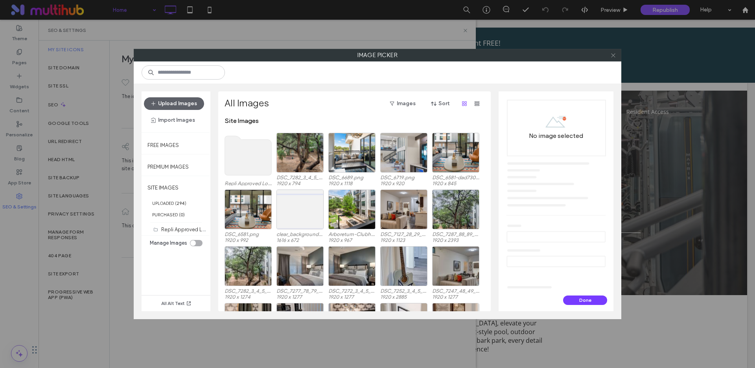
click at [611, 55] on icon at bounding box center [614, 55] width 6 height 6
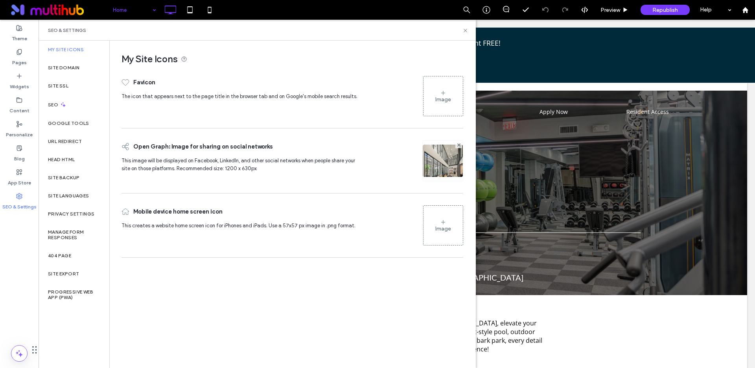
click at [435, 165] on img at bounding box center [443, 171] width 40 height 54
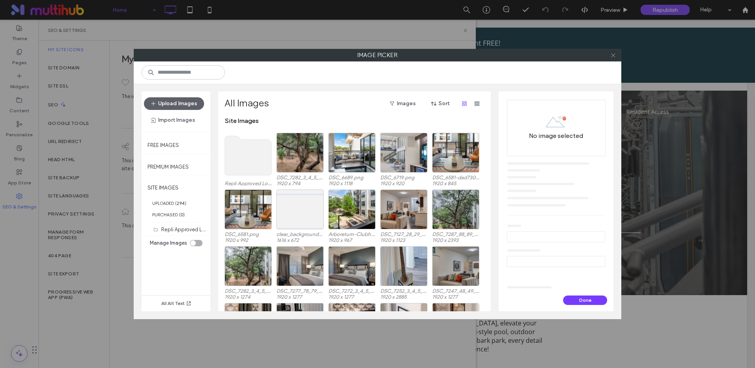
click at [612, 55] on icon at bounding box center [614, 55] width 6 height 6
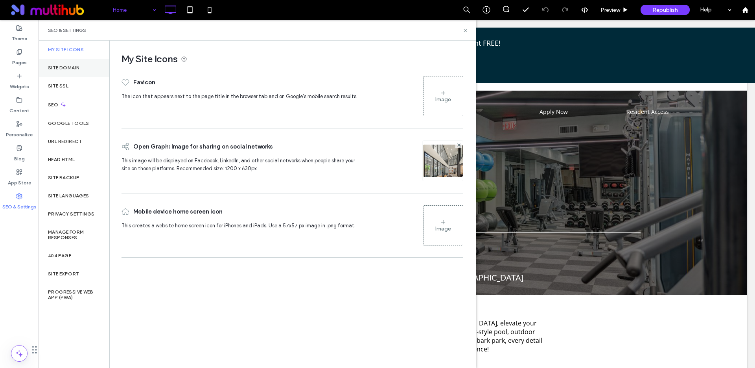
click at [65, 69] on label "Site Domain" at bounding box center [63, 68] width 31 height 6
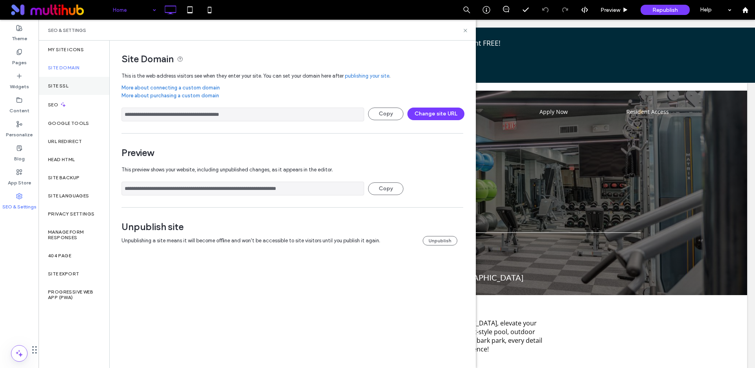
click at [59, 87] on label "Site SSL" at bounding box center [58, 86] width 20 height 6
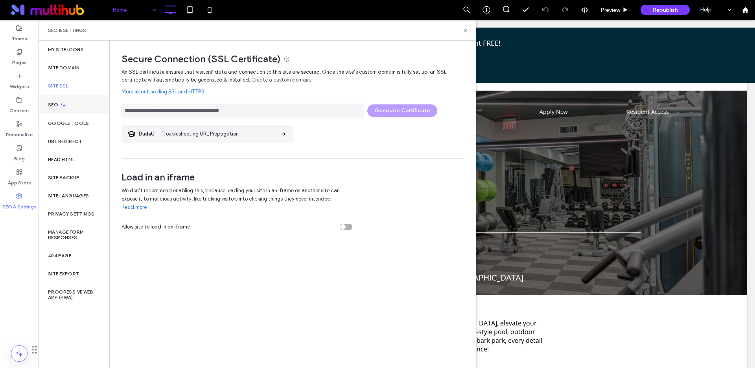
click at [60, 102] on icon at bounding box center [63, 104] width 7 height 7
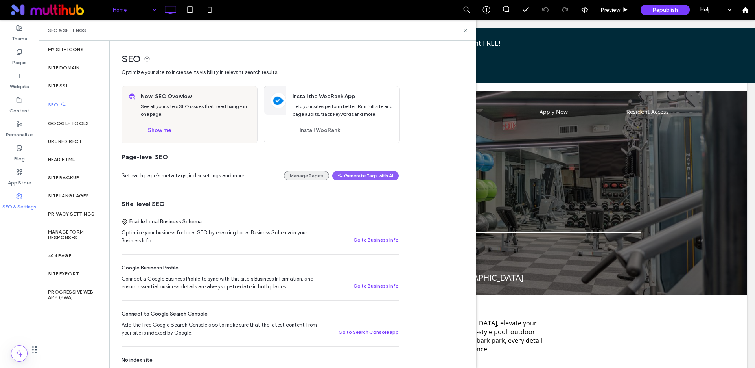
click at [307, 175] on button "Manage Pages" at bounding box center [306, 175] width 45 height 9
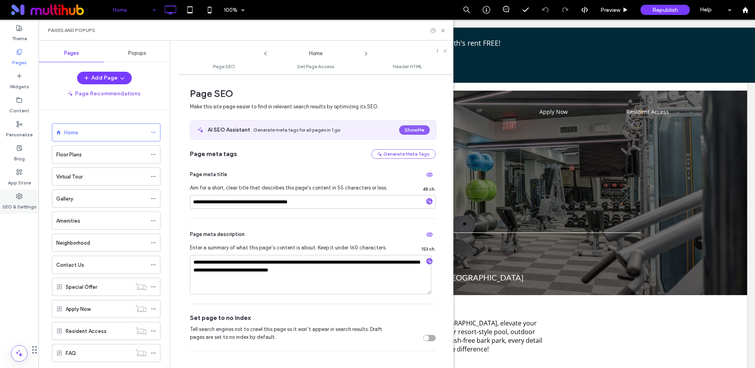
click at [17, 189] on div "SEO & Settings" at bounding box center [19, 201] width 39 height 24
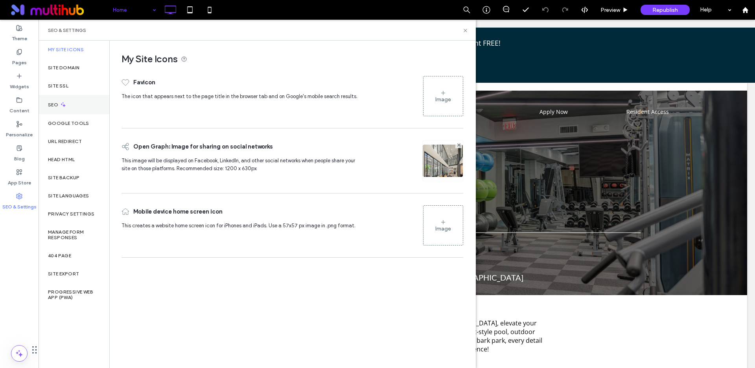
click at [65, 106] on icon at bounding box center [63, 104] width 7 height 7
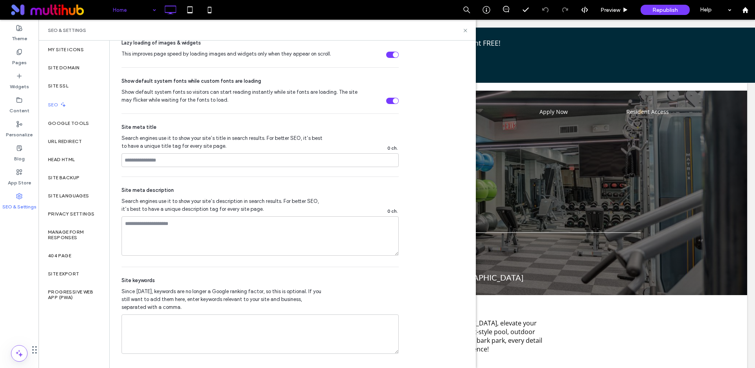
scroll to position [411, 0]
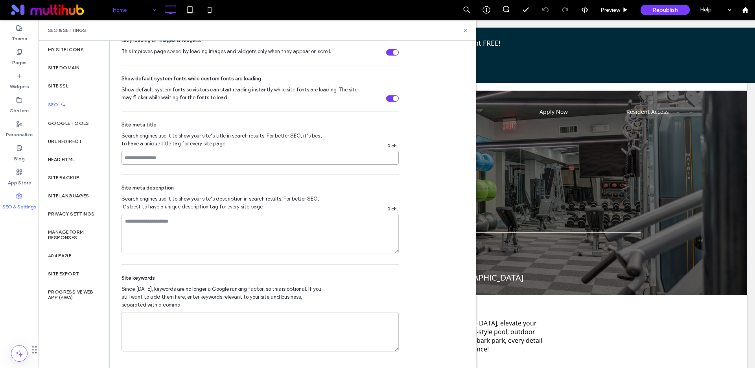
click at [172, 160] on input at bounding box center [260, 158] width 277 height 14
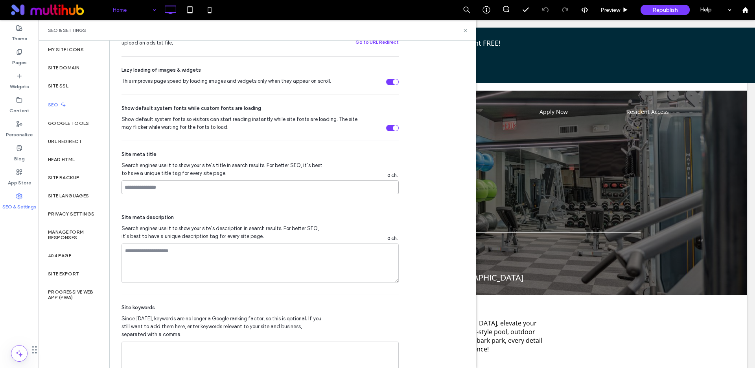
paste input "**********"
type input "**********"
click at [465, 30] on icon at bounding box center [466, 31] width 6 height 6
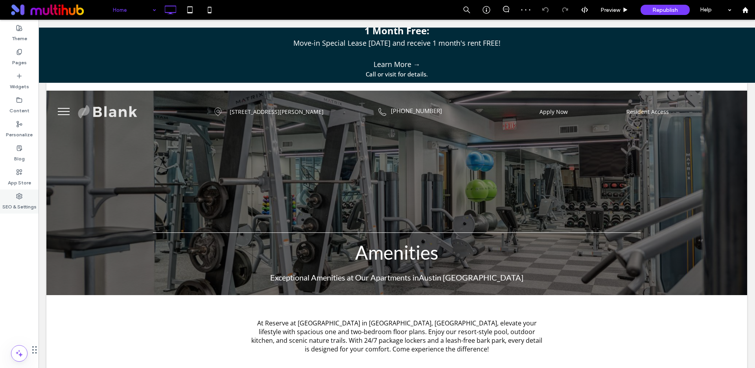
click at [7, 207] on label "SEO & Settings" at bounding box center [19, 204] width 34 height 11
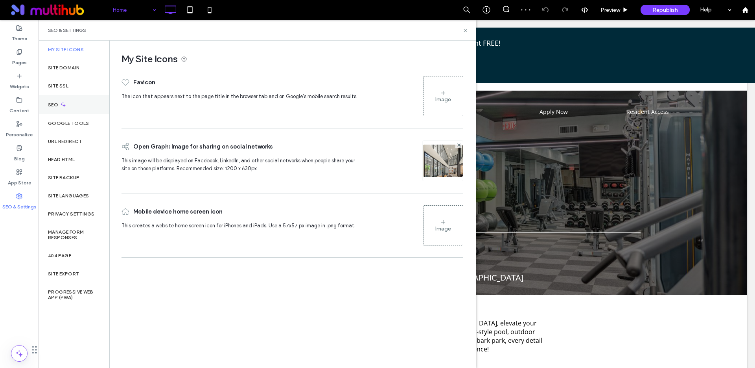
click at [57, 104] on label "SEO" at bounding box center [54, 105] width 12 height 6
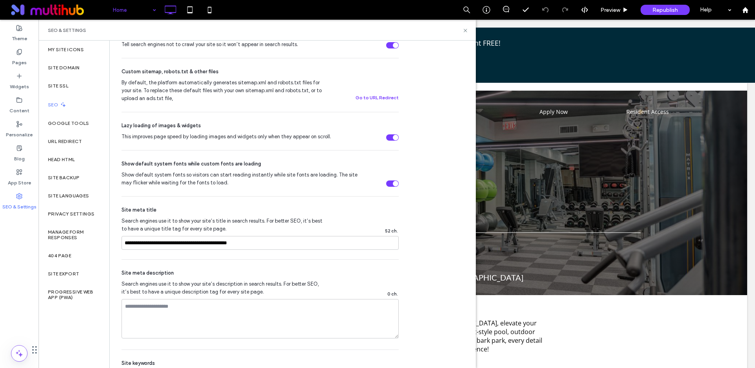
scroll to position [411, 0]
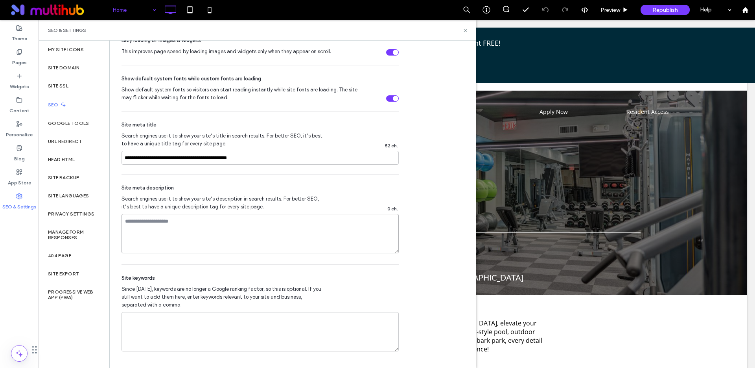
click at [205, 227] on textarea at bounding box center [260, 233] width 277 height 39
click at [274, 220] on textarea at bounding box center [260, 233] width 277 height 39
paste textarea "**********"
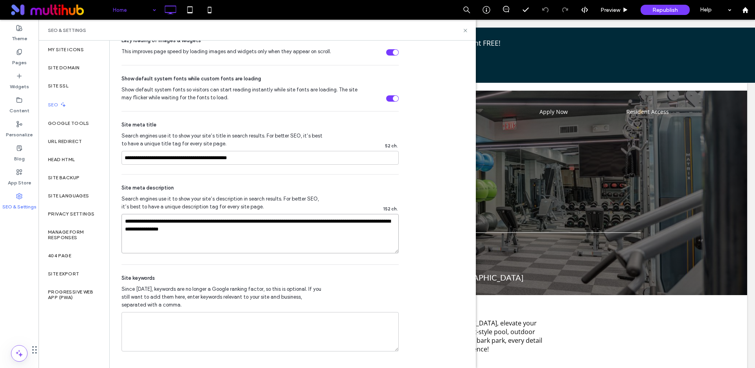
type textarea "**********"
click at [251, 315] on textarea at bounding box center [260, 331] width 277 height 39
paste textarea "**********"
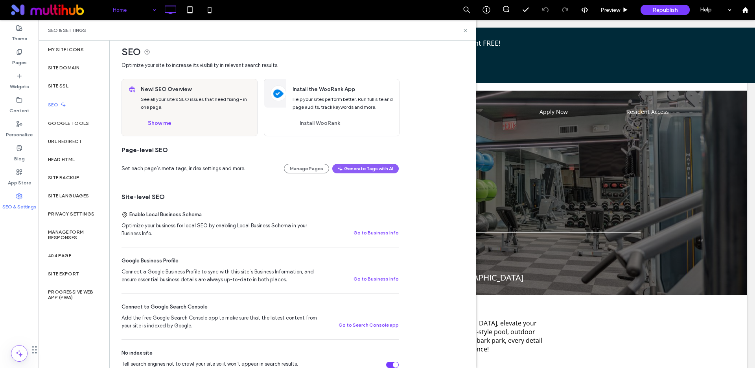
scroll to position [8, 0]
type textarea "**********"
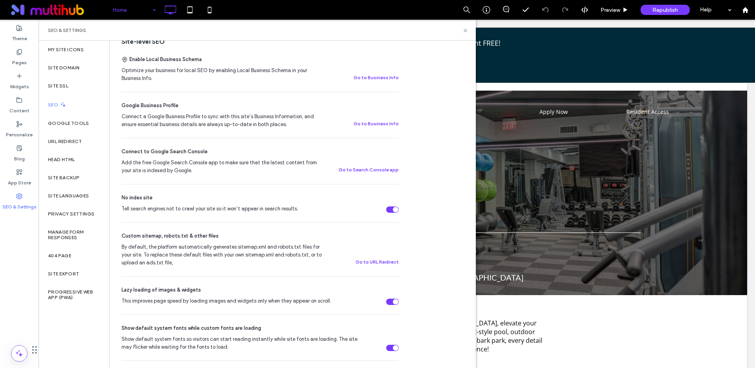
scroll to position [0, 0]
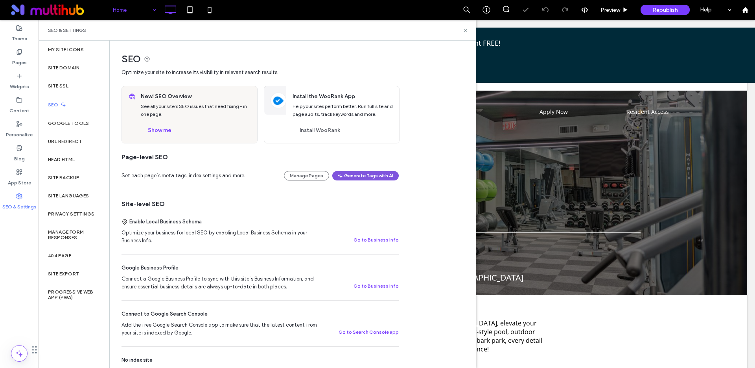
click at [360, 175] on button "Generate Tags with AI" at bounding box center [365, 175] width 66 height 9
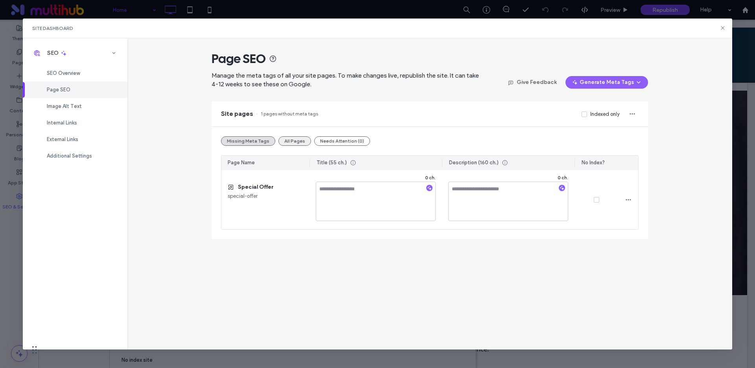
click at [290, 141] on button "All Pages" at bounding box center [295, 140] width 33 height 9
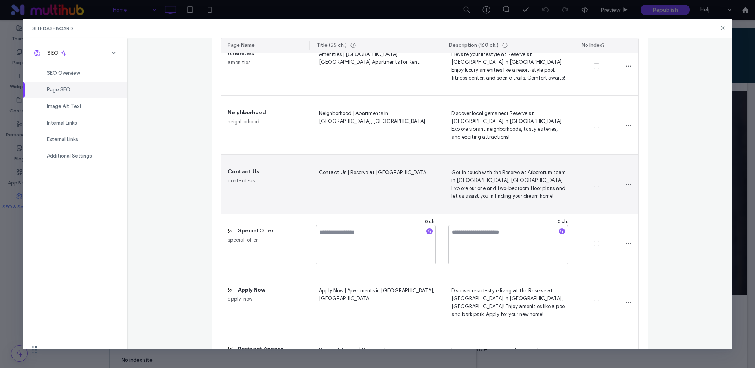
scroll to position [378, 0]
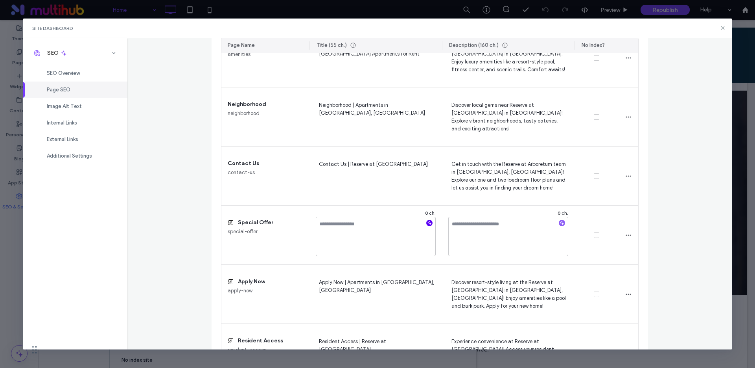
click at [428, 221] on icon "button" at bounding box center [430, 223] width 6 height 6
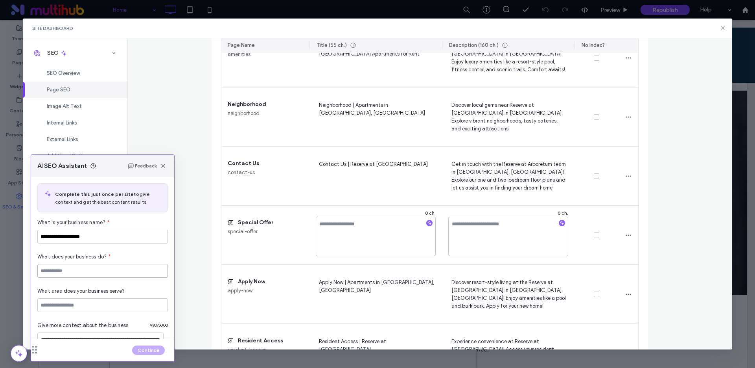
click at [72, 270] on input at bounding box center [102, 271] width 131 height 14
type input "**********"
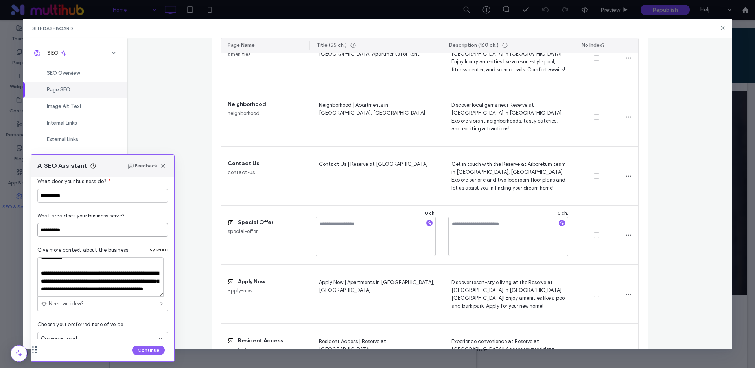
scroll to position [91, 0]
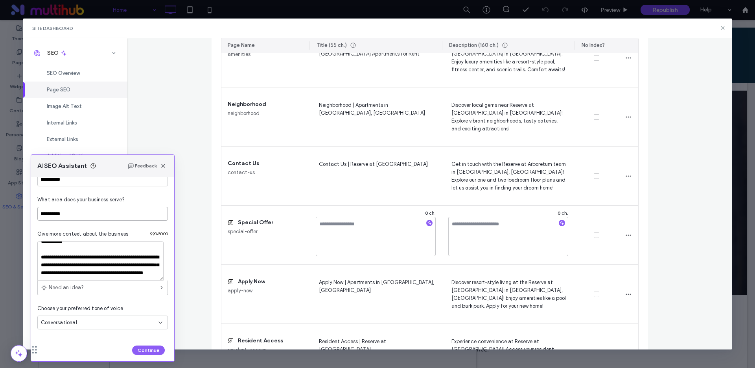
type input "**********"
click at [100, 327] on div "Conversational" at bounding box center [102, 322] width 131 height 14
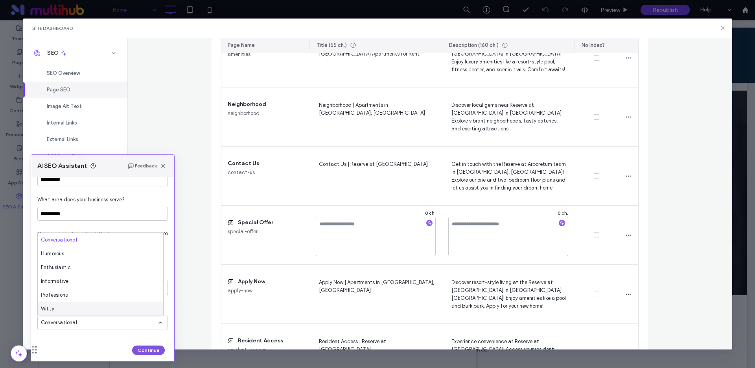
click at [147, 348] on button "Continue" at bounding box center [148, 349] width 33 height 9
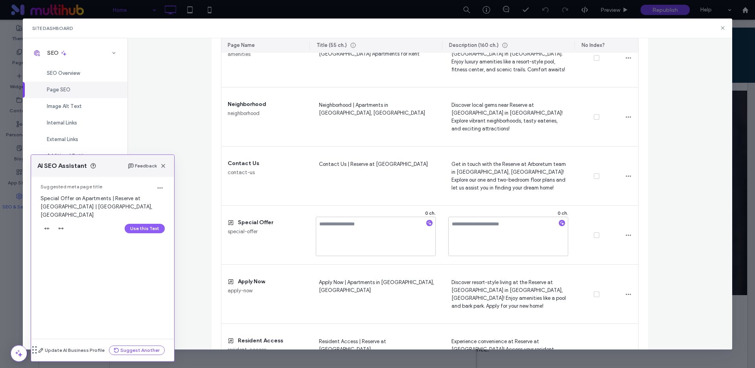
click at [81, 207] on span "Special Offer on Apartments | Reserve at Arboretum | austin, tx" at bounding box center [97, 206] width 112 height 22
click at [146, 224] on button "Use this Text" at bounding box center [145, 228] width 40 height 9
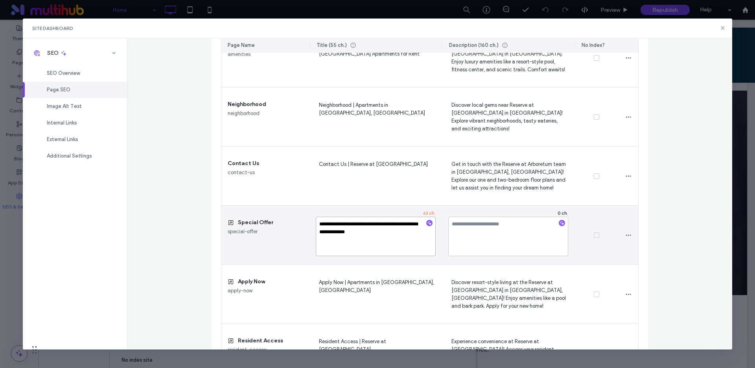
click at [373, 223] on textarea "**********" at bounding box center [376, 235] width 120 height 39
click at [323, 233] on textarea "**********" at bounding box center [376, 235] width 120 height 39
type textarea "**********"
click at [478, 231] on textarea at bounding box center [509, 235] width 120 height 39
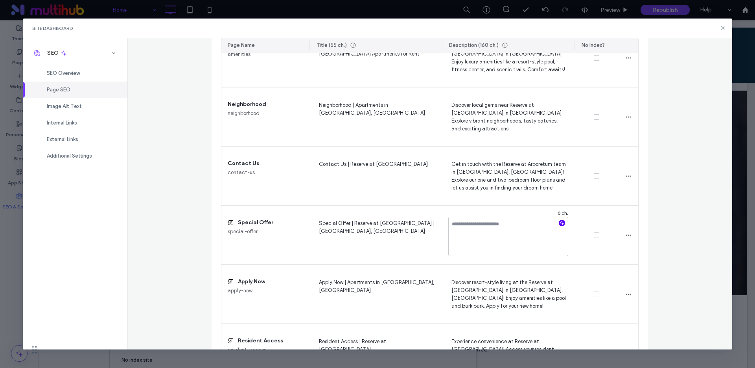
click at [560, 222] on icon "button" at bounding box center [563, 223] width 6 height 6
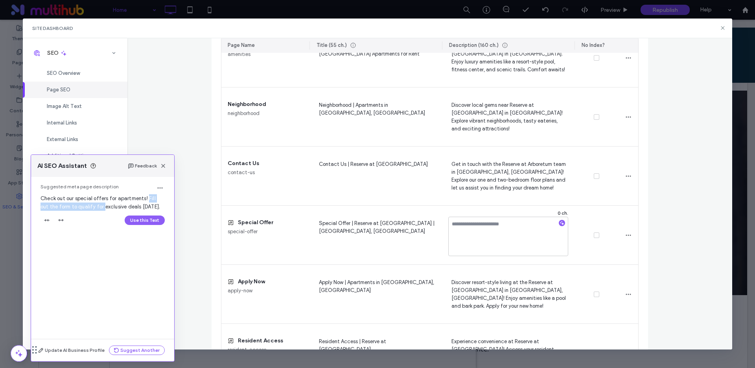
drag, startPoint x: 147, startPoint y: 197, endPoint x: 92, endPoint y: 207, distance: 55.6
click at [92, 207] on span "Check out our special offers for apartments! Fill out the form to qualify for e…" at bounding box center [101, 202] width 120 height 14
click at [48, 219] on icon "button" at bounding box center [47, 220] width 6 height 6
click at [138, 277] on button "Use this Text" at bounding box center [145, 279] width 40 height 9
type textarea "**********"
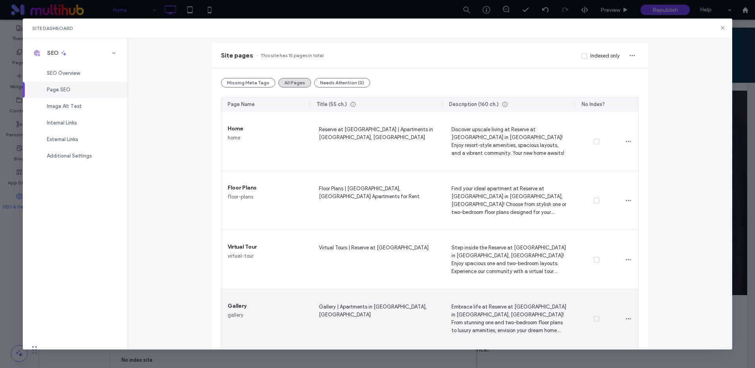
scroll to position [0, 0]
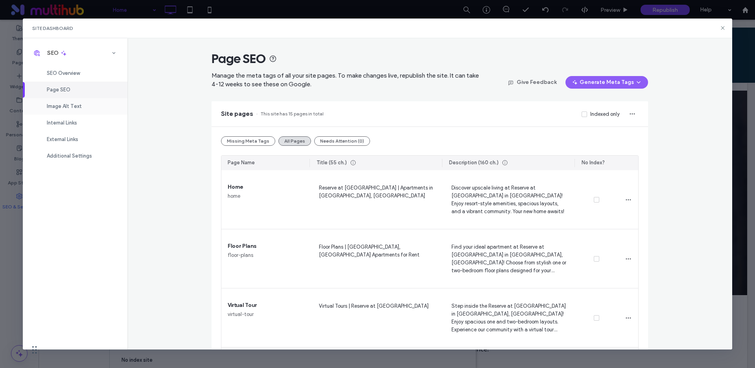
click at [71, 105] on span "Image Alt Text" at bounding box center [64, 106] width 35 height 6
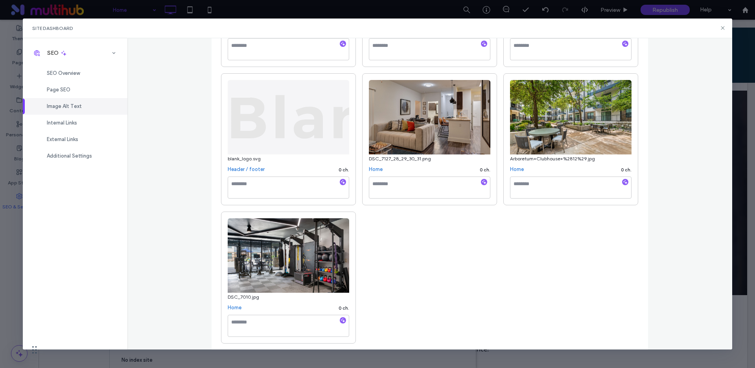
scroll to position [223, 0]
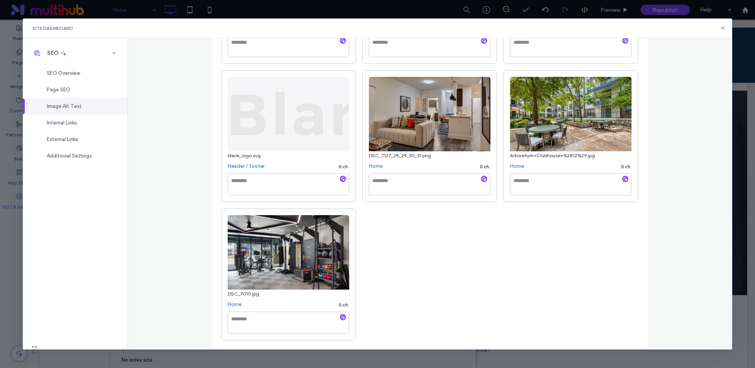
click icon "button"
type textarea "**********"
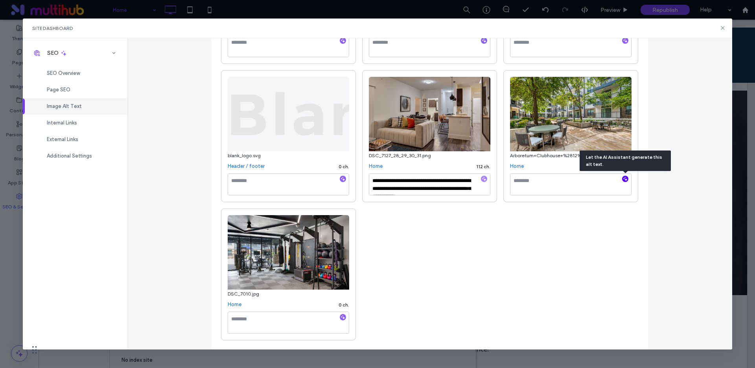
click icon "button"
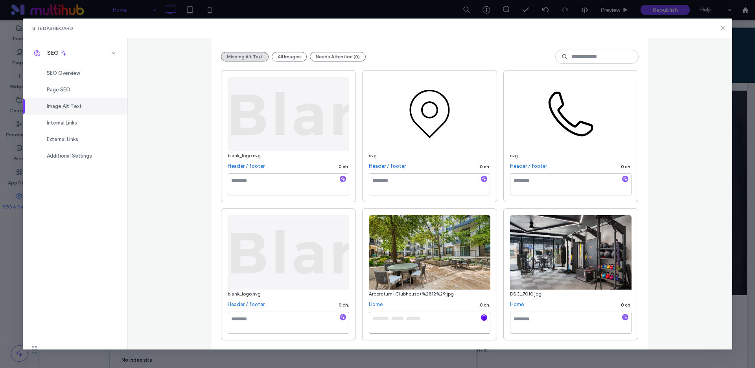
type textarea "**********"
click textarea "**********"
drag, startPoint x: 539, startPoint y: 319, endPoint x: 578, endPoint y: 320, distance: 38.6
click textarea
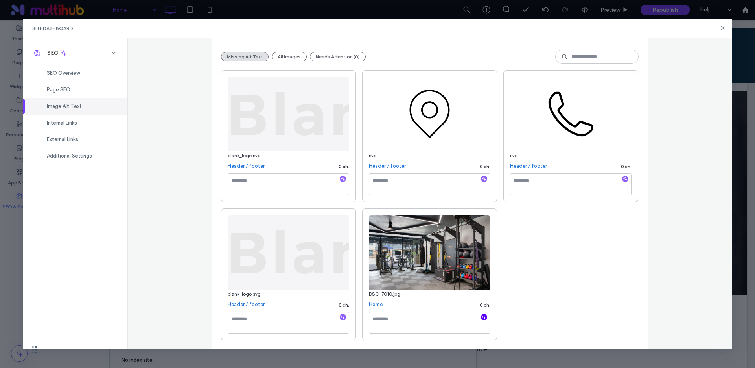
click icon "button"
type textarea "**********"
click div "**********"
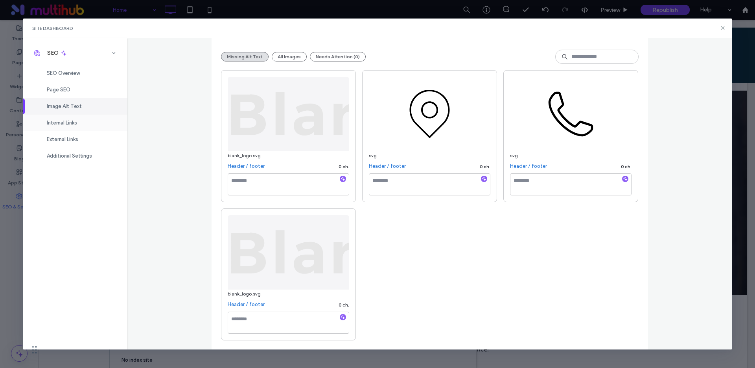
click span "Internal Links"
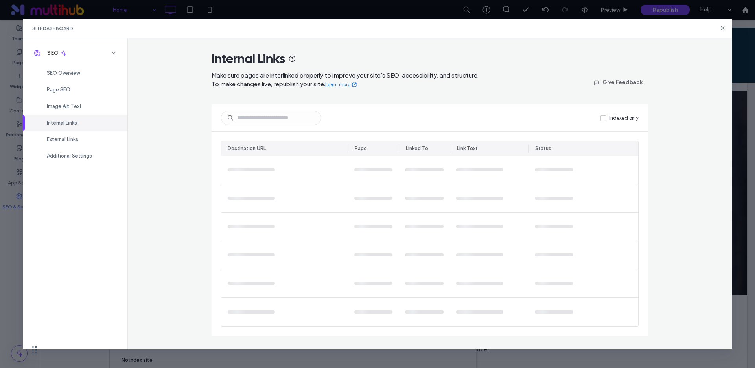
scroll to position [0, 0]
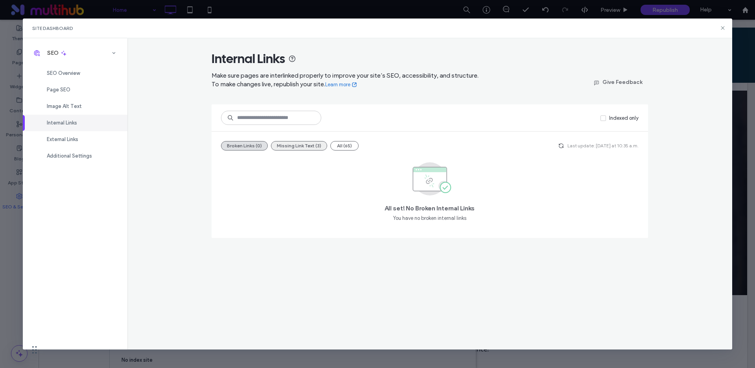
click button "Missing Link Text (3)"
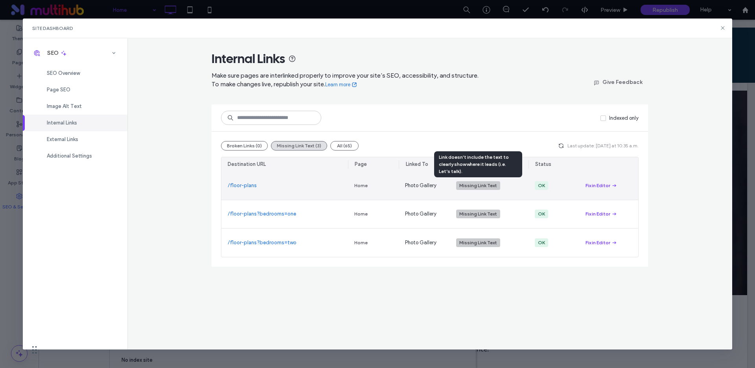
click div "Missing Link Text"
click div "Fix in Editor"
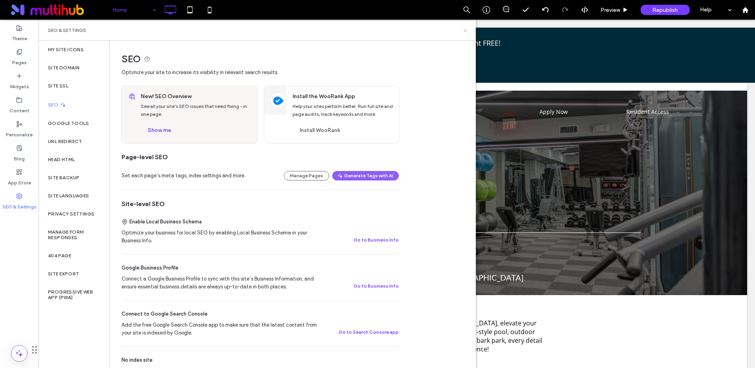
click icon
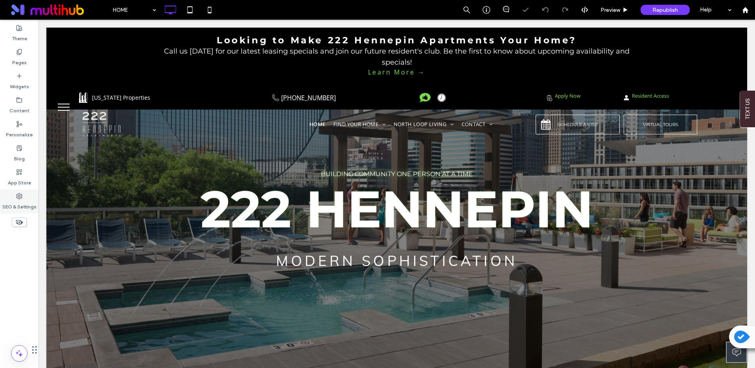
click at [20, 196] on icon at bounding box center [19, 196] width 6 height 6
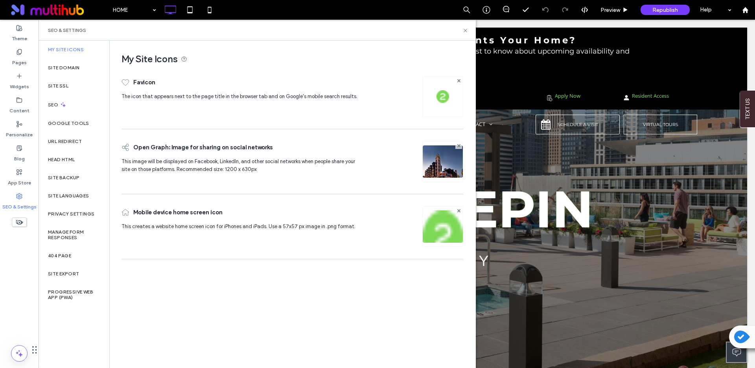
click at [447, 166] on img at bounding box center [443, 172] width 40 height 54
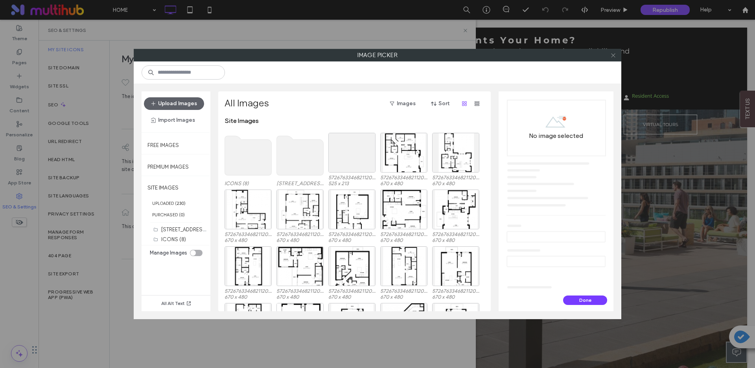
click at [611, 55] on icon at bounding box center [614, 55] width 6 height 6
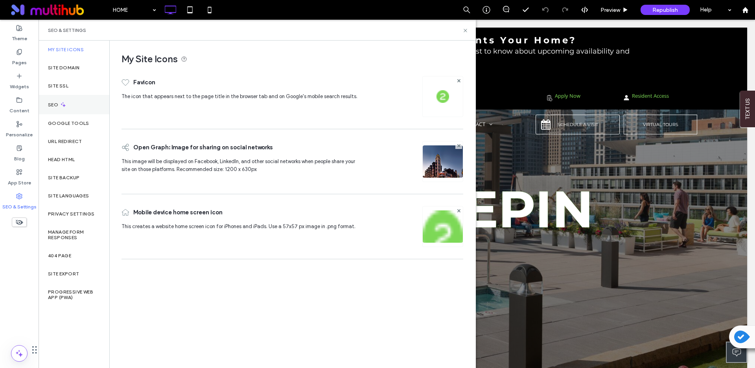
click at [68, 102] on div "SEO" at bounding box center [74, 104] width 71 height 19
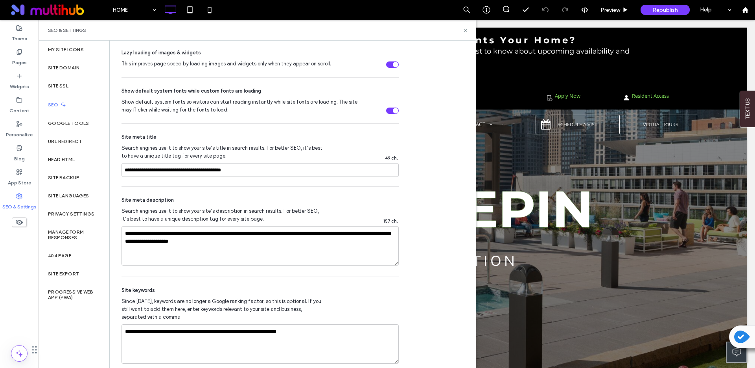
scroll to position [411, 0]
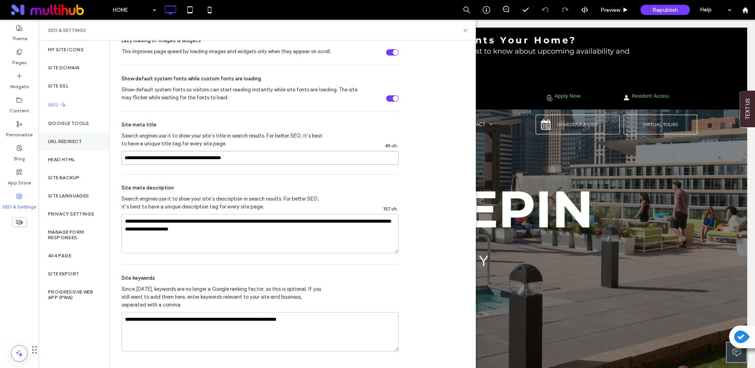
drag, startPoint x: 281, startPoint y: 157, endPoint x: 49, endPoint y: 142, distance: 233.1
click at [48, 142] on div "My Site Icons Site Domain Site SSL SEO Google Tools URL Redirect Head HTML Site…" at bounding box center [258, 204] width 438 height 327
click at [270, 231] on textarea "**********" at bounding box center [260, 233] width 277 height 39
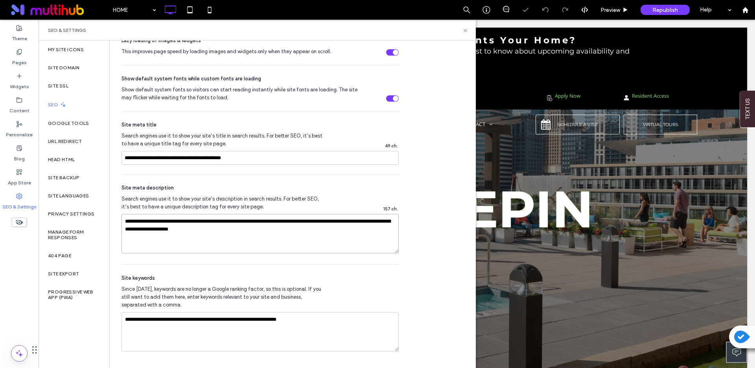
click at [270, 231] on textarea "**********" at bounding box center [260, 233] width 277 height 39
click at [249, 319] on textarea "**********" at bounding box center [260, 331] width 277 height 39
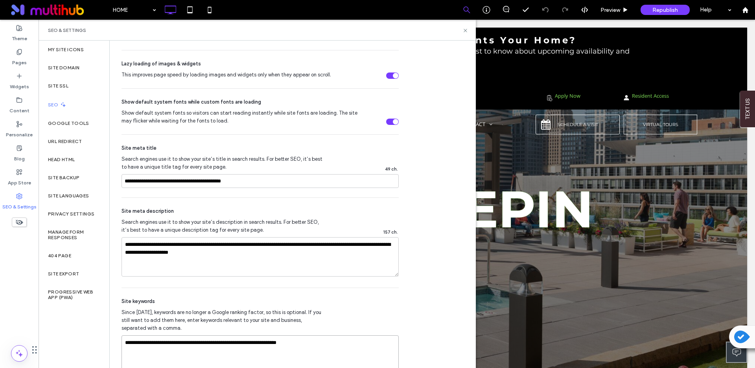
scroll to position [395, 0]
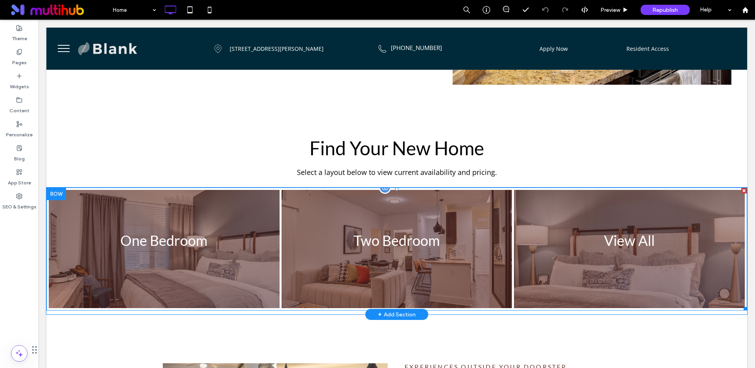
click at [175, 204] on link at bounding box center [164, 248] width 245 height 125
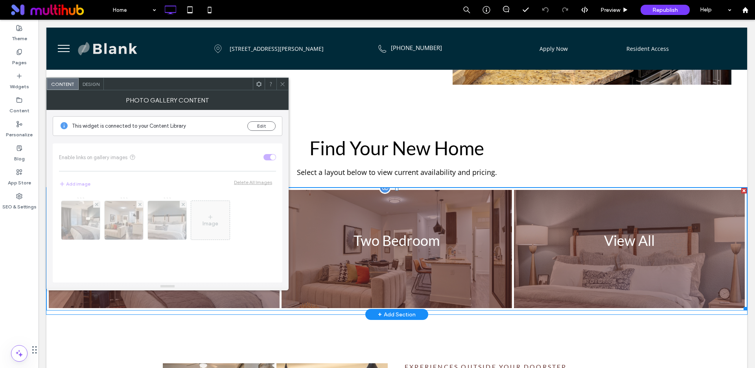
click at [175, 204] on div "Image" at bounding box center [167, 235] width 217 height 86
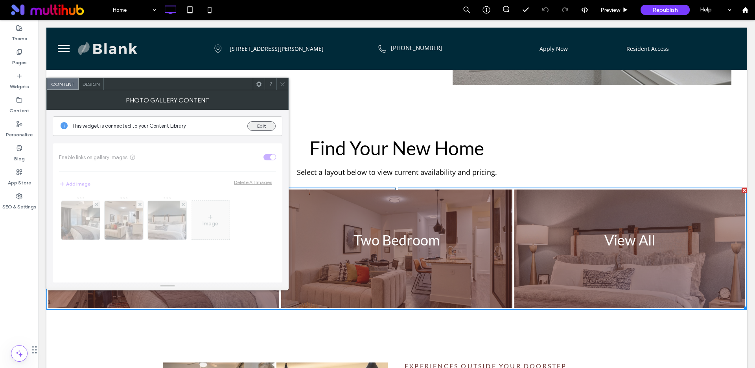
click at [260, 127] on button "Edit" at bounding box center [262, 125] width 28 height 9
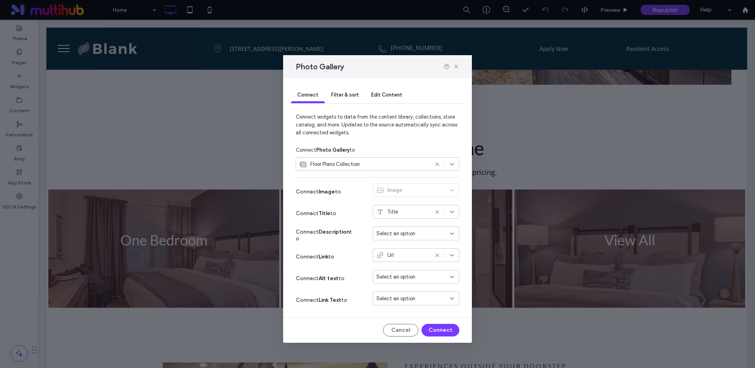
click at [390, 299] on span "Select an option" at bounding box center [396, 298] width 39 height 8
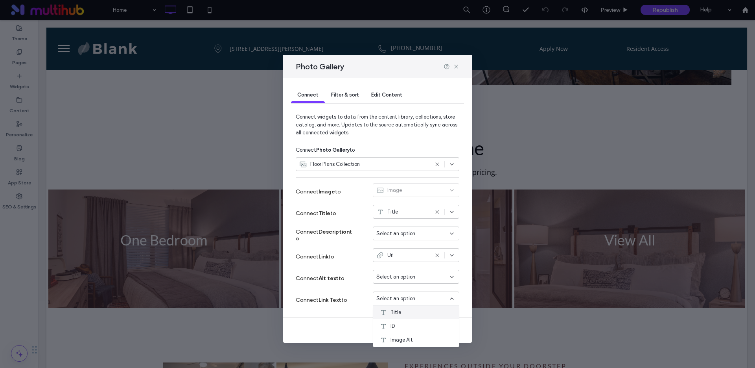
click at [400, 313] on span "Title" at bounding box center [396, 312] width 11 height 8
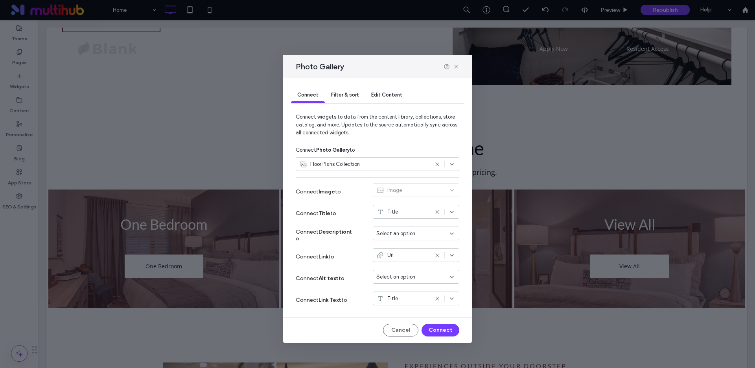
click at [438, 298] on icon at bounding box center [437, 298] width 6 height 6
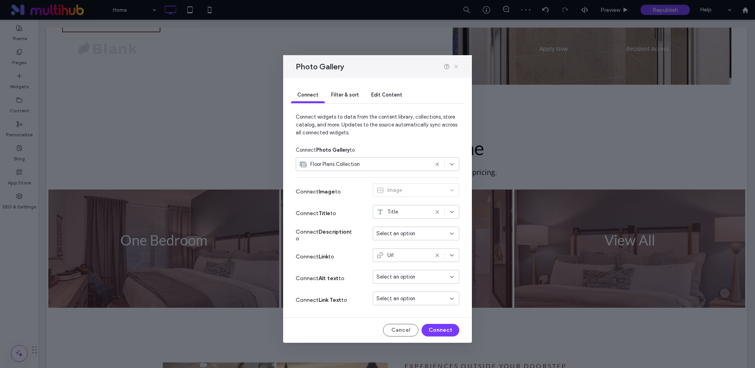
click at [457, 68] on icon at bounding box center [456, 66] width 6 height 6
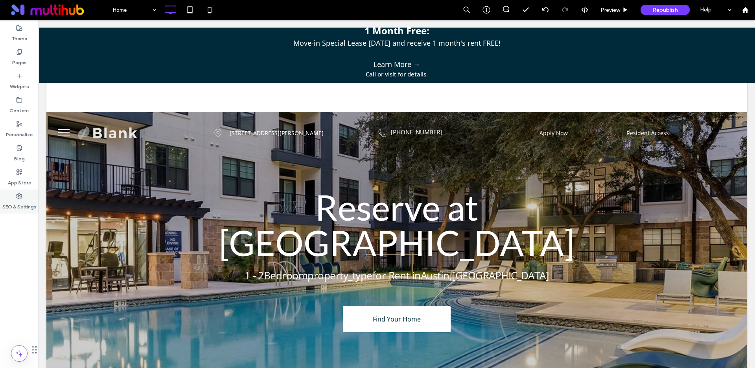
click at [20, 194] on icon at bounding box center [19, 196] width 6 height 6
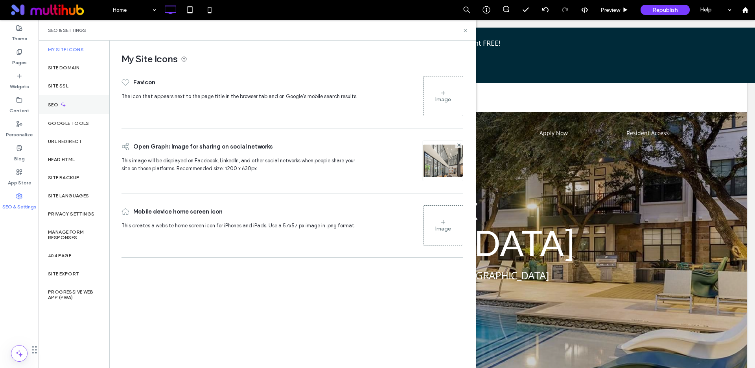
click at [67, 110] on div "SEO" at bounding box center [74, 104] width 71 height 19
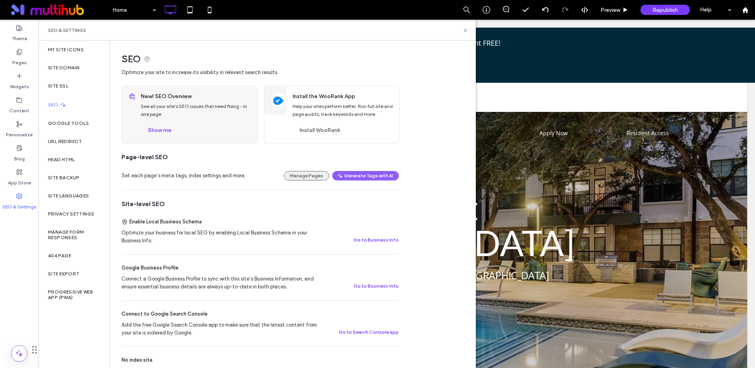
click at [311, 175] on button "Manage Pages" at bounding box center [306, 175] width 45 height 9
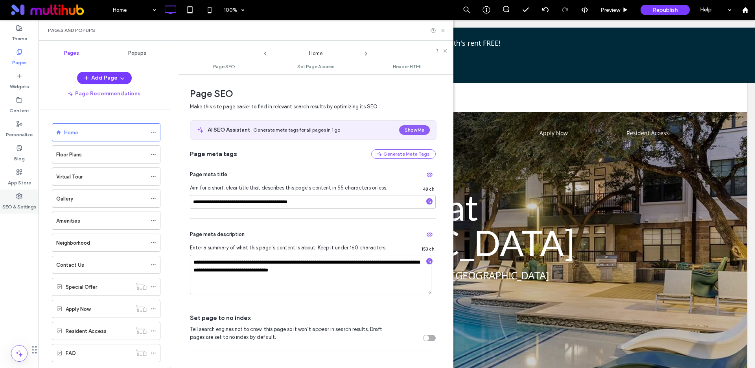
click at [19, 195] on use at bounding box center [20, 196] width 6 height 6
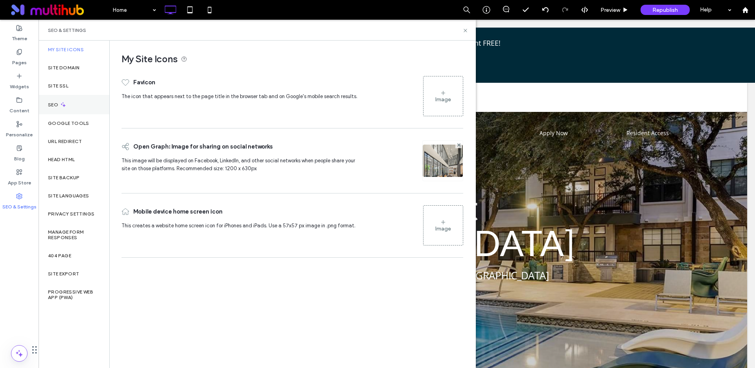
click at [61, 103] on icon at bounding box center [63, 104] width 7 height 7
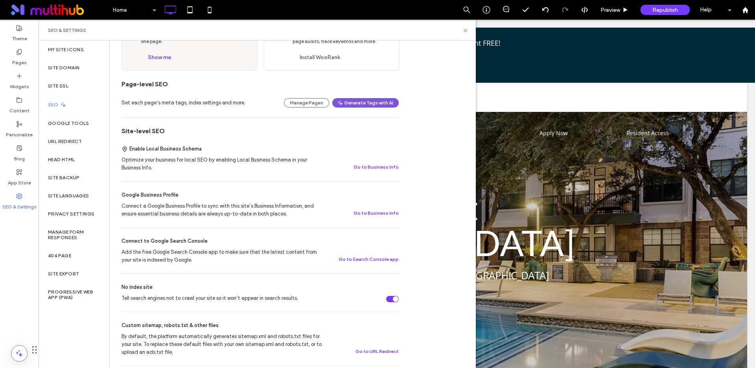
scroll to position [74, 0]
click at [373, 101] on button "Generate Tags with AI" at bounding box center [365, 100] width 66 height 9
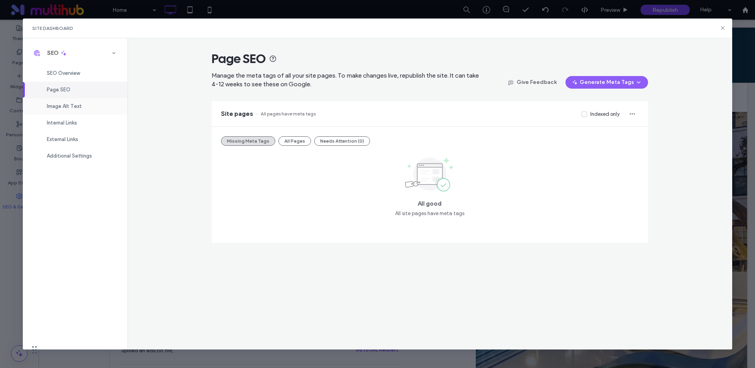
click at [67, 103] on span "Image Alt Text" at bounding box center [64, 106] width 35 height 6
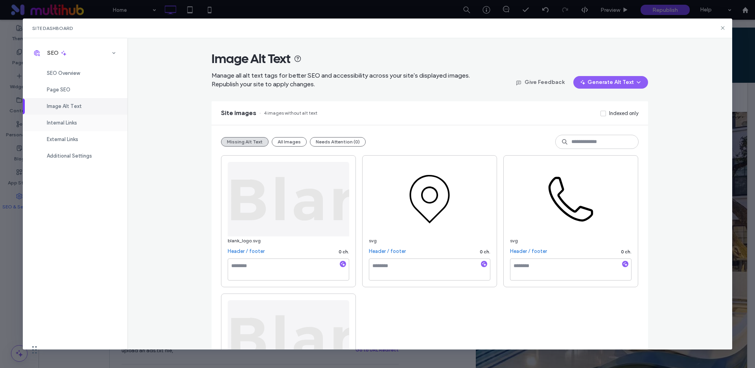
click at [73, 124] on span "Internal Links" at bounding box center [62, 123] width 30 height 6
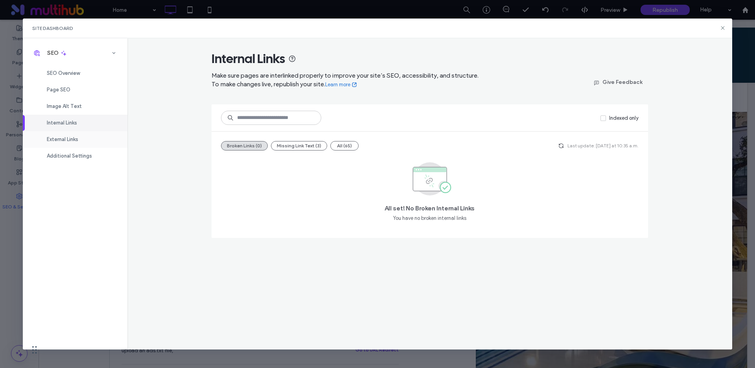
click at [74, 140] on span "External Links" at bounding box center [62, 139] width 31 height 6
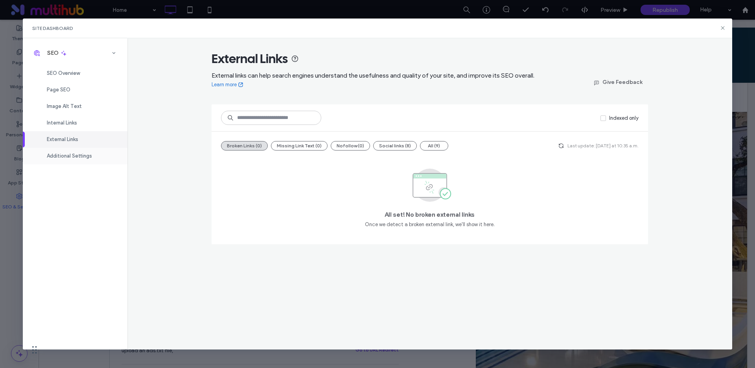
click at [63, 157] on span "Additional Settings" at bounding box center [69, 156] width 45 height 6
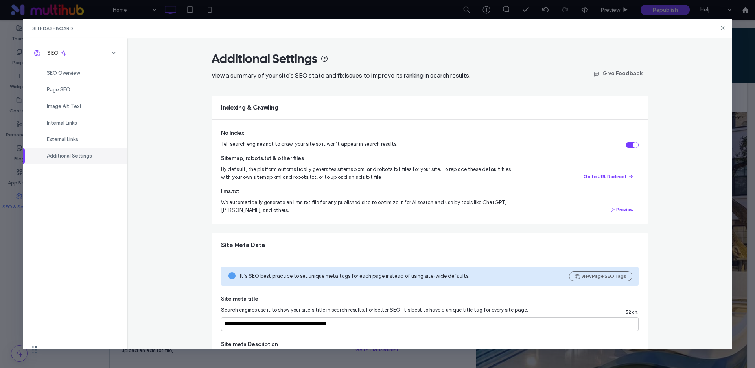
scroll to position [63, 0]
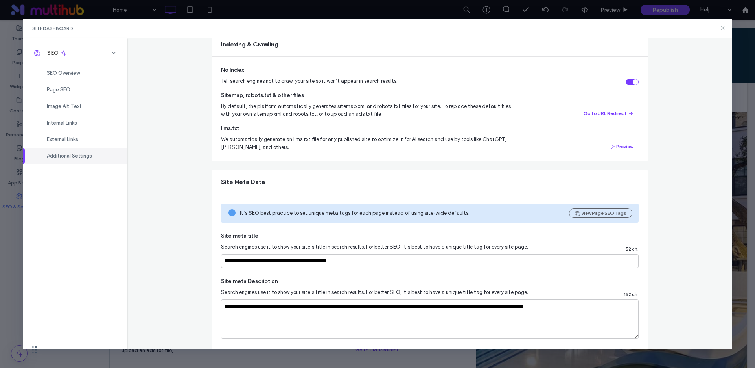
drag, startPoint x: 722, startPoint y: 28, endPoint x: 653, endPoint y: 55, distance: 74.5
click at [722, 28] on icon at bounding box center [723, 28] width 6 height 6
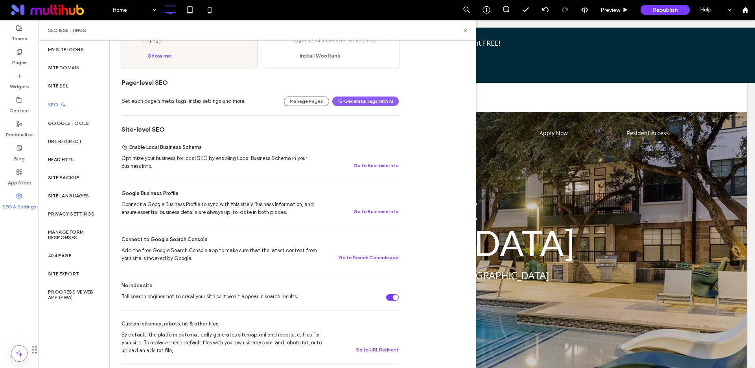
scroll to position [0, 0]
click at [465, 30] on icon at bounding box center [466, 31] width 6 height 6
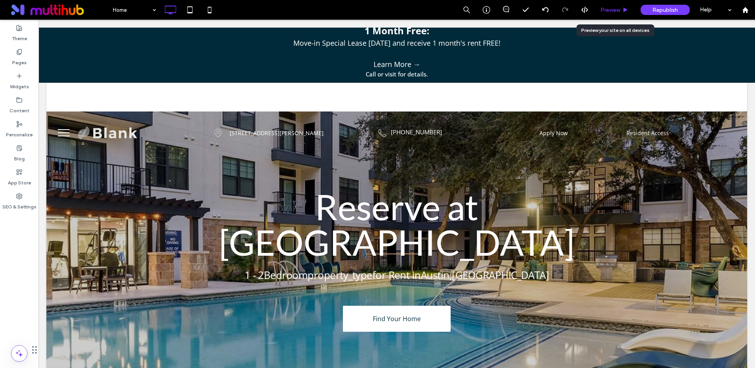
click at [610, 7] on span "Preview" at bounding box center [611, 10] width 20 height 7
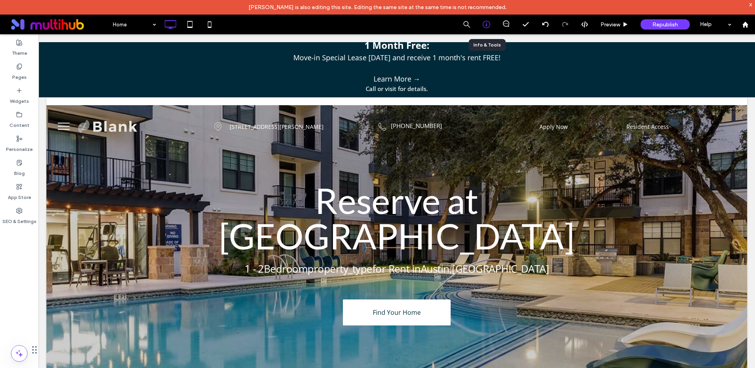
click at [486, 24] on use at bounding box center [486, 24] width 7 height 7
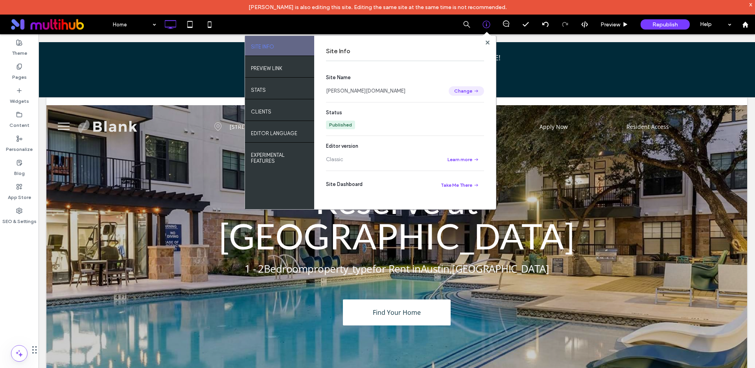
scroll to position [2, 0]
click at [386, 88] on link "[PERSON_NAME][DOMAIN_NAME]" at bounding box center [365, 91] width 79 height 8
drag, startPoint x: 488, startPoint y: 42, endPoint x: 346, endPoint y: 70, distance: 144.3
click at [488, 42] on use at bounding box center [488, 42] width 4 height 4
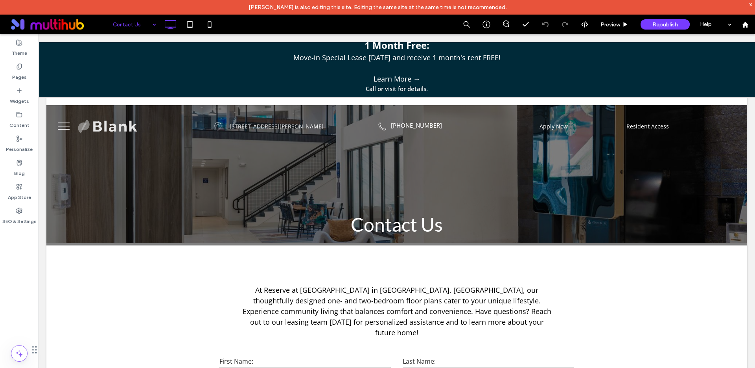
click at [282, 70] on div "Move-in Special Lease [DATE] and receive 1 month's rent FREE!" at bounding box center [396, 62] width 709 height 21
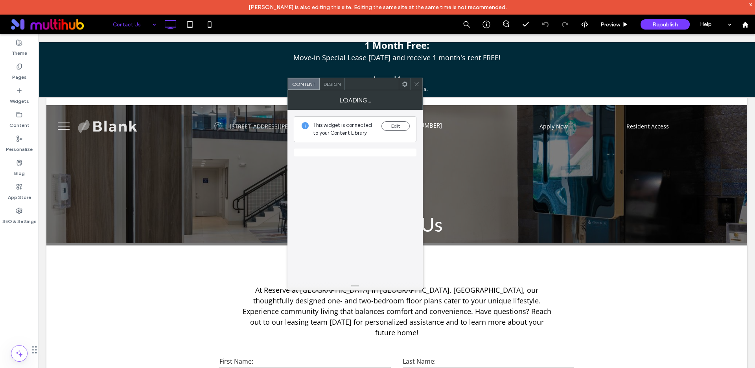
click at [282, 70] on div "Move-in Special Lease [DATE] and receive 1 month's rent FREE!" at bounding box center [396, 62] width 709 height 21
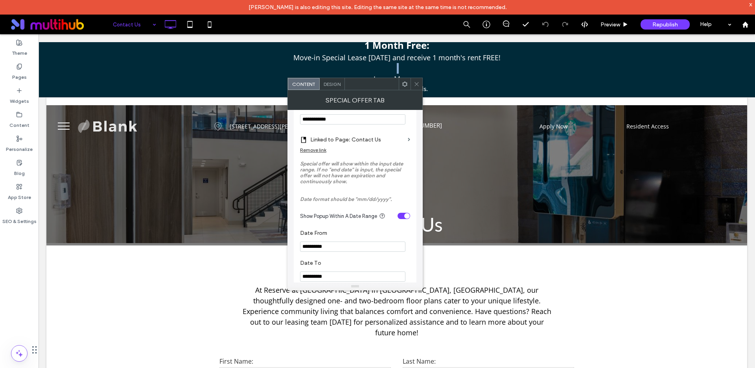
scroll to position [355, 0]
click at [418, 83] on icon at bounding box center [417, 84] width 6 height 6
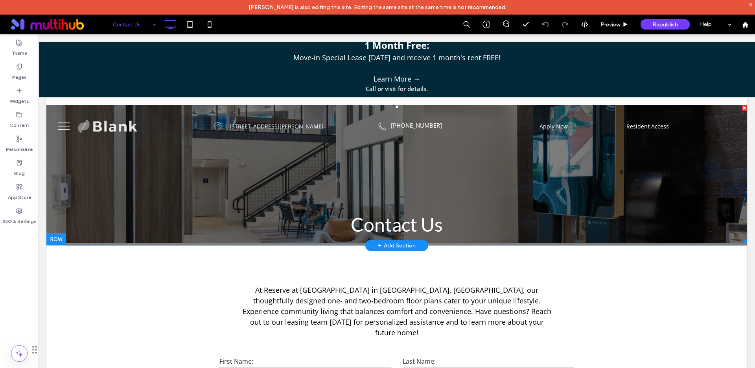
click at [518, 178] on li "Slide title Write your caption here Button" at bounding box center [396, 174] width 701 height 138
click at [485, 25] on icon at bounding box center [487, 24] width 8 height 8
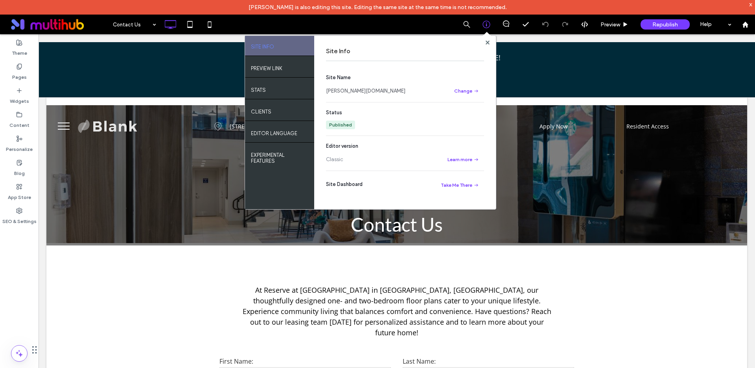
click at [361, 88] on link "[PERSON_NAME][DOMAIN_NAME]" at bounding box center [365, 91] width 79 height 8
drag, startPoint x: 488, startPoint y: 41, endPoint x: 541, endPoint y: 221, distance: 188.5
click at [488, 41] on icon at bounding box center [488, 43] width 4 height 4
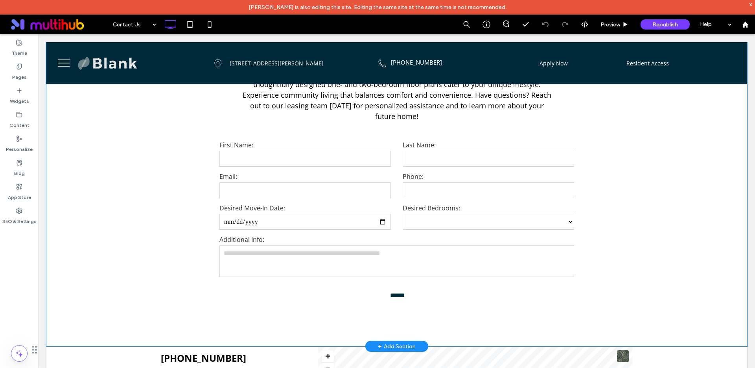
scroll to position [151, 0]
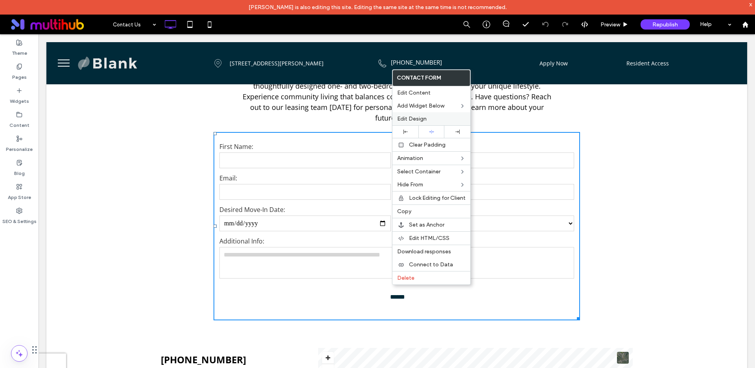
click at [414, 118] on span "Edit Design" at bounding box center [412, 118] width 30 height 7
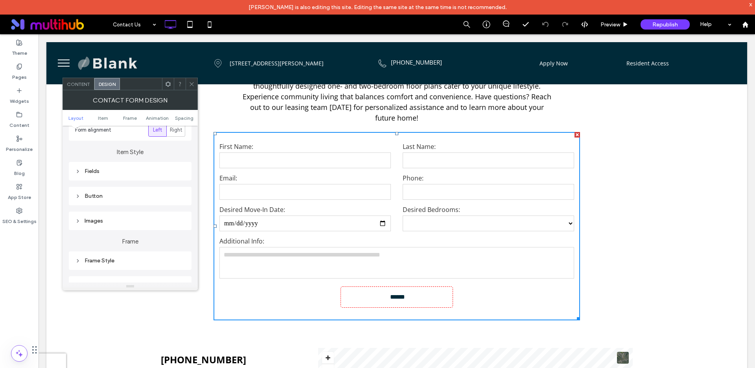
scroll to position [107, 0]
click at [78, 198] on icon at bounding box center [78, 199] width 6 height 6
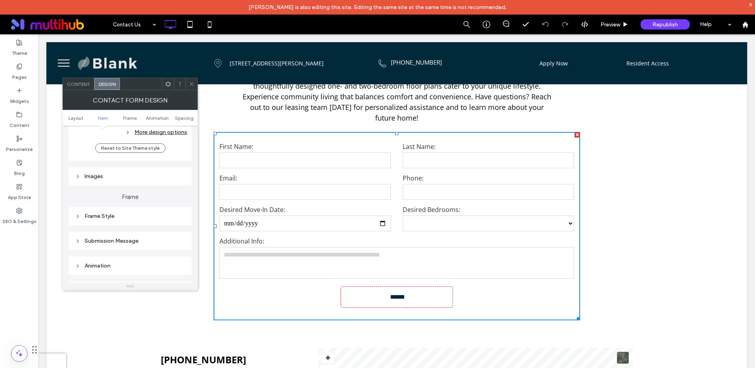
scroll to position [530, 0]
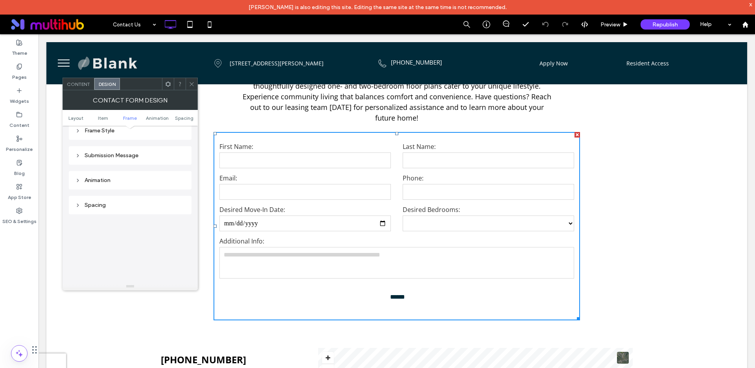
click at [122, 202] on div "Spacing" at bounding box center [130, 204] width 110 height 7
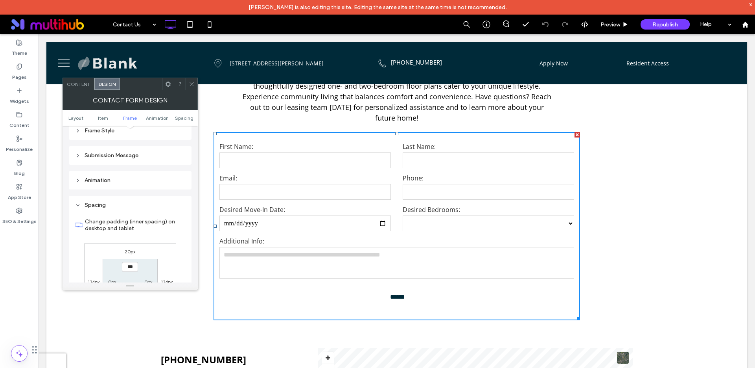
click at [115, 182] on div "Animation" at bounding box center [130, 180] width 110 height 7
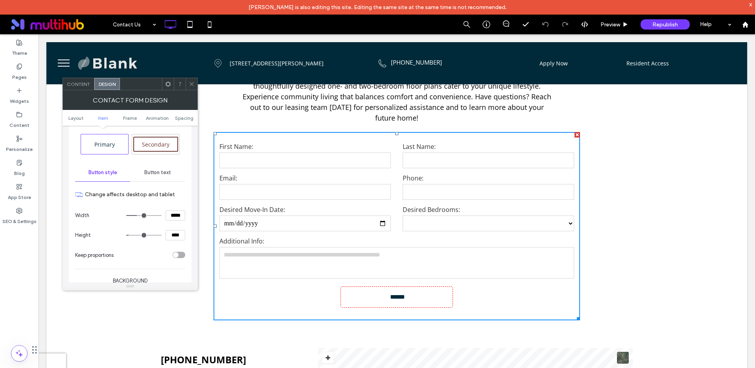
scroll to position [169, 0]
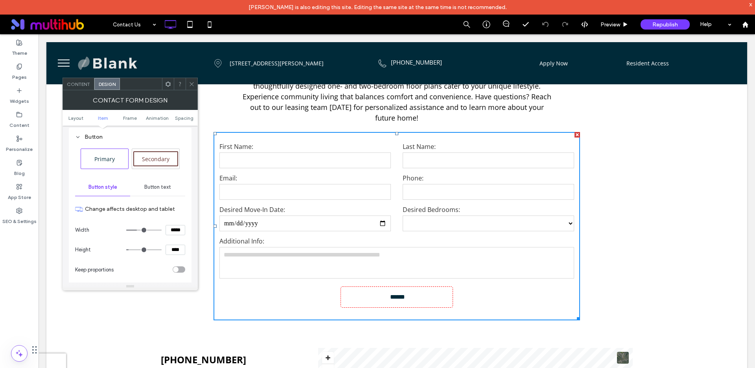
click at [146, 160] on span "Secondary" at bounding box center [155, 158] width 33 height 7
type input "*"
type input "***"
click at [103, 163] on div "Primary" at bounding box center [104, 158] width 43 height 13
type input "*"
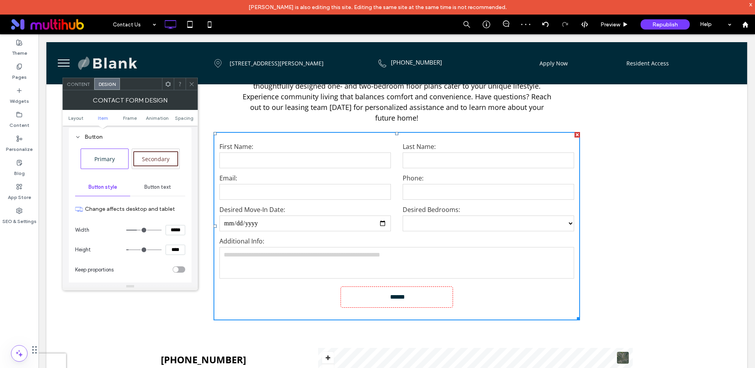
type input "***"
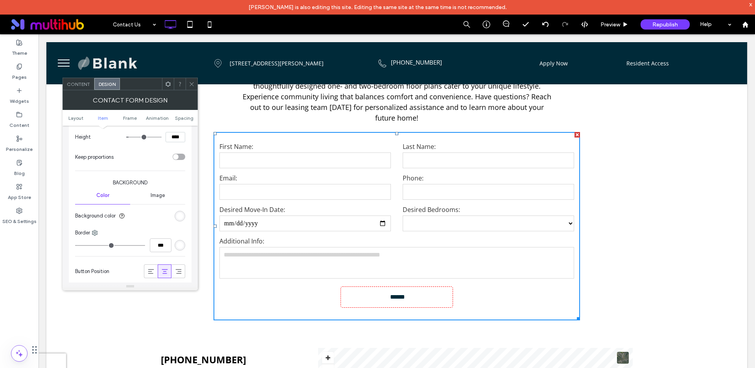
scroll to position [323, 0]
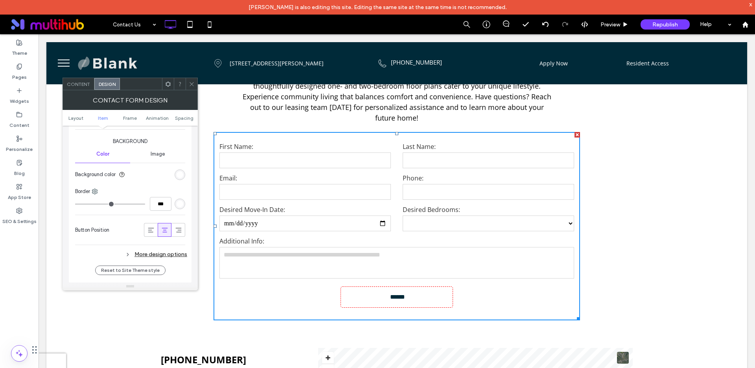
click at [154, 154] on span "Image" at bounding box center [158, 154] width 15 height 6
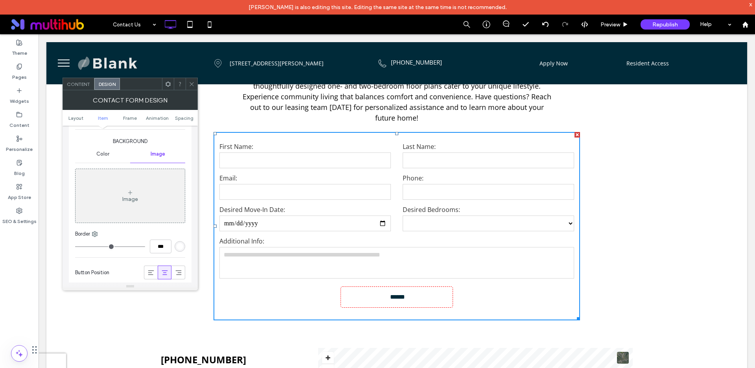
click at [98, 155] on span "Color" at bounding box center [102, 154] width 13 height 6
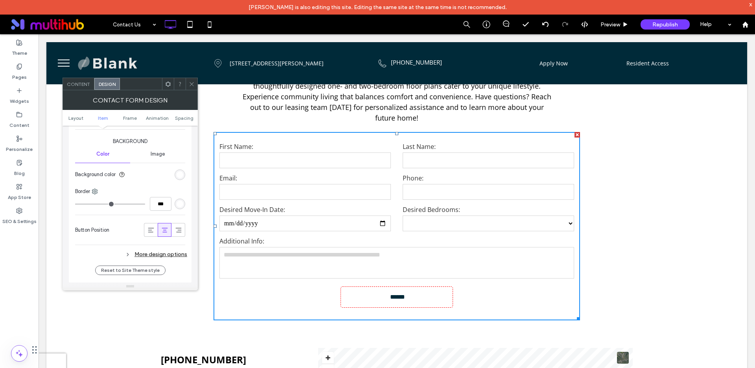
click at [178, 174] on div "rgb(255, 255, 255)" at bounding box center [180, 174] width 7 height 7
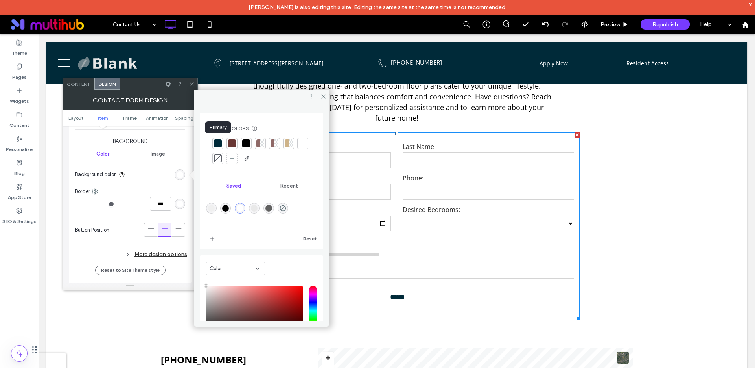
click at [220, 145] on div at bounding box center [218, 143] width 8 height 8
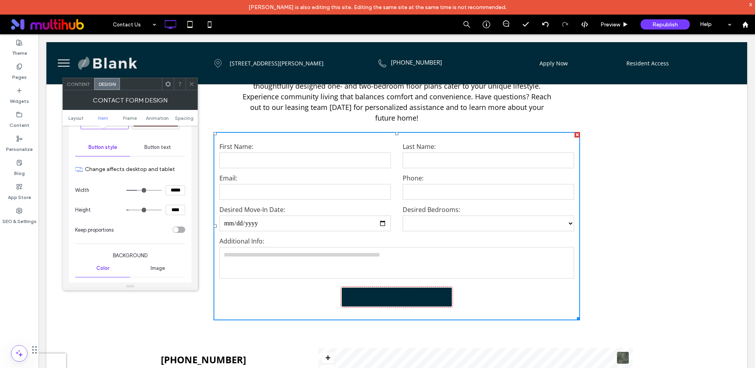
scroll to position [210, 0]
click at [160, 146] on span "Button text" at bounding box center [157, 146] width 27 height 6
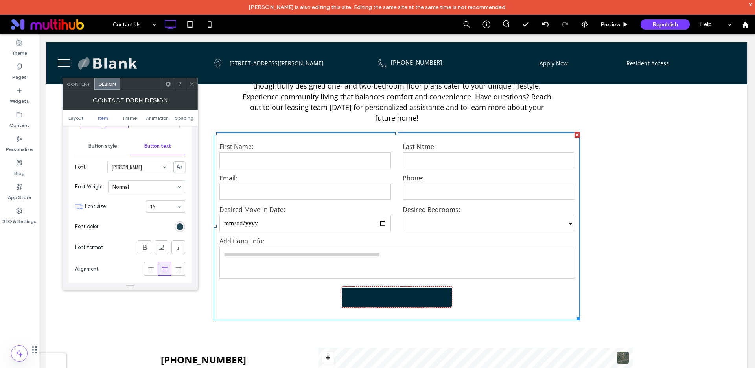
click at [183, 226] on div "rgb(0, 42, 57)" at bounding box center [180, 226] width 7 height 7
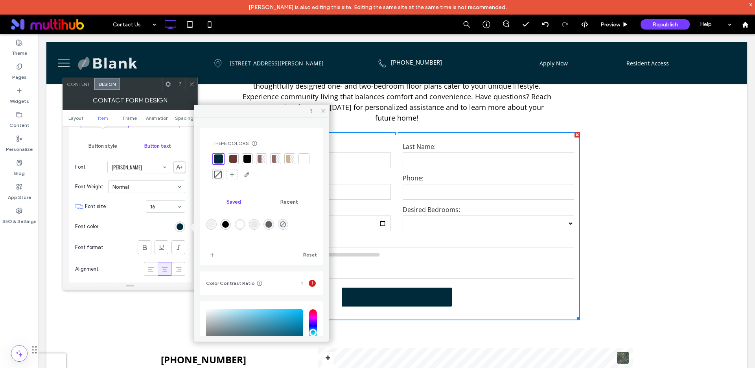
click at [241, 224] on div "rgba(255,255,255,1)" at bounding box center [240, 224] width 7 height 7
type input "*******"
click at [323, 110] on use at bounding box center [323, 111] width 4 height 4
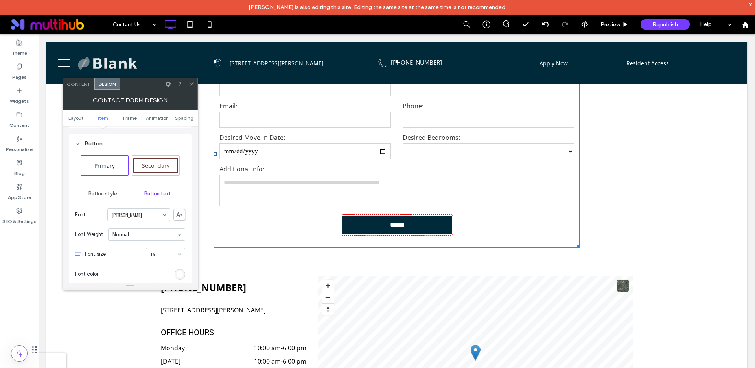
scroll to position [159, 0]
click at [105, 196] on span "Button style" at bounding box center [103, 197] width 29 height 6
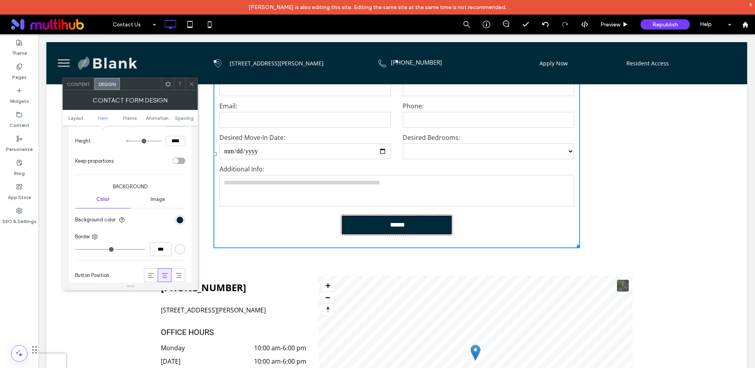
scroll to position [282, 0]
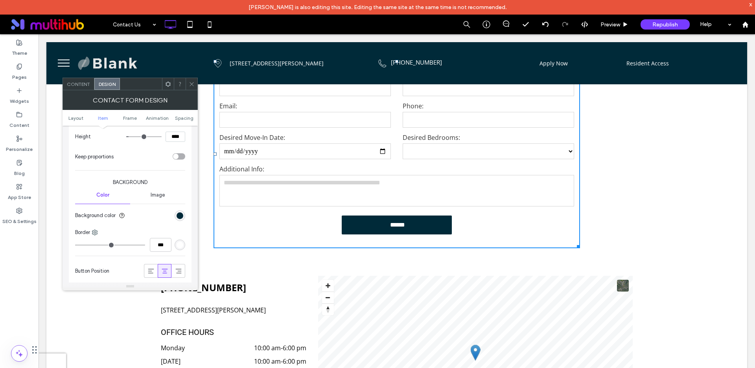
click at [193, 85] on use at bounding box center [192, 84] width 4 height 4
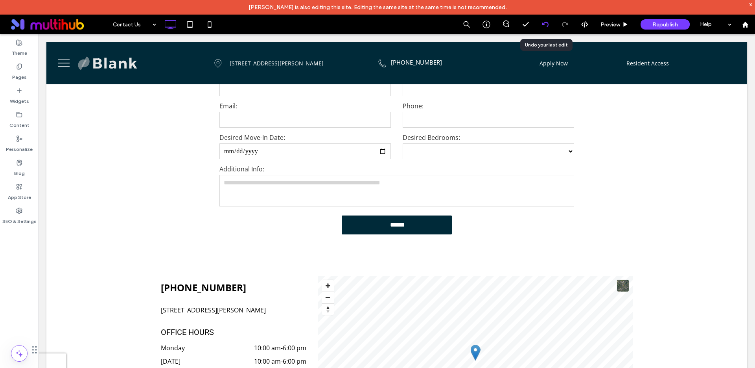
click at [547, 25] on icon at bounding box center [546, 24] width 6 height 6
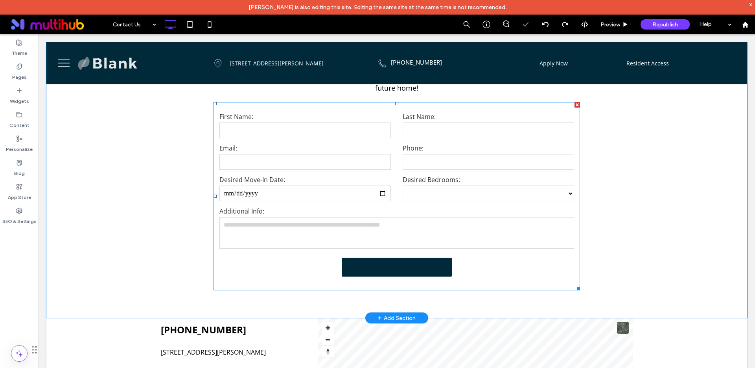
scroll to position [187, 0]
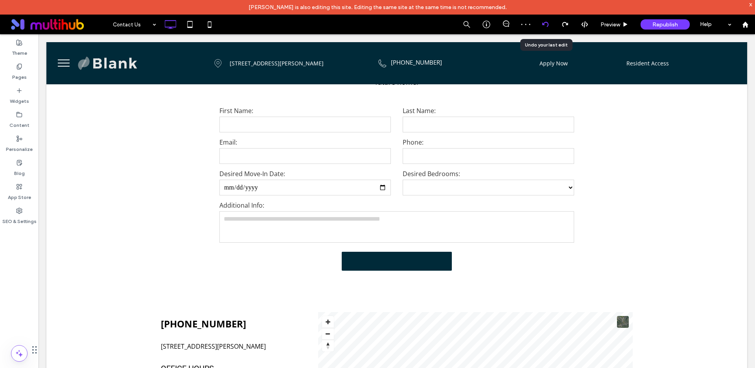
click at [549, 23] on div at bounding box center [545, 24] width 19 height 6
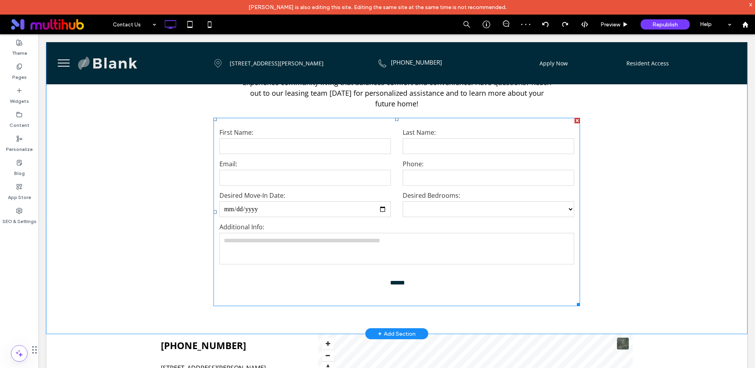
scroll to position [222, 0]
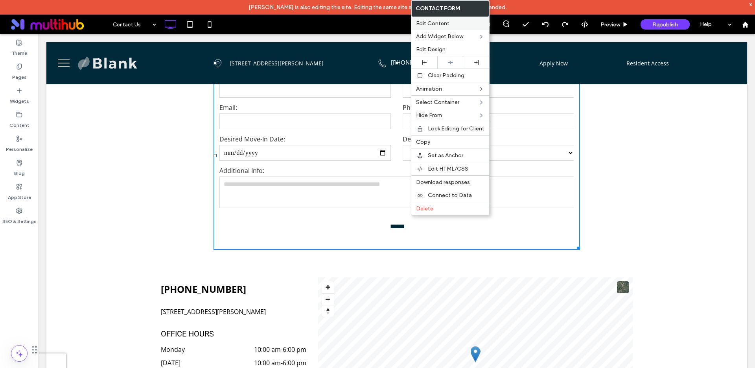
click at [432, 22] on span "Edit Content" at bounding box center [432, 23] width 33 height 7
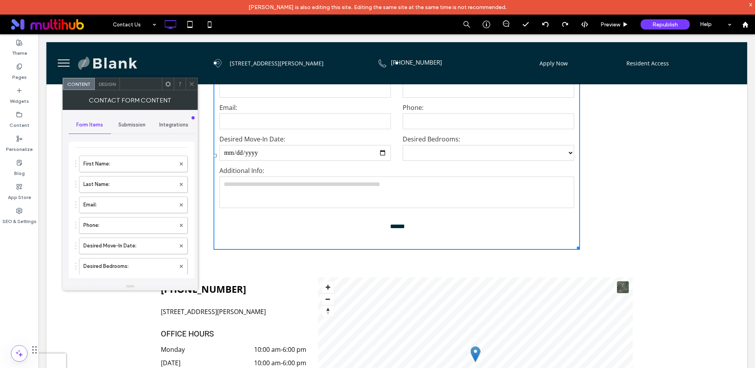
scroll to position [18, 0]
click at [128, 126] on span "Submission" at bounding box center [131, 125] width 27 height 6
click at [104, 83] on span "Design" at bounding box center [107, 84] width 17 height 6
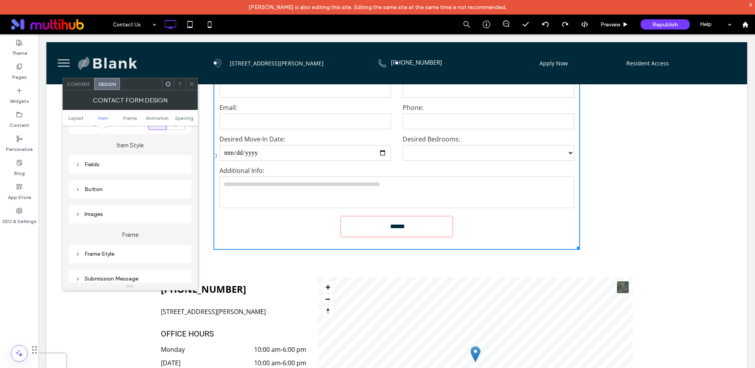
scroll to position [141, 0]
click at [117, 166] on div "Button" at bounding box center [130, 165] width 110 height 7
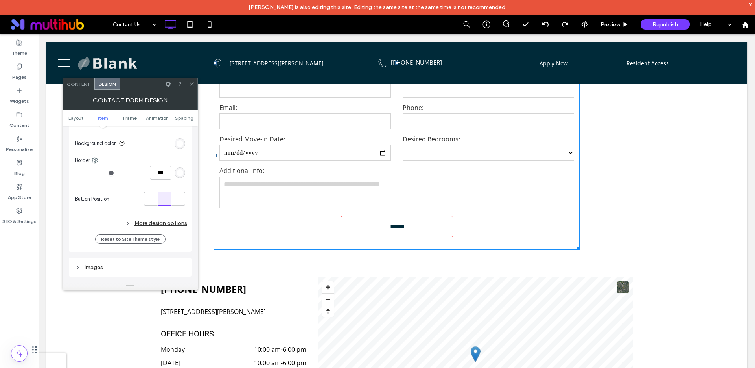
scroll to position [366, 0]
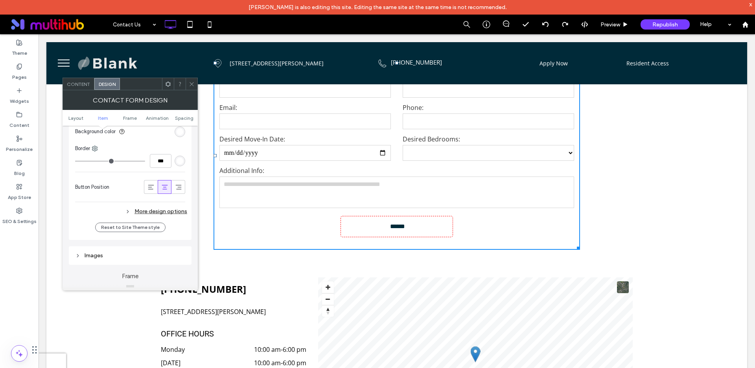
click at [133, 210] on div "More design options" at bounding box center [131, 211] width 112 height 11
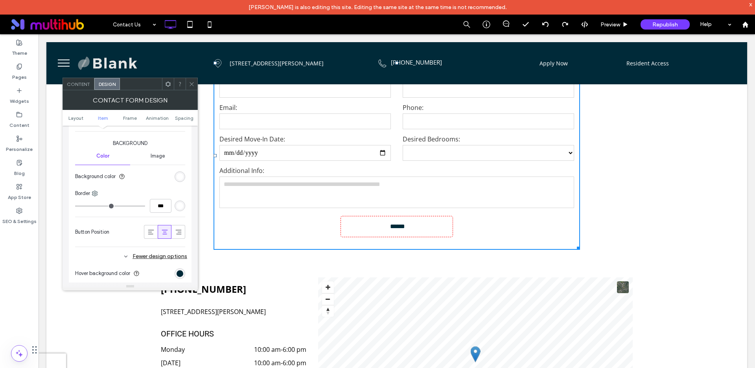
scroll to position [321, 0]
click at [179, 177] on div "rgb(255, 255, 255)" at bounding box center [180, 177] width 7 height 7
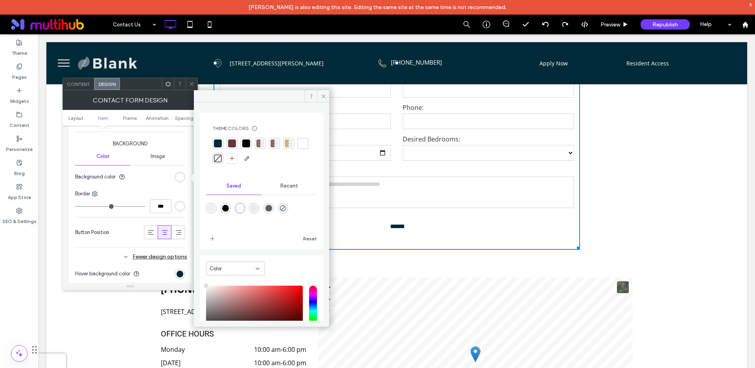
click at [218, 143] on div at bounding box center [218, 143] width 8 height 8
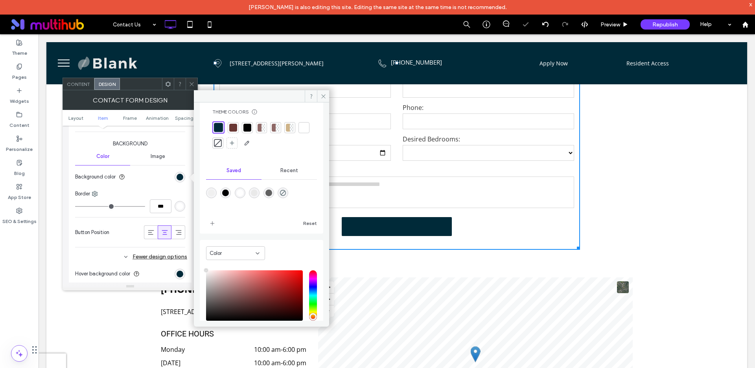
scroll to position [46, 0]
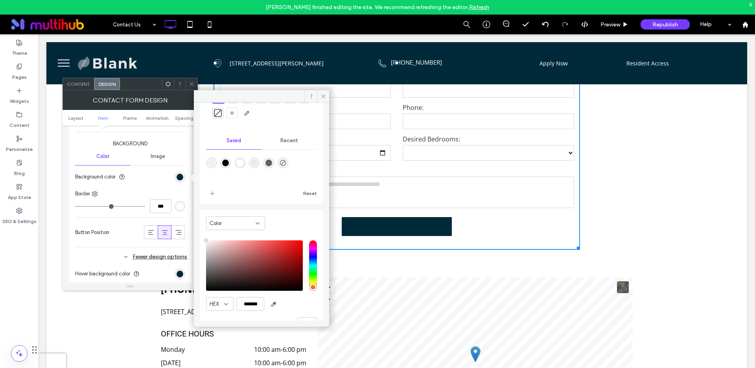
click at [252, 223] on div "Color" at bounding box center [233, 223] width 46 height 8
click at [251, 223] on div "Color" at bounding box center [233, 223] width 46 height 8
click at [270, 303] on span "button" at bounding box center [274, 303] width 13 height 13
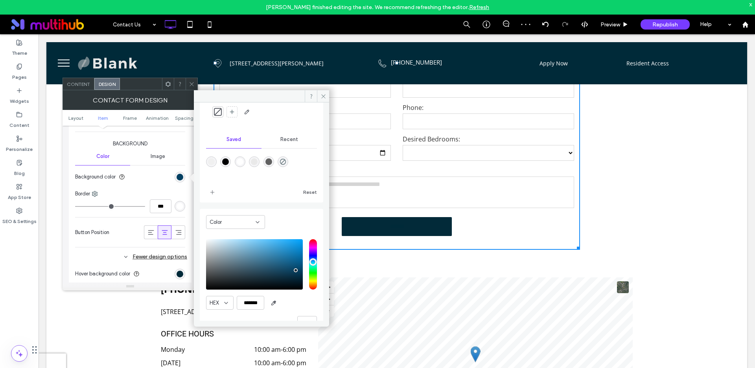
type input "*******"
drag, startPoint x: 295, startPoint y: 277, endPoint x: 296, endPoint y: 269, distance: 8.3
click at [296, 269] on div "pointer" at bounding box center [296, 269] width 2 height 2
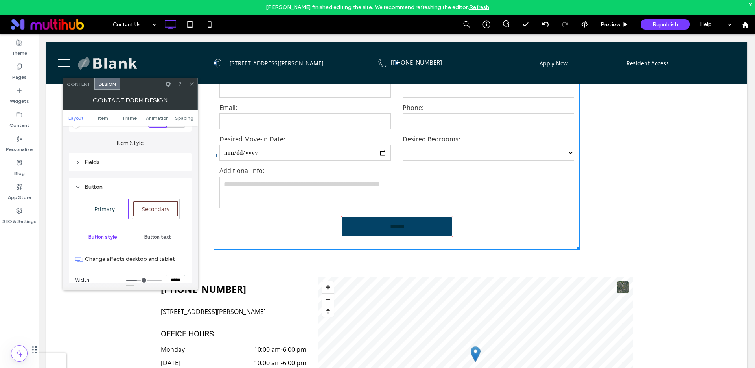
scroll to position [118, 0]
click at [156, 238] on span "Button text" at bounding box center [157, 238] width 27 height 6
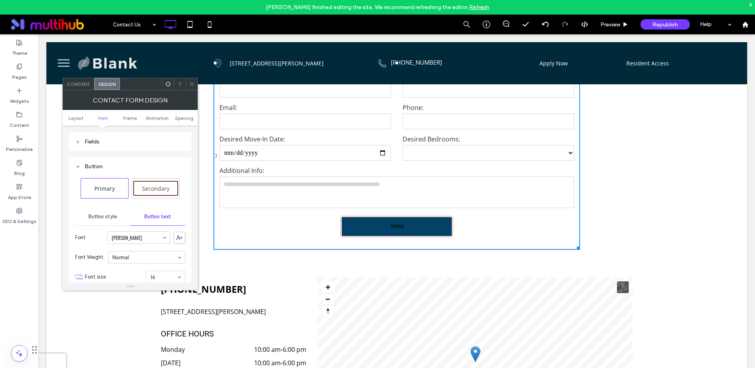
scroll to position [185, 0]
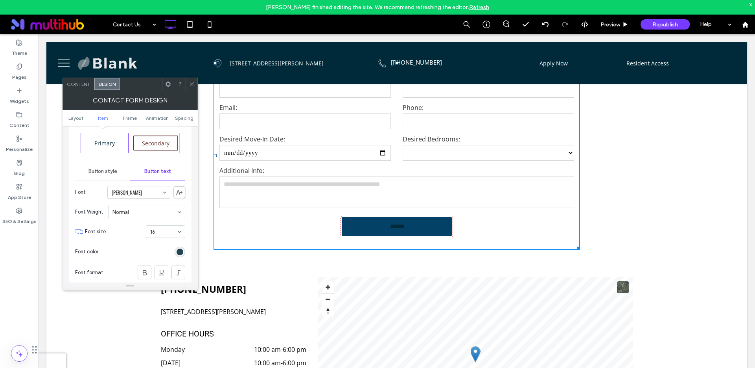
click at [181, 250] on div "rgb(0, 42, 57)" at bounding box center [180, 251] width 7 height 7
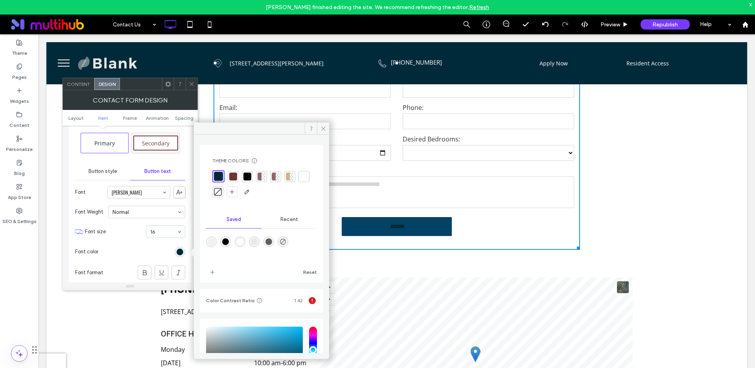
click at [243, 241] on div "rgba(255,255,255,1)" at bounding box center [240, 241] width 7 height 7
type input "*******"
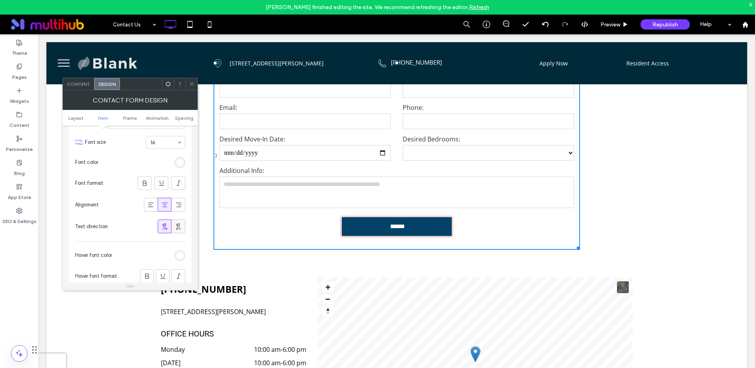
scroll to position [284, 0]
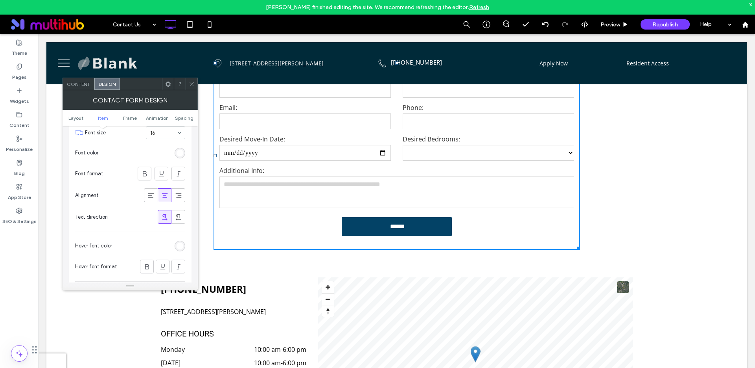
click at [190, 85] on use at bounding box center [192, 84] width 4 height 4
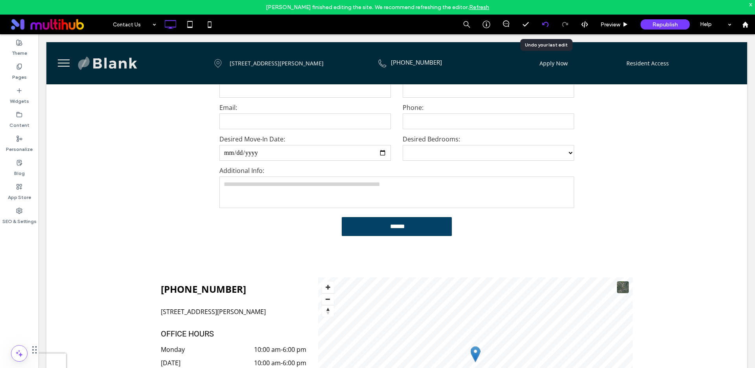
click at [543, 24] on use at bounding box center [545, 24] width 6 height 5
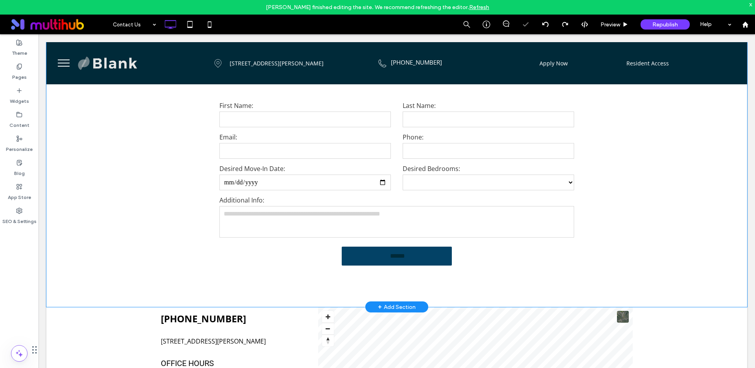
scroll to position [204, 0]
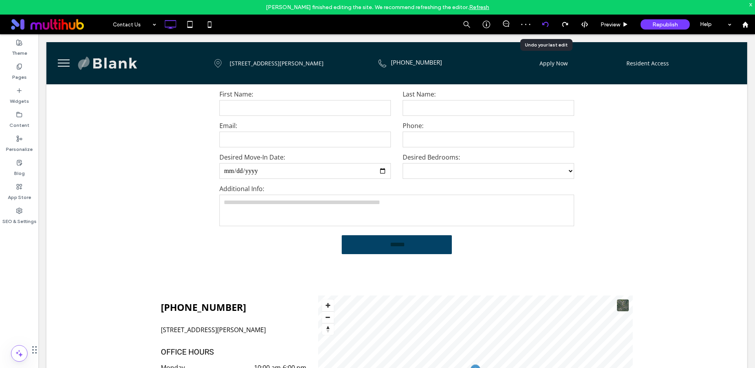
click at [545, 22] on use at bounding box center [545, 24] width 6 height 5
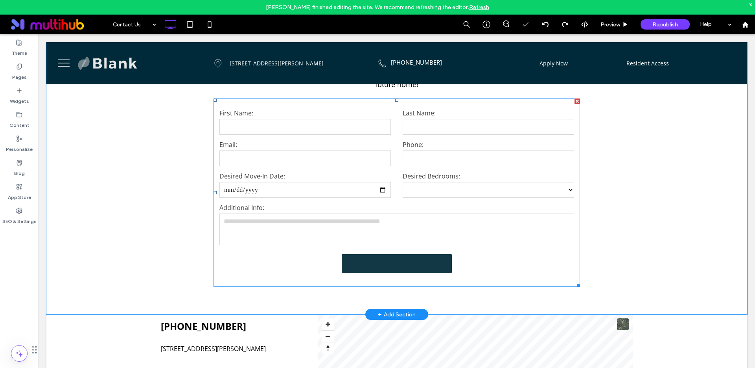
scroll to position [222, 0]
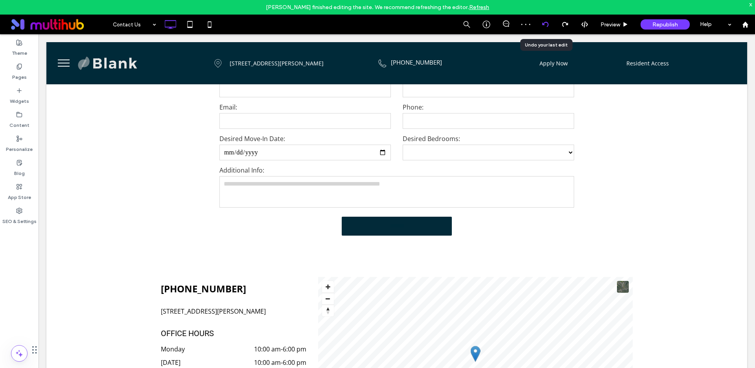
click at [549, 24] on div at bounding box center [545, 24] width 19 height 6
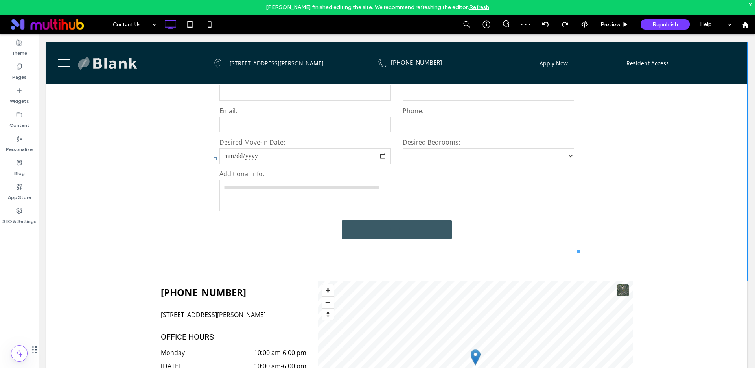
scroll to position [245, 0]
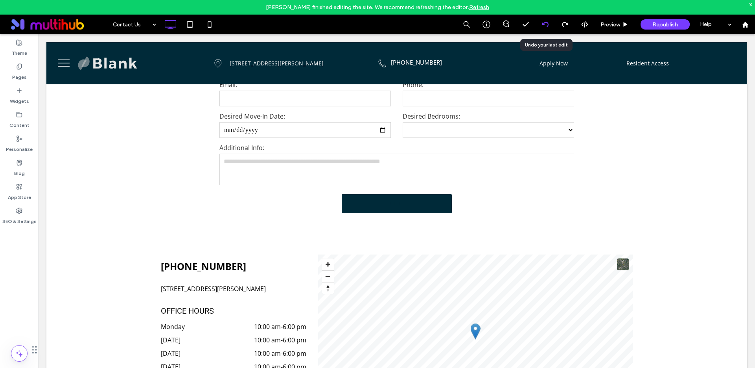
click at [545, 22] on use at bounding box center [545, 24] width 6 height 5
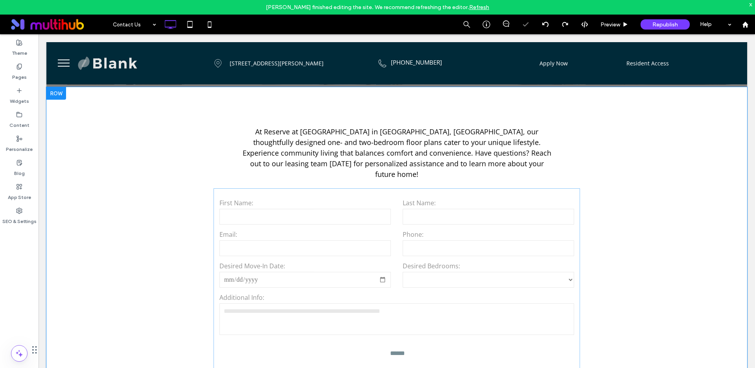
scroll to position [259, 0]
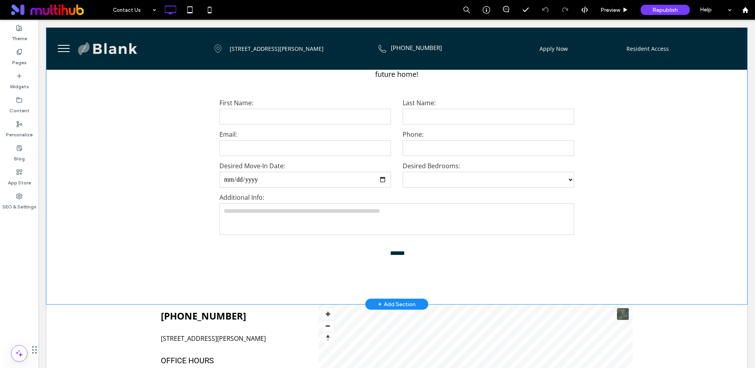
scroll to position [178, 0]
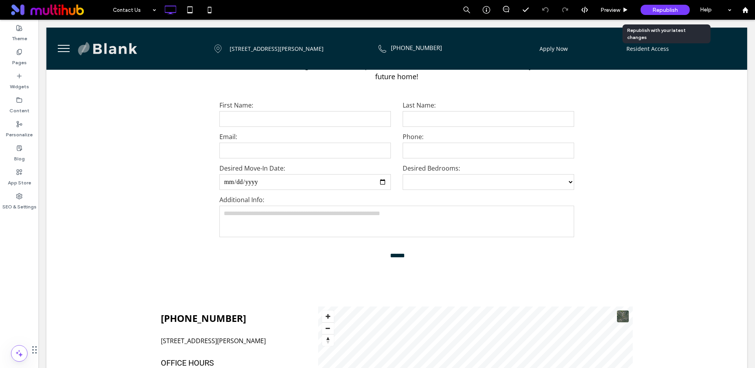
click at [659, 9] on span "Republish" at bounding box center [666, 10] width 26 height 7
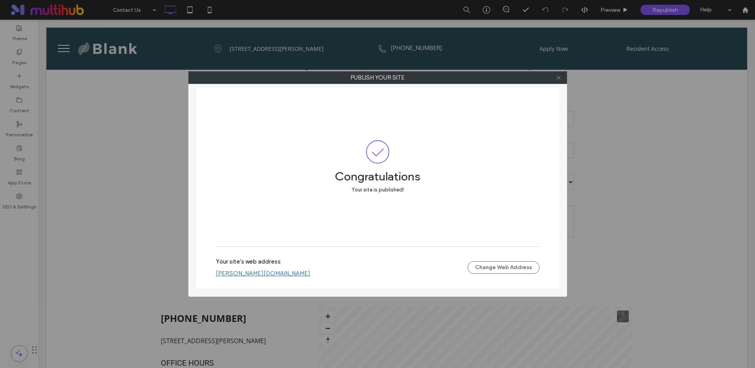
click at [558, 76] on icon at bounding box center [559, 78] width 6 height 6
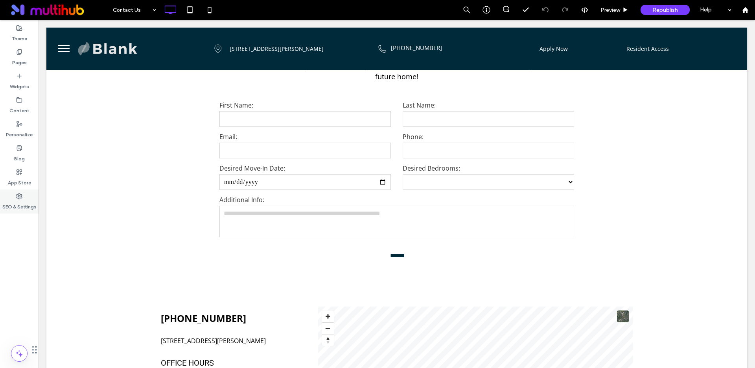
click at [19, 202] on label "SEO & Settings" at bounding box center [19, 204] width 34 height 11
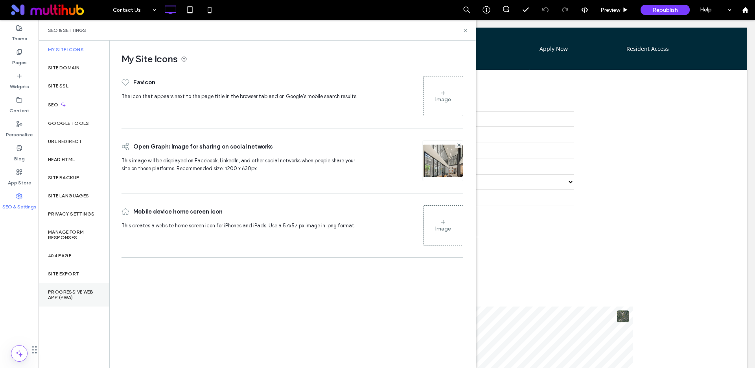
click at [63, 289] on label "Progressive Web App (PWA)" at bounding box center [74, 294] width 52 height 11
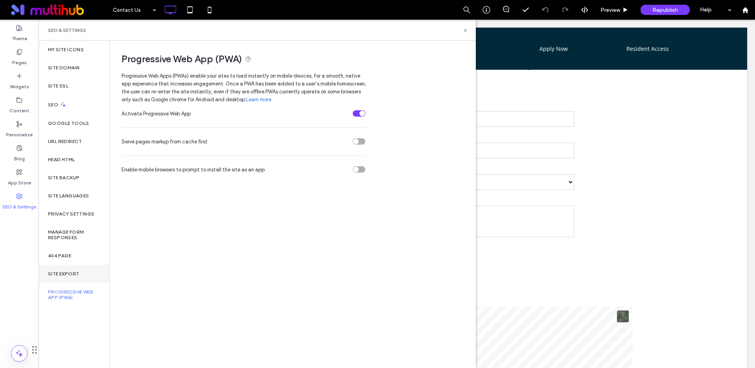
click at [63, 275] on label "Site Export" at bounding box center [63, 274] width 31 height 6
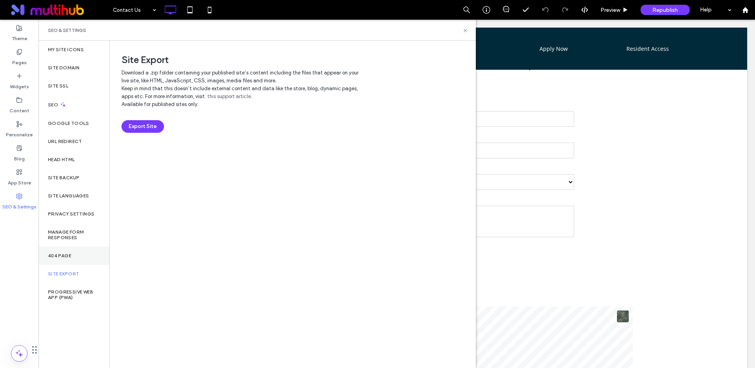
click at [64, 251] on div "404 Page" at bounding box center [74, 255] width 71 height 18
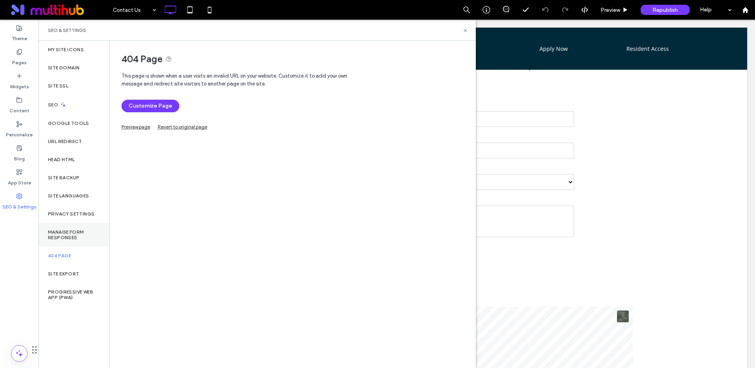
click at [55, 239] on label "Manage Form Responses" at bounding box center [74, 234] width 52 height 11
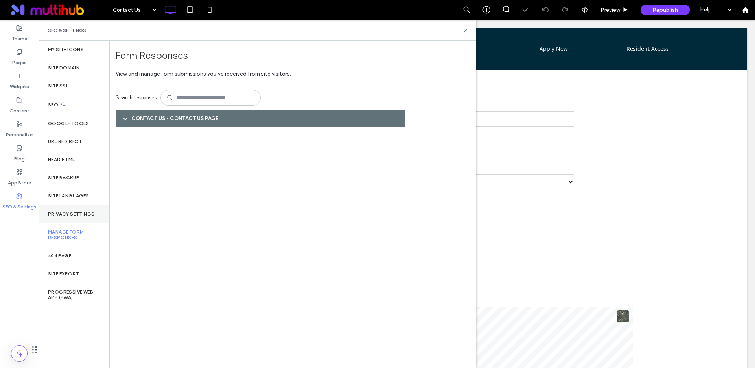
click at [74, 213] on label "Privacy Settings" at bounding box center [71, 214] width 46 height 6
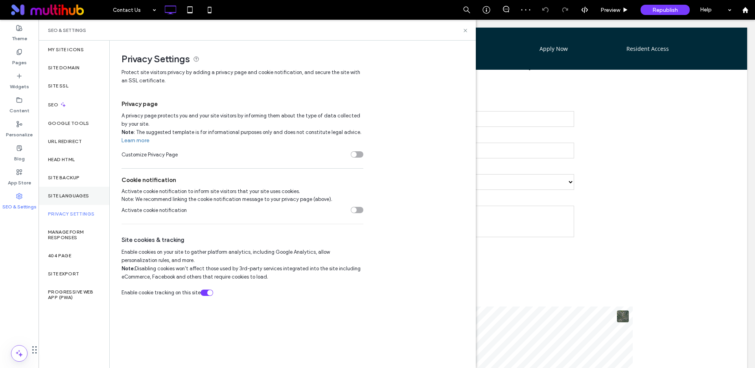
click at [66, 197] on label "Site Languages" at bounding box center [68, 196] width 41 height 6
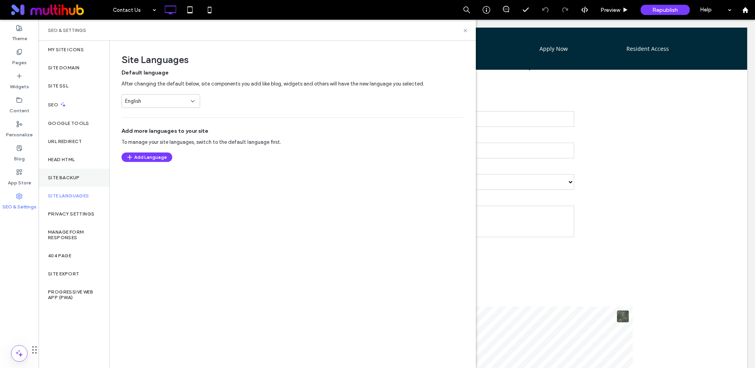
click at [59, 175] on label "Site Backup" at bounding box center [63, 178] width 31 height 6
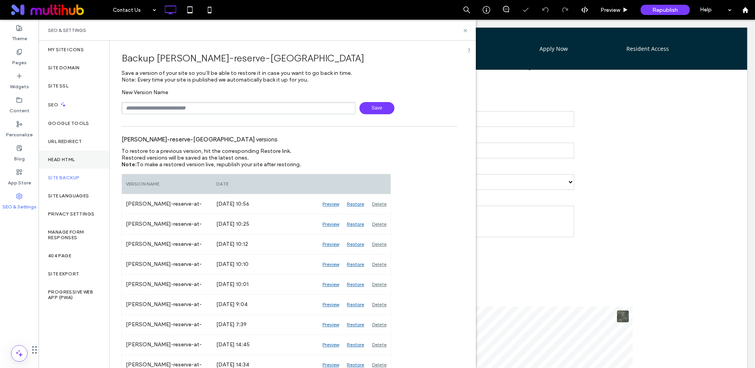
click at [65, 164] on div "Head HTML" at bounding box center [74, 159] width 71 height 18
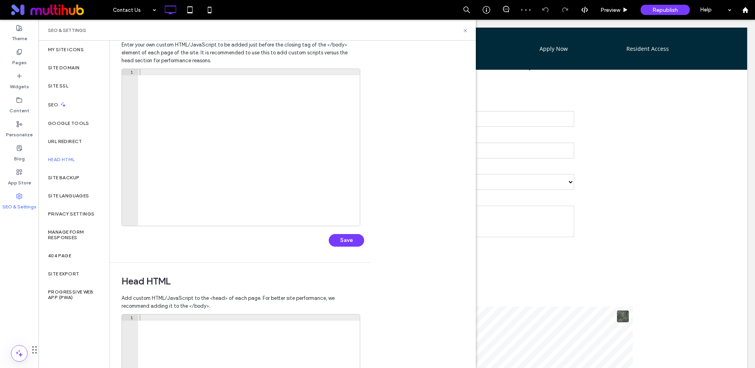
scroll to position [4, 0]
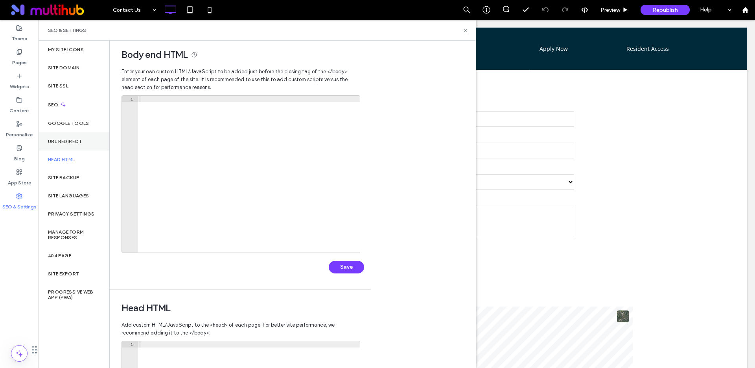
click at [70, 141] on label "URL Redirect" at bounding box center [65, 142] width 34 height 6
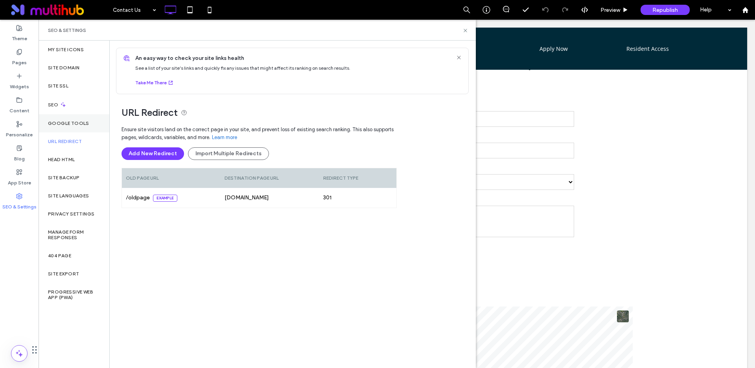
click at [65, 126] on label "Google Tools" at bounding box center [68, 123] width 41 height 6
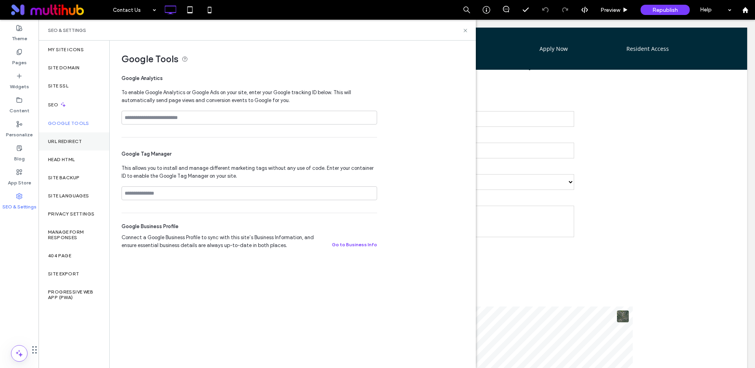
click at [64, 139] on label "URL Redirect" at bounding box center [65, 142] width 34 height 6
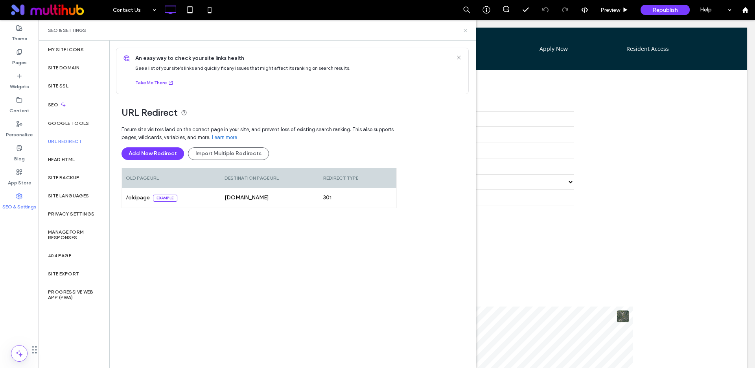
click at [467, 28] on icon at bounding box center [466, 31] width 6 height 6
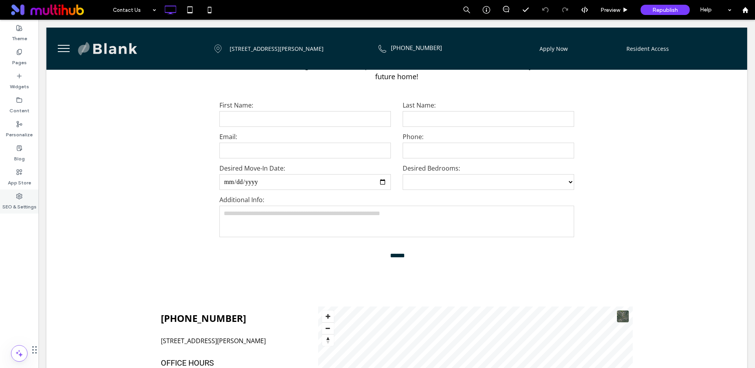
click at [14, 203] on label "SEO & Settings" at bounding box center [19, 204] width 34 height 11
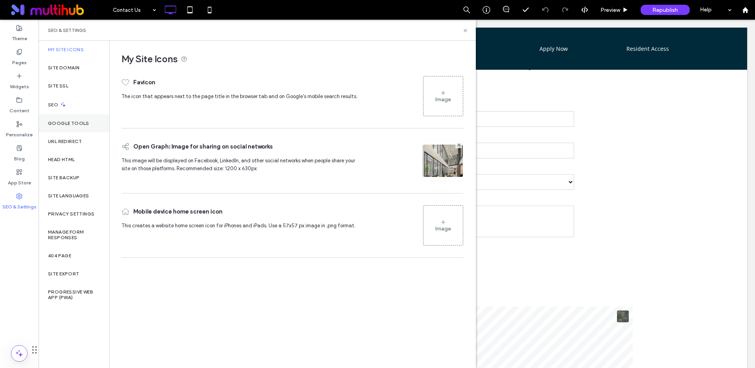
click at [68, 125] on label "Google Tools" at bounding box center [68, 123] width 41 height 6
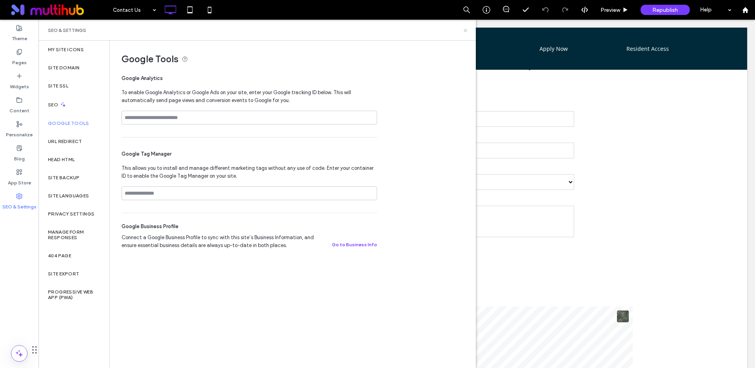
click at [467, 30] on icon at bounding box center [466, 31] width 6 height 6
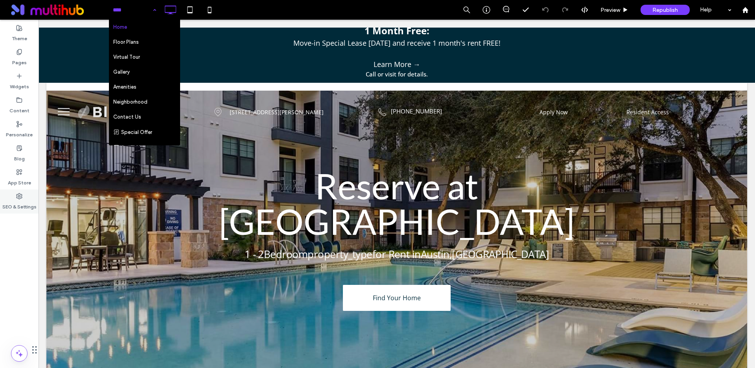
click at [18, 193] on icon at bounding box center [19, 196] width 6 height 6
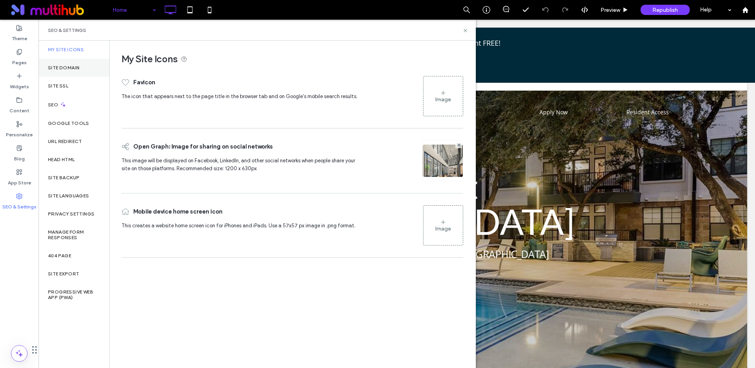
click at [67, 67] on label "Site Domain" at bounding box center [63, 68] width 31 height 6
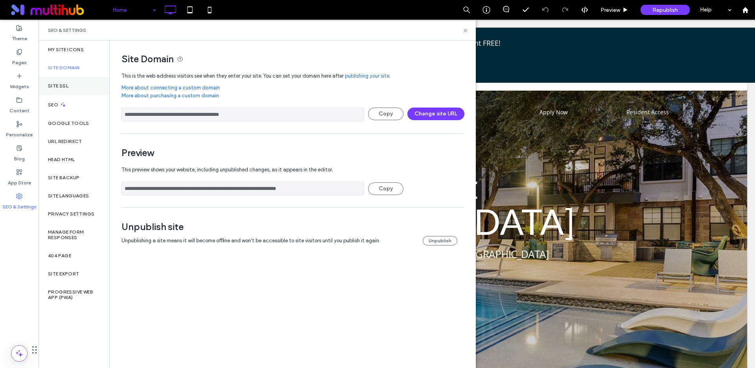
click at [57, 89] on div "Site SSL" at bounding box center [74, 86] width 71 height 18
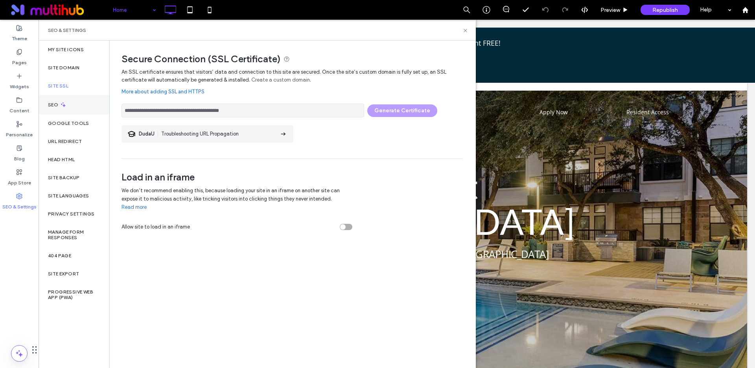
click at [58, 104] on label "SEO" at bounding box center [54, 105] width 12 height 6
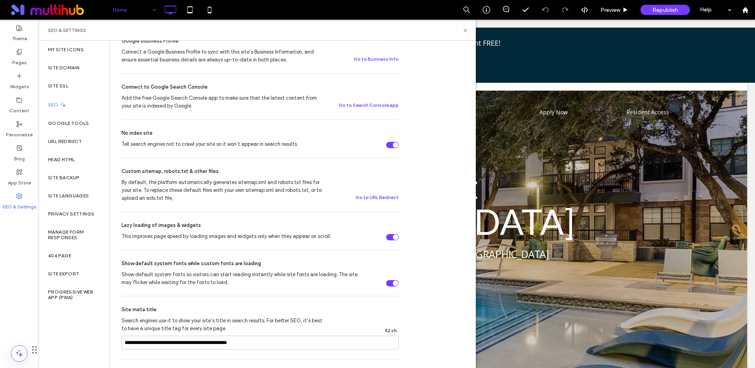
scroll to position [244, 0]
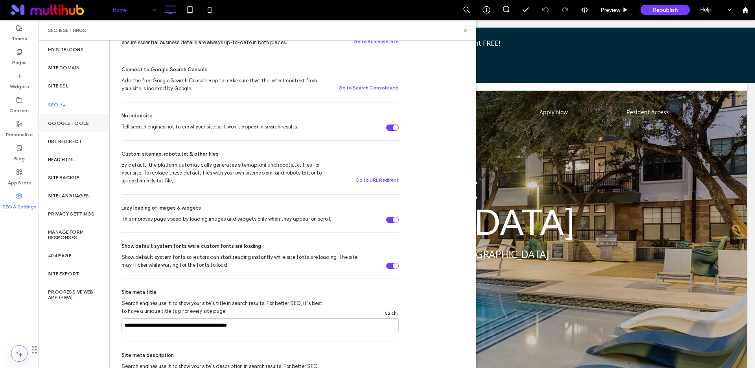
click at [66, 123] on label "Google Tools" at bounding box center [68, 123] width 41 height 6
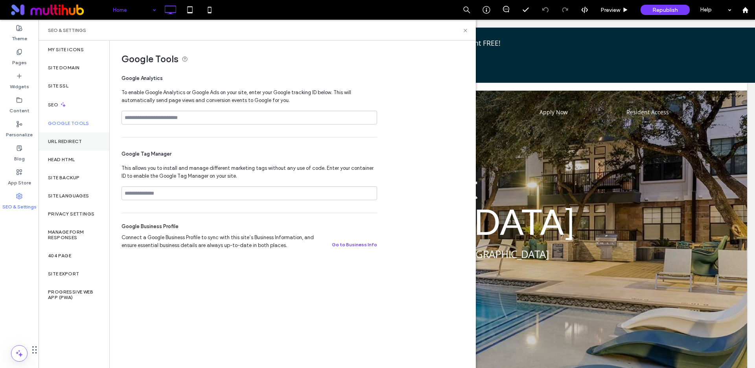
click at [68, 141] on label "URL Redirect" at bounding box center [65, 142] width 34 height 6
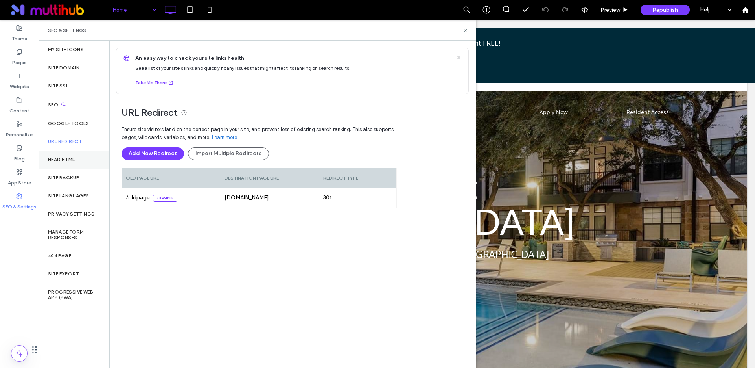
click at [66, 159] on label "Head HTML" at bounding box center [61, 160] width 27 height 6
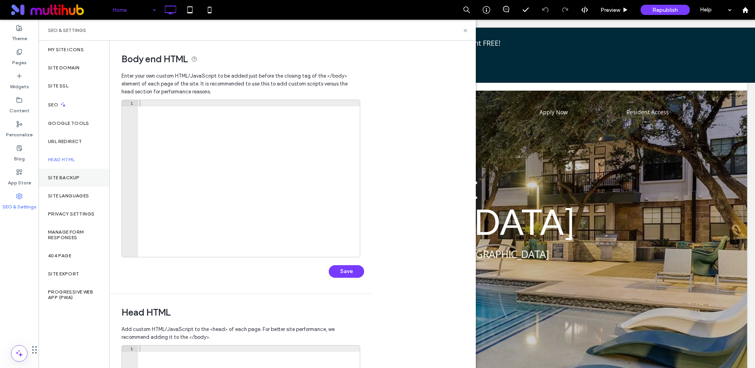
click at [68, 179] on label "Site Backup" at bounding box center [63, 178] width 31 height 6
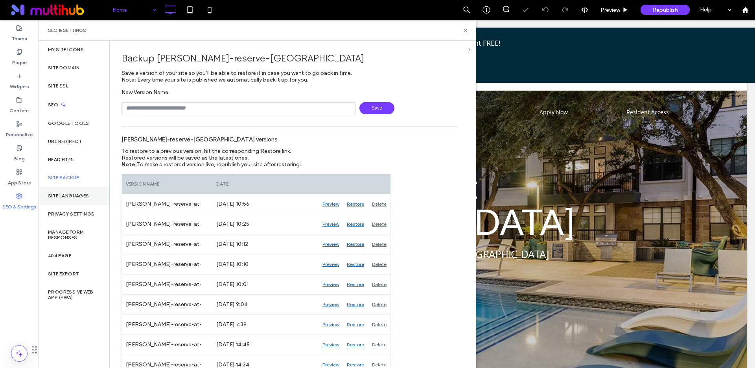
click at [69, 198] on label "Site Languages" at bounding box center [68, 196] width 41 height 6
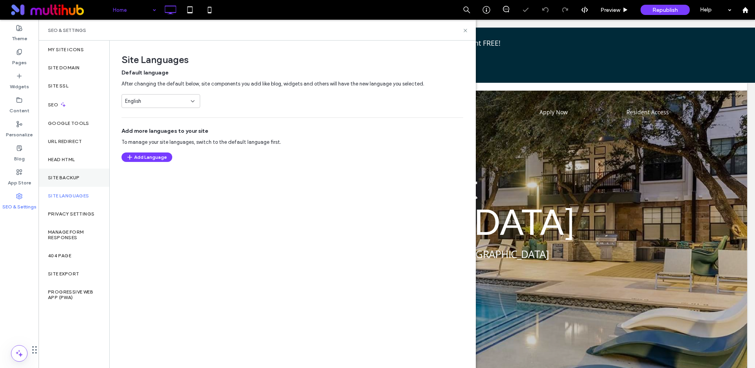
click at [61, 172] on div "Site Backup" at bounding box center [74, 177] width 71 height 18
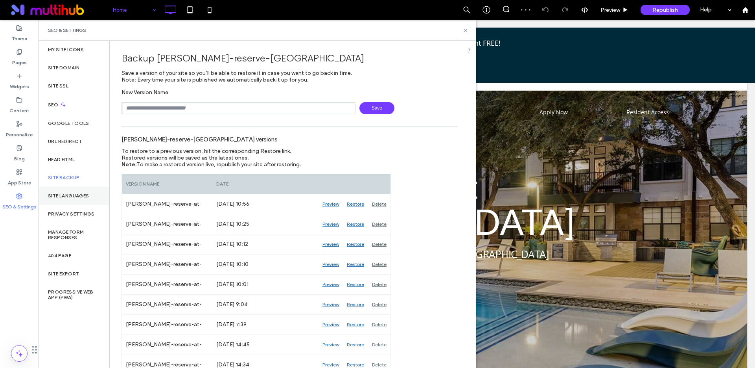
click at [66, 203] on div "Site Languages" at bounding box center [74, 196] width 71 height 18
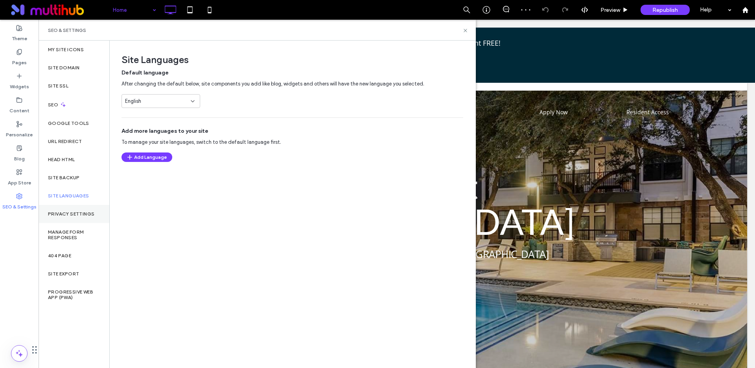
click at [71, 216] on label "Privacy Settings" at bounding box center [71, 214] width 46 height 6
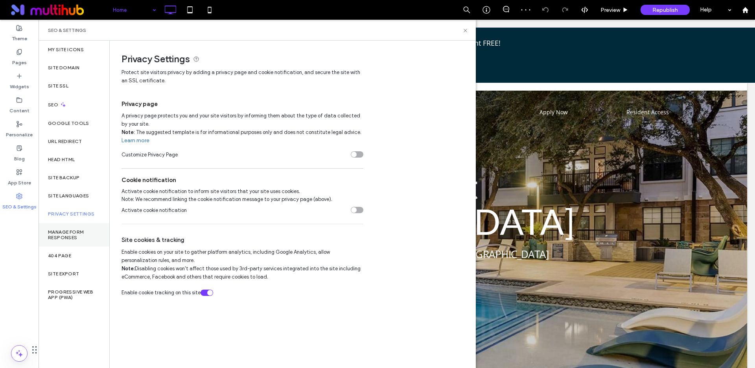
click at [65, 231] on label "Manage Form Responses" at bounding box center [74, 234] width 52 height 11
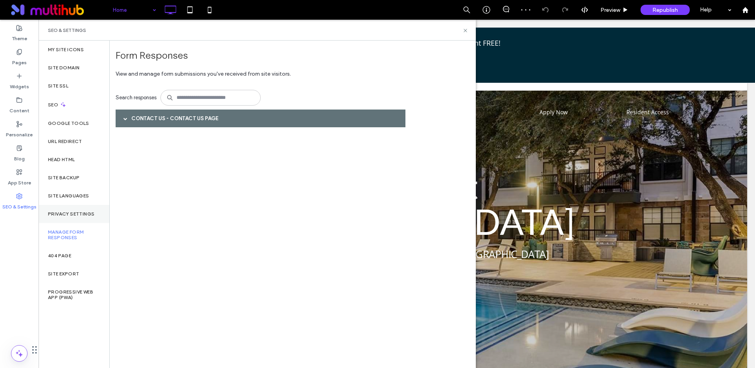
click at [58, 212] on label "Privacy Settings" at bounding box center [71, 214] width 46 height 6
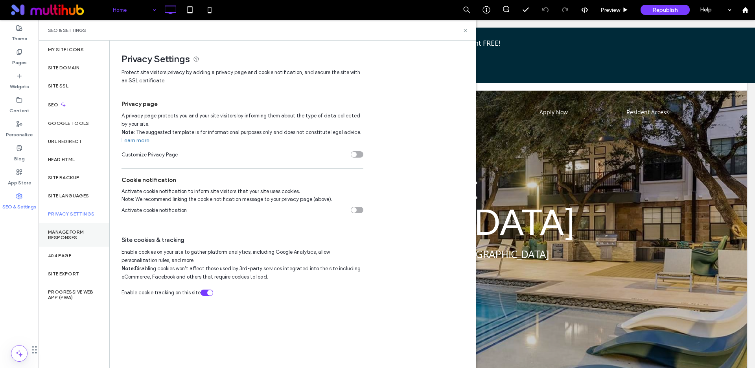
click at [62, 233] on label "Manage Form Responses" at bounding box center [74, 234] width 52 height 11
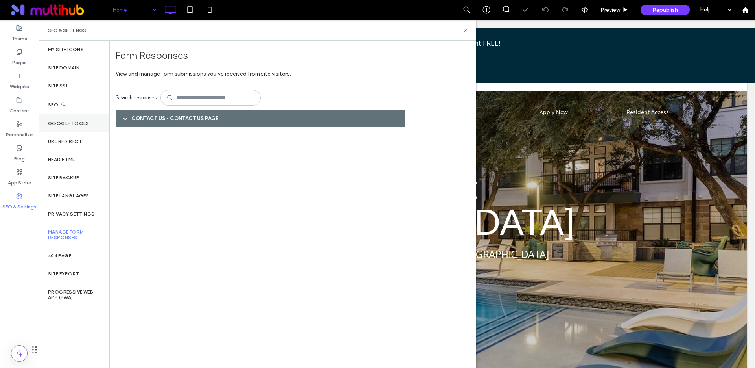
click at [62, 125] on label "Google Tools" at bounding box center [68, 123] width 41 height 6
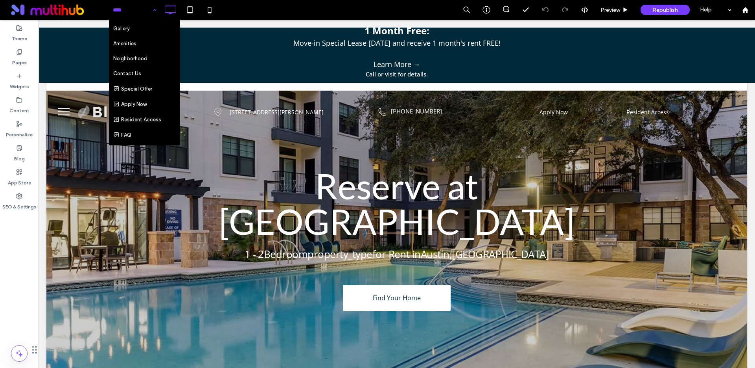
scroll to position [115, 0]
click at [18, 51] on icon at bounding box center [19, 52] width 6 height 6
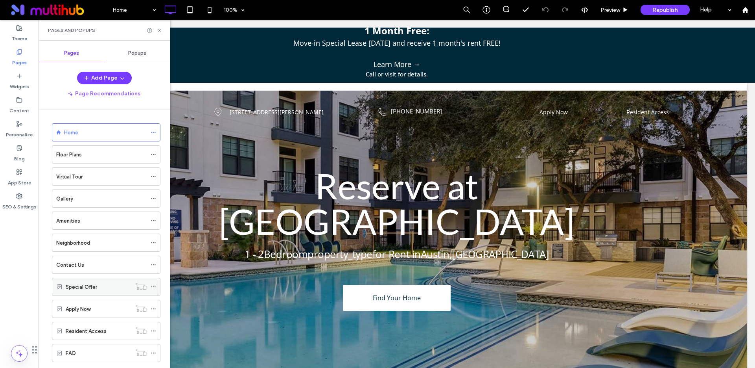
scroll to position [62, 0]
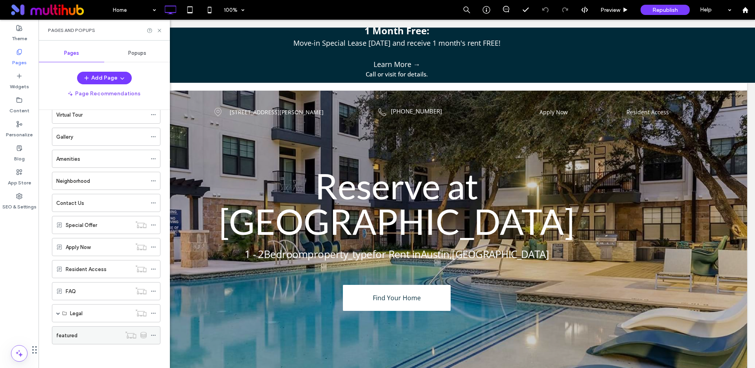
click at [153, 335] on use at bounding box center [153, 334] width 4 height 1
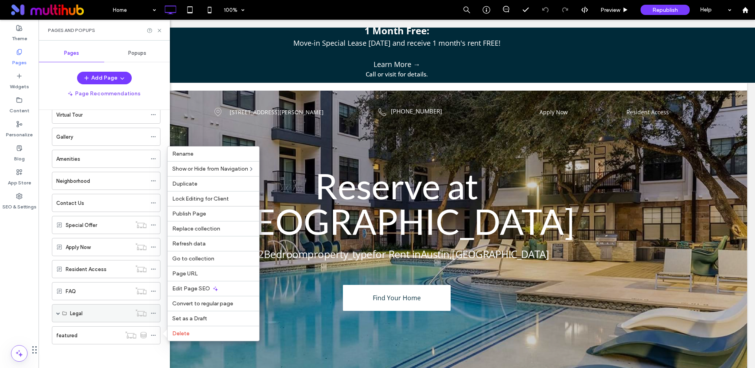
click at [55, 312] on div "Legal" at bounding box center [106, 313] width 109 height 18
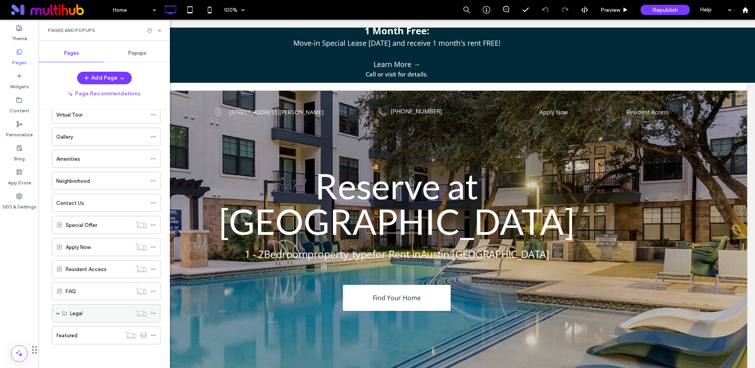
click at [57, 311] on span at bounding box center [58, 313] width 4 height 4
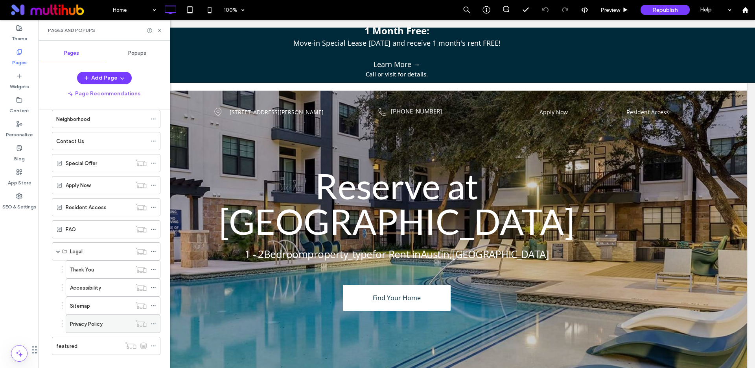
scroll to position [134, 0]
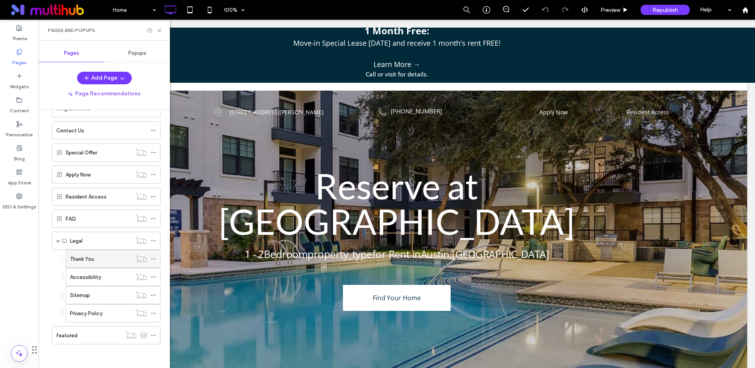
click at [155, 259] on icon at bounding box center [154, 259] width 6 height 6
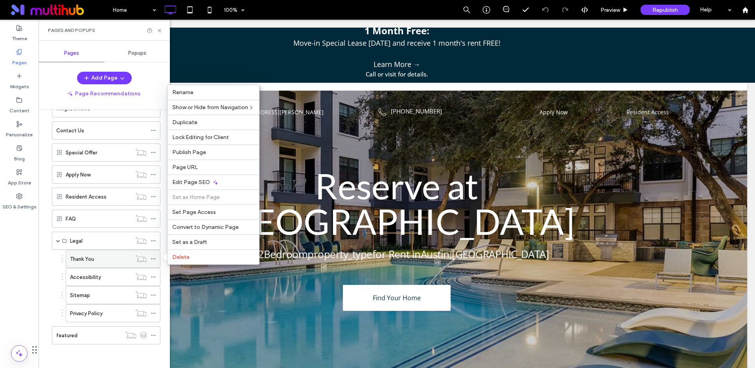
click at [102, 259] on div "Thank You" at bounding box center [100, 259] width 61 height 8
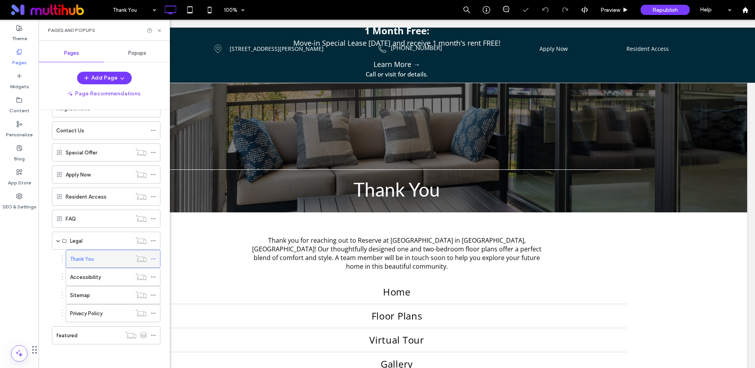
click at [151, 259] on use at bounding box center [153, 258] width 4 height 1
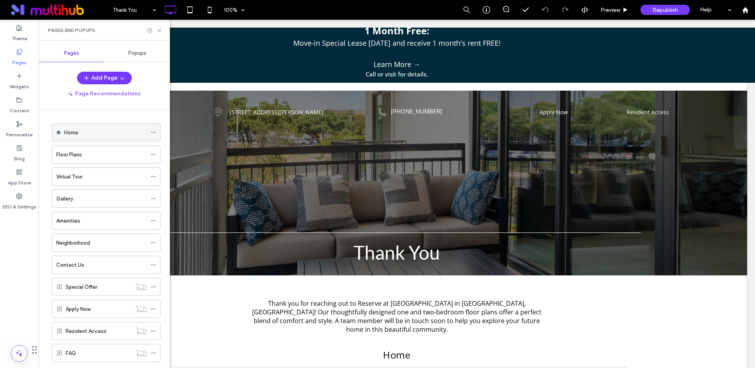
click at [78, 131] on label "Home" at bounding box center [71, 133] width 14 height 14
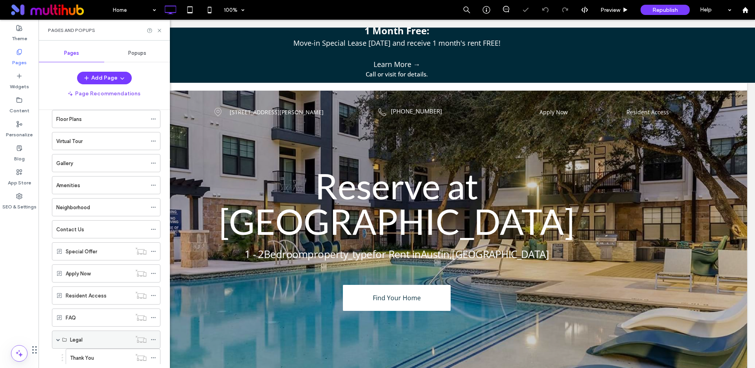
scroll to position [134, 0]
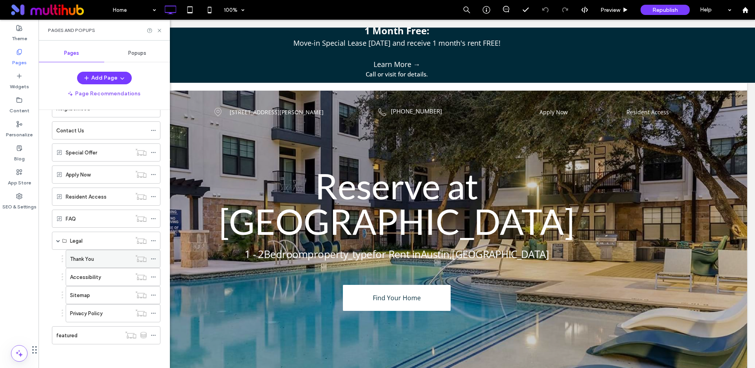
click at [154, 259] on icon at bounding box center [154, 259] width 6 height 6
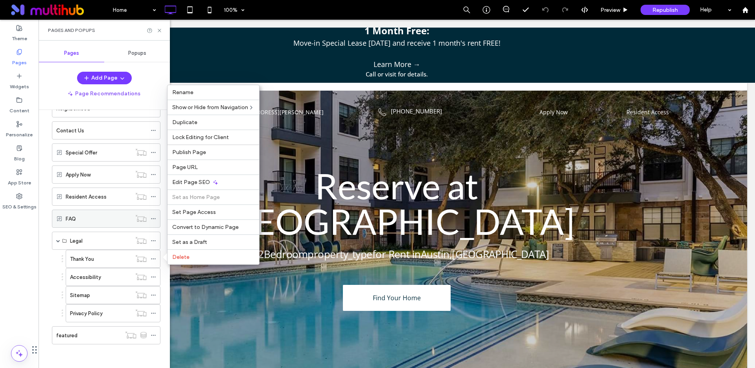
click at [152, 217] on icon at bounding box center [154, 219] width 6 height 6
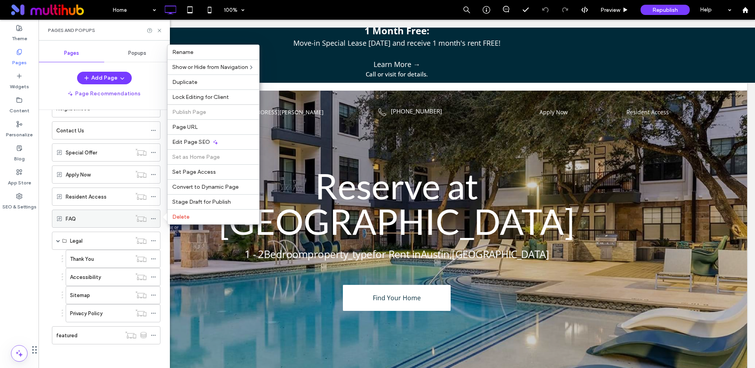
click at [153, 217] on icon at bounding box center [154, 219] width 6 height 6
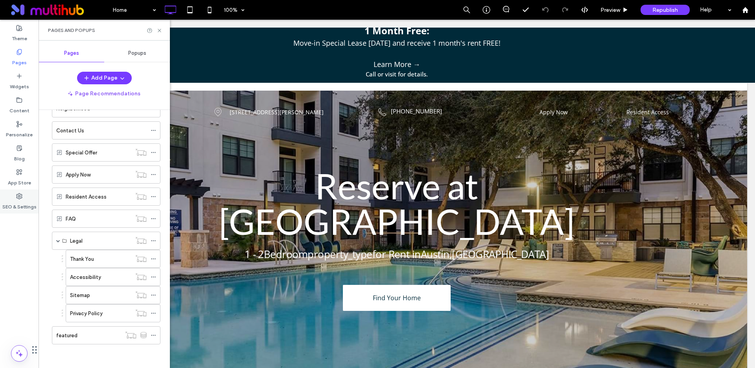
click at [19, 197] on use at bounding box center [20, 196] width 6 height 6
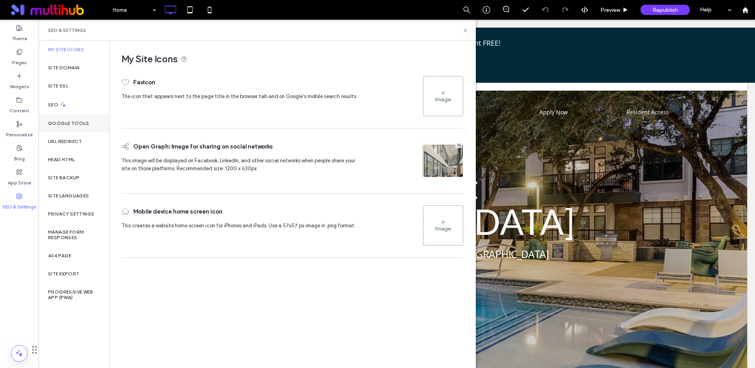
click at [67, 123] on label "Google Tools" at bounding box center [68, 123] width 41 height 6
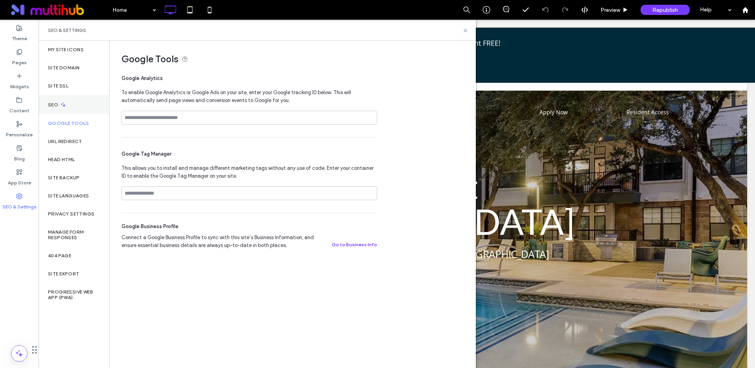
click at [60, 104] on icon at bounding box center [63, 104] width 7 height 7
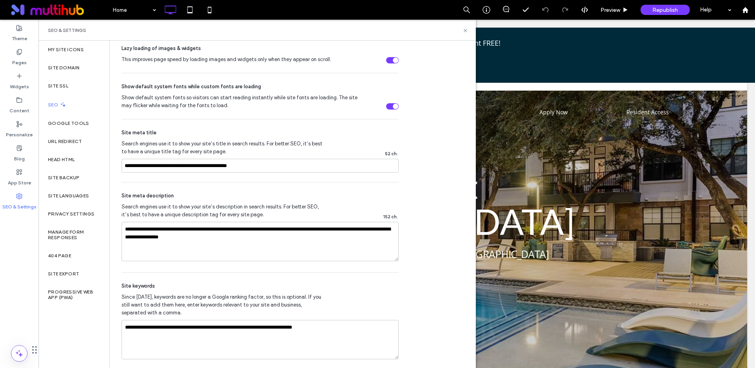
scroll to position [411, 0]
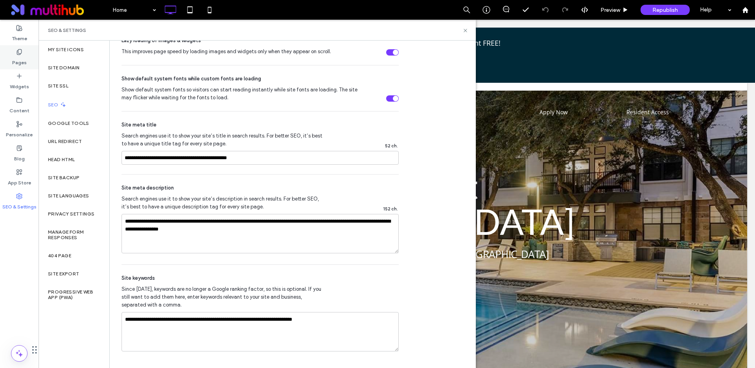
click at [18, 61] on label "Pages" at bounding box center [19, 60] width 15 height 11
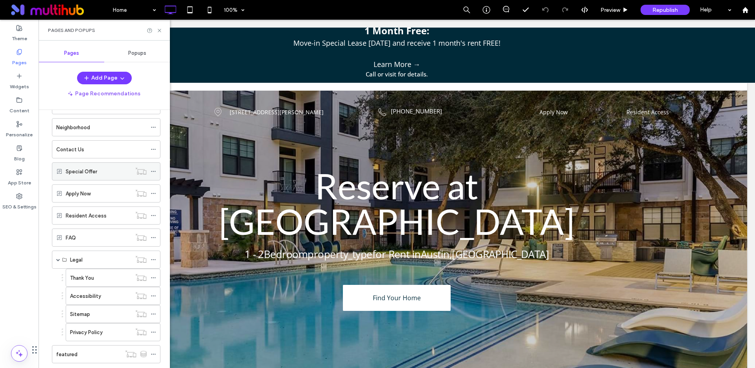
scroll to position [134, 0]
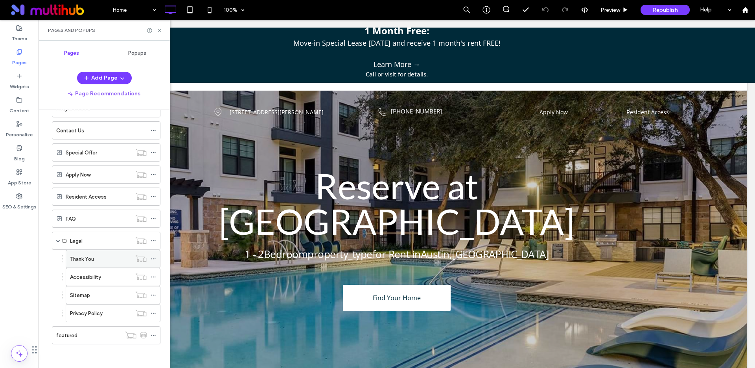
click at [153, 256] on icon at bounding box center [154, 259] width 6 height 6
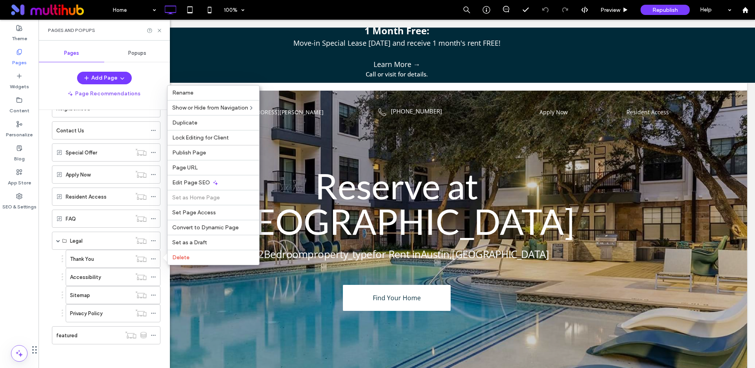
scroll to position [0, 0]
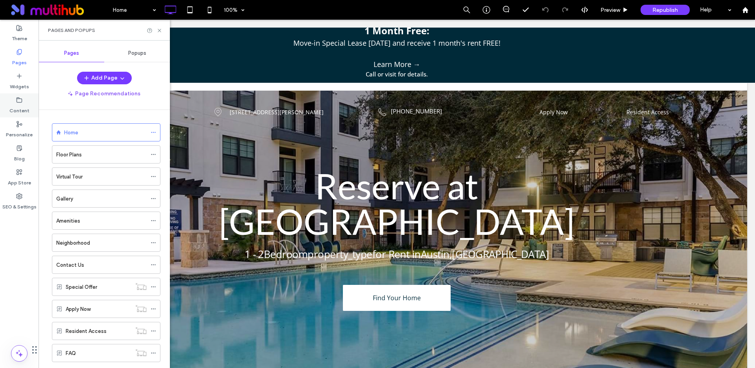
click at [19, 107] on label "Content" at bounding box center [19, 108] width 20 height 11
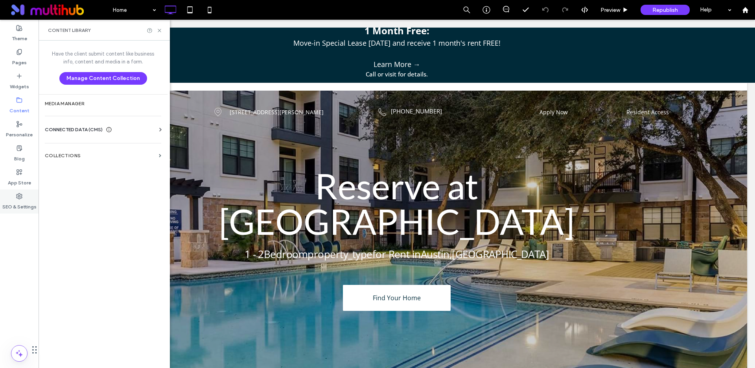
click at [23, 197] on div "SEO & Settings" at bounding box center [19, 201] width 39 height 24
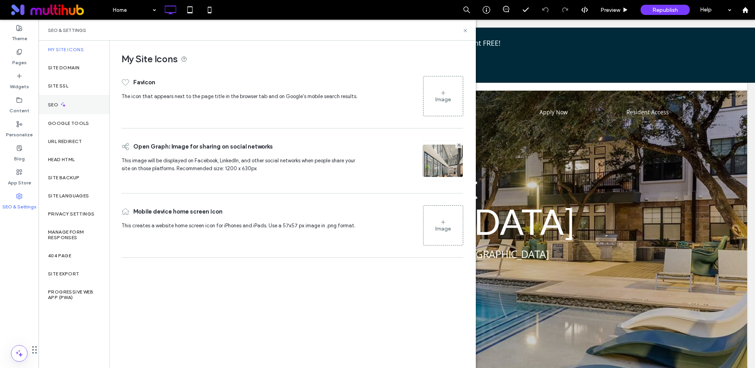
click at [63, 102] on icon at bounding box center [63, 104] width 7 height 7
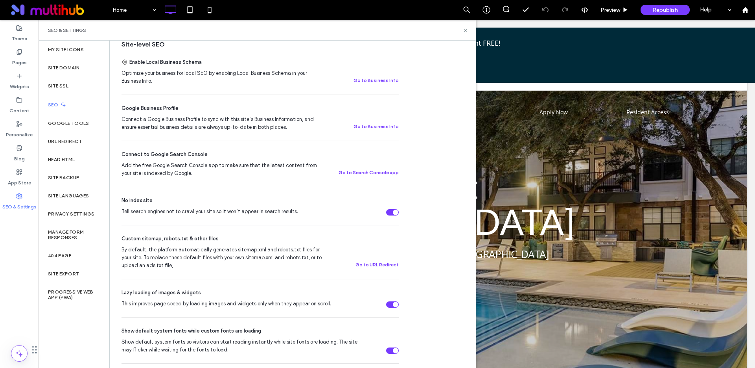
scroll to position [168, 0]
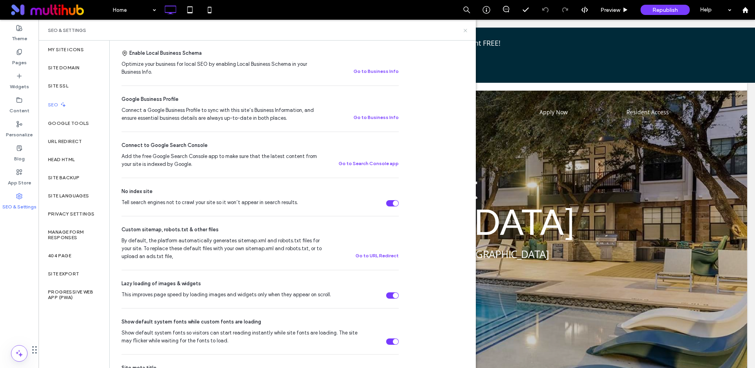
click at [465, 30] on use at bounding box center [465, 30] width 3 height 3
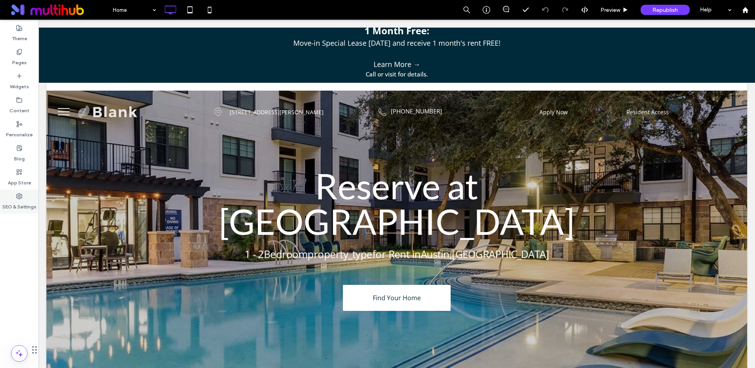
click at [12, 202] on label "SEO & Settings" at bounding box center [19, 204] width 34 height 11
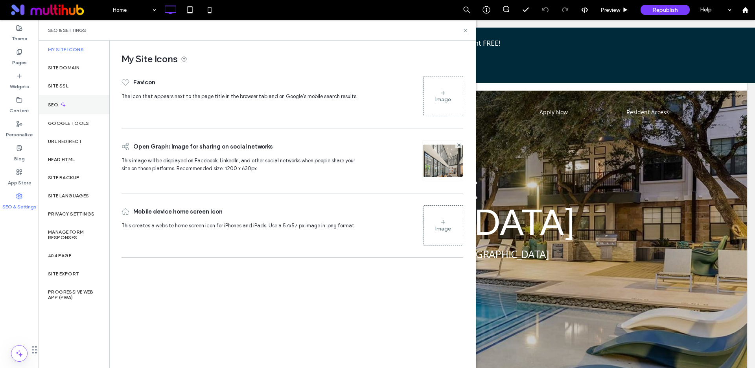
click at [63, 105] on icon at bounding box center [63, 104] width 7 height 7
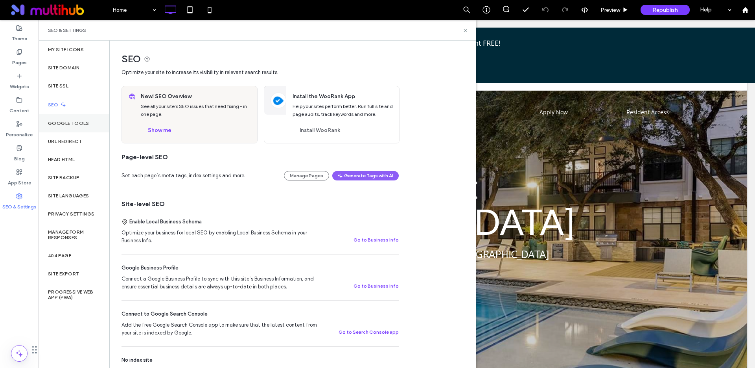
click at [76, 124] on label "Google Tools" at bounding box center [68, 123] width 41 height 6
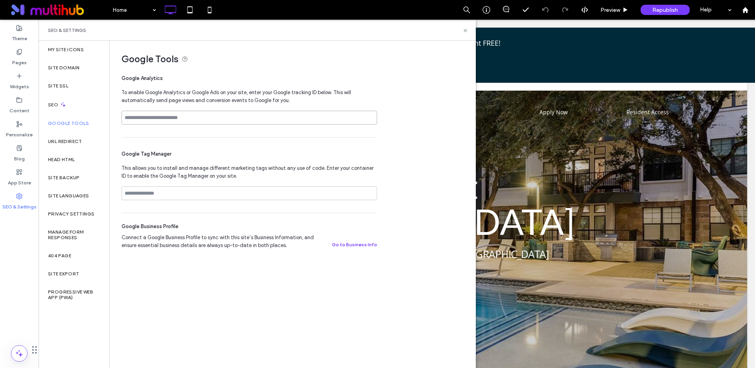
click at [158, 116] on input at bounding box center [250, 118] width 256 height 14
paste input "**********"
click at [233, 190] on input at bounding box center [250, 193] width 256 height 14
click at [179, 113] on input "**********" at bounding box center [250, 118] width 256 height 14
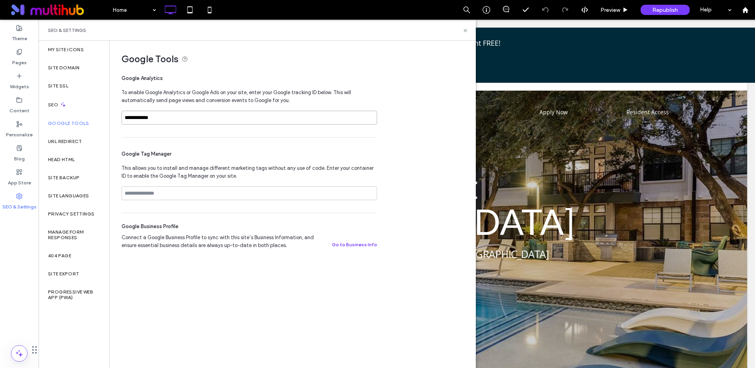
click at [179, 113] on input "**********" at bounding box center [250, 118] width 256 height 14
click at [273, 156] on span "Google Tag Manager" at bounding box center [250, 154] width 256 height 8
click at [173, 116] on input "**********" at bounding box center [250, 118] width 256 height 14
click at [172, 116] on input "**********" at bounding box center [250, 118] width 256 height 14
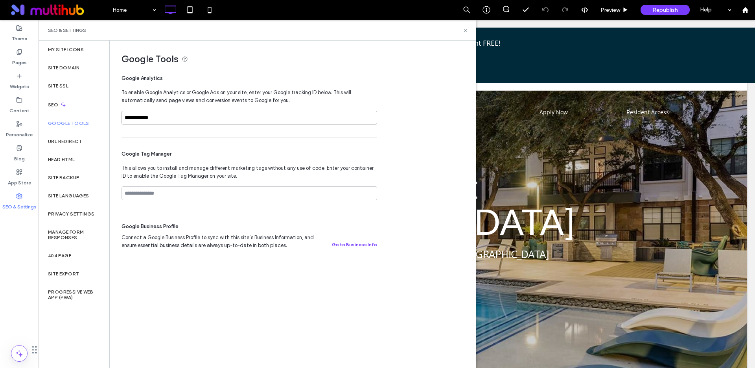
paste input
type input "**********"
click at [442, 146] on div "**********" at bounding box center [290, 150] width 360 height 218
click at [201, 194] on input at bounding box center [250, 193] width 256 height 14
click at [57, 157] on label "Head HTML" at bounding box center [61, 160] width 27 height 6
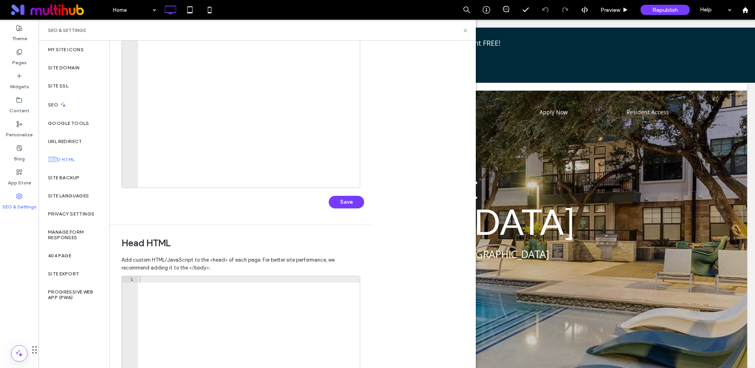
scroll to position [120, 0]
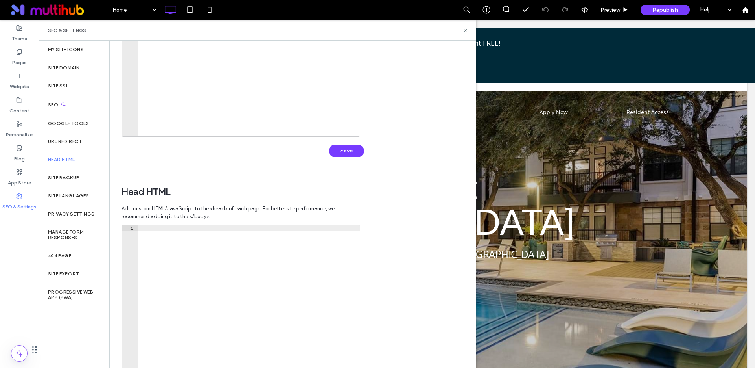
click at [181, 246] on div at bounding box center [249, 309] width 222 height 169
paste textarea "**********"
type textarea "**********"
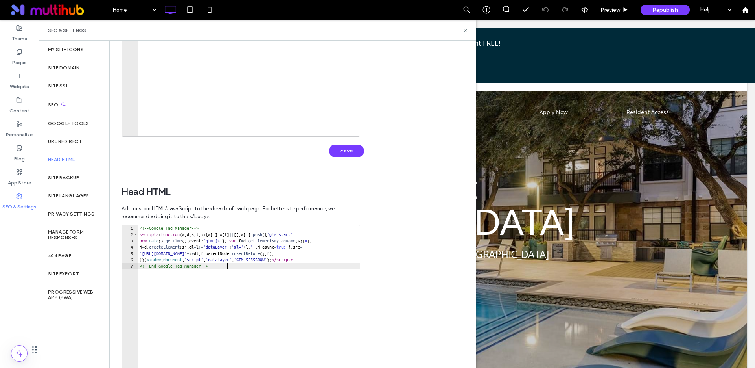
scroll to position [0, 0]
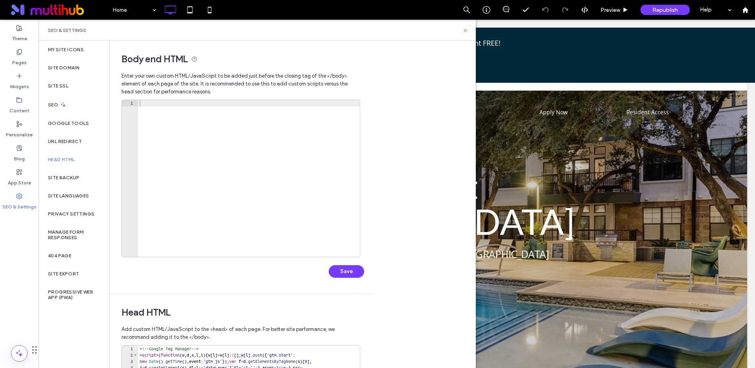
click at [191, 148] on div at bounding box center [249, 184] width 222 height 169
paste textarea "**********"
type textarea "**********"
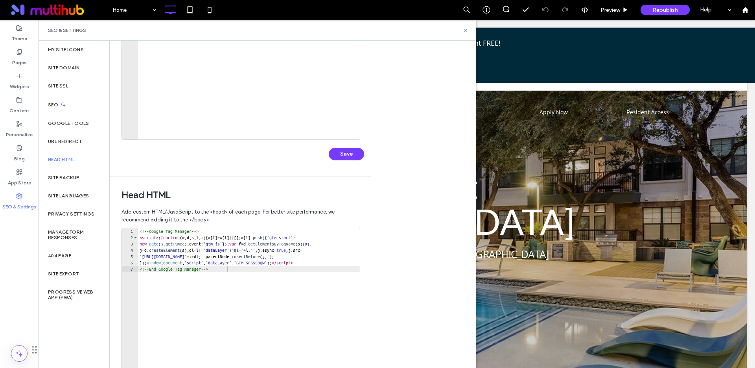
scroll to position [150, 0]
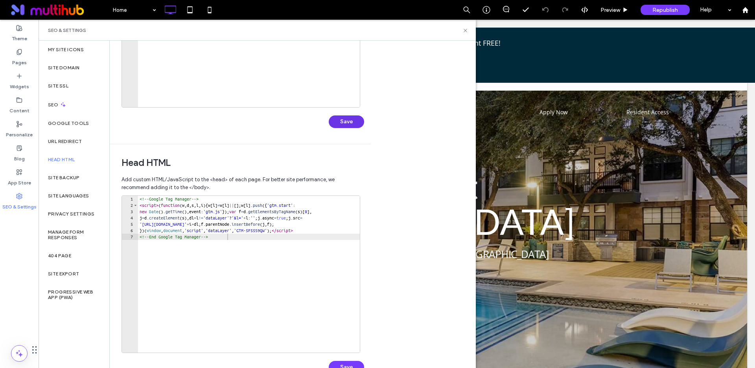
click at [344, 122] on button "Save" at bounding box center [346, 121] width 35 height 13
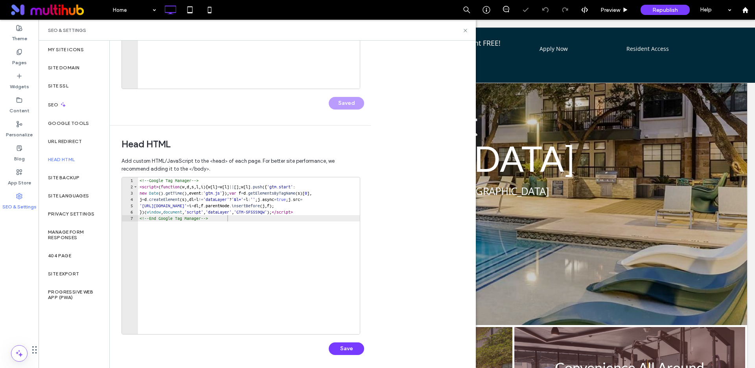
scroll to position [172, 0]
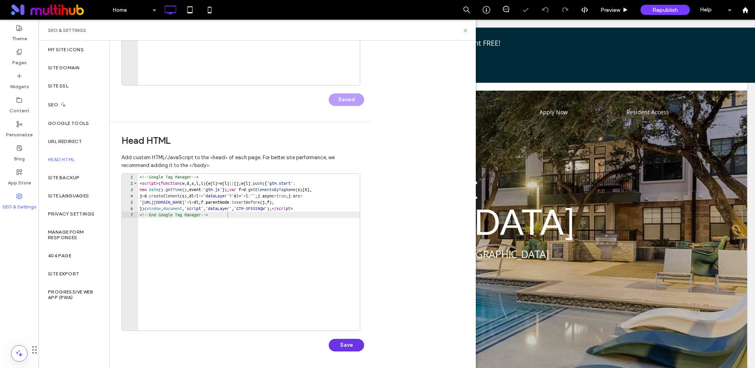
click at [345, 344] on button "Save" at bounding box center [346, 344] width 35 height 13
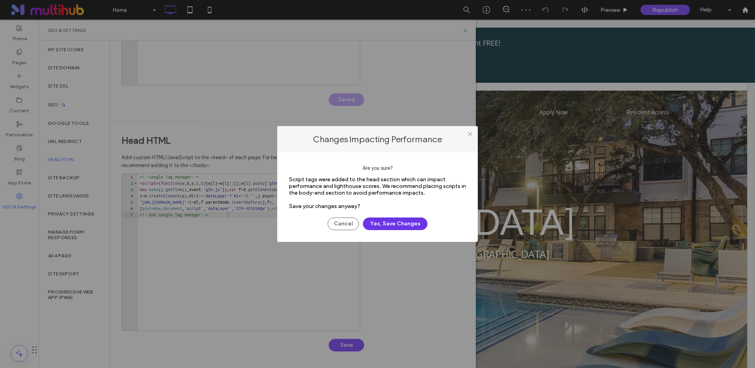
click at [384, 222] on button "Yes, Save Changes" at bounding box center [395, 223] width 65 height 13
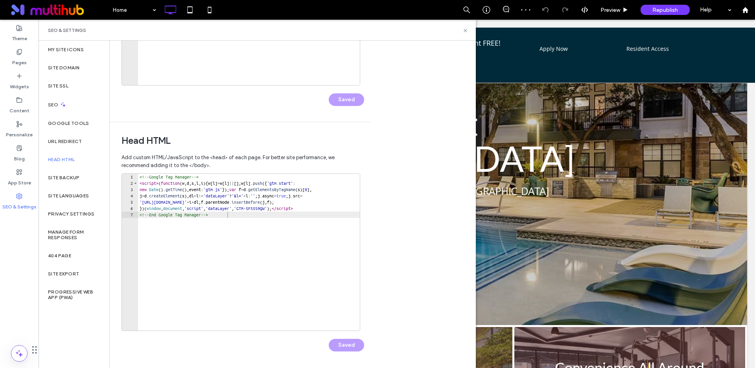
scroll to position [0, 0]
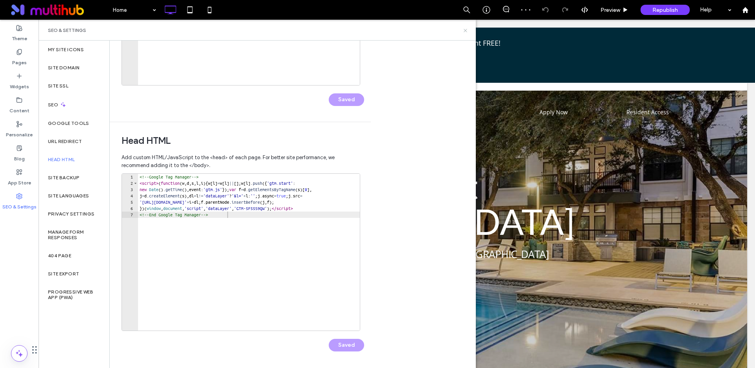
click at [465, 30] on use at bounding box center [465, 30] width 3 height 3
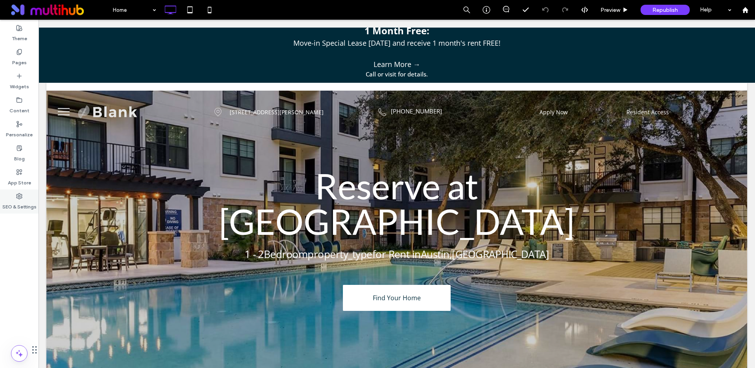
click at [15, 202] on label "SEO & Settings" at bounding box center [19, 204] width 34 height 11
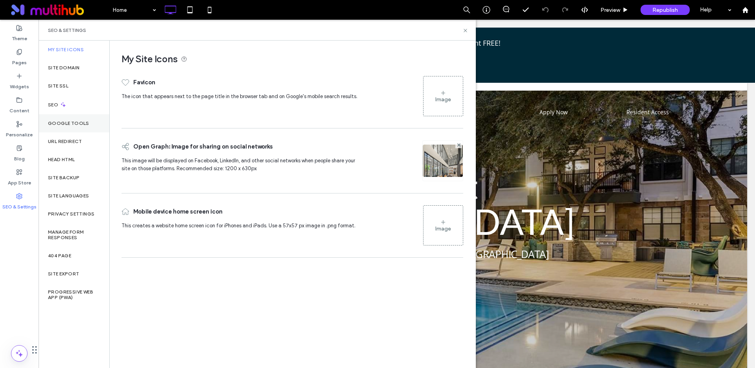
click at [63, 124] on label "Google Tools" at bounding box center [68, 123] width 41 height 6
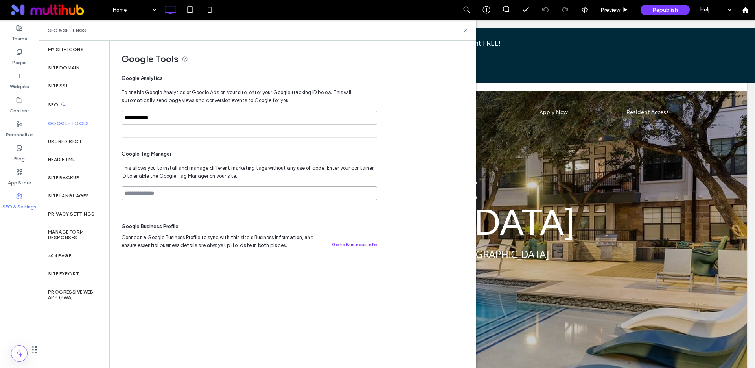
click at [181, 196] on input at bounding box center [250, 193] width 256 height 14
paste input "**********"
type input "**********"
click at [173, 118] on input "**********" at bounding box center [250, 118] width 256 height 14
click at [172, 118] on input "**********" at bounding box center [250, 118] width 256 height 14
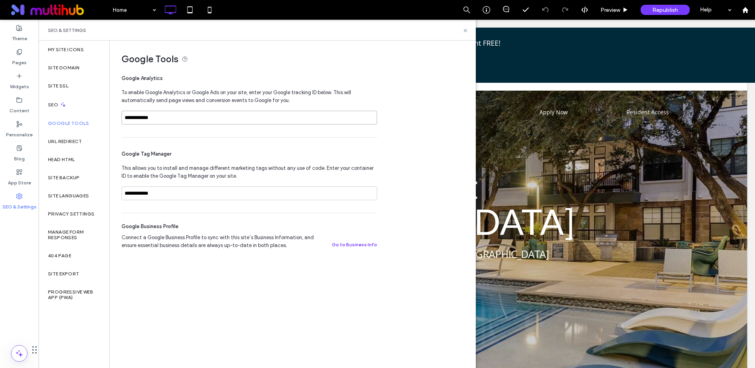
click at [172, 118] on input "**********" at bounding box center [250, 118] width 256 height 14
paste input "**********"
type input "**********"
click at [419, 209] on div "**********" at bounding box center [290, 150] width 360 height 218
click at [196, 119] on input "**********" at bounding box center [250, 118] width 256 height 14
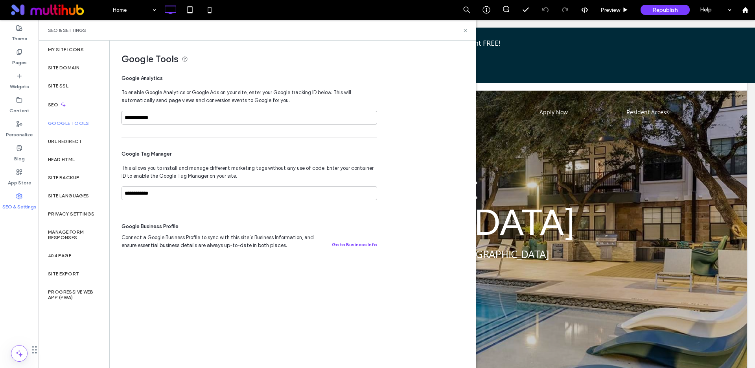
click at [196, 119] on input "**********" at bounding box center [250, 118] width 256 height 14
click at [283, 264] on div "**********" at bounding box center [293, 204] width 366 height 326
drag, startPoint x: 471, startPoint y: 29, endPoint x: 466, endPoint y: 31, distance: 5.5
click at [469, 30] on div "SEO & Settings" at bounding box center [258, 30] width 438 height 21
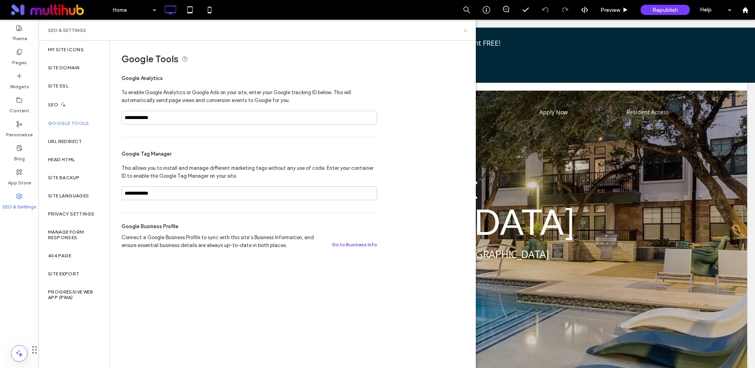
click at [466, 31] on use at bounding box center [465, 30] width 3 height 3
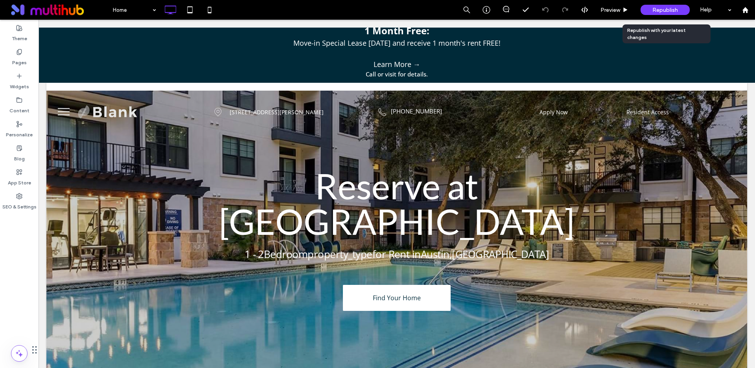
click at [665, 10] on span "Republish" at bounding box center [666, 10] width 26 height 7
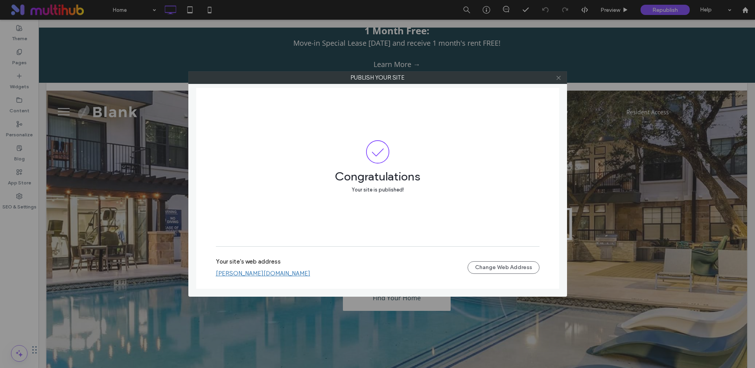
drag, startPoint x: 560, startPoint y: 76, endPoint x: 41, endPoint y: 199, distance: 533.7
click at [558, 75] on icon at bounding box center [559, 78] width 6 height 6
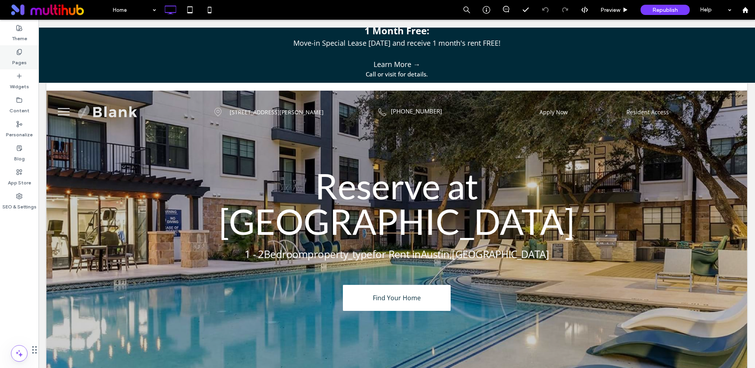
click at [18, 59] on label "Pages" at bounding box center [19, 60] width 15 height 11
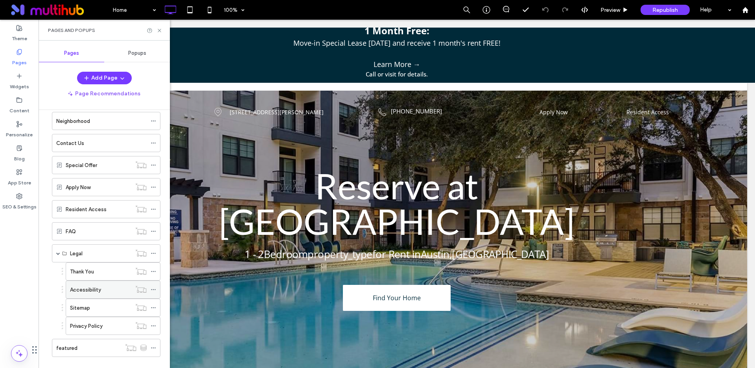
scroll to position [134, 0]
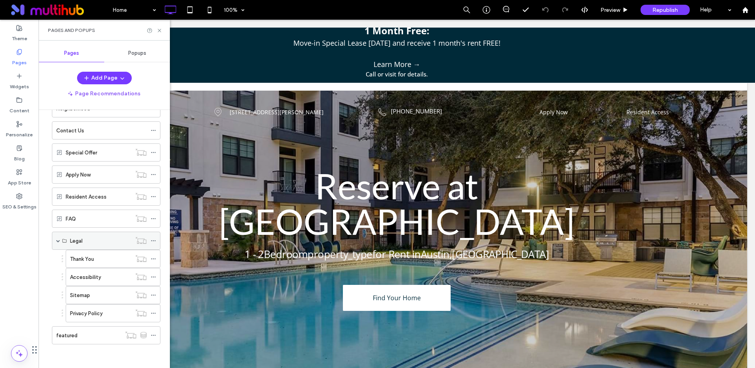
click at [155, 238] on icon at bounding box center [154, 241] width 6 height 6
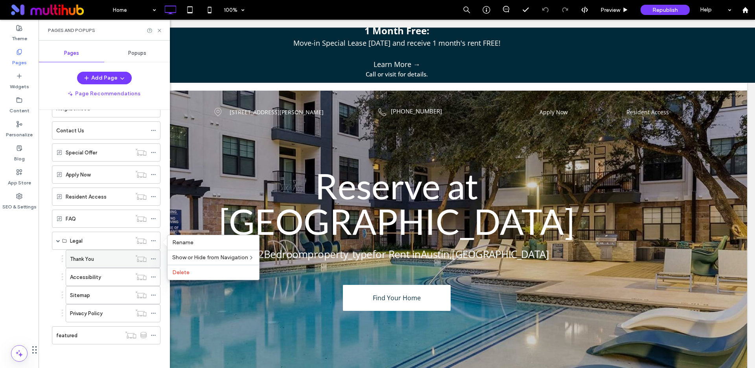
click at [152, 257] on icon at bounding box center [154, 259] width 6 height 6
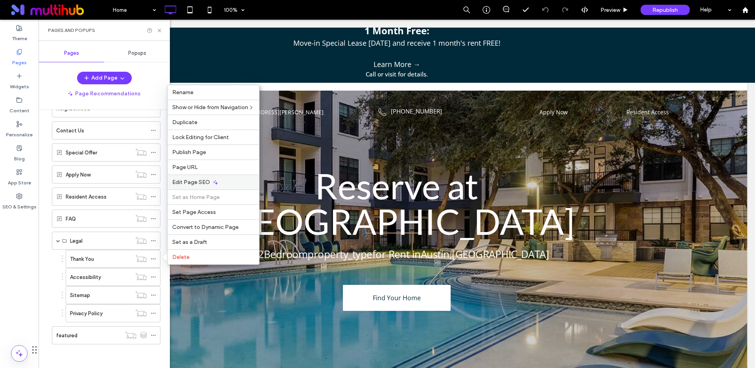
click at [200, 183] on span "Edit Page SEO" at bounding box center [191, 182] width 38 height 7
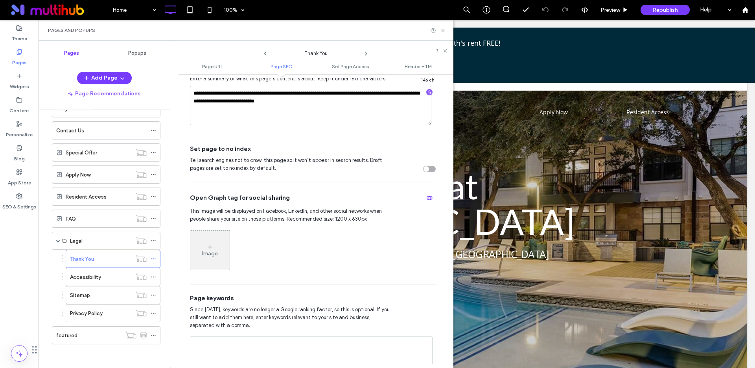
scroll to position [0, 0]
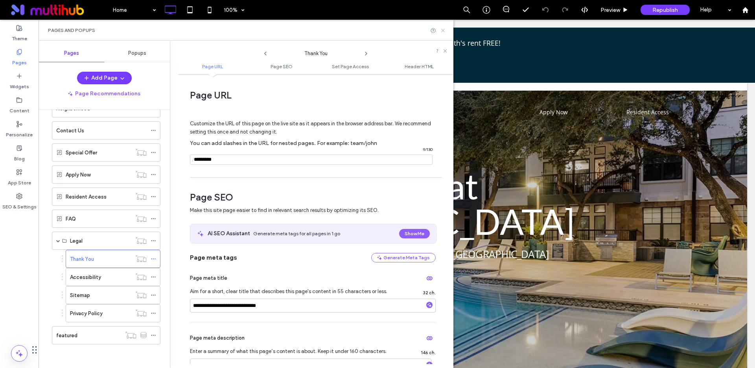
click at [442, 30] on icon at bounding box center [443, 31] width 6 height 6
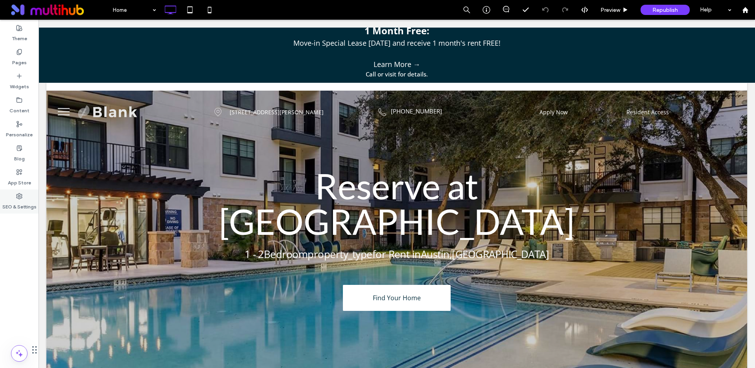
click at [19, 203] on label "SEO & Settings" at bounding box center [19, 204] width 34 height 11
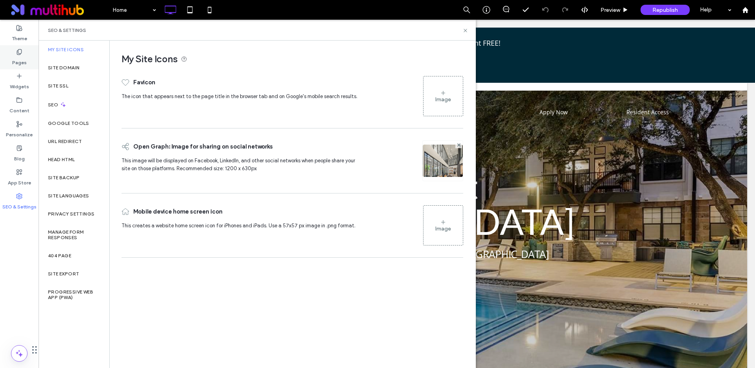
drag, startPoint x: 20, startPoint y: 52, endPoint x: 22, endPoint y: 58, distance: 6.5
click at [20, 53] on icon at bounding box center [19, 52] width 6 height 6
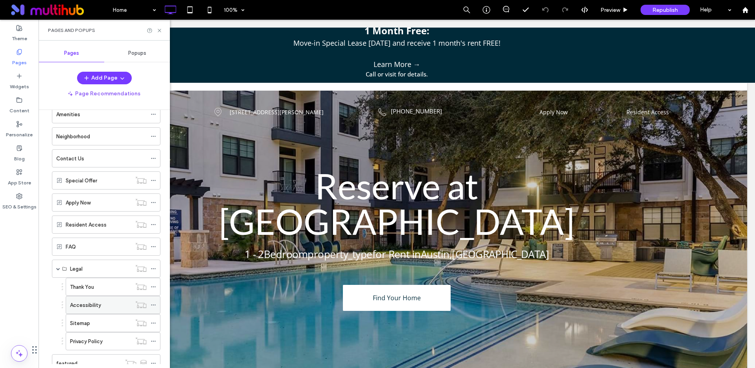
scroll to position [134, 0]
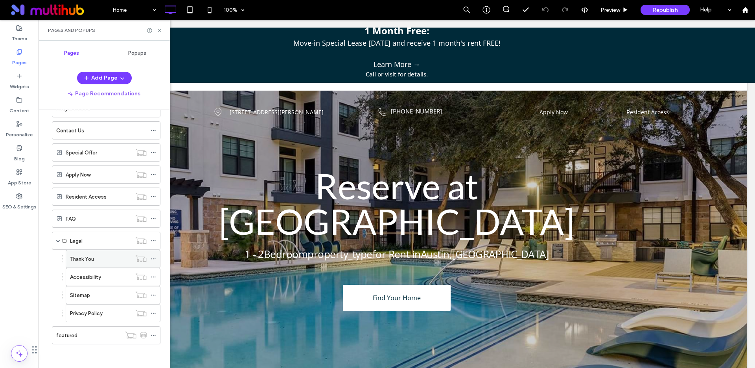
click at [151, 258] on use at bounding box center [153, 258] width 4 height 1
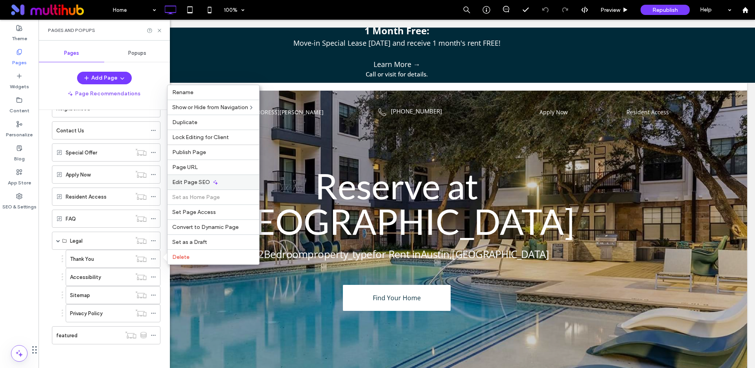
click at [201, 183] on span "Edit Page SEO" at bounding box center [191, 182] width 38 height 7
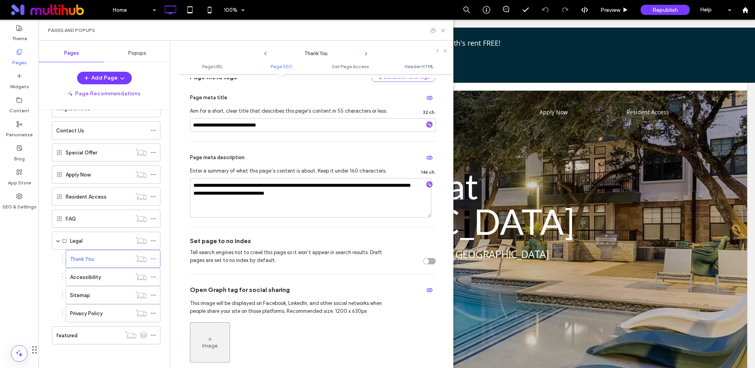
scroll to position [207, 0]
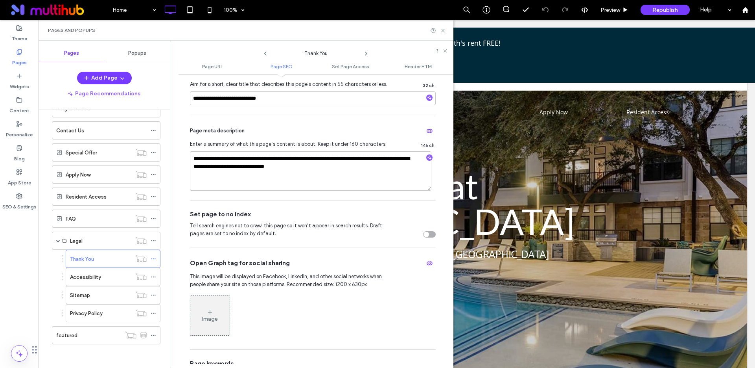
click at [424, 235] on div "toggle" at bounding box center [427, 234] width 6 height 6
click at [151, 275] on icon at bounding box center [154, 277] width 6 height 6
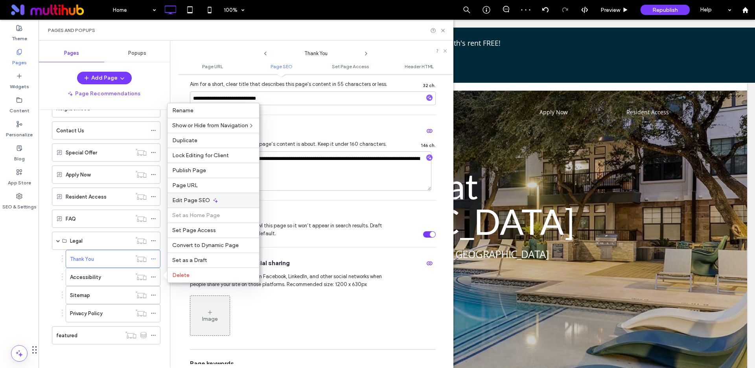
click at [184, 201] on span "Edit Page SEO" at bounding box center [191, 200] width 38 height 7
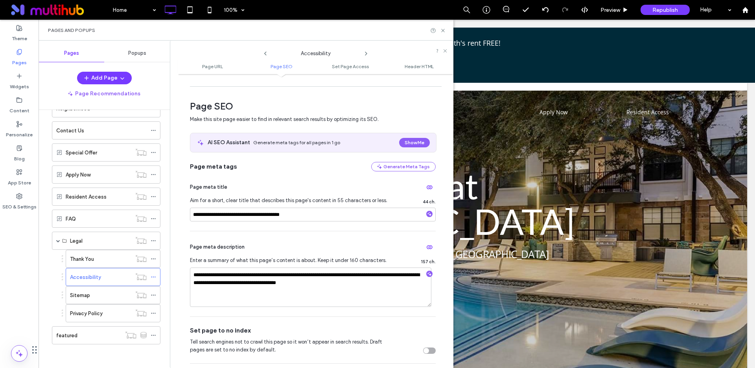
scroll to position [198, 0]
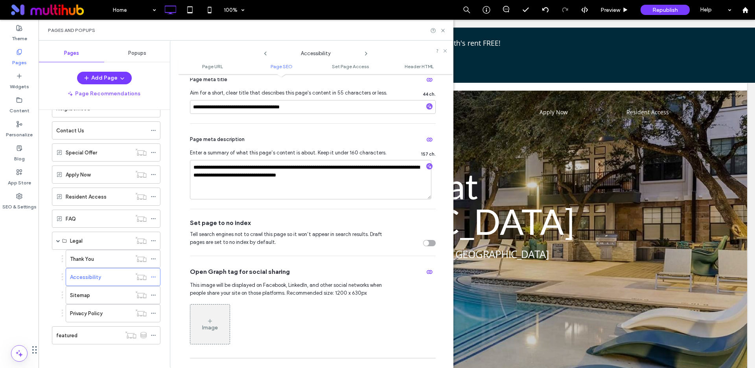
click at [425, 244] on div "toggle" at bounding box center [429, 243] width 13 height 6
click at [152, 294] on icon at bounding box center [154, 295] width 6 height 6
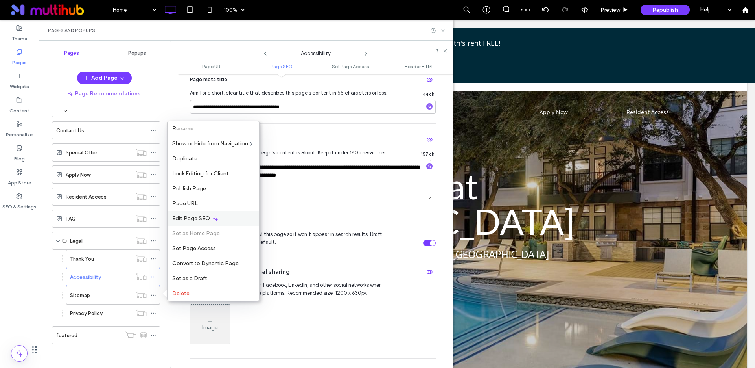
click at [206, 216] on span "Edit Page SEO" at bounding box center [191, 218] width 38 height 7
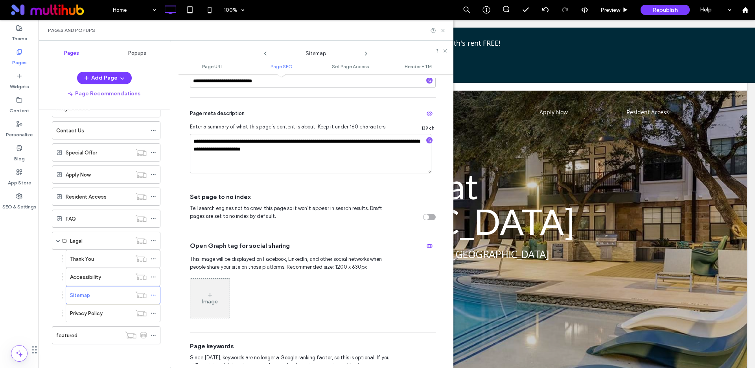
scroll to position [238, 0]
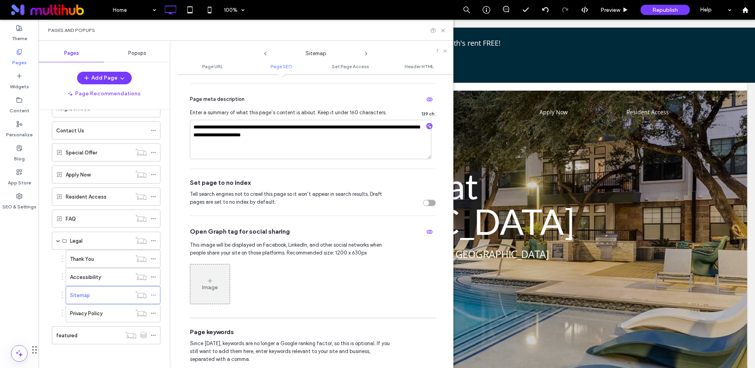
click at [424, 205] on div "toggle" at bounding box center [427, 203] width 6 height 6
click at [151, 314] on icon at bounding box center [154, 313] width 6 height 6
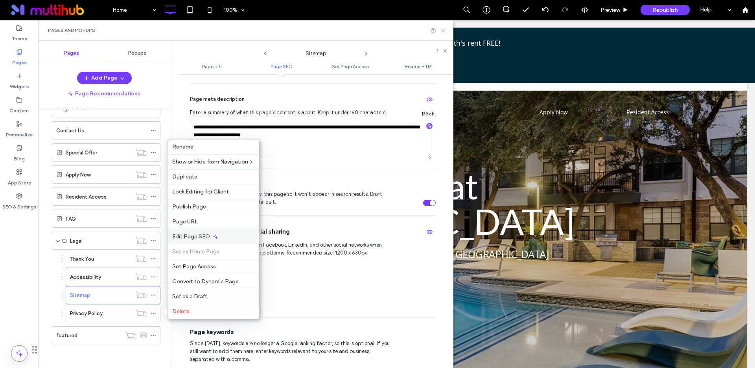
click at [195, 235] on span "Edit Page SEO" at bounding box center [191, 236] width 38 height 7
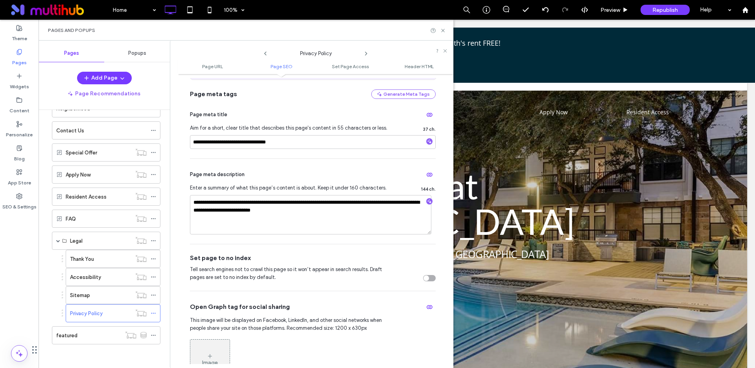
scroll to position [166, 0]
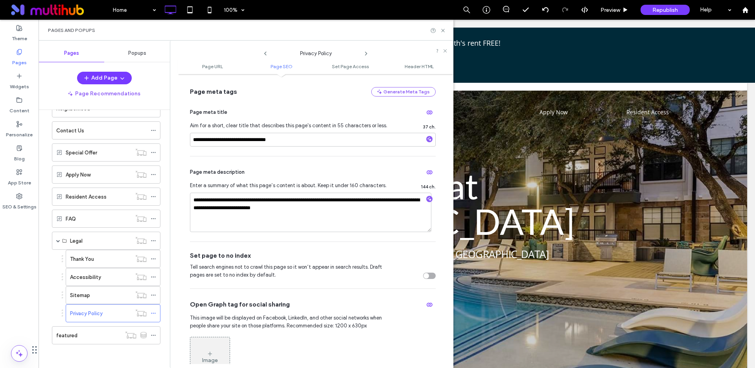
click at [424, 275] on div "toggle" at bounding box center [427, 276] width 6 height 6
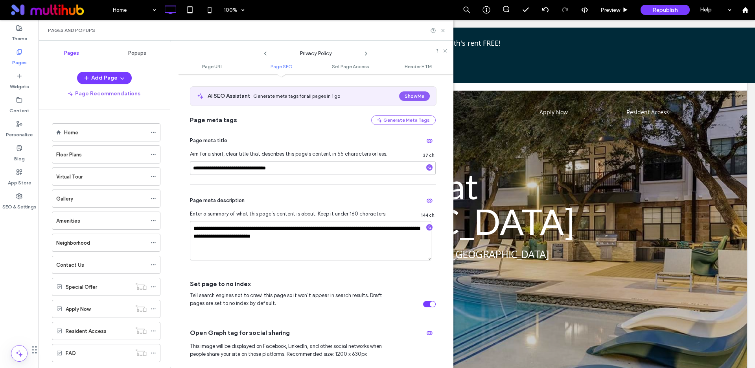
scroll to position [0, 0]
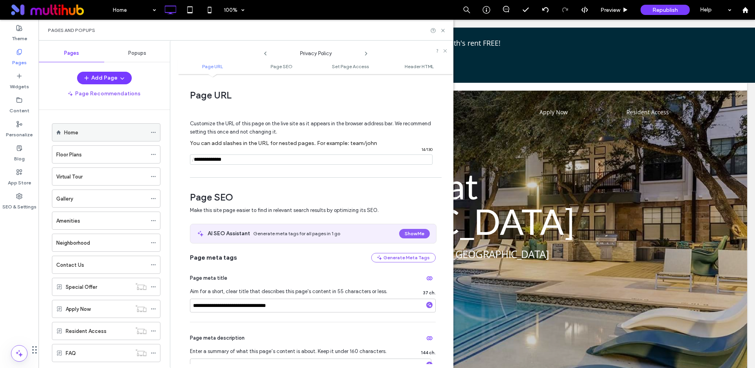
click at [87, 128] on div "Home" at bounding box center [105, 132] width 83 height 8
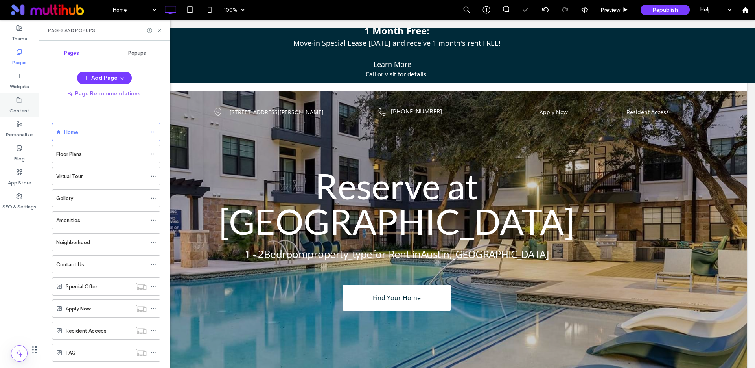
click at [18, 105] on label "Content" at bounding box center [19, 108] width 20 height 11
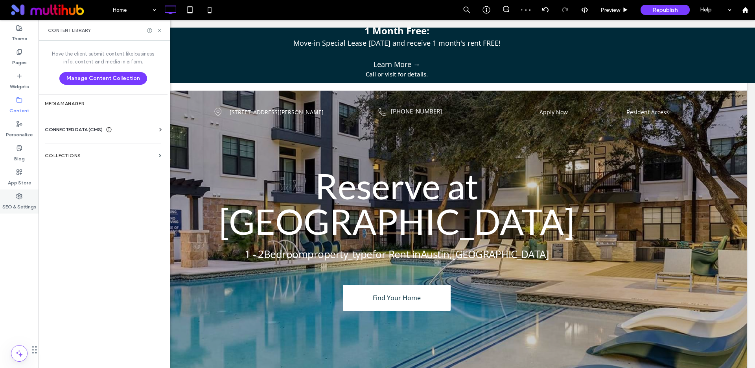
click at [25, 204] on label "SEO & Settings" at bounding box center [19, 204] width 34 height 11
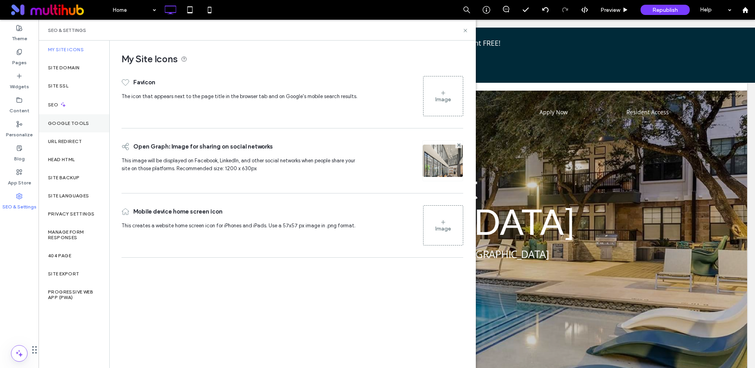
click at [64, 121] on label "Google Tools" at bounding box center [68, 123] width 41 height 6
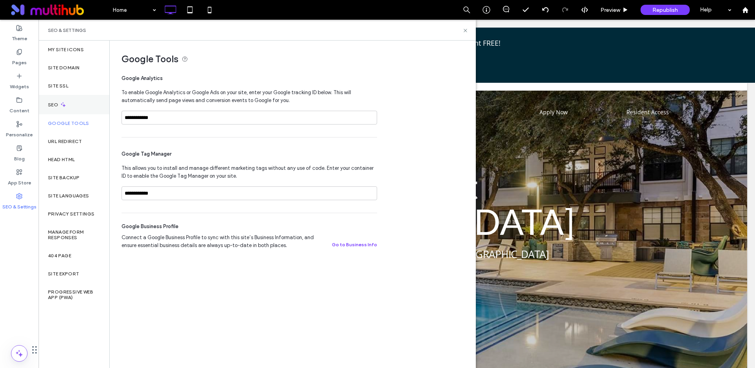
click at [57, 103] on label "SEO" at bounding box center [54, 105] width 12 height 6
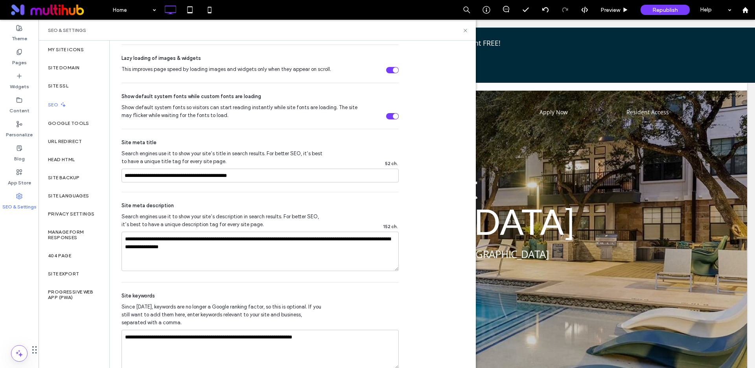
scroll to position [411, 0]
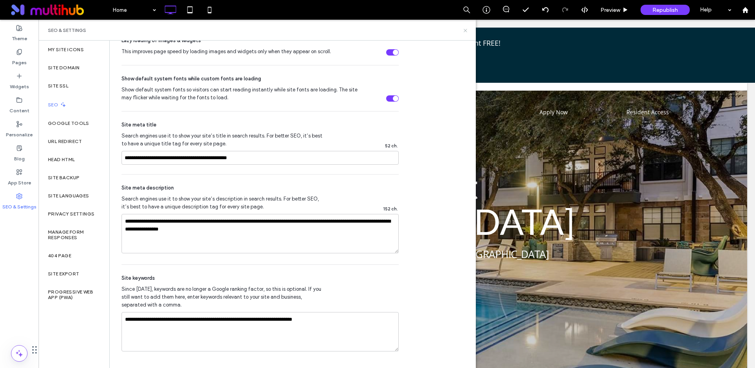
click at [467, 30] on icon at bounding box center [466, 31] width 6 height 6
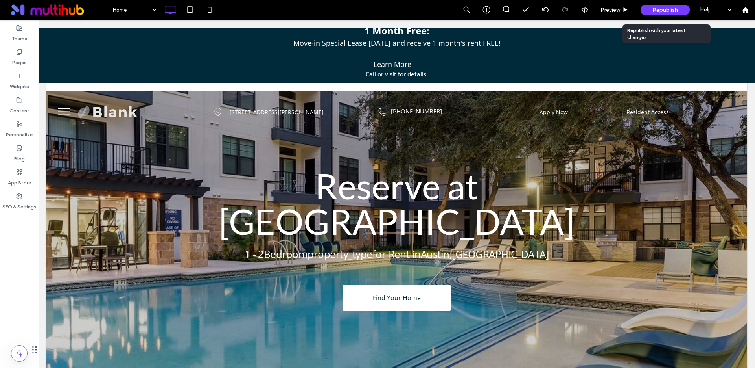
click at [653, 9] on span "Republish" at bounding box center [666, 10] width 26 height 7
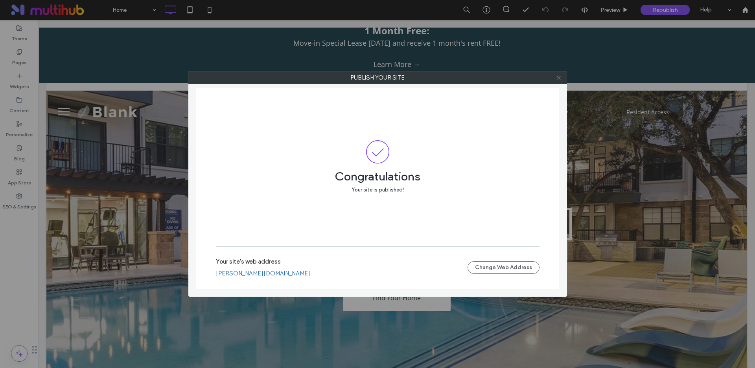
click at [560, 77] on icon at bounding box center [559, 78] width 6 height 6
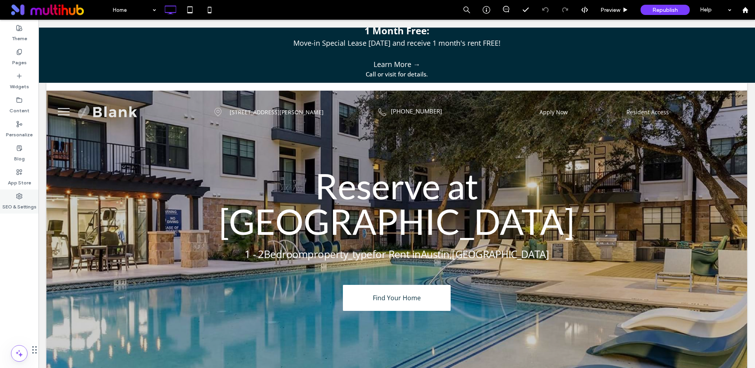
click at [14, 198] on div "SEO & Settings" at bounding box center [19, 201] width 39 height 24
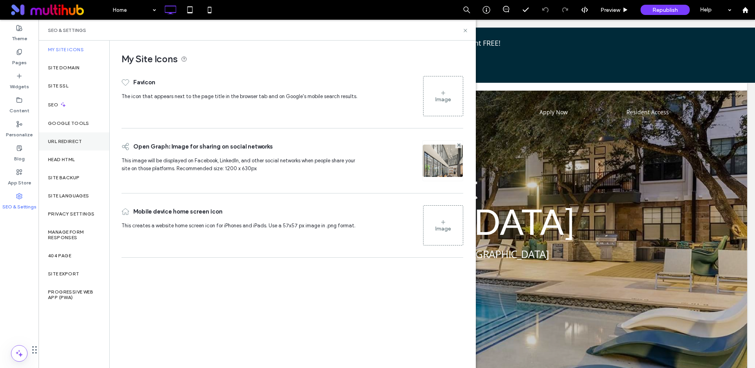
click at [65, 142] on label "URL Redirect" at bounding box center [65, 142] width 34 height 6
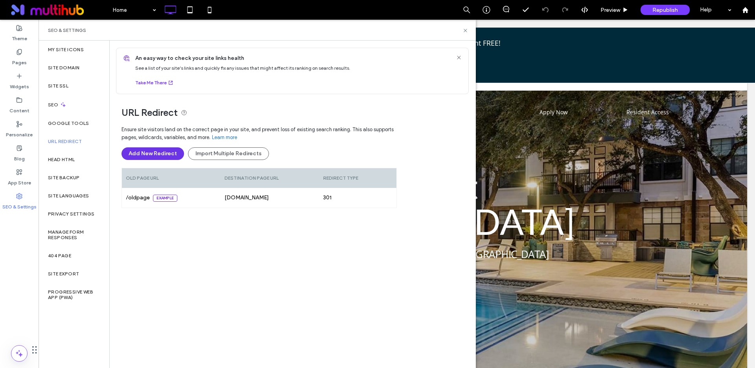
click at [168, 151] on button "Add New Redirect" at bounding box center [153, 153] width 63 height 13
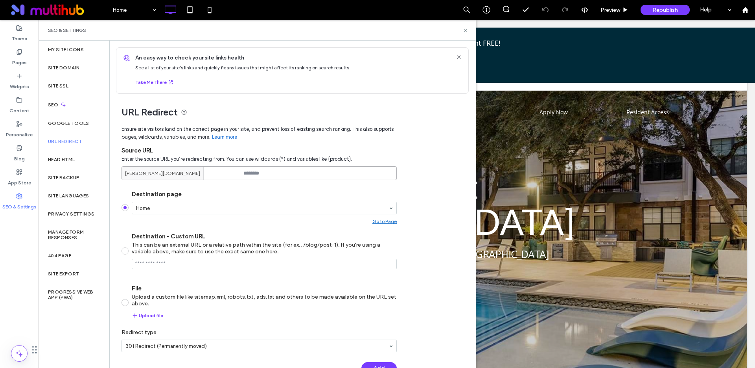
click at [260, 173] on input at bounding box center [259, 173] width 275 height 14
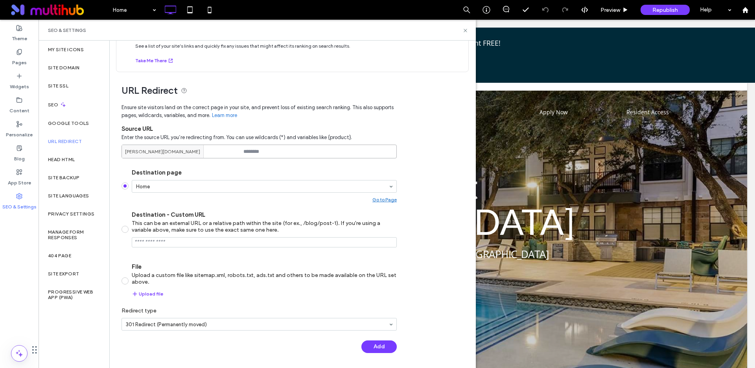
scroll to position [0, 0]
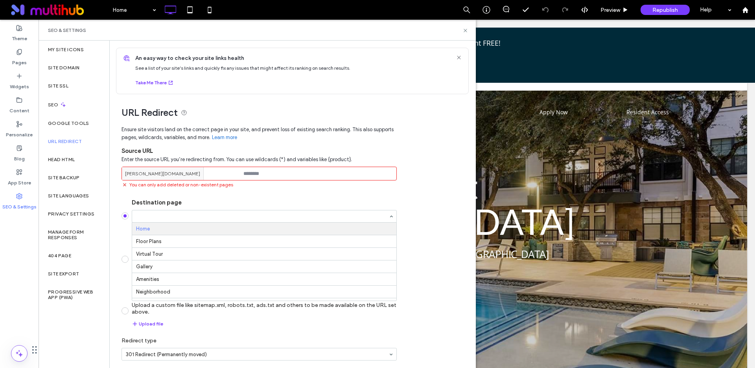
click at [262, 199] on label "Destination page" at bounding box center [264, 202] width 265 height 7
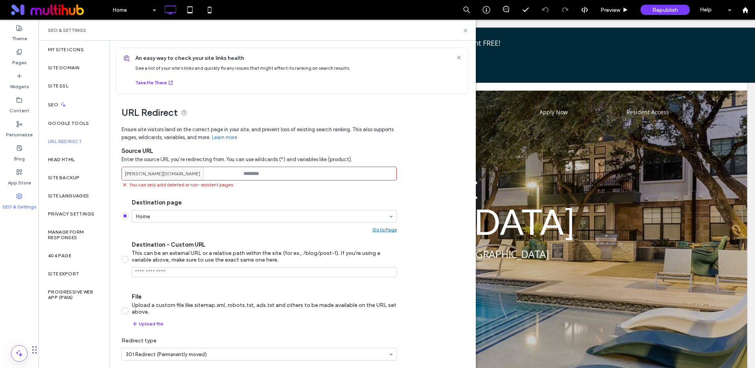
click at [304, 169] on input at bounding box center [259, 173] width 275 height 14
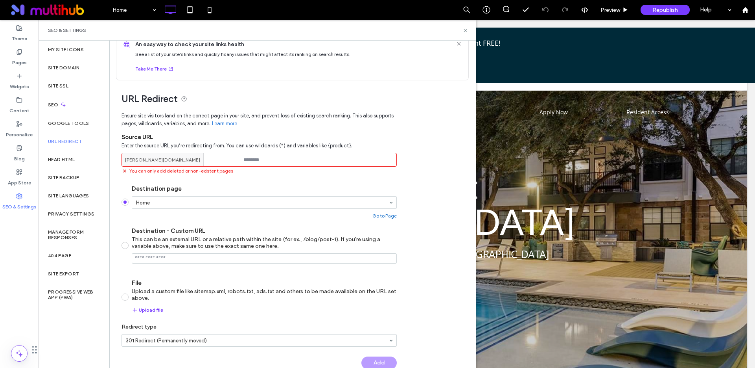
scroll to position [15, 0]
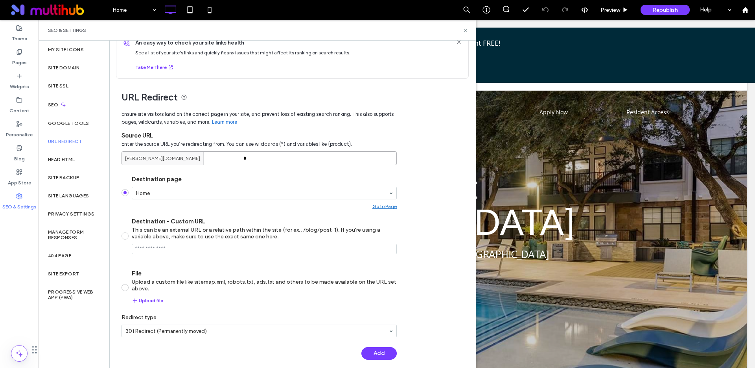
click at [268, 154] on input "*" at bounding box center [259, 158] width 275 height 14
click at [269, 159] on input "*" at bounding box center [259, 158] width 275 height 14
drag, startPoint x: 253, startPoint y: 157, endPoint x: 231, endPoint y: 155, distance: 22.5
click at [231, 155] on div "weidner-reserve-at-arboretum.multiscreensite.com *" at bounding box center [259, 158] width 275 height 14
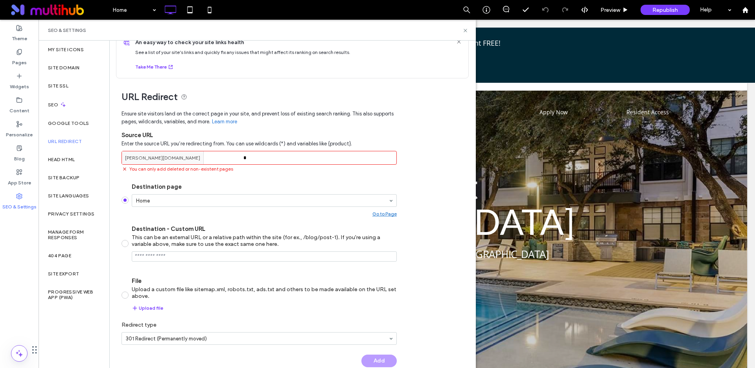
click at [265, 176] on section "Destination page Home Go to Page Destination - Custom URL This can be an extern…" at bounding box center [259, 246] width 275 height 141
drag, startPoint x: 255, startPoint y: 155, endPoint x: 257, endPoint y: 159, distance: 4.5
click at [255, 155] on input "*" at bounding box center [259, 158] width 275 height 14
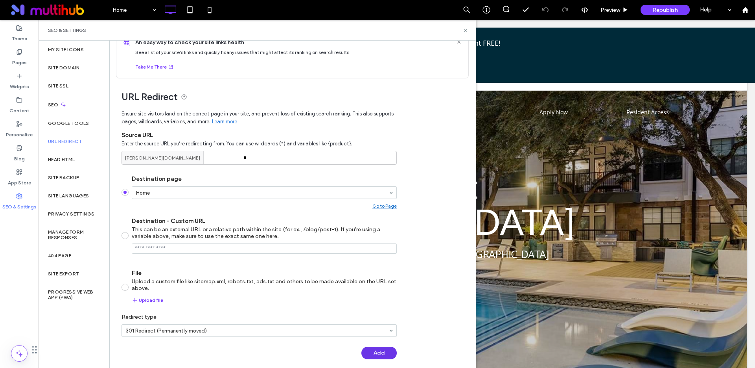
click at [379, 354] on div "Ensure site visitors land on the correct page in your site, and prevent loss of…" at bounding box center [259, 236] width 275 height 261
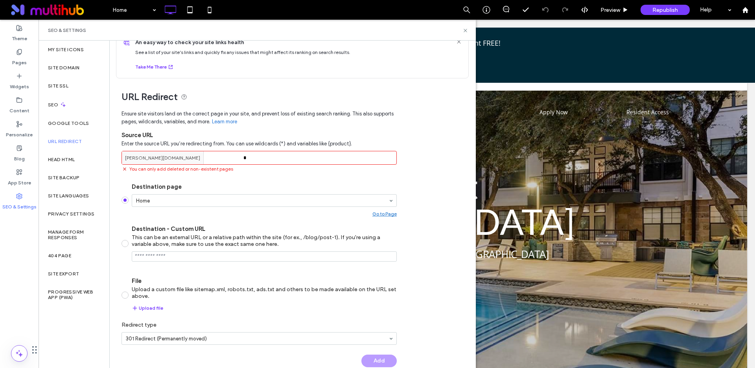
click at [260, 157] on input "*" at bounding box center [259, 158] width 275 height 14
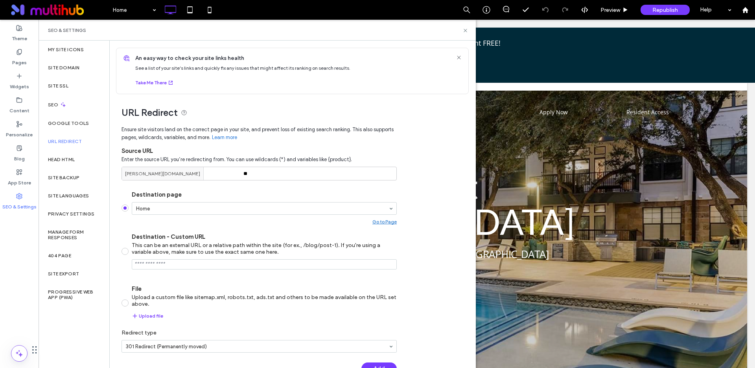
scroll to position [22, 0]
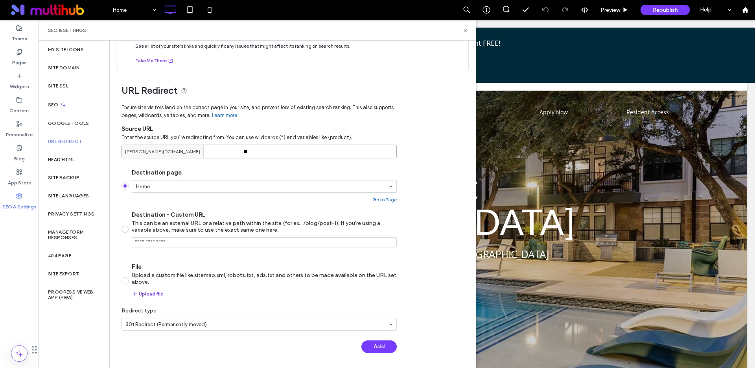
drag, startPoint x: 250, startPoint y: 151, endPoint x: 236, endPoint y: 151, distance: 14.2
click at [236, 151] on div "weidner-reserve-at-arboretum.multiscreensite.com *" at bounding box center [259, 151] width 275 height 14
type input "*"
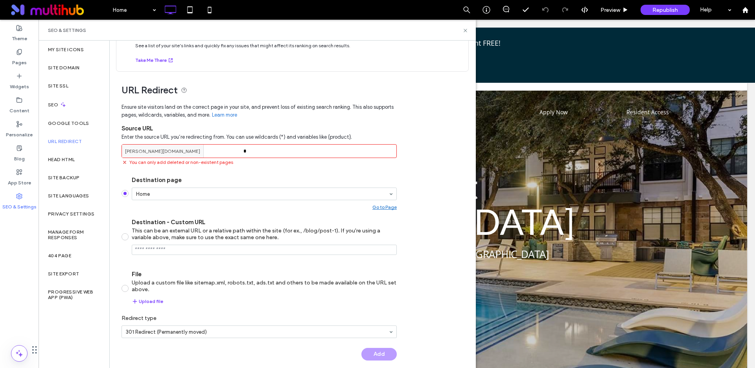
click at [416, 271] on div "URL Redirect Ensure site visitors land on the correct page in your site, and pr…" at bounding box center [290, 220] width 360 height 296
click at [257, 153] on input "*" at bounding box center [259, 151] width 275 height 14
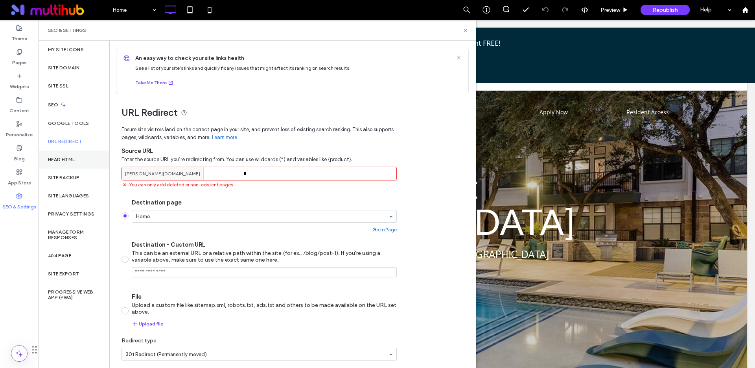
click at [65, 165] on div "Head HTML" at bounding box center [74, 159] width 71 height 18
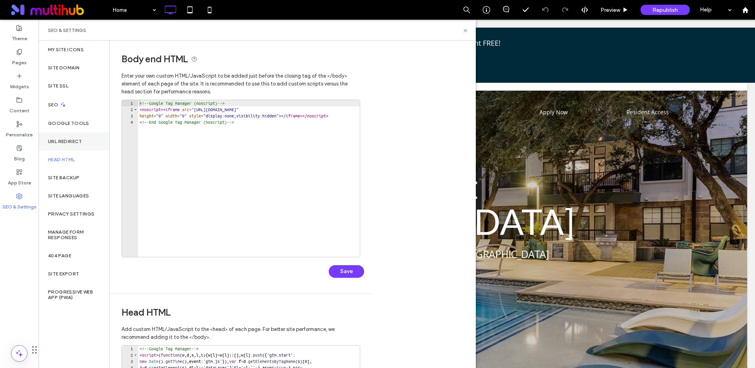
click at [59, 142] on label "URL Redirect" at bounding box center [65, 142] width 34 height 6
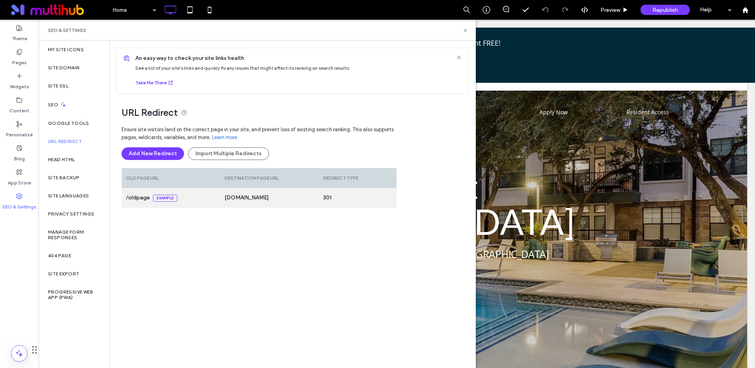
click at [193, 196] on div "/oldpage Example" at bounding box center [171, 198] width 99 height 20
click at [375, 199] on div at bounding box center [380, 197] width 31 height 20
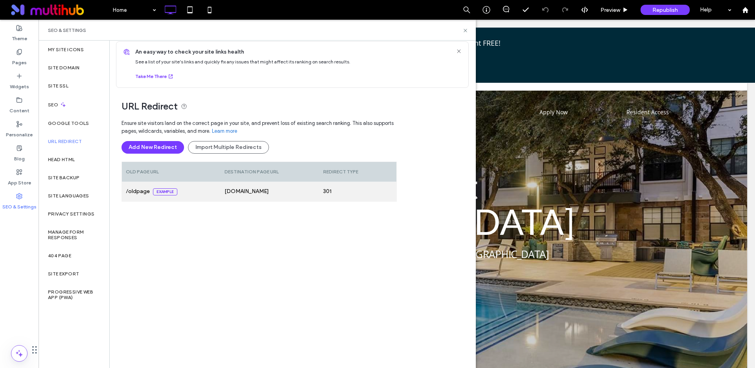
scroll to position [0, 0]
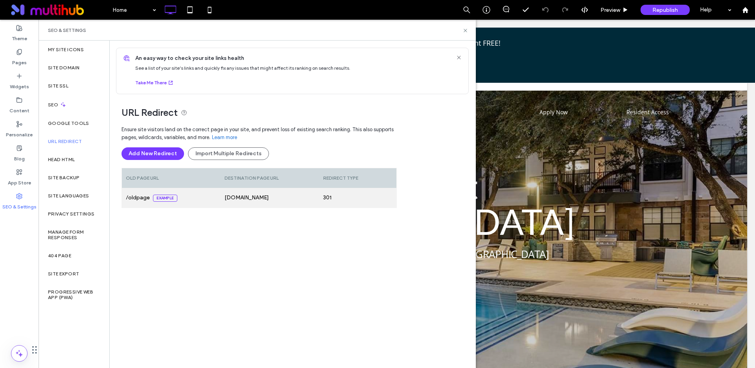
click at [356, 194] on div "301" at bounding box center [343, 198] width 46 height 20
drag, startPoint x: 356, startPoint y: 194, endPoint x: 364, endPoint y: 194, distance: 8.7
click at [358, 194] on div "301" at bounding box center [343, 197] width 46 height 20
click at [393, 196] on div at bounding box center [380, 197] width 31 height 20
click at [387, 197] on div at bounding box center [380, 197] width 31 height 20
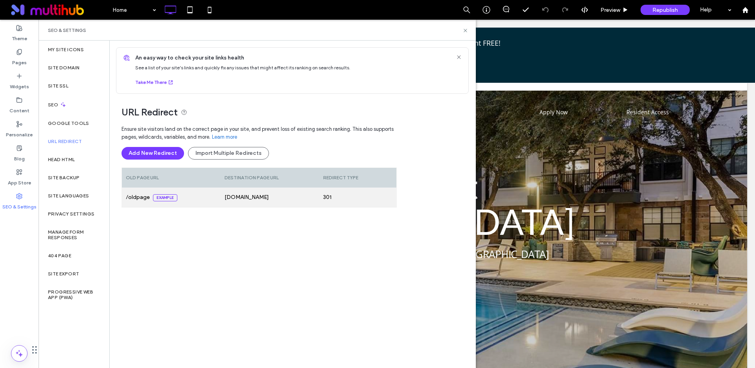
scroll to position [1, 0]
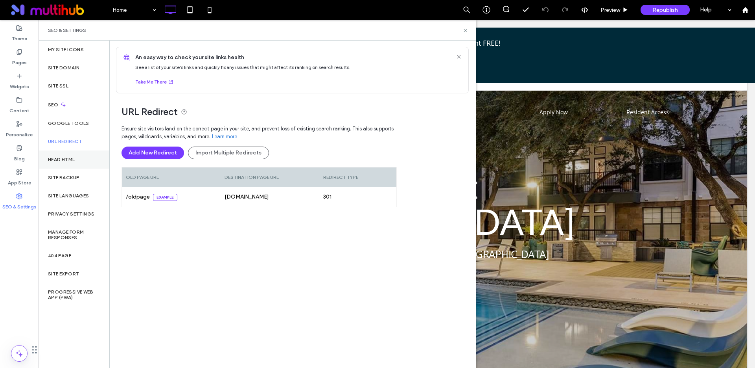
click at [76, 157] on div "Head HTML" at bounding box center [74, 159] width 71 height 18
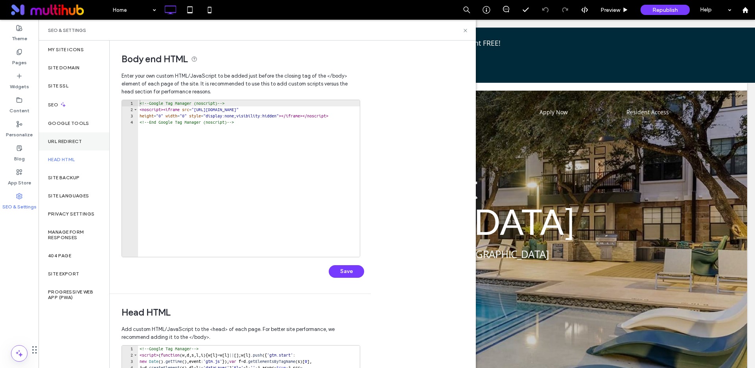
click at [67, 139] on label "URL Redirect" at bounding box center [65, 142] width 34 height 6
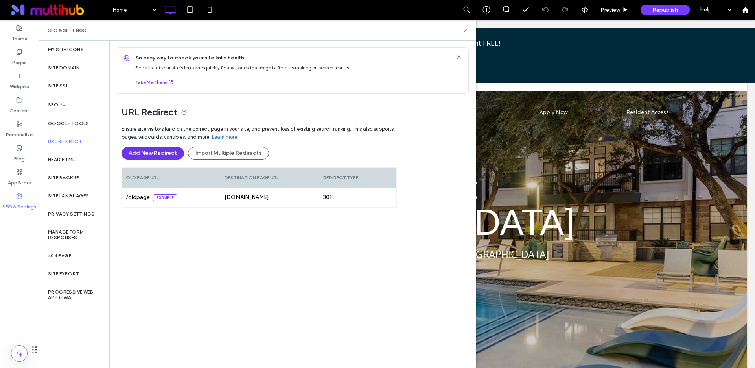
click at [146, 155] on button "Add New Redirect" at bounding box center [153, 153] width 63 height 13
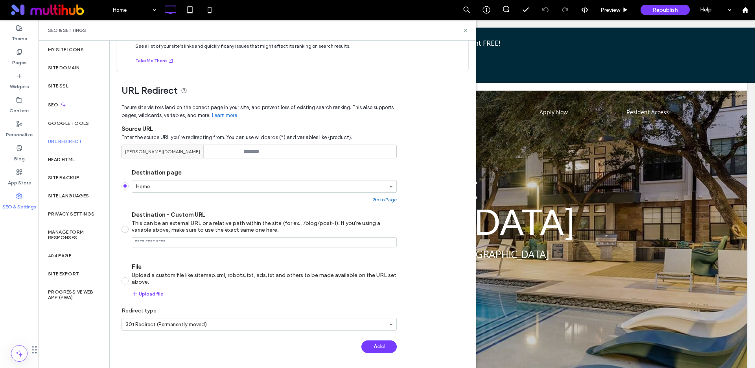
scroll to position [0, 0]
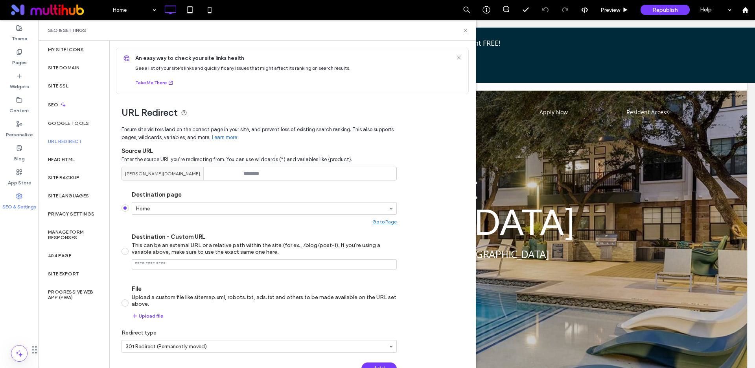
click at [24, 194] on div "SEO & Settings" at bounding box center [19, 201] width 39 height 24
click at [568, 181] on span "Reserve at [GEOGRAPHIC_DATA]" at bounding box center [397, 203] width 356 height 78
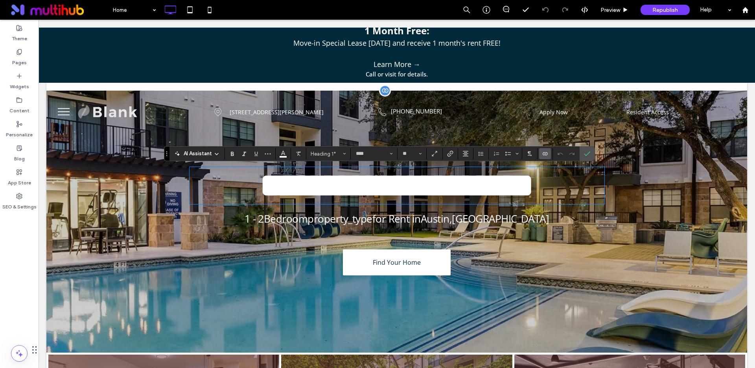
click at [646, 203] on div "**********" at bounding box center [396, 222] width 701 height 262
drag, startPoint x: 654, startPoint y: 188, endPoint x: 709, endPoint y: 193, distance: 54.9
click at [656, 189] on div "**********" at bounding box center [396, 222] width 701 height 262
click at [611, 10] on span "Preview" at bounding box center [611, 10] width 20 height 7
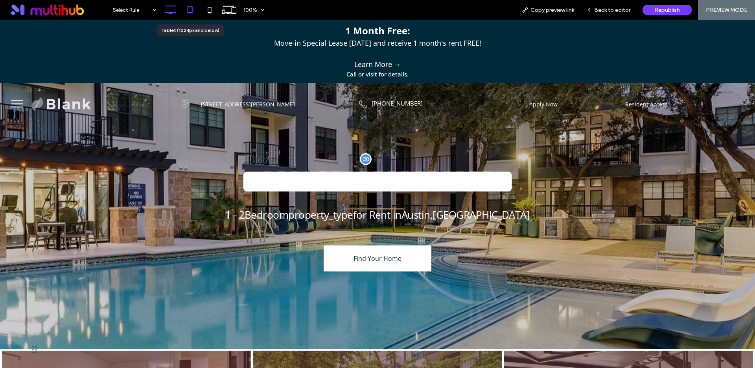
click at [190, 9] on icon at bounding box center [190, 10] width 16 height 16
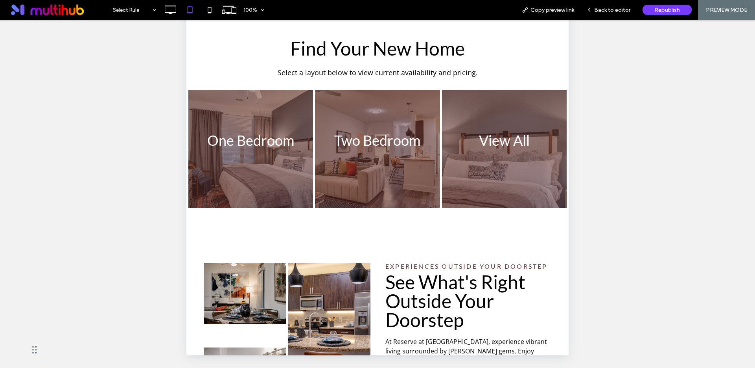
scroll to position [499, 0]
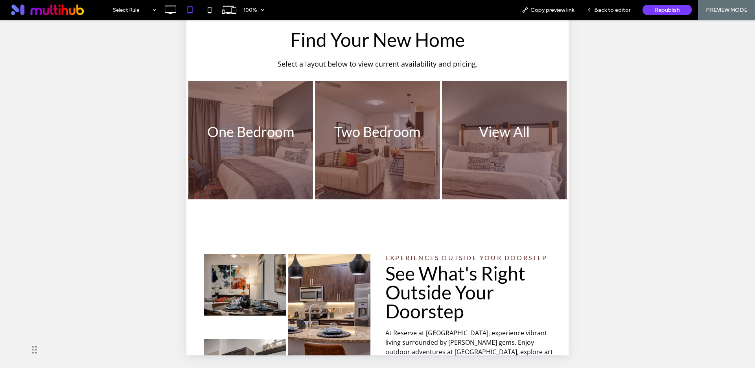
click at [263, 157] on link at bounding box center [251, 140] width 132 height 125
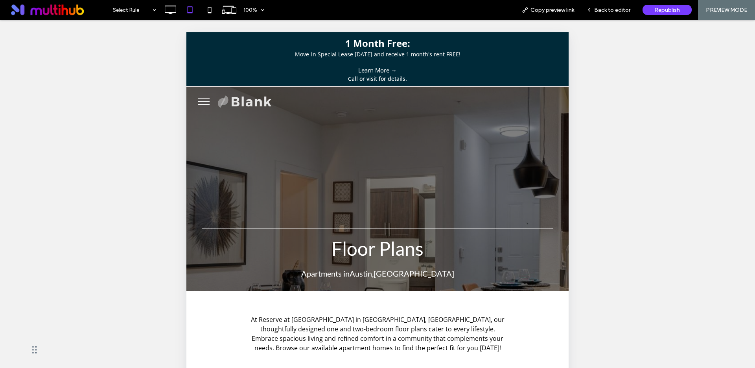
drag, startPoint x: 199, startPoint y: 103, endPoint x: 203, endPoint y: 110, distance: 7.8
click at [199, 103] on button "menu" at bounding box center [204, 101] width 20 height 20
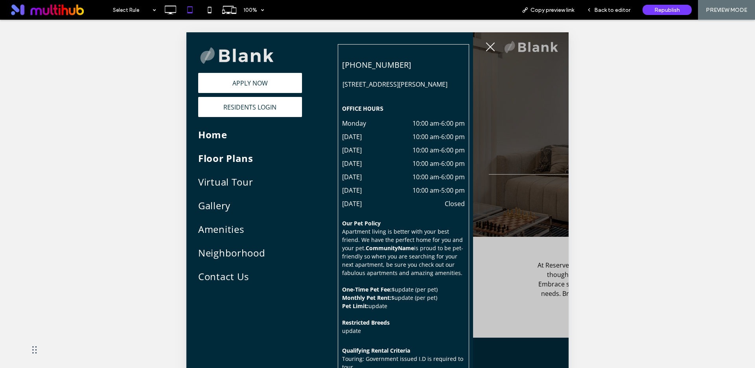
click at [215, 139] on span "Home" at bounding box center [212, 134] width 29 height 14
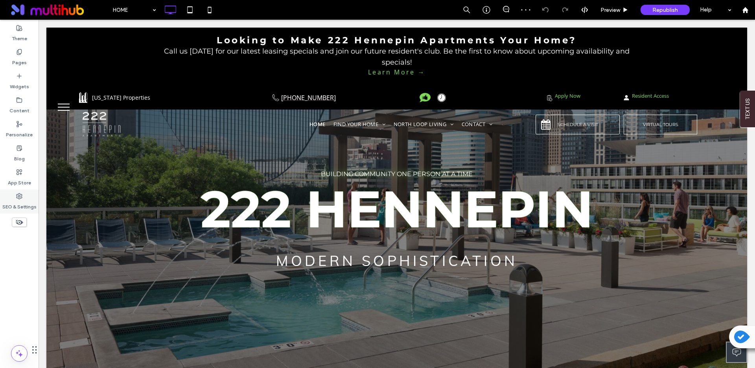
click at [17, 201] on label "SEO & Settings" at bounding box center [19, 204] width 34 height 11
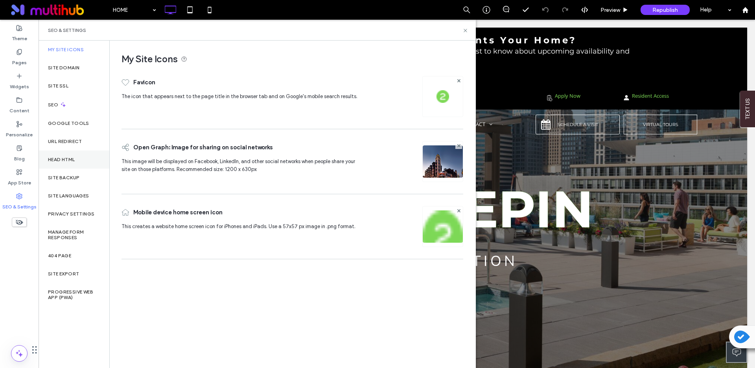
click at [63, 159] on label "Head HTML" at bounding box center [61, 160] width 27 height 6
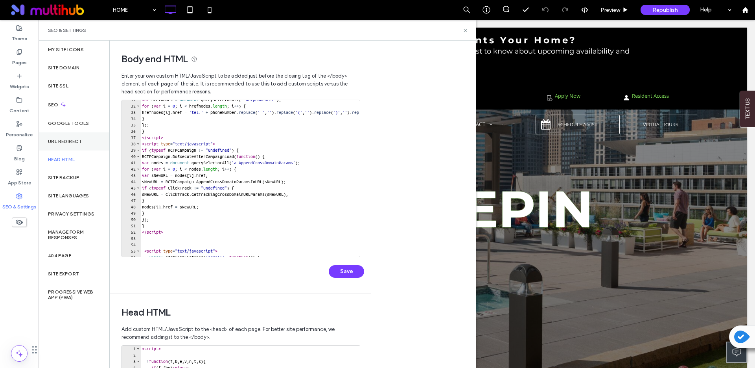
click at [66, 141] on label "URL Redirect" at bounding box center [65, 142] width 34 height 6
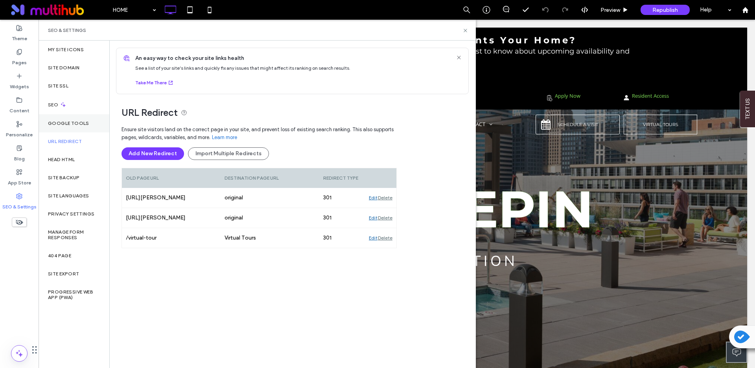
click at [53, 121] on label "Google Tools" at bounding box center [68, 123] width 41 height 6
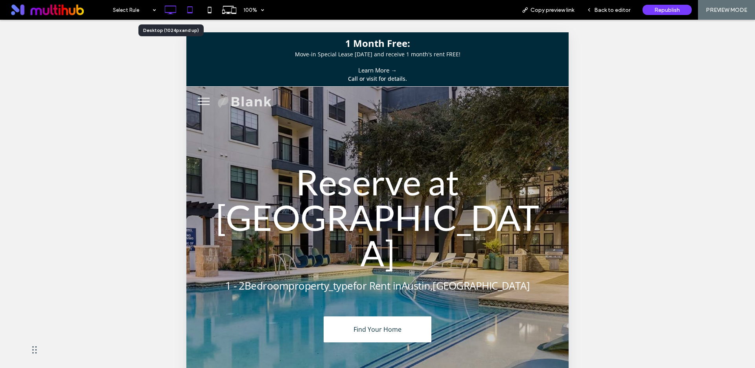
click at [172, 10] on icon at bounding box center [171, 10] width 16 height 16
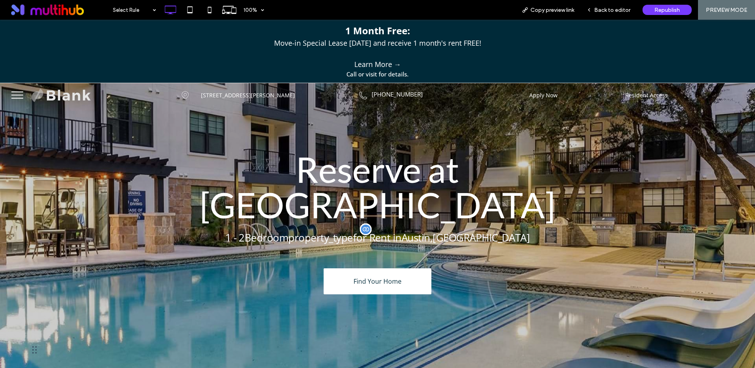
click at [433, 230] on span "[GEOGRAPHIC_DATA]" at bounding box center [481, 237] width 97 height 14
click at [603, 11] on span "Back to editor" at bounding box center [613, 10] width 36 height 7
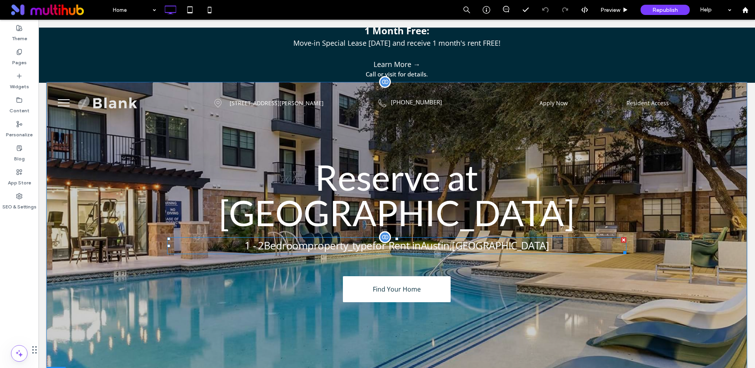
click at [452, 238] on span "[GEOGRAPHIC_DATA]" at bounding box center [500, 245] width 97 height 14
type input "*********"
type input "**"
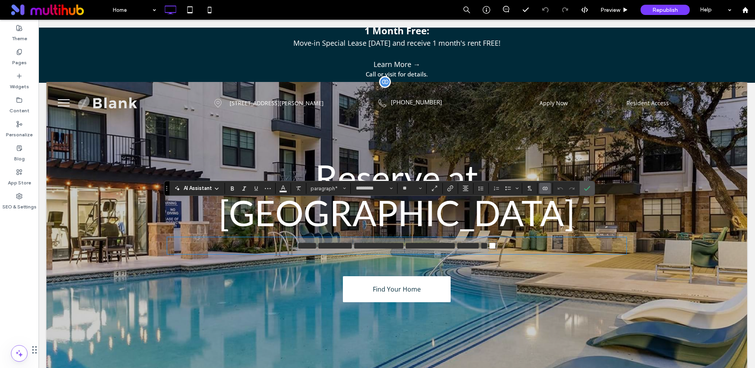
click at [546, 190] on icon "Connect To Data" at bounding box center [545, 188] width 6 height 6
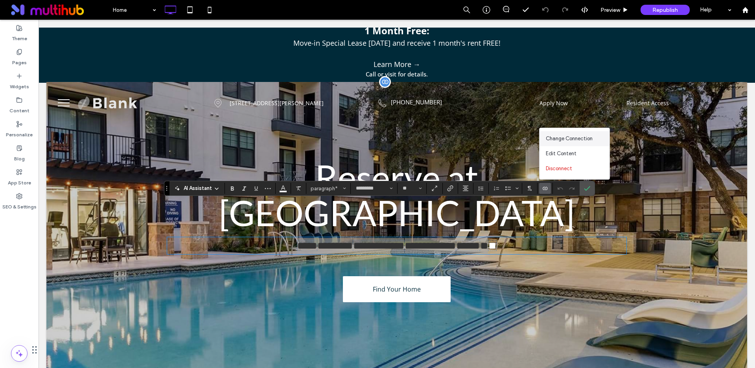
click at [568, 137] on span "Change Connection" at bounding box center [569, 139] width 47 height 8
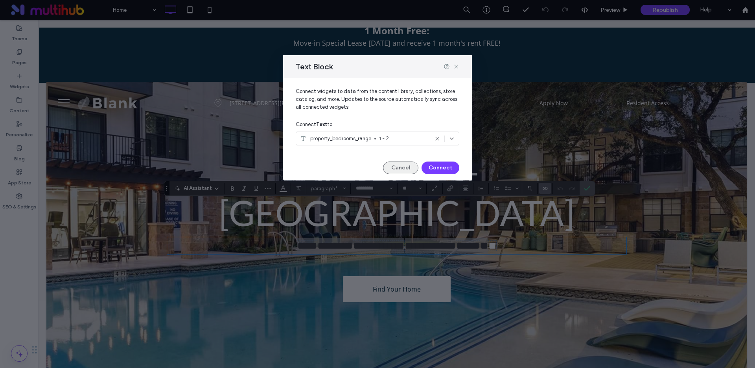
click at [401, 170] on button "Cancel" at bounding box center [400, 167] width 35 height 13
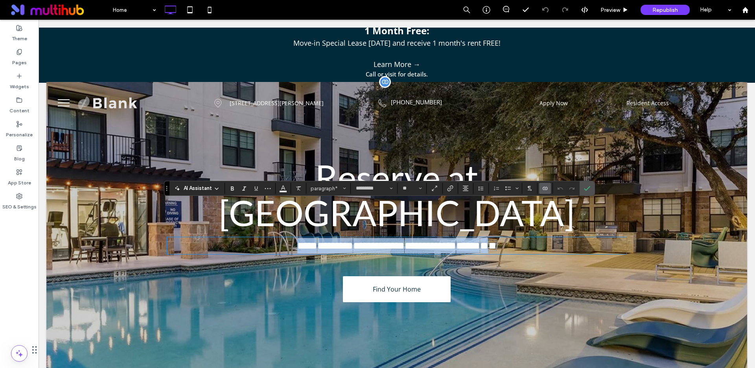
click at [371, 240] on span "**********" at bounding box center [378, 245] width 51 height 10
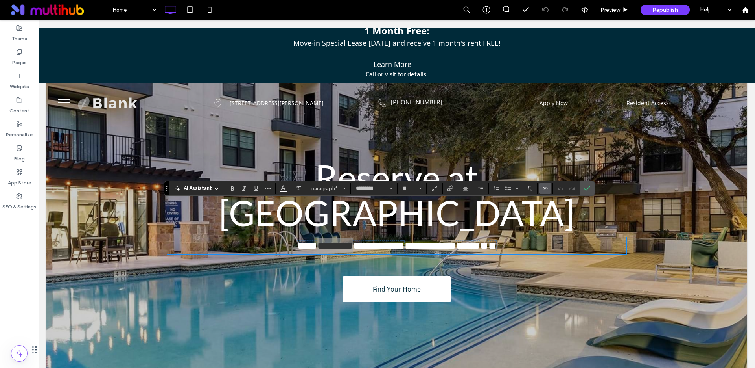
click at [544, 187] on icon "Connect To Data" at bounding box center [545, 188] width 6 height 6
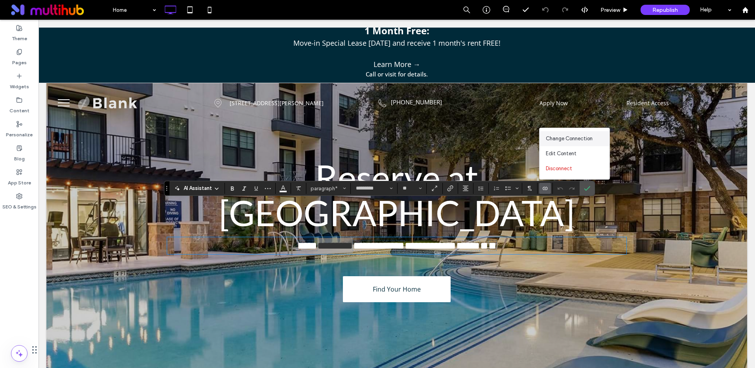
click at [562, 137] on span "Change Connection" at bounding box center [569, 139] width 47 height 8
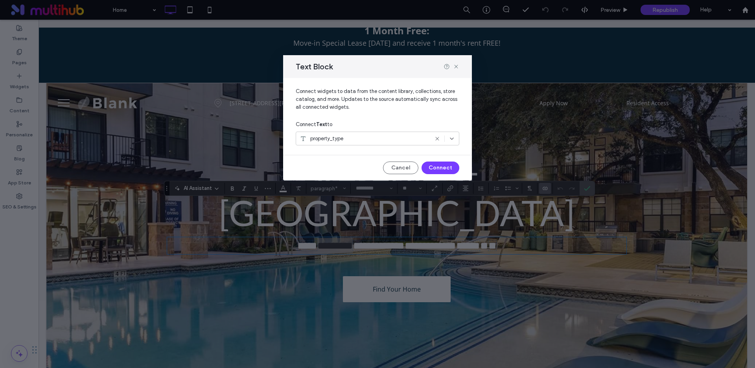
click at [349, 141] on div "property_type" at bounding box center [363, 139] width 129 height 8
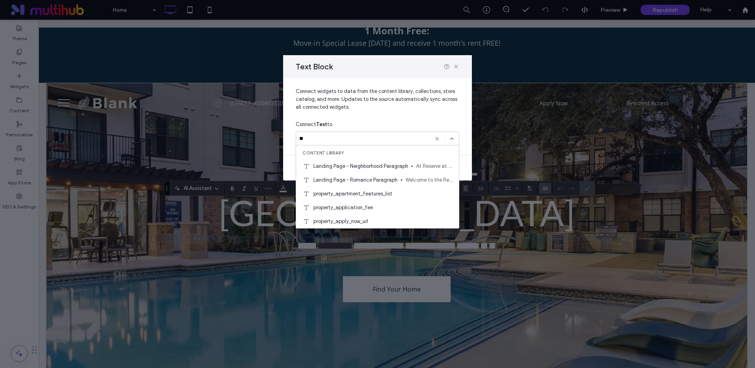
type input "*"
type input "******"
click at [457, 67] on use at bounding box center [456, 67] width 4 height 4
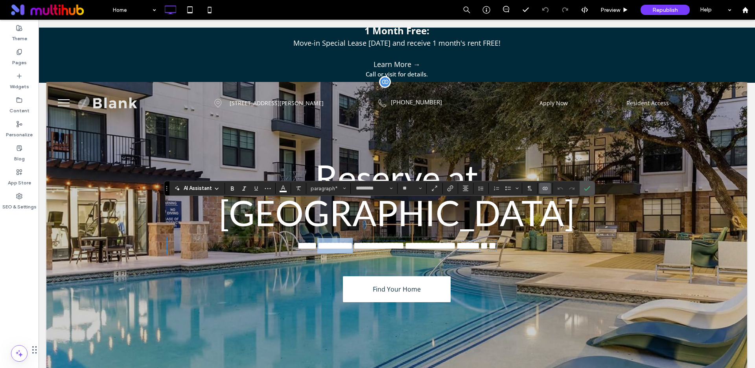
click at [382, 240] on span "**********" at bounding box center [378, 245] width 51 height 10
click at [587, 186] on icon "Confirm" at bounding box center [587, 188] width 6 height 6
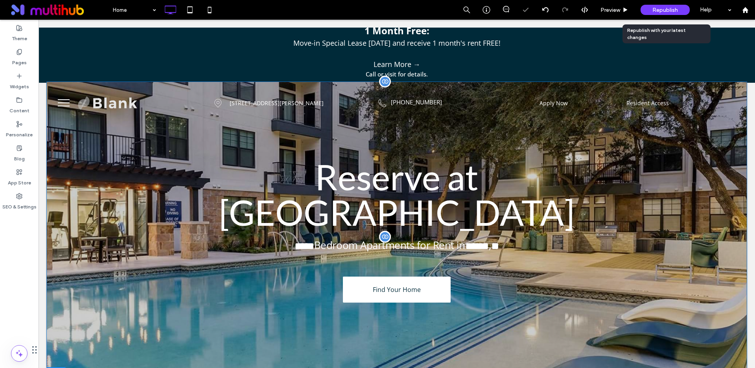
click at [671, 7] on span "Republish" at bounding box center [666, 10] width 26 height 7
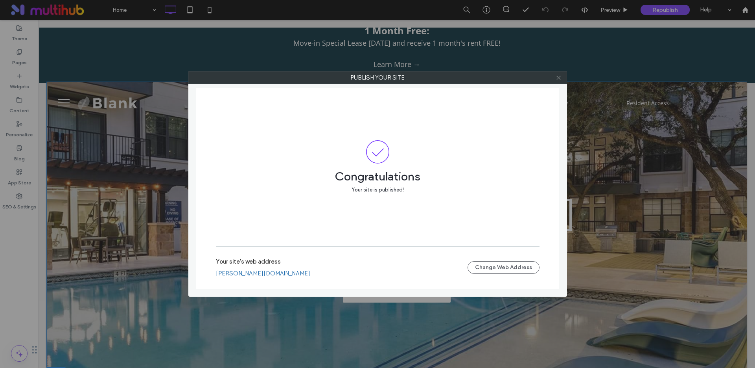
click at [561, 76] on icon at bounding box center [559, 78] width 6 height 6
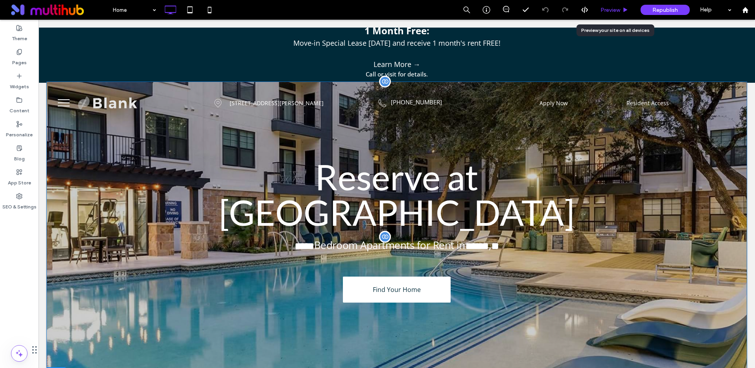
click at [609, 11] on span "Preview" at bounding box center [611, 10] width 20 height 7
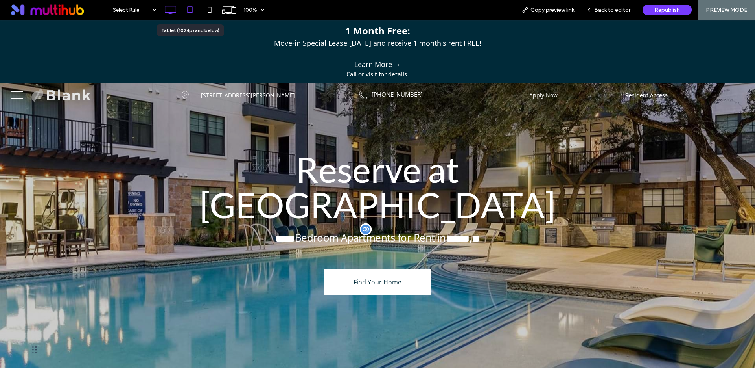
click at [188, 11] on icon at bounding box center [190, 10] width 16 height 16
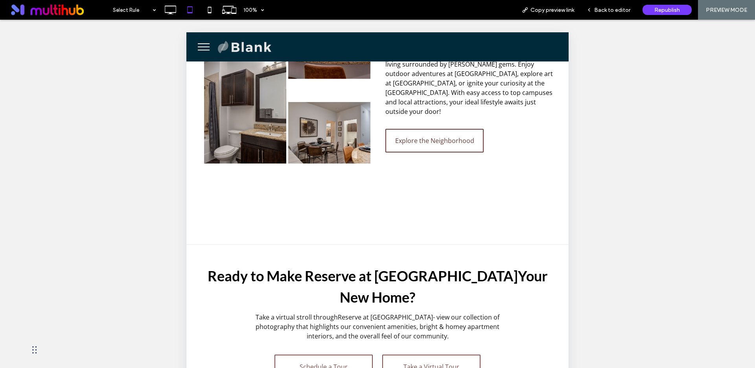
scroll to position [1037, 0]
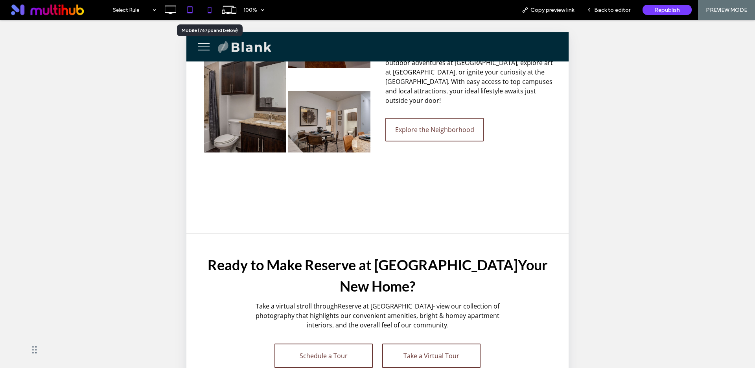
click at [209, 9] on icon at bounding box center [210, 10] width 16 height 16
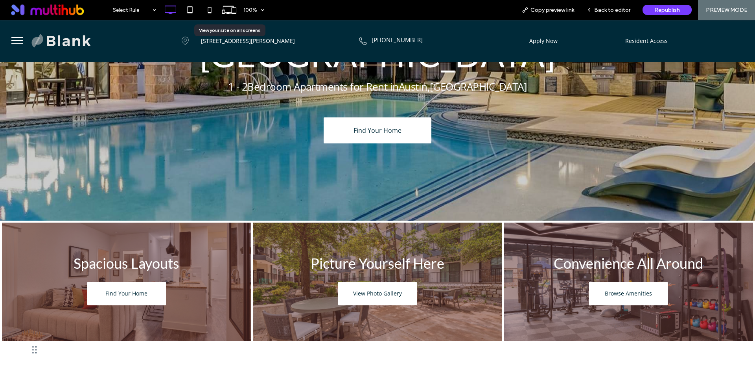
click at [233, 9] on icon at bounding box center [229, 9] width 15 height 15
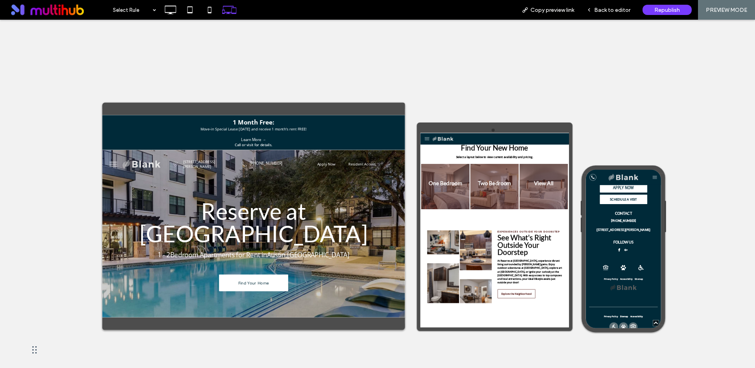
scroll to position [722, 0]
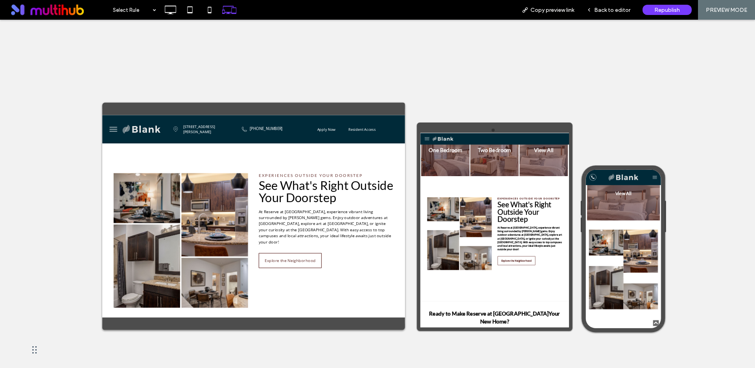
scroll to position [762, 0]
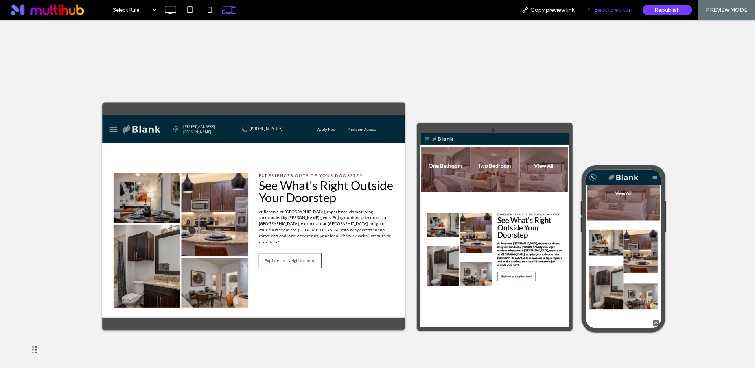
click at [621, 7] on span "Back to editor" at bounding box center [613, 10] width 36 height 7
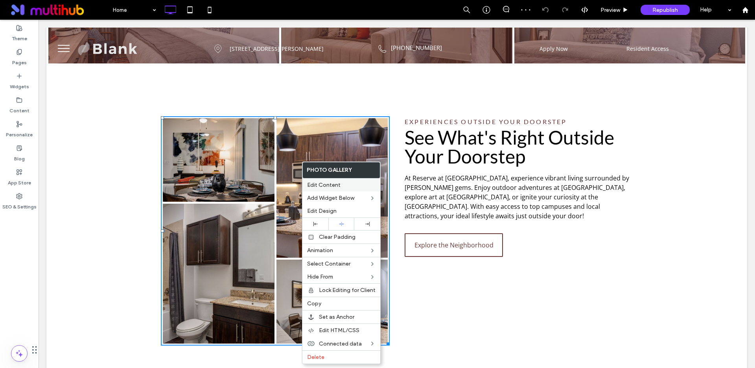
click at [314, 185] on span "Edit Content" at bounding box center [323, 184] width 33 height 7
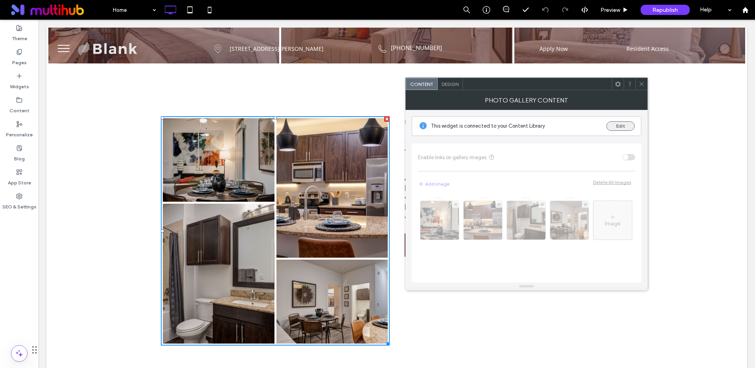
click at [622, 127] on button "Edit" at bounding box center [621, 125] width 28 height 9
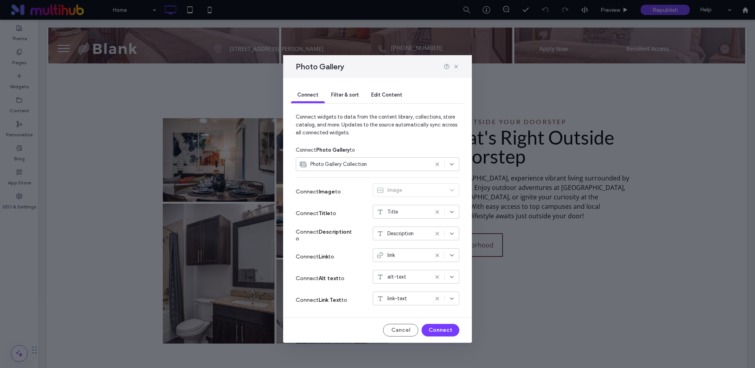
click at [394, 94] on span "Edit Content" at bounding box center [386, 95] width 31 height 6
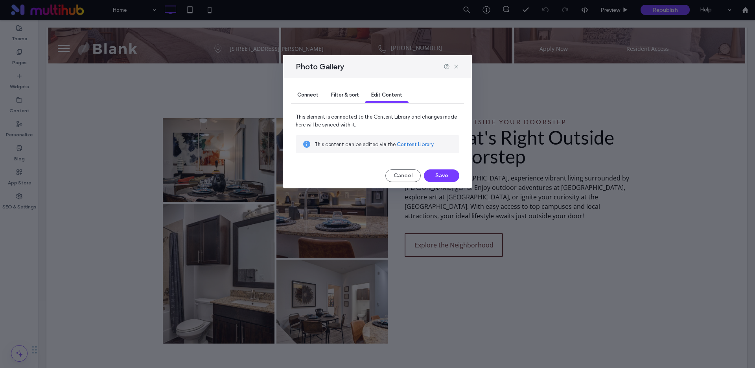
click at [341, 92] on span "Filter & sort" at bounding box center [345, 95] width 28 height 6
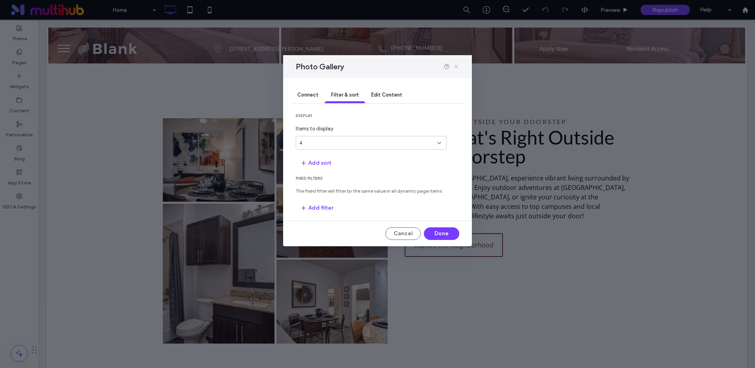
click at [456, 64] on icon at bounding box center [456, 66] width 6 height 6
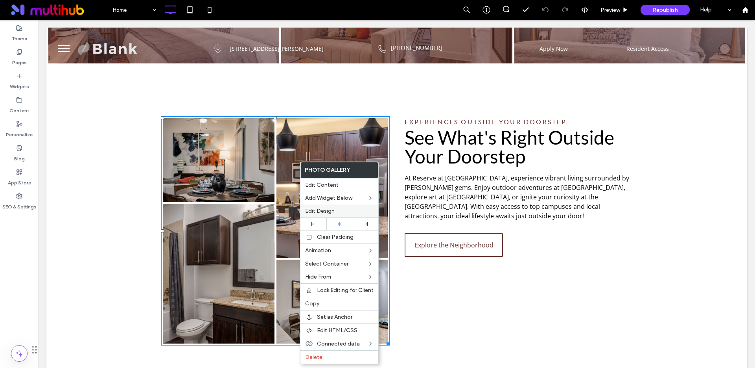
click at [326, 208] on span "Edit Design" at bounding box center [320, 210] width 30 height 7
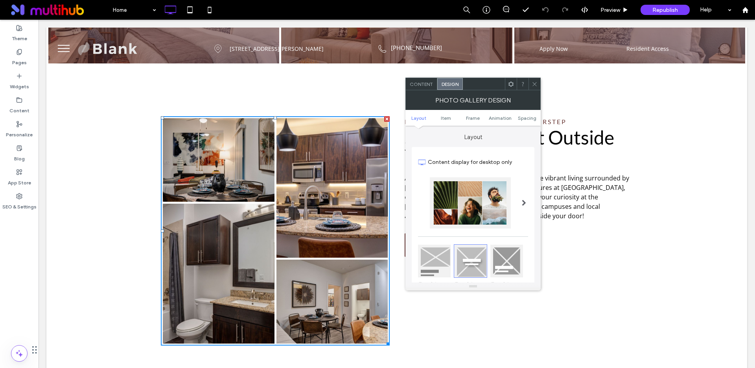
click at [511, 87] on icon at bounding box center [511, 84] width 6 height 6
click at [535, 84] on use at bounding box center [535, 84] width 4 height 4
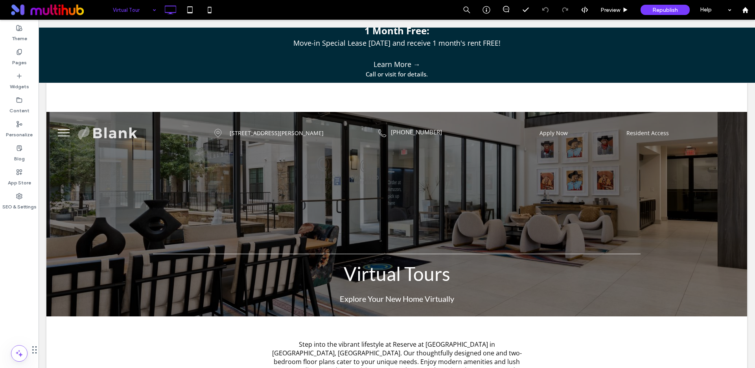
click at [131, 11] on input at bounding box center [132, 10] width 39 height 20
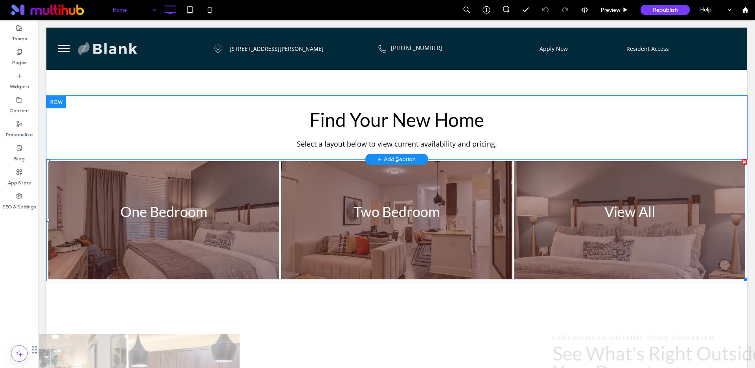
scroll to position [625, 0]
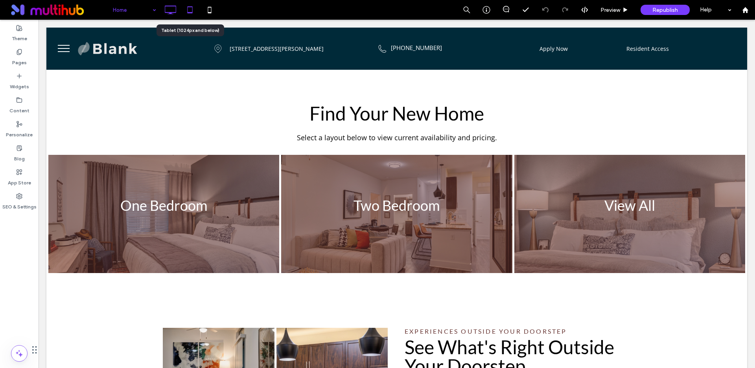
click at [187, 11] on use at bounding box center [189, 9] width 5 height 7
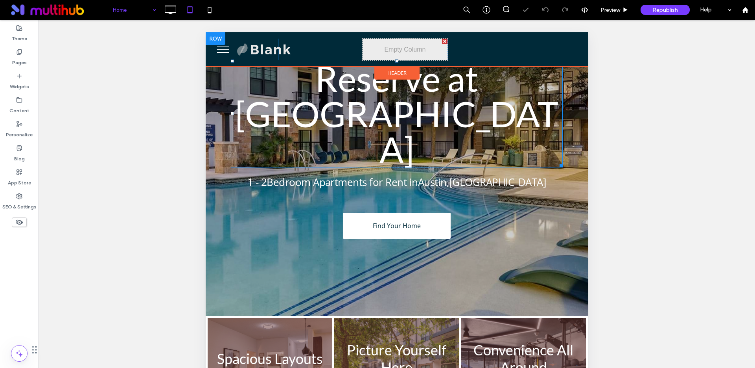
scroll to position [0, 0]
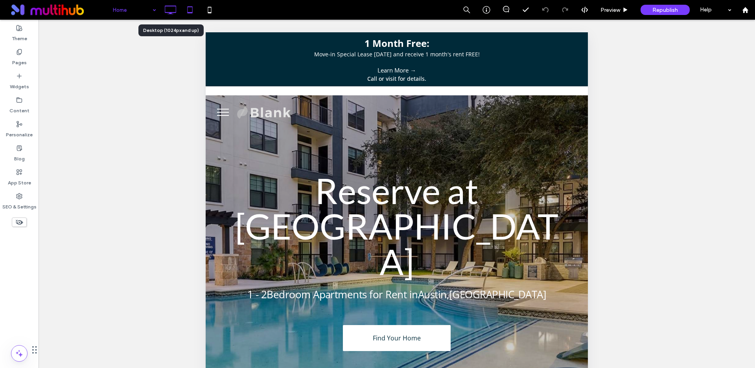
click at [170, 9] on icon at bounding box center [171, 10] width 16 height 16
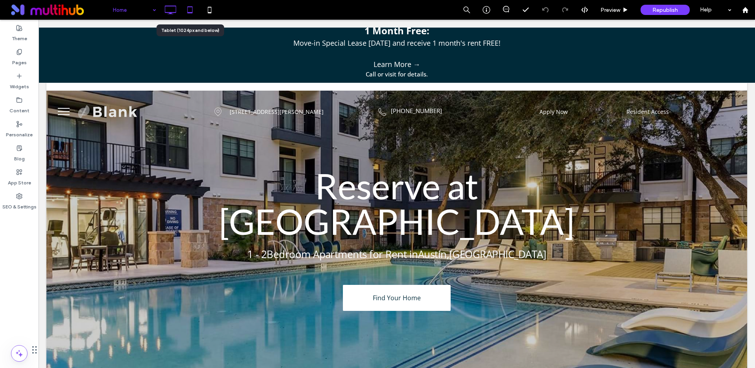
click at [189, 11] on icon at bounding box center [190, 10] width 16 height 16
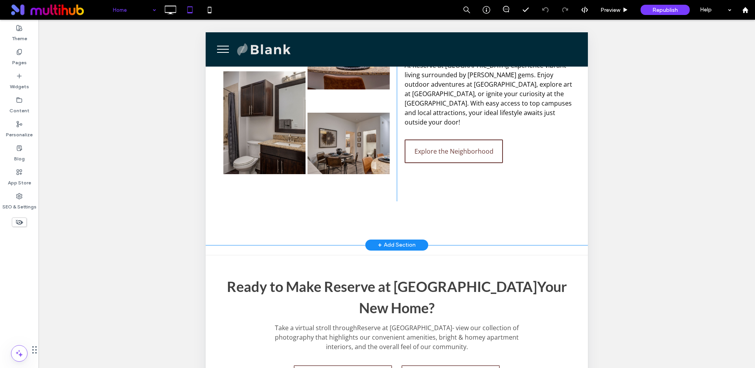
scroll to position [1037, 0]
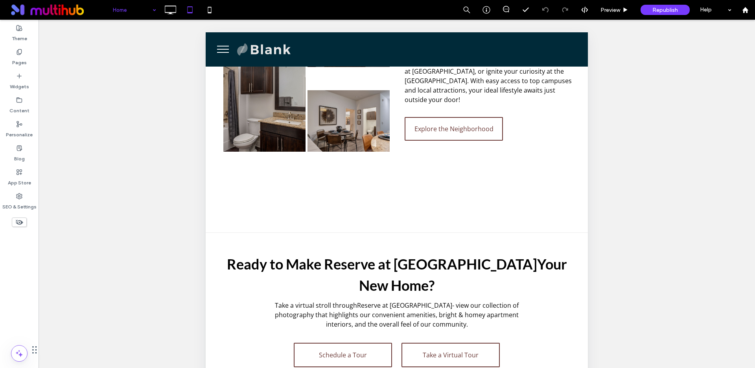
click at [222, 50] on button "menu" at bounding box center [223, 49] width 20 height 20
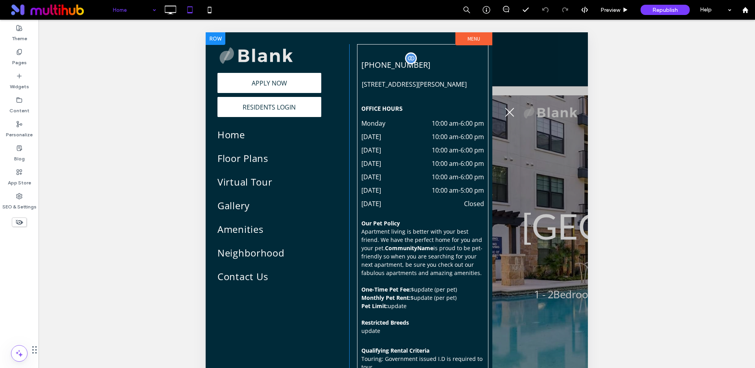
scroll to position [0, 0]
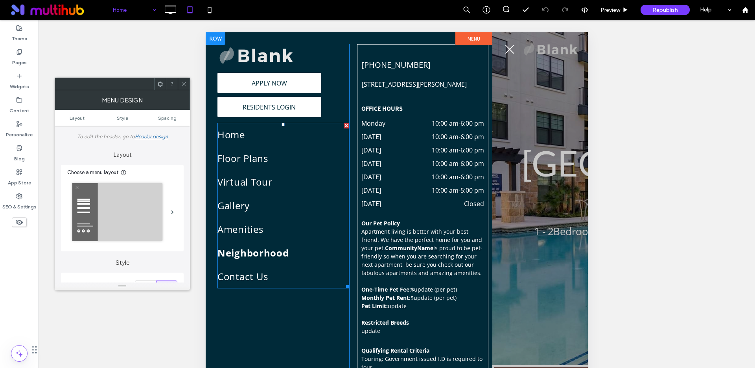
click at [246, 251] on span "Neighborhood" at bounding box center [254, 253] width 72 height 14
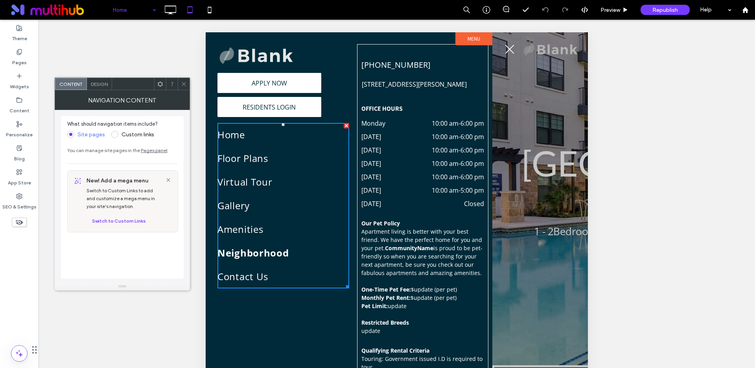
click at [257, 253] on span "Neighborhood" at bounding box center [254, 253] width 72 height 14
click at [183, 85] on icon at bounding box center [184, 84] width 6 height 6
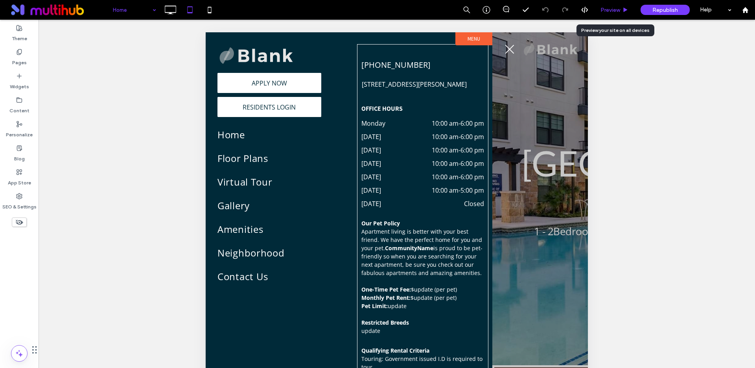
click at [612, 8] on span "Preview" at bounding box center [611, 10] width 20 height 7
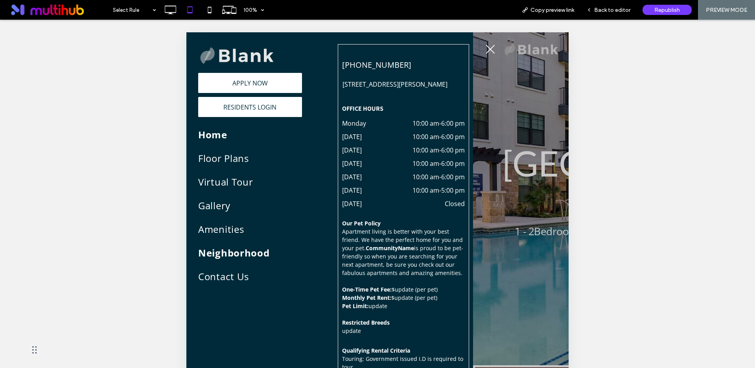
click at [229, 251] on span "Neighborhood" at bounding box center [234, 253] width 72 height 14
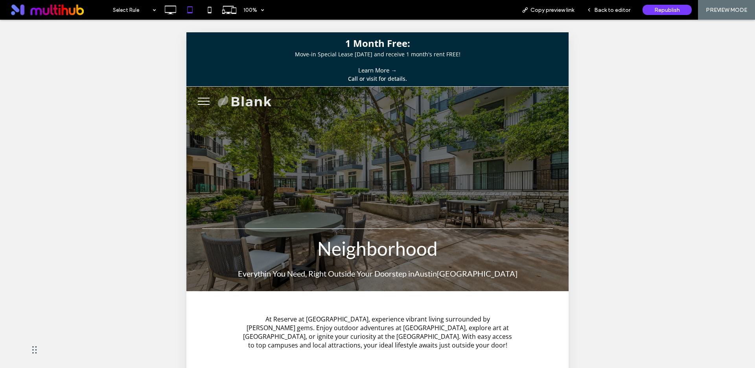
click at [205, 102] on button "menu" at bounding box center [204, 101] width 20 height 20
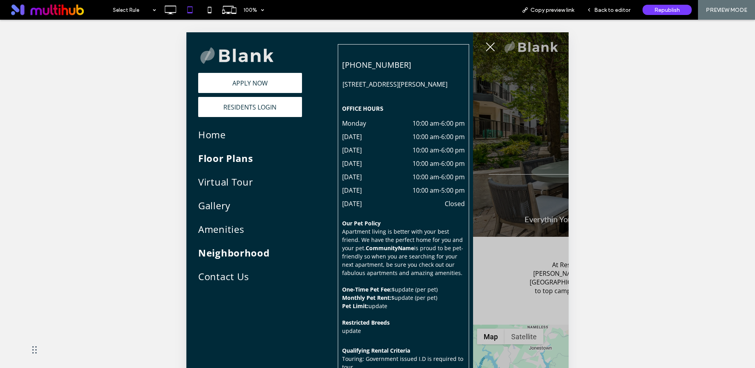
click at [231, 161] on span "Floor Plans" at bounding box center [225, 158] width 55 height 14
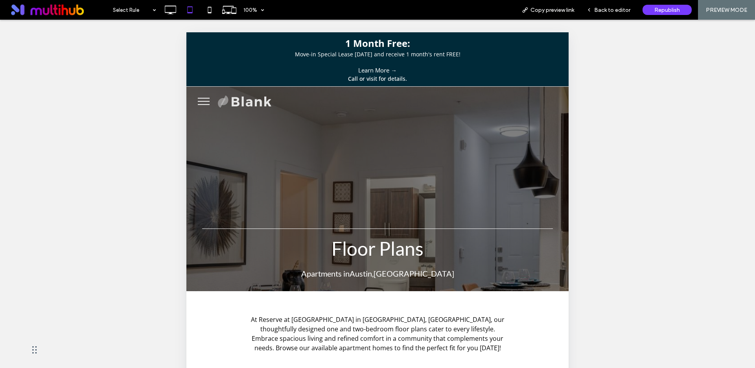
click at [201, 104] on span "menu" at bounding box center [204, 104] width 12 height 1
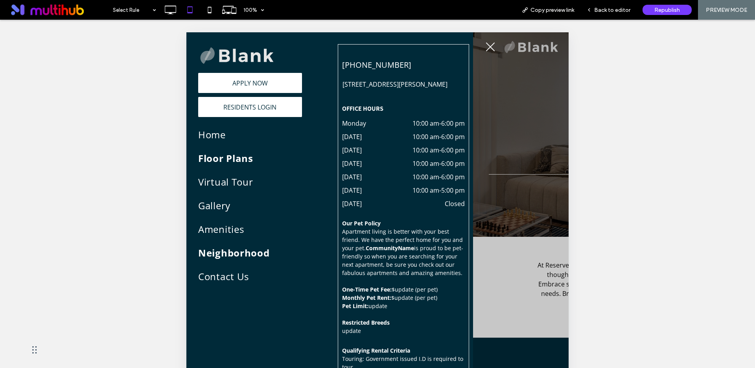
click at [247, 248] on span "Neighborhood" at bounding box center [234, 253] width 72 height 14
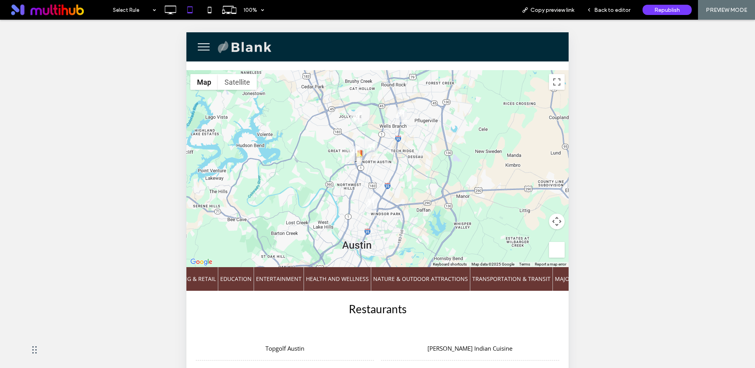
scroll to position [254, 0]
drag, startPoint x: 514, startPoint y: 277, endPoint x: 518, endPoint y: 280, distance: 5.0
click at [514, 277] on span "Transportation & Transit" at bounding box center [512, 279] width 78 height 24
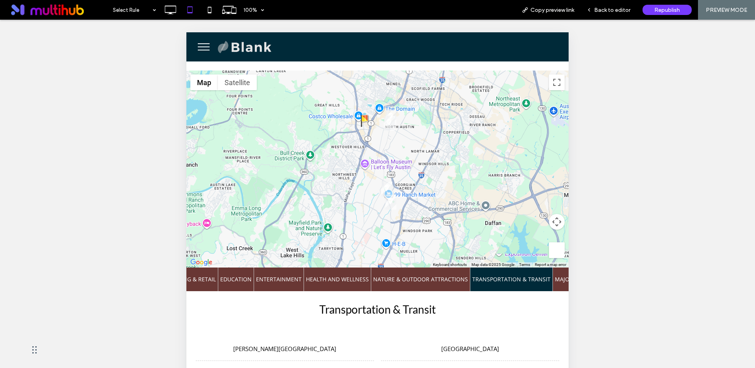
click at [559, 279] on span "Major Employers & Offices" at bounding box center [594, 279] width 79 height 24
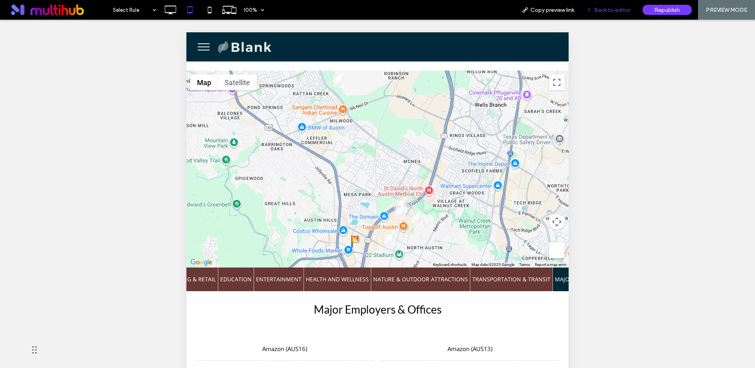
click at [609, 6] on div "Back to editor" at bounding box center [609, 10] width 56 height 20
click at [600, 7] on span "Back to editor" at bounding box center [613, 10] width 36 height 7
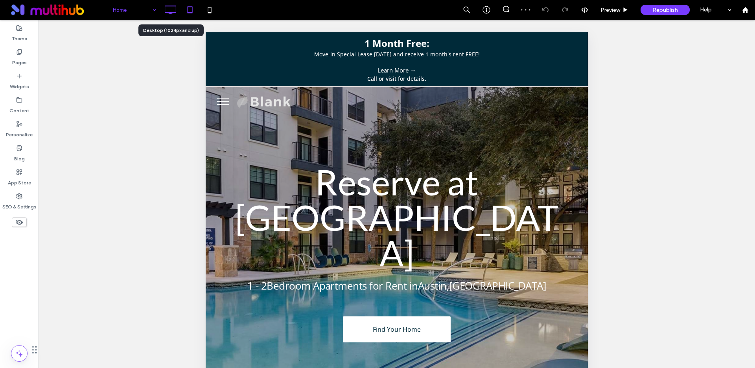
click at [173, 9] on icon at bounding box center [171, 10] width 16 height 16
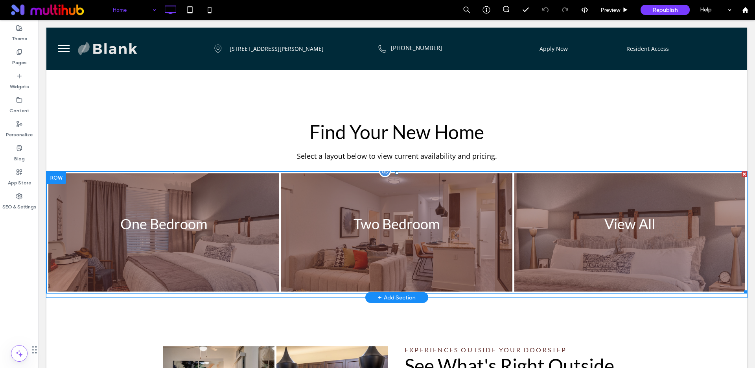
scroll to position [613, 0]
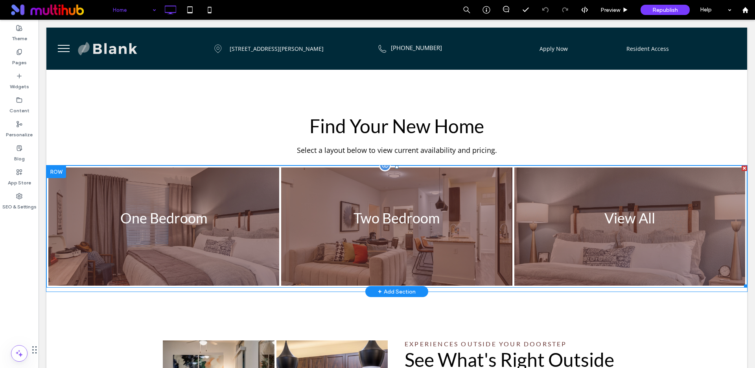
click at [392, 181] on link at bounding box center [397, 226] width 245 height 125
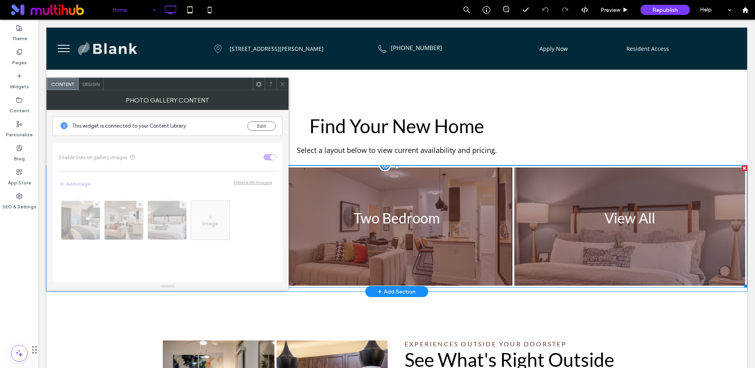
click at [392, 181] on link at bounding box center [397, 226] width 245 height 125
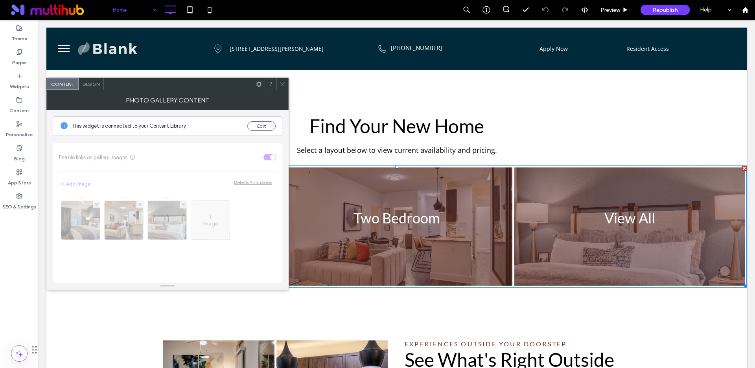
click at [283, 83] on icon at bounding box center [283, 84] width 6 height 6
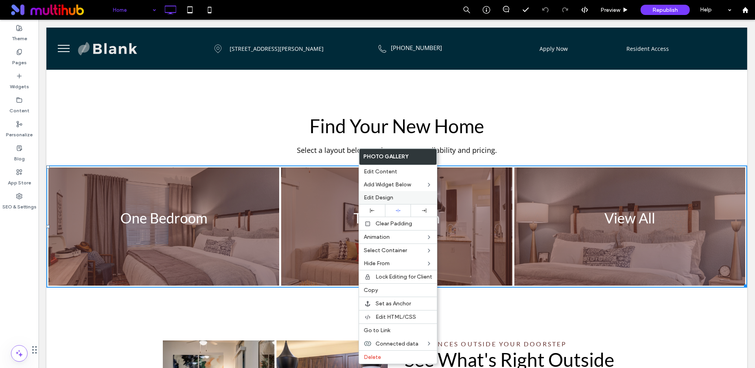
click at [386, 198] on span "Edit Design" at bounding box center [379, 197] width 30 height 7
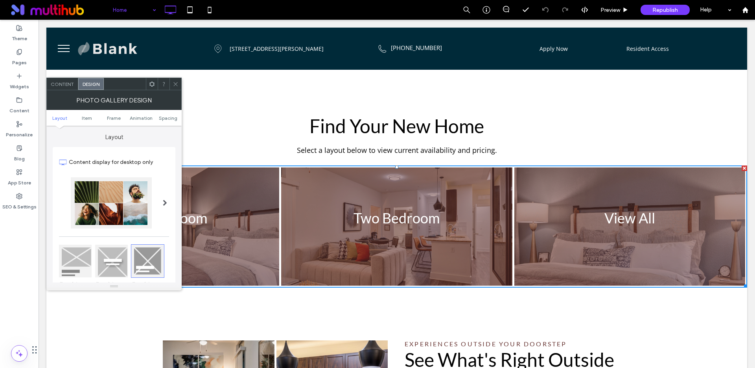
click at [177, 85] on use at bounding box center [176, 84] width 4 height 4
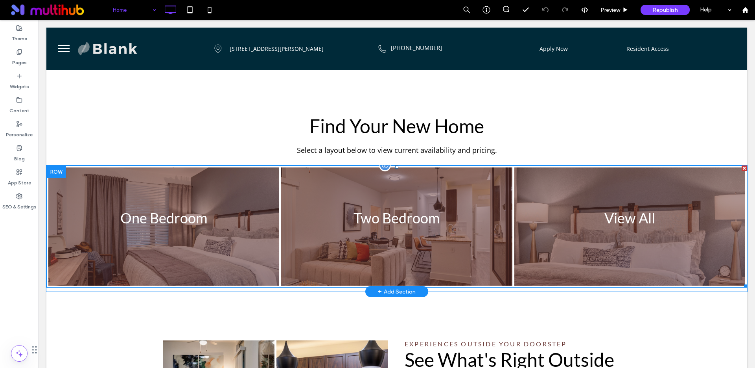
click at [384, 159] on div at bounding box center [385, 165] width 12 height 12
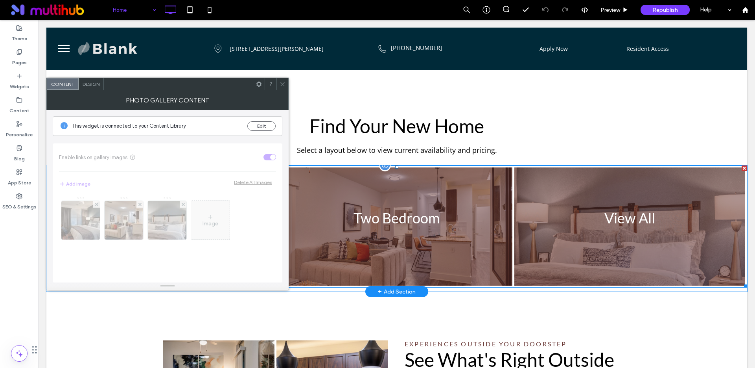
scroll to position [613, 0]
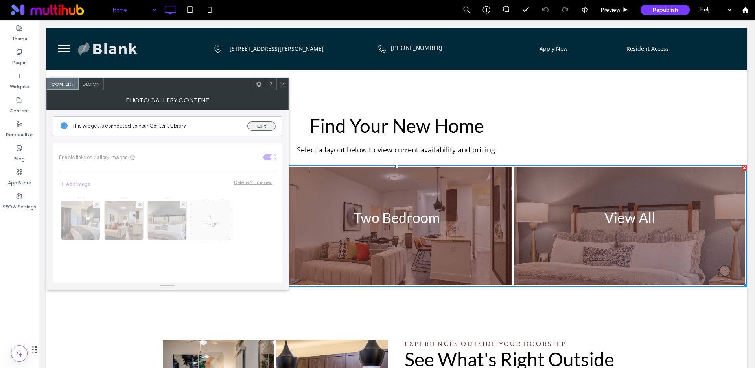
click at [257, 127] on button "Edit" at bounding box center [262, 125] width 28 height 9
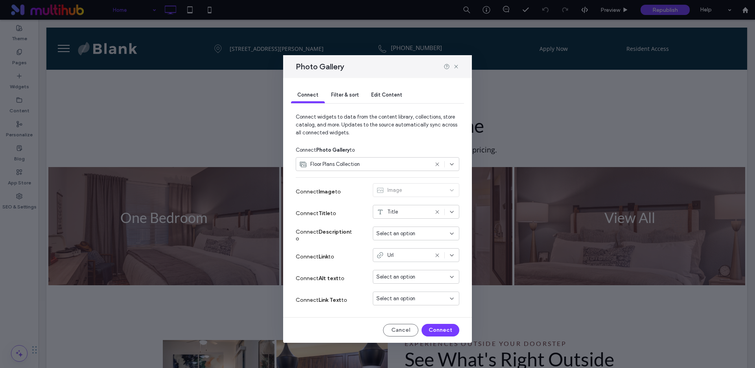
click at [396, 207] on div "Title" at bounding box center [416, 212] width 87 height 14
click at [427, 143] on div "Connect Photo Gallery to" at bounding box center [378, 150] width 164 height 14
click at [399, 233] on span "Select an option" at bounding box center [396, 233] width 39 height 8
click at [398, 247] on span "Title" at bounding box center [396, 247] width 11 height 8
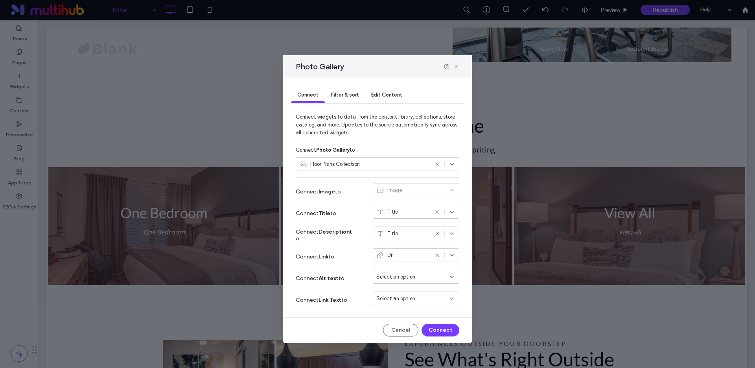
click at [438, 234] on use at bounding box center [438, 233] width 4 height 4
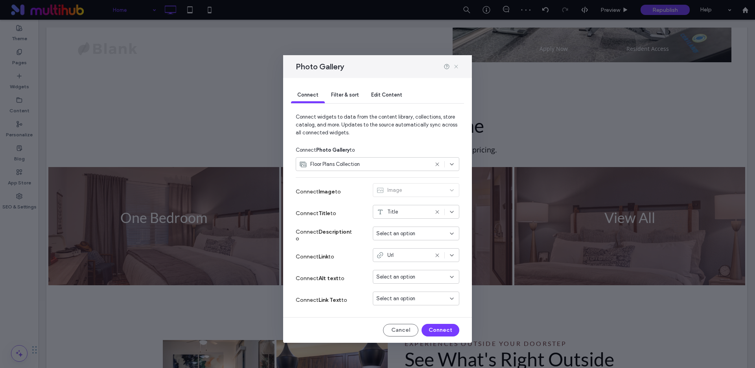
drag, startPoint x: 455, startPoint y: 66, endPoint x: 425, endPoint y: 75, distance: 32.0
click at [455, 66] on icon at bounding box center [456, 66] width 6 height 6
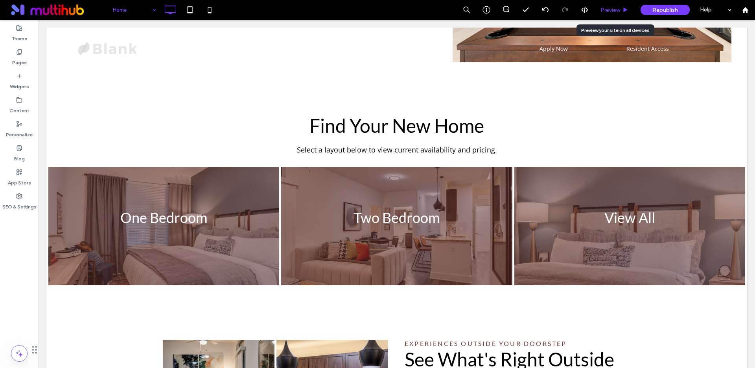
click at [613, 10] on span "Preview" at bounding box center [611, 10] width 20 height 7
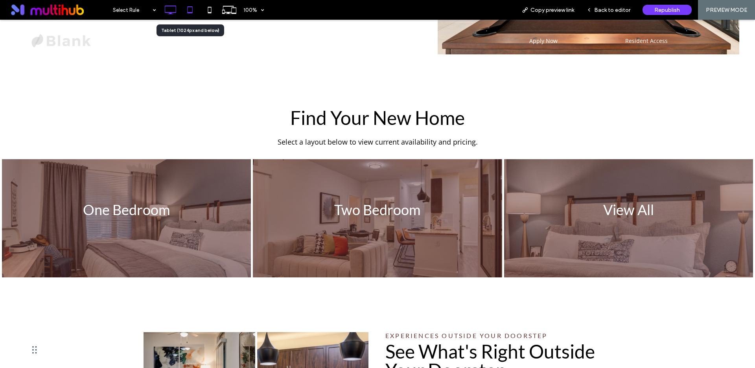
click at [191, 7] on use at bounding box center [189, 9] width 5 height 7
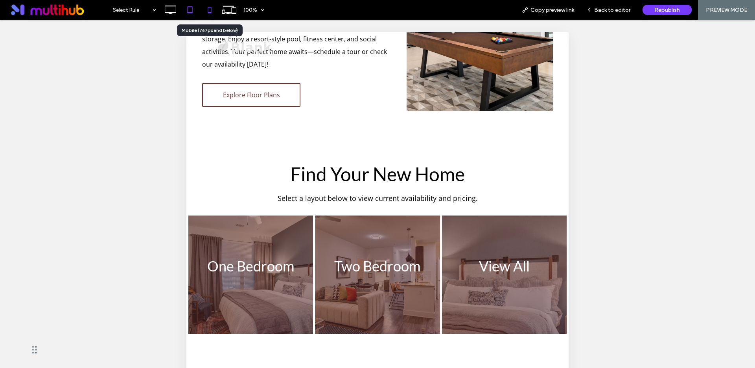
click at [208, 9] on icon at bounding box center [210, 10] width 16 height 16
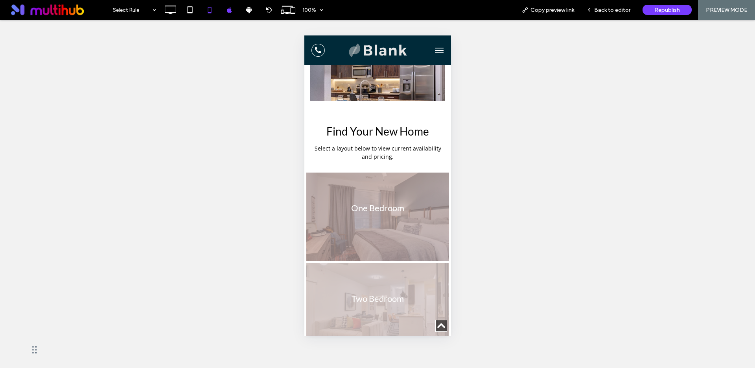
scroll to position [610, 0]
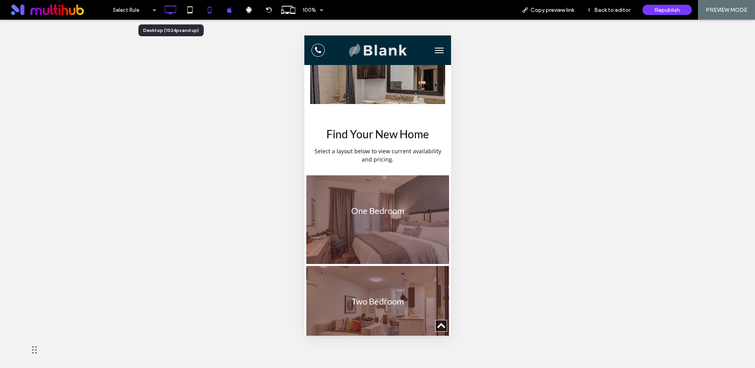
click at [165, 6] on use at bounding box center [170, 10] width 11 height 9
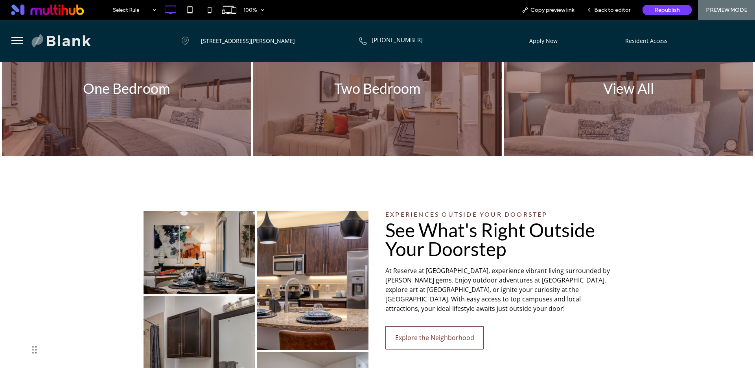
scroll to position [733, 0]
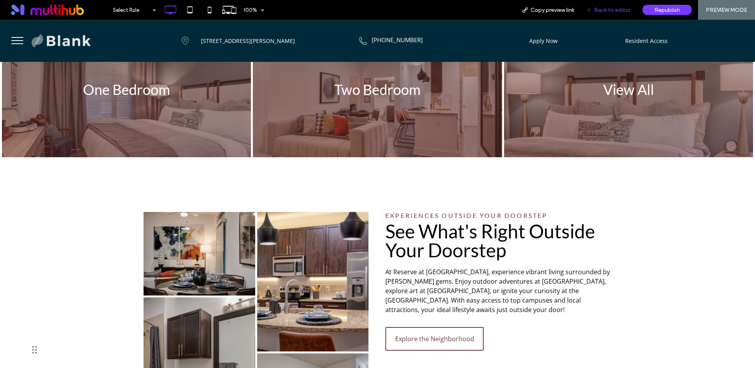
click at [602, 8] on span "Back to editor" at bounding box center [613, 10] width 36 height 7
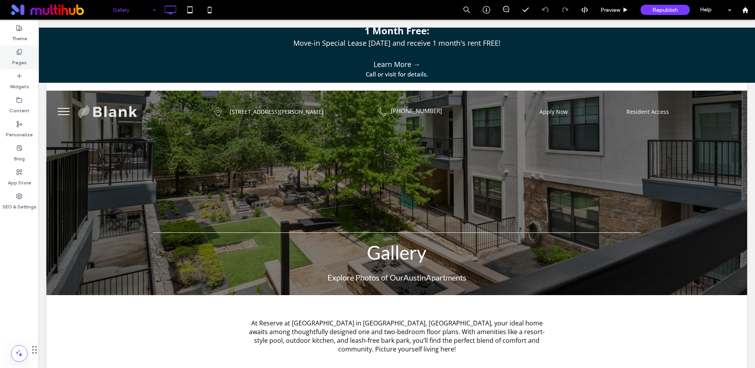
click at [15, 54] on div "Pages" at bounding box center [19, 57] width 39 height 24
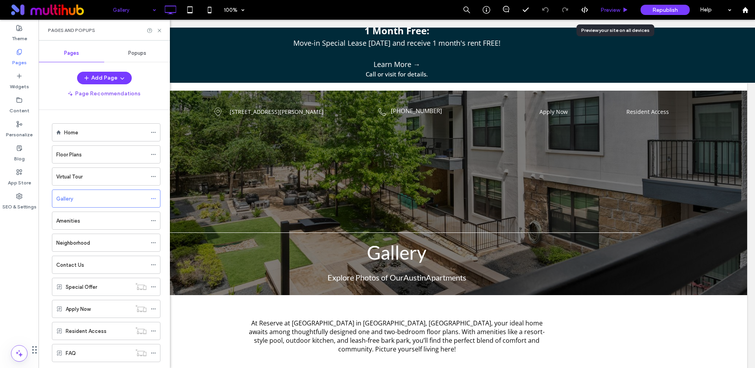
click at [611, 11] on span "Preview" at bounding box center [611, 10] width 20 height 7
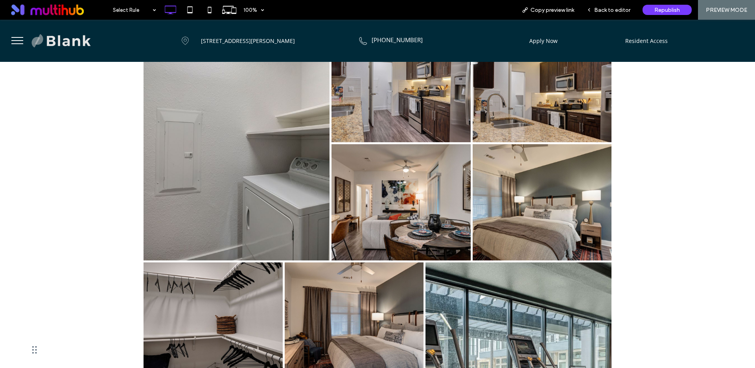
scroll to position [681, 0]
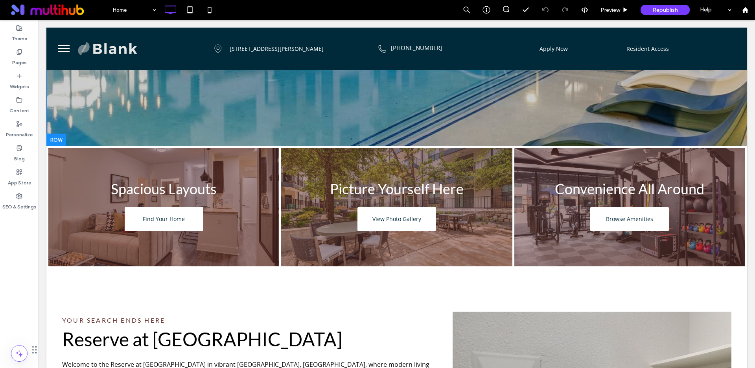
scroll to position [200, 0]
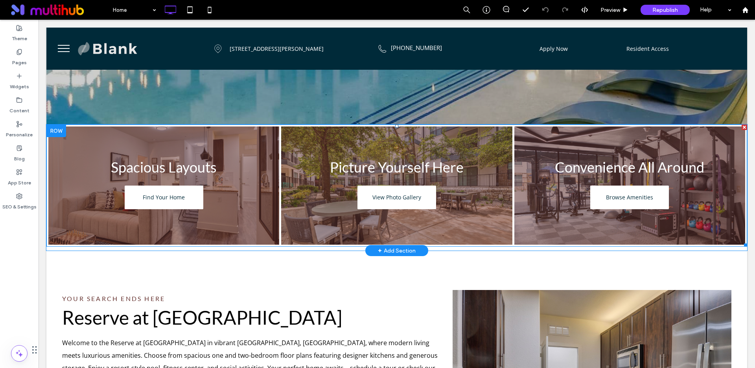
click at [339, 126] on link at bounding box center [397, 185] width 245 height 125
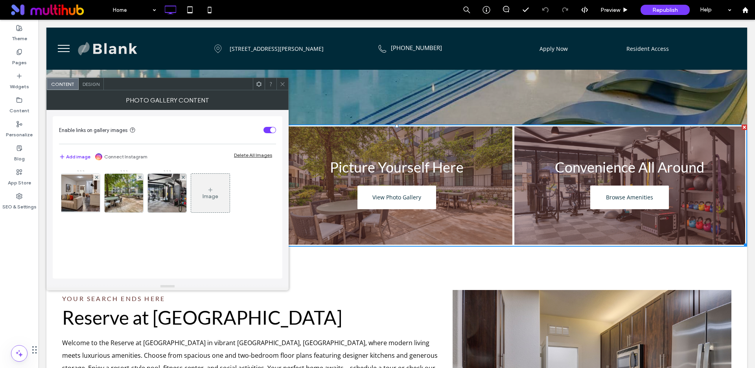
click at [283, 84] on use at bounding box center [283, 84] width 4 height 4
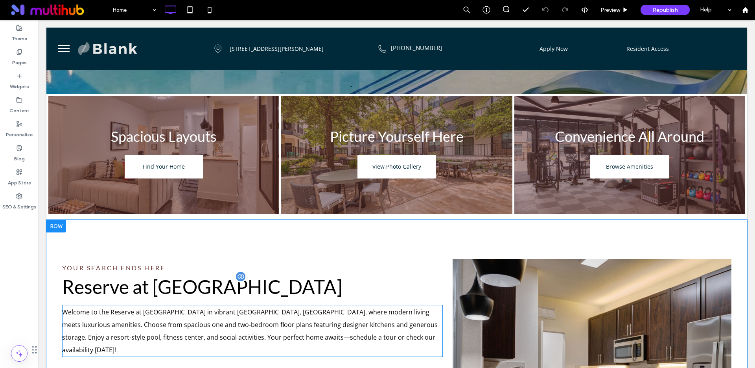
scroll to position [287, 0]
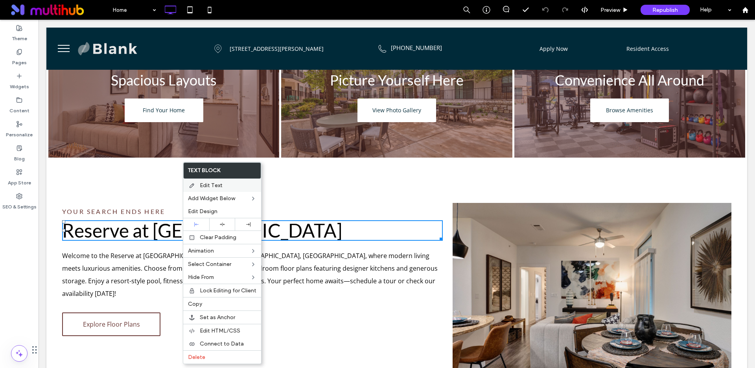
click at [204, 183] on span "Edit Text" at bounding box center [211, 185] width 23 height 7
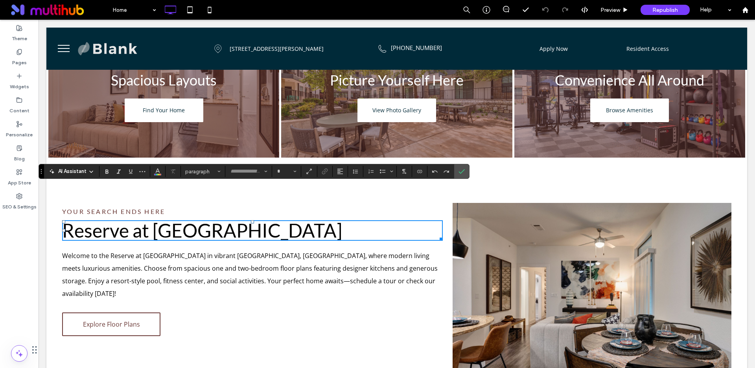
type input "****"
type input "**"
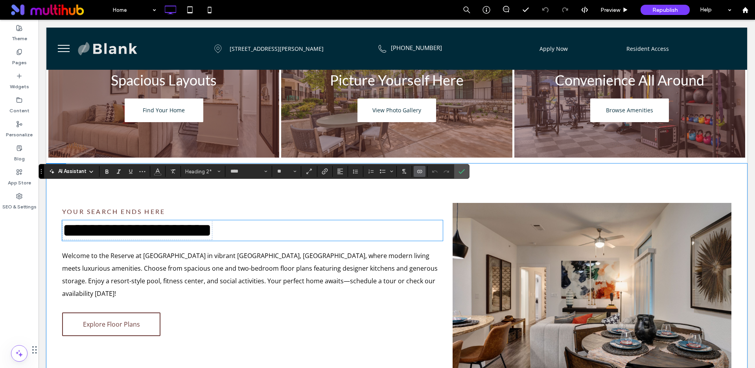
click at [294, 301] on div "**********" at bounding box center [257, 295] width 391 height 185
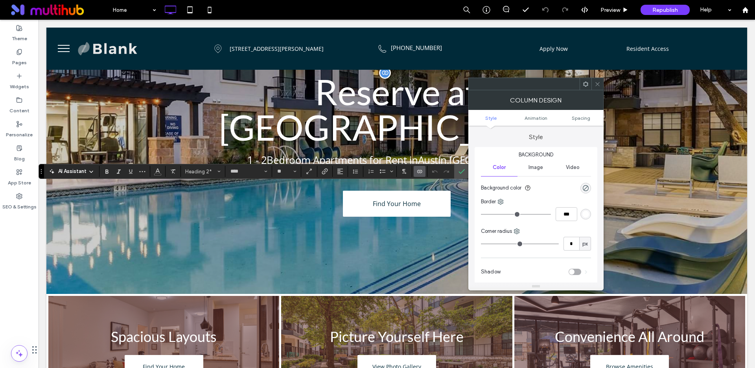
scroll to position [0, 0]
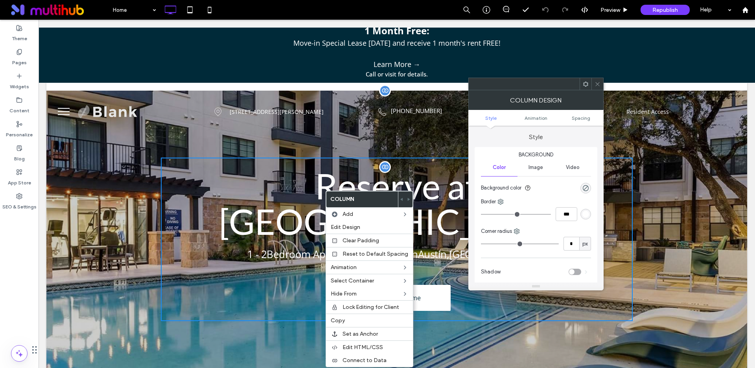
click at [303, 184] on span "Reserve at [GEOGRAPHIC_DATA]" at bounding box center [397, 203] width 356 height 78
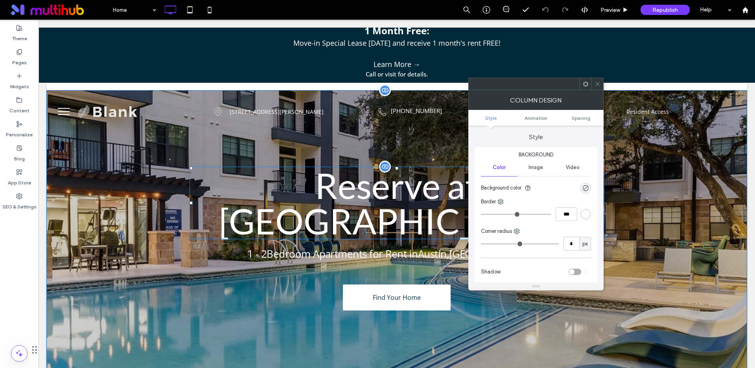
click at [303, 184] on span "Reserve at [GEOGRAPHIC_DATA]" at bounding box center [397, 203] width 356 height 78
click at [304, 184] on span "Reserve at [GEOGRAPHIC_DATA]" at bounding box center [397, 203] width 356 height 78
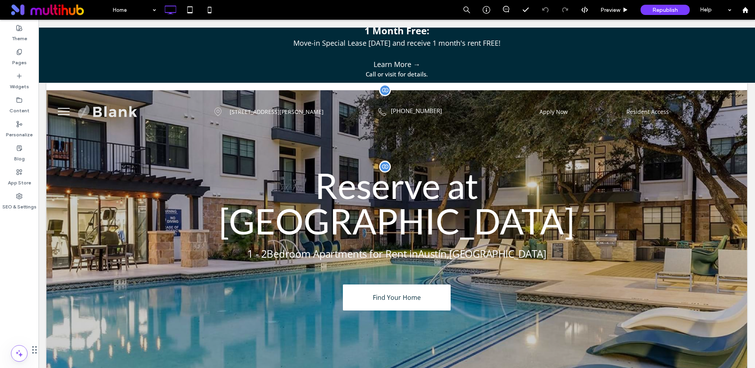
scroll to position [1, 0]
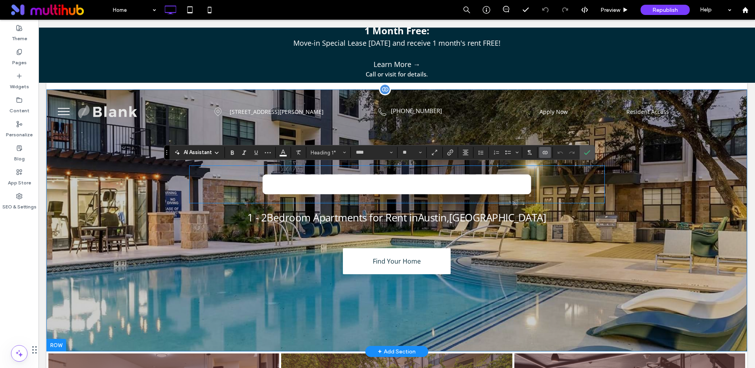
click at [174, 292] on div "**********" at bounding box center [396, 220] width 701 height 262
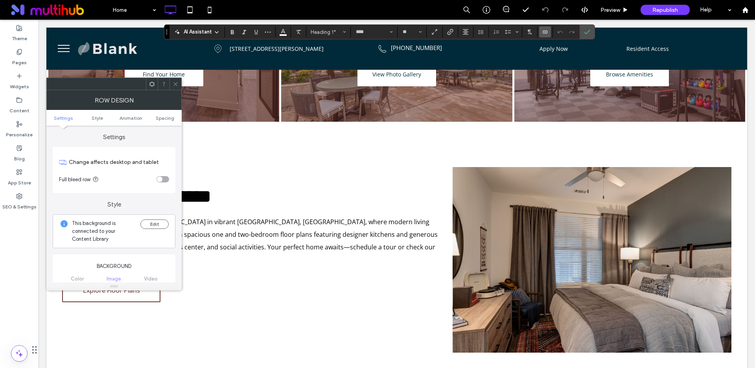
click at [346, 290] on div "**********" at bounding box center [257, 259] width 391 height 185
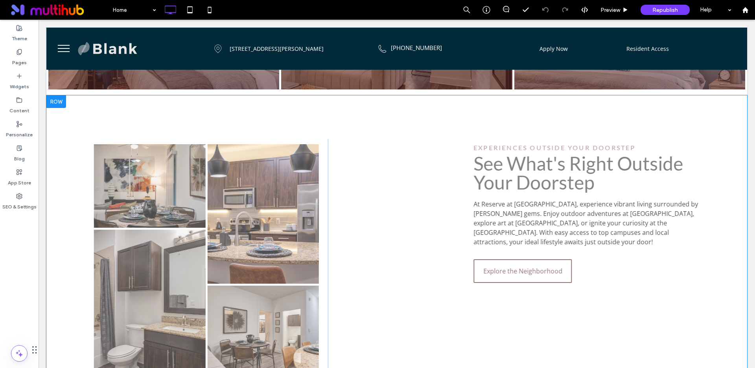
scroll to position [805, 0]
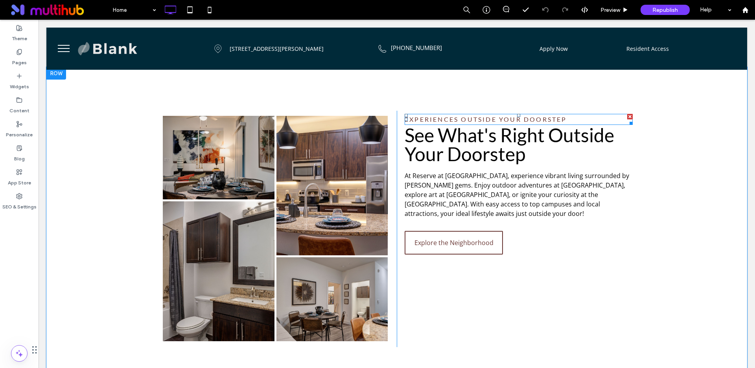
click at [483, 115] on span "EXPERIENCES OUTSIDE YOUR DOORSTEP" at bounding box center [486, 118] width 163 height 7
type input "****"
type input "**"
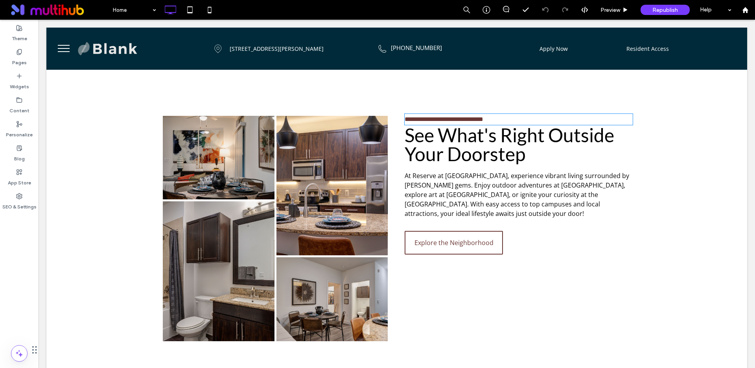
click at [483, 116] on span "**********" at bounding box center [444, 119] width 79 height 6
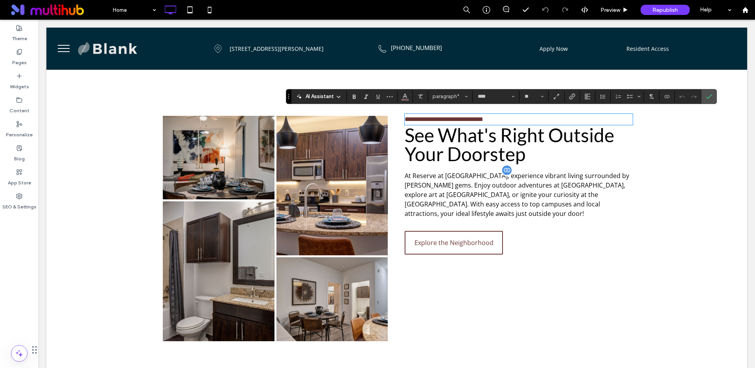
drag, startPoint x: 674, startPoint y: 243, endPoint x: 572, endPoint y: 168, distance: 126.4
click at [673, 242] on div "**********" at bounding box center [396, 228] width 701 height 323
click at [515, 134] on span "See What's Right Outside Your Doorstep" at bounding box center [510, 144] width 210 height 41
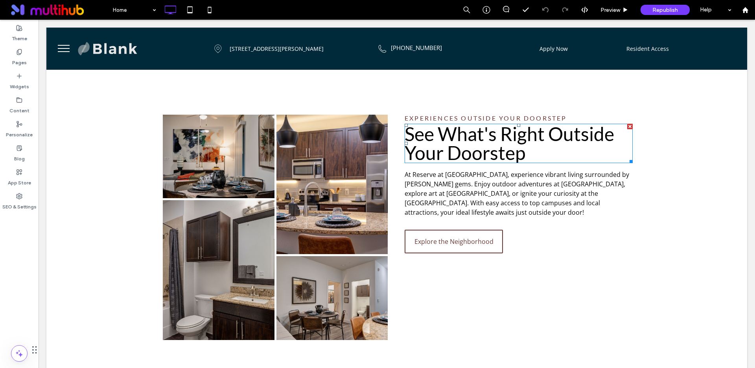
click at [515, 134] on span "See What's Right Outside Your Doorstep" at bounding box center [510, 142] width 210 height 41
type input "****"
type input "**"
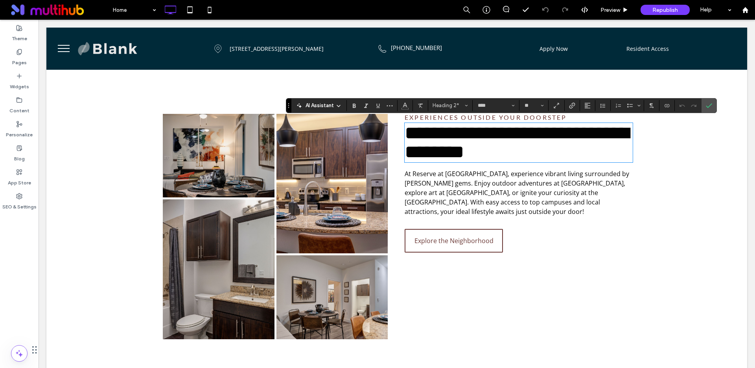
drag, startPoint x: 664, startPoint y: 235, endPoint x: 660, endPoint y: 234, distance: 4.0
click at [660, 234] on div "**********" at bounding box center [396, 226] width 701 height 323
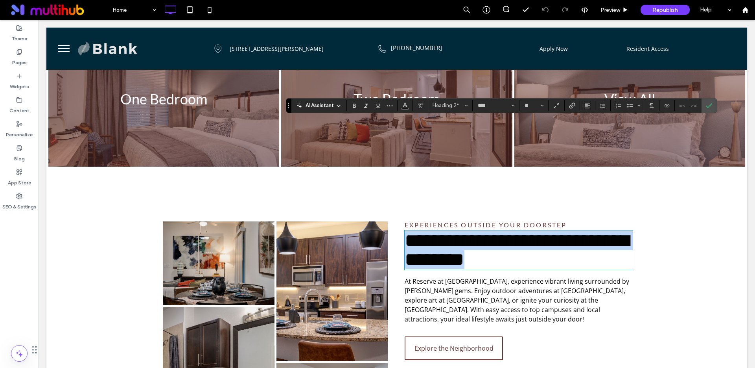
scroll to position [522, 0]
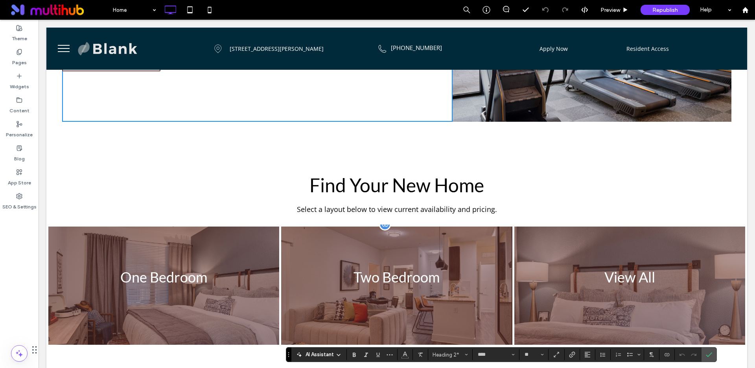
click at [401, 275] on link at bounding box center [397, 285] width 245 height 125
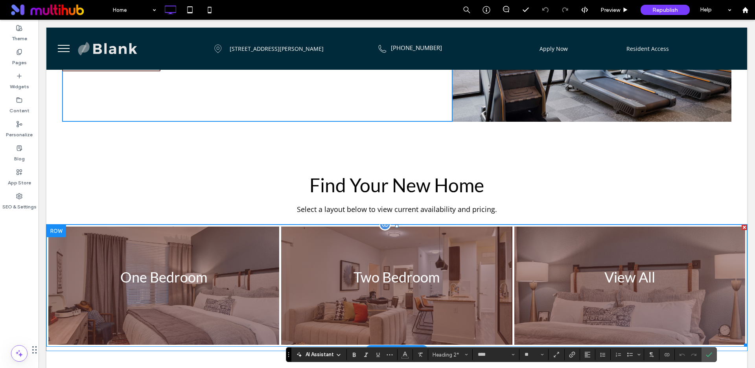
click at [401, 275] on link at bounding box center [397, 285] width 245 height 125
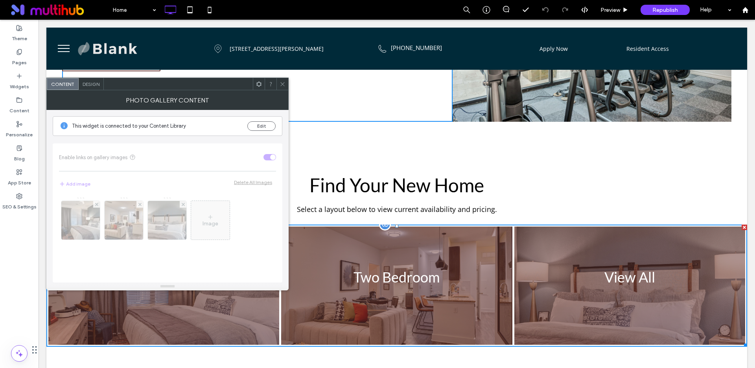
click at [400, 273] on link at bounding box center [397, 285] width 245 height 125
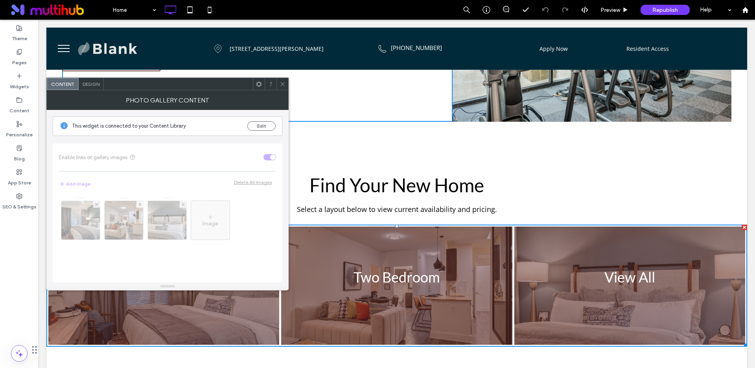
click at [282, 87] on icon at bounding box center [283, 84] width 6 height 6
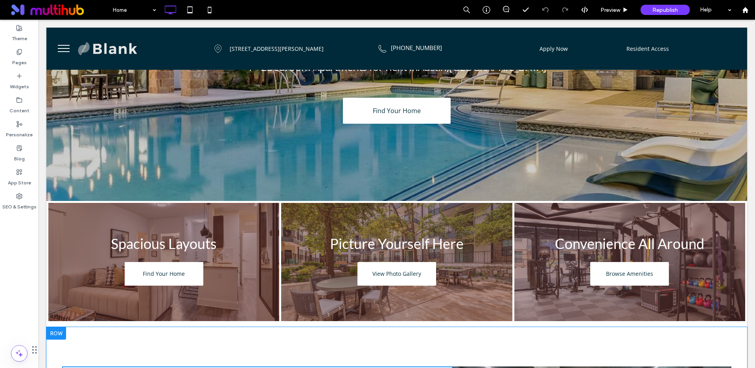
scroll to position [0, 0]
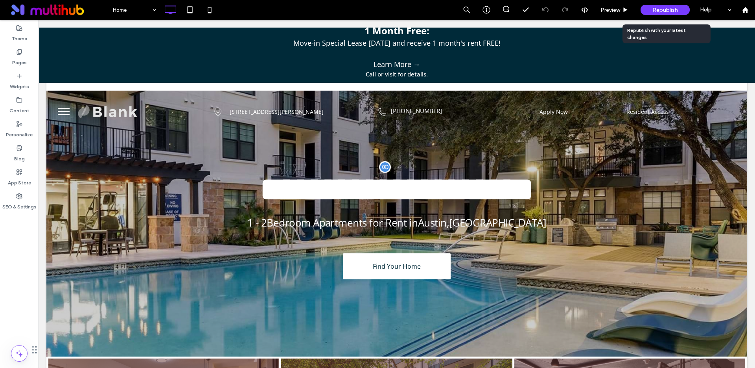
click at [658, 7] on span "Republish" at bounding box center [666, 10] width 26 height 7
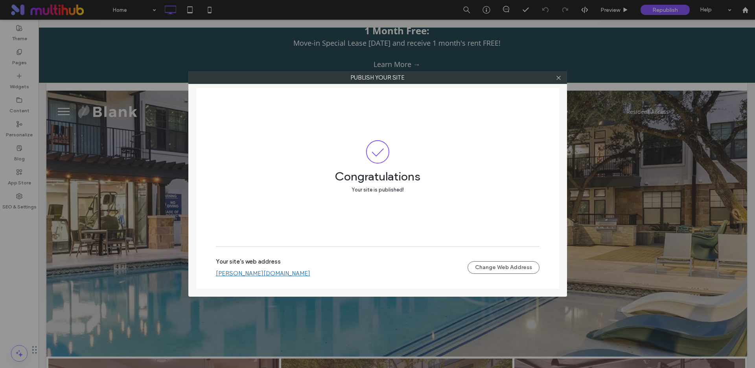
click at [560, 76] on icon at bounding box center [559, 78] width 6 height 6
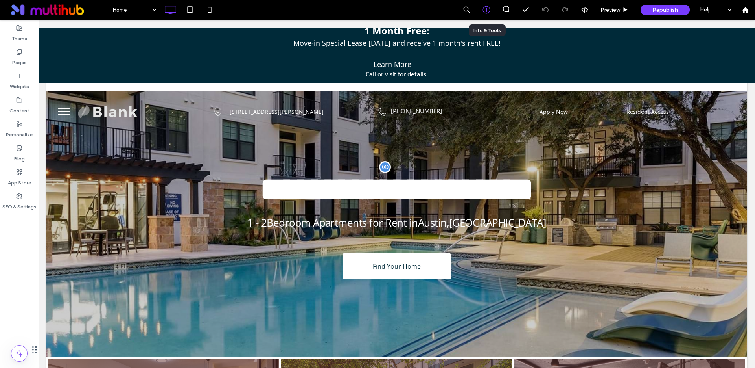
click at [484, 11] on icon at bounding box center [487, 10] width 8 height 8
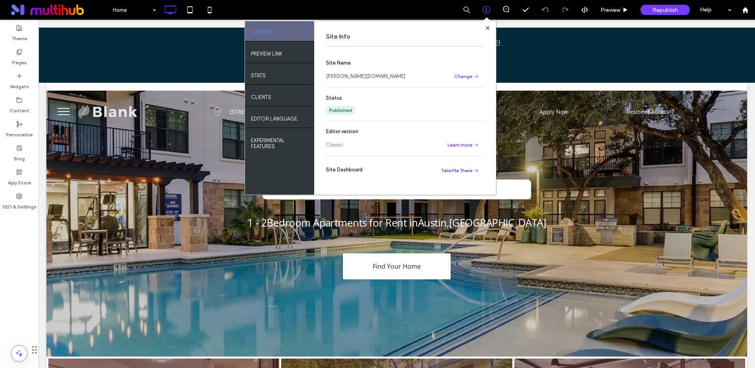
click at [406, 75] on link "[PERSON_NAME][DOMAIN_NAME]" at bounding box center [365, 76] width 79 height 8
click at [487, 27] on use at bounding box center [488, 28] width 4 height 4
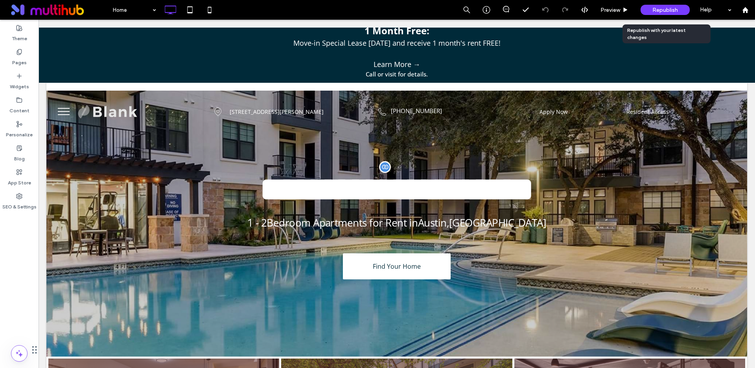
click at [654, 9] on span "Republish" at bounding box center [666, 10] width 26 height 7
